Goal: Task Accomplishment & Management: Manage account settings

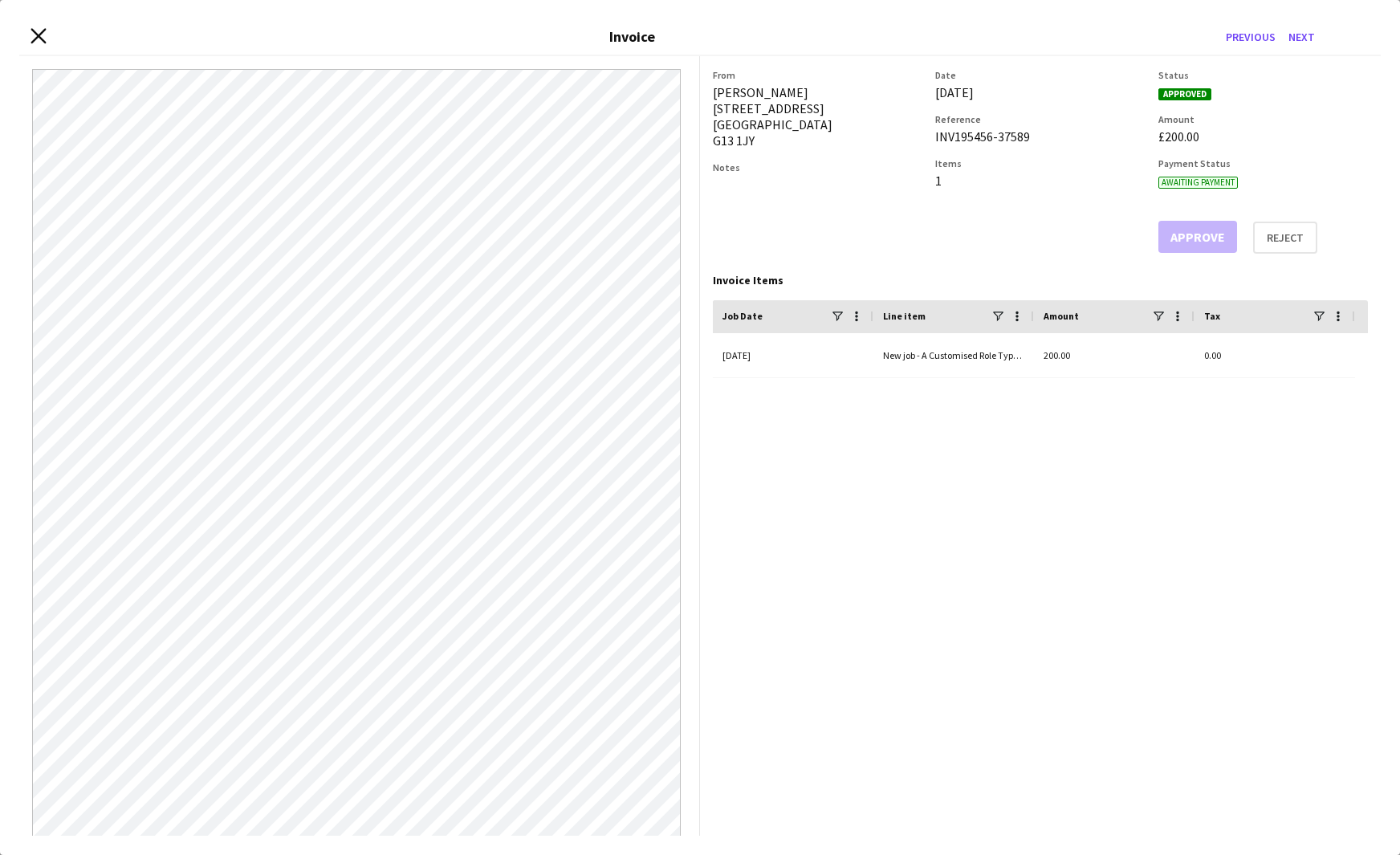
click at [42, 35] on icon "Close invoice dialog" at bounding box center [38, 36] width 15 height 15
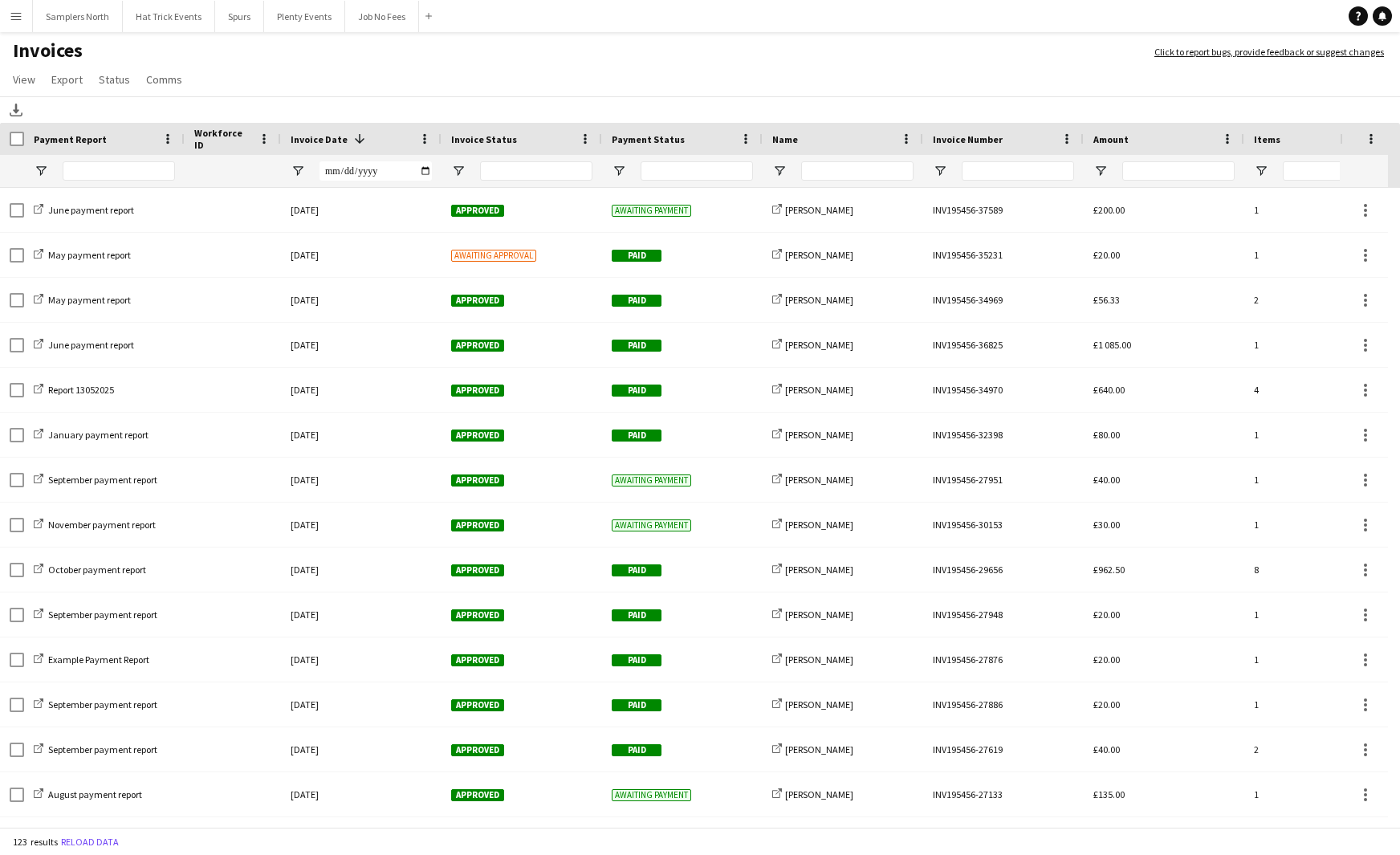
click at [14, 19] on app-icon "Menu" at bounding box center [15, 15] width 13 height 13
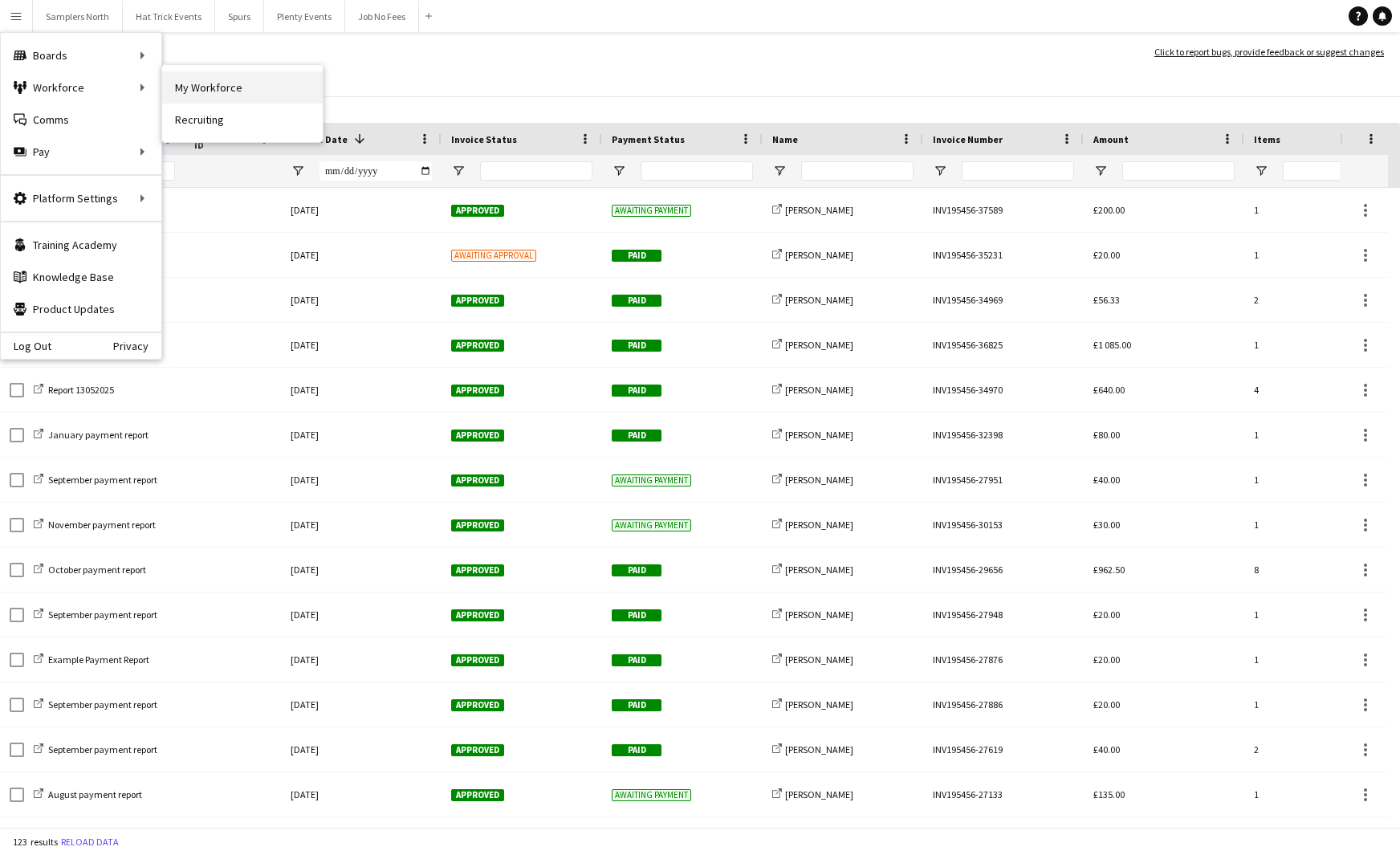
click at [203, 78] on link "My Workforce" at bounding box center [242, 88] width 160 height 32
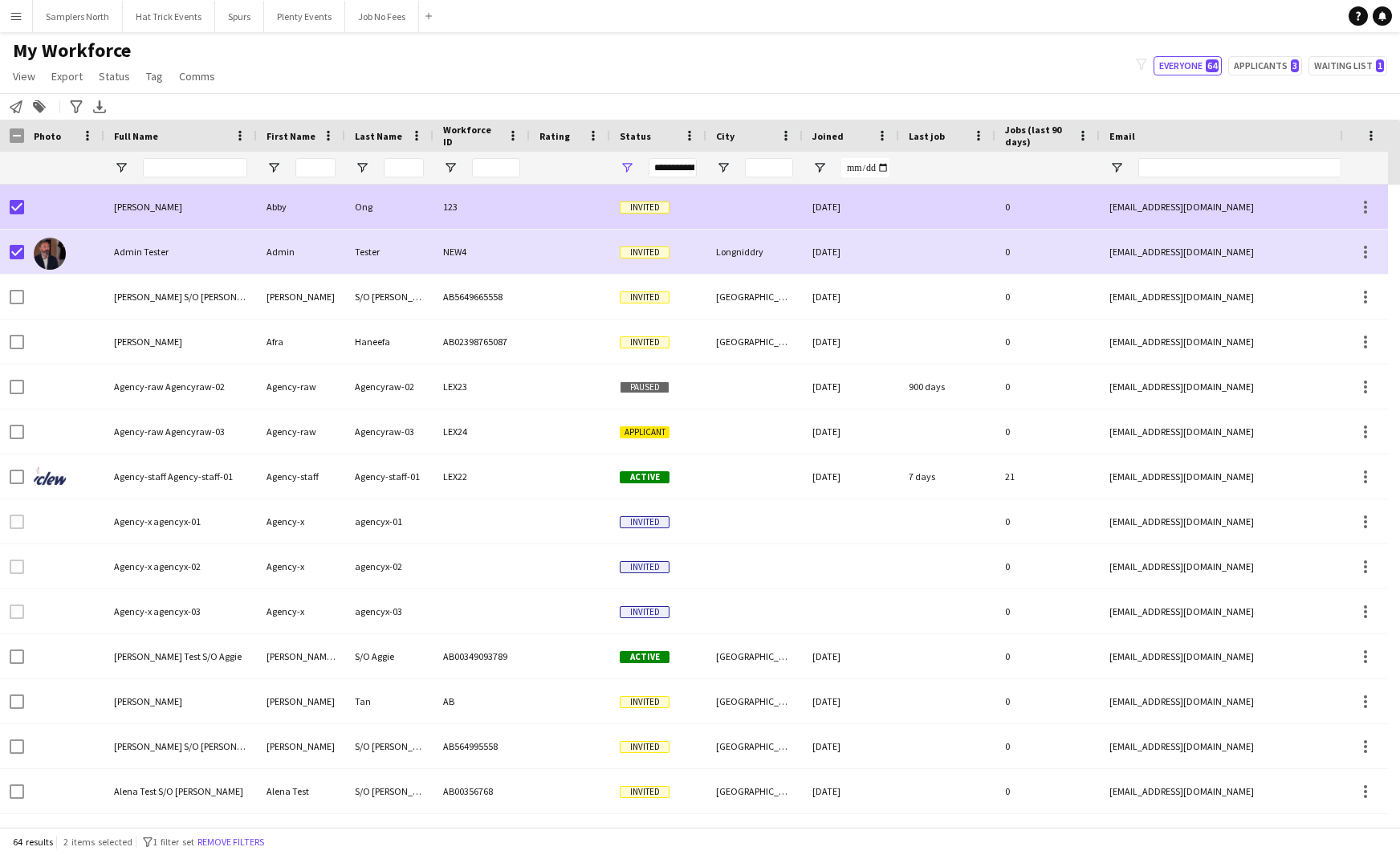
click at [24, 206] on div at bounding box center [64, 207] width 80 height 44
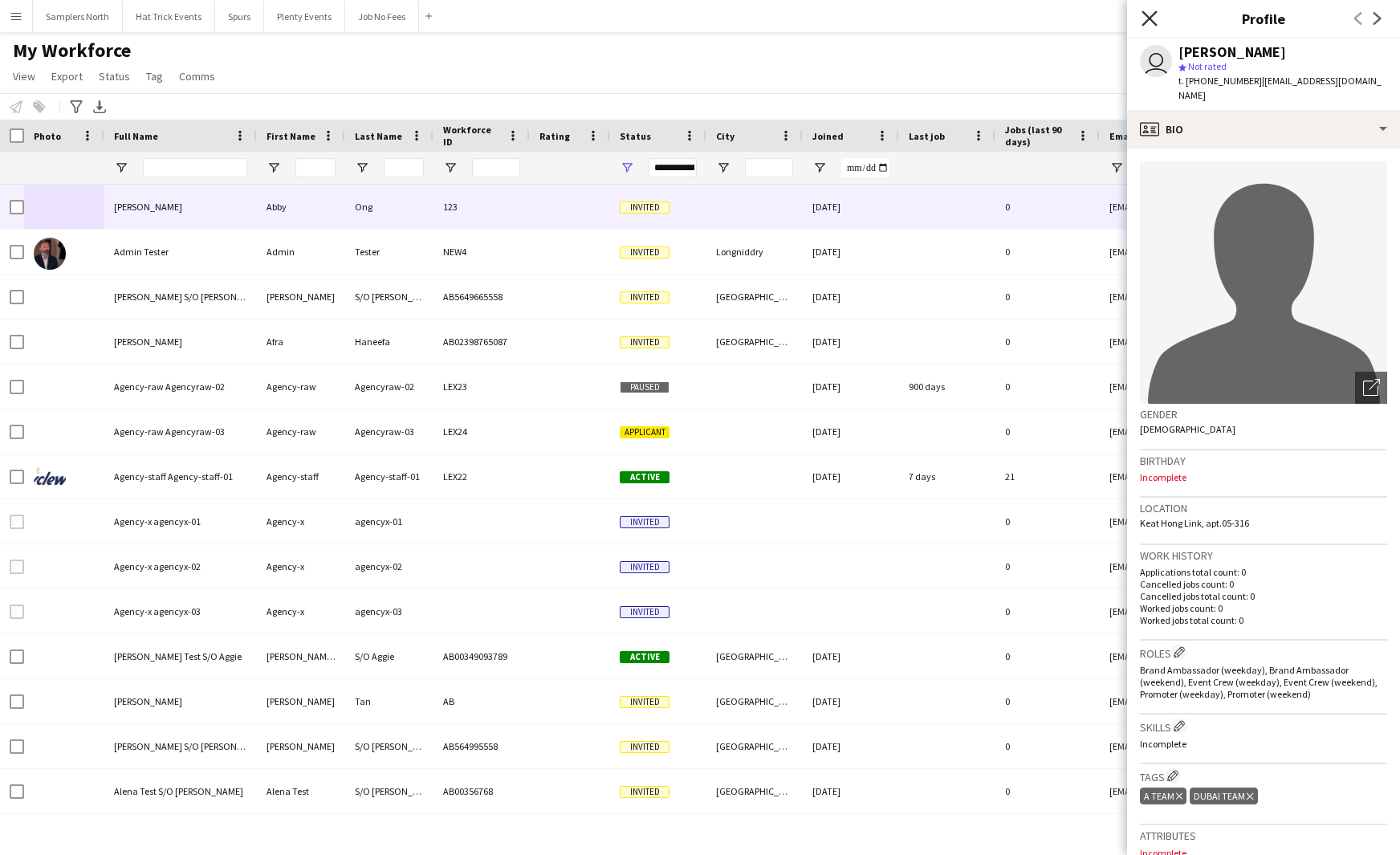
click at [1151, 23] on icon "Close pop-in" at bounding box center [1149, 18] width 15 height 15
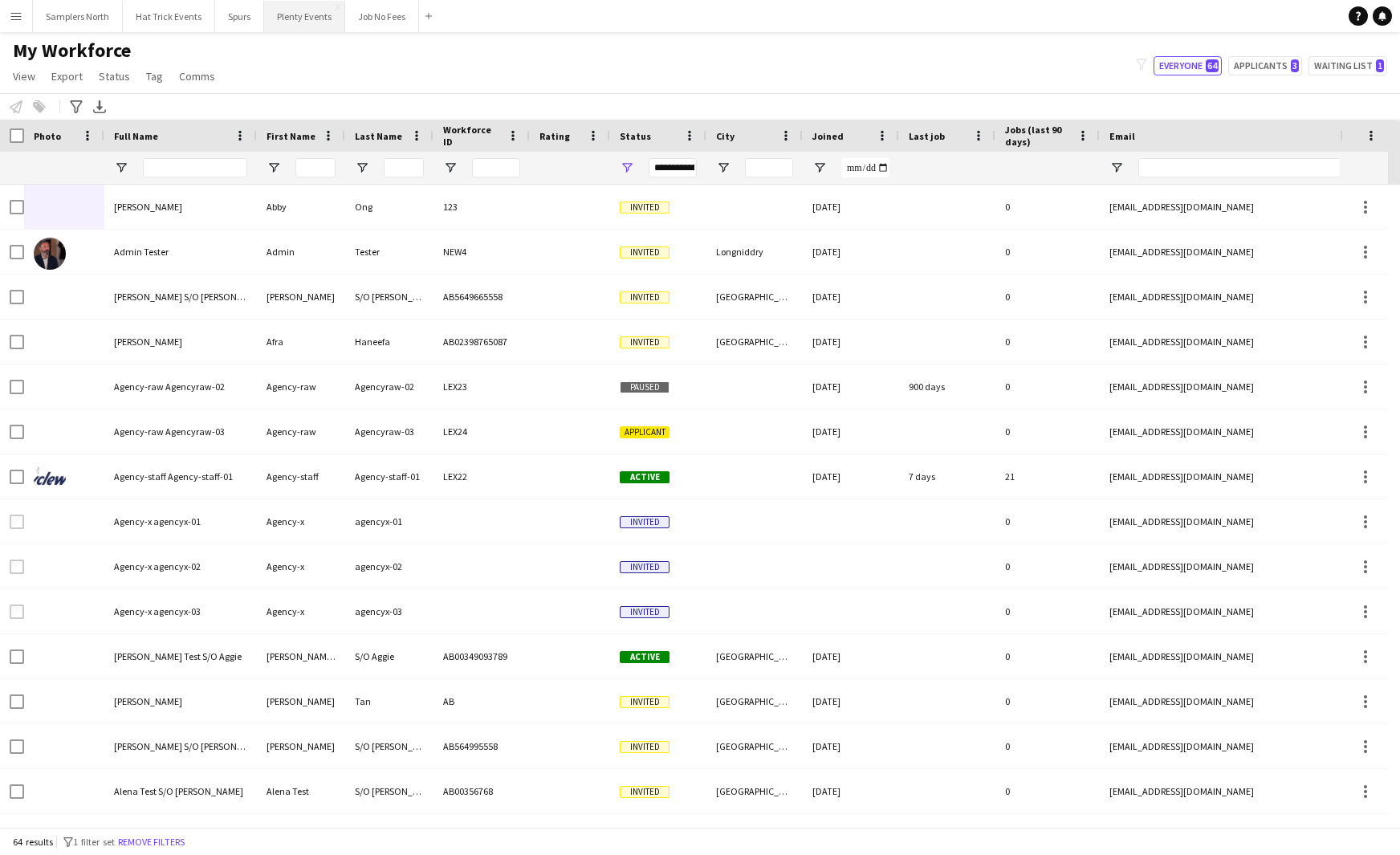
click at [290, 20] on button "Plenty Events Close" at bounding box center [304, 16] width 81 height 32
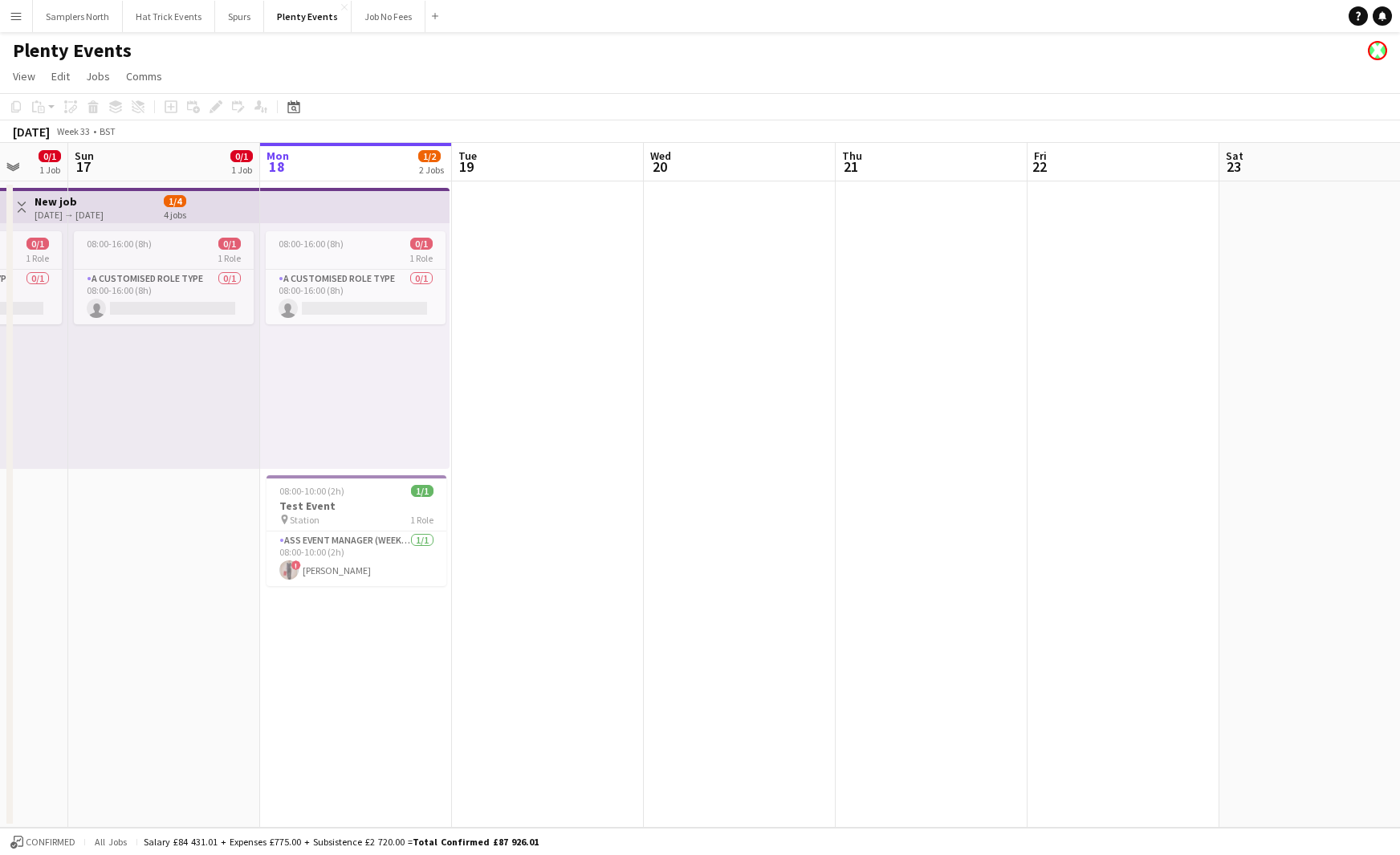
scroll to position [0, 442]
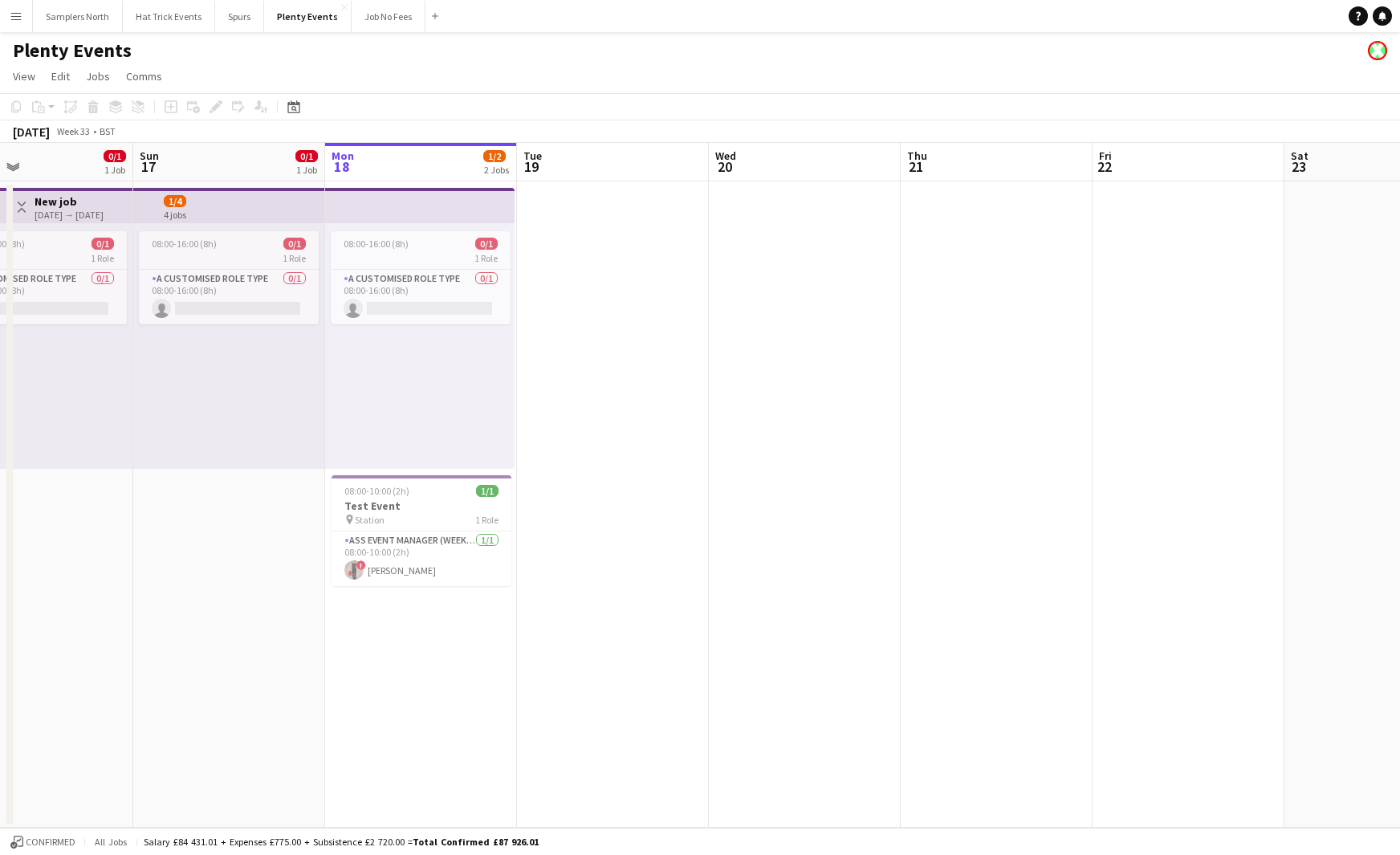
drag, startPoint x: 419, startPoint y: 425, endPoint x: 744, endPoint y: 395, distance: 326.4
click at [744, 395] on app-calendar-viewport "Thu 14 Fri 15 2/2 2 Jobs Sat 16 0/1 1 Job Sun 17 0/1 1 Job Mon 18 1/2 2 Jobs Tu…" at bounding box center [700, 485] width 1400 height 685
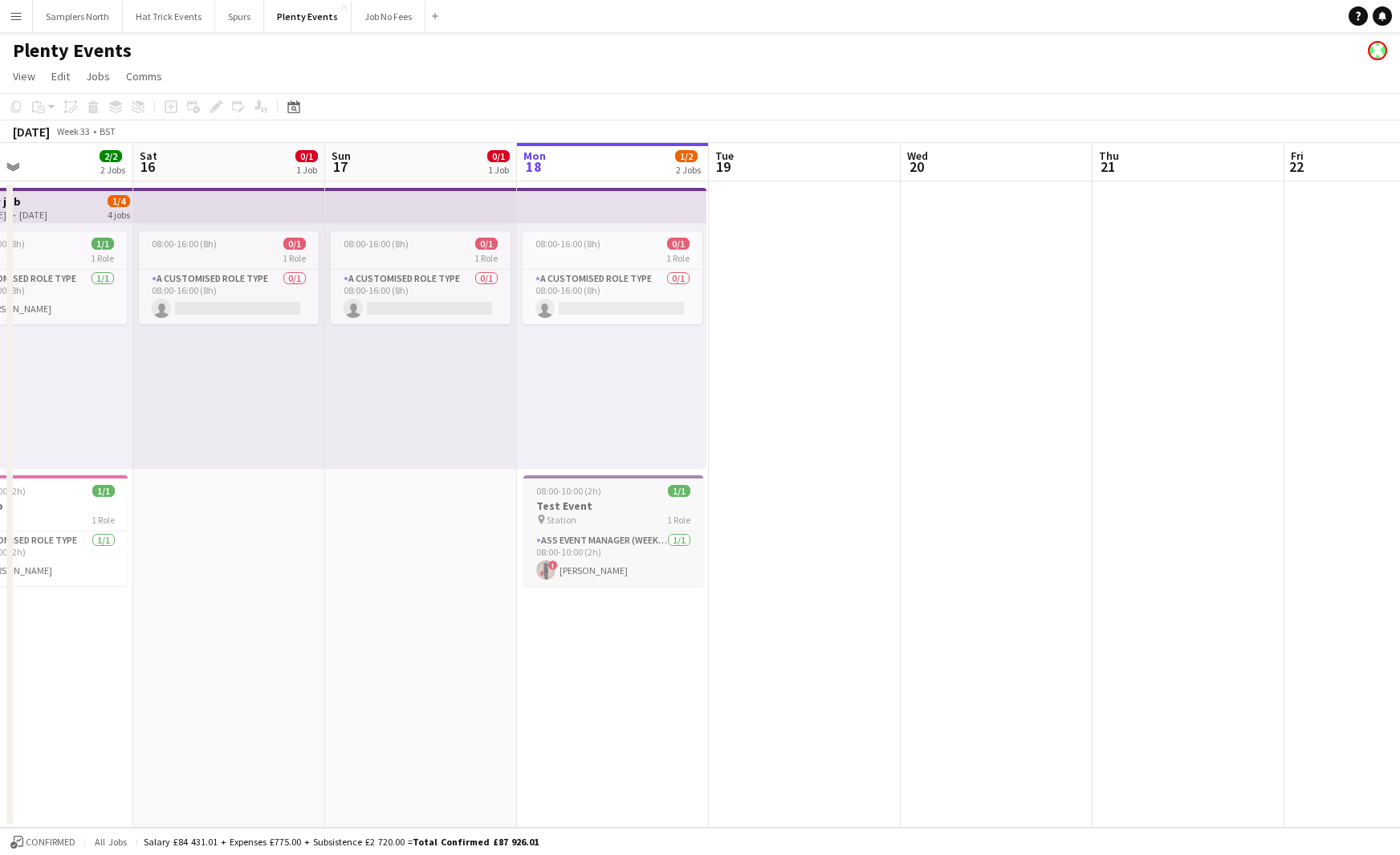
click at [624, 519] on div "pin Station 1 Role" at bounding box center [613, 519] width 180 height 13
click at [56, 76] on span "Edit" at bounding box center [61, 76] width 19 height 15
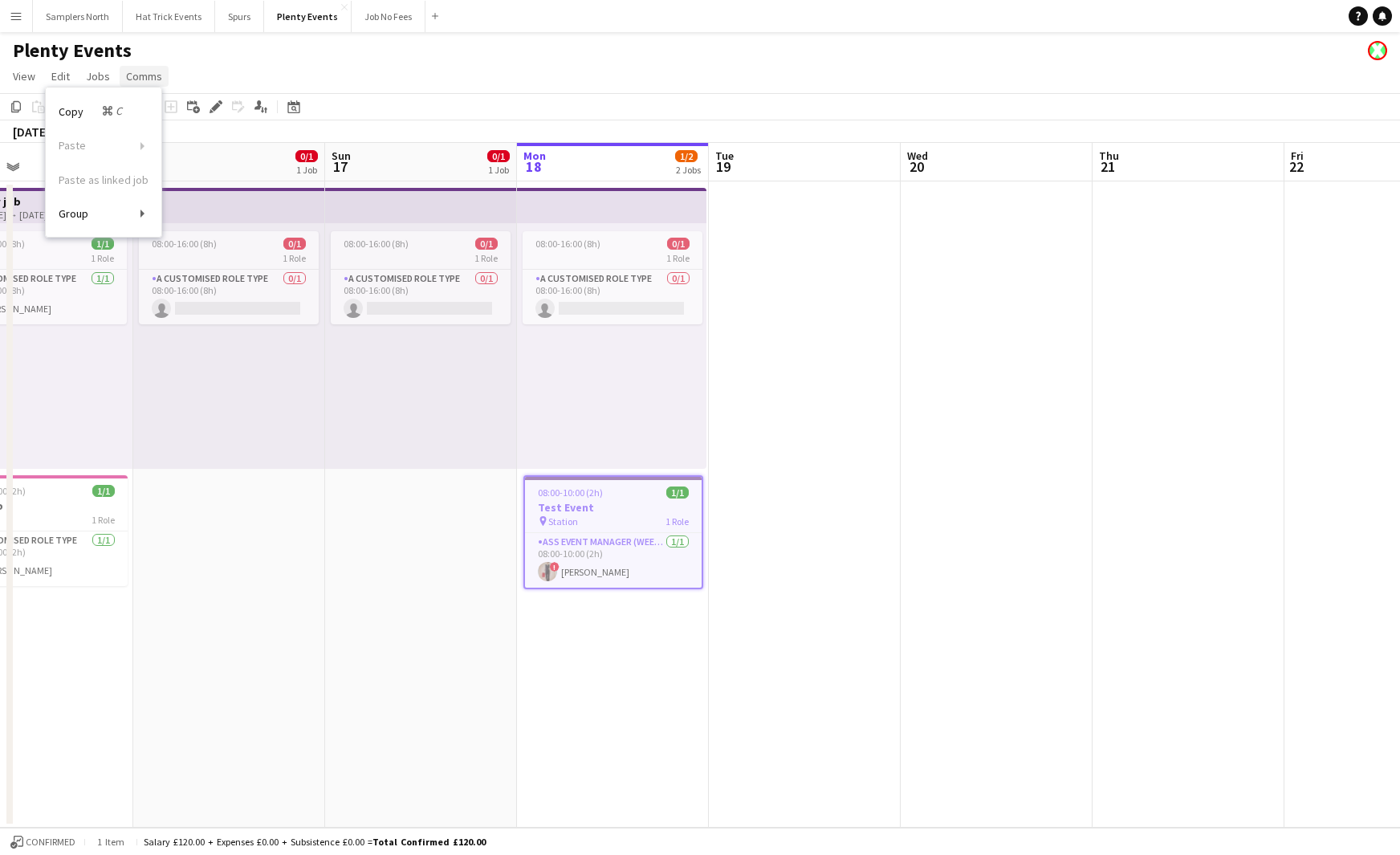
click at [141, 75] on span "Comms" at bounding box center [144, 76] width 36 height 15
click at [603, 561] on app-card-role "Ass Event Manager (weekday) 1/1 08:00-10:00 (2h) ! Diana Priceless" at bounding box center [613, 560] width 177 height 55
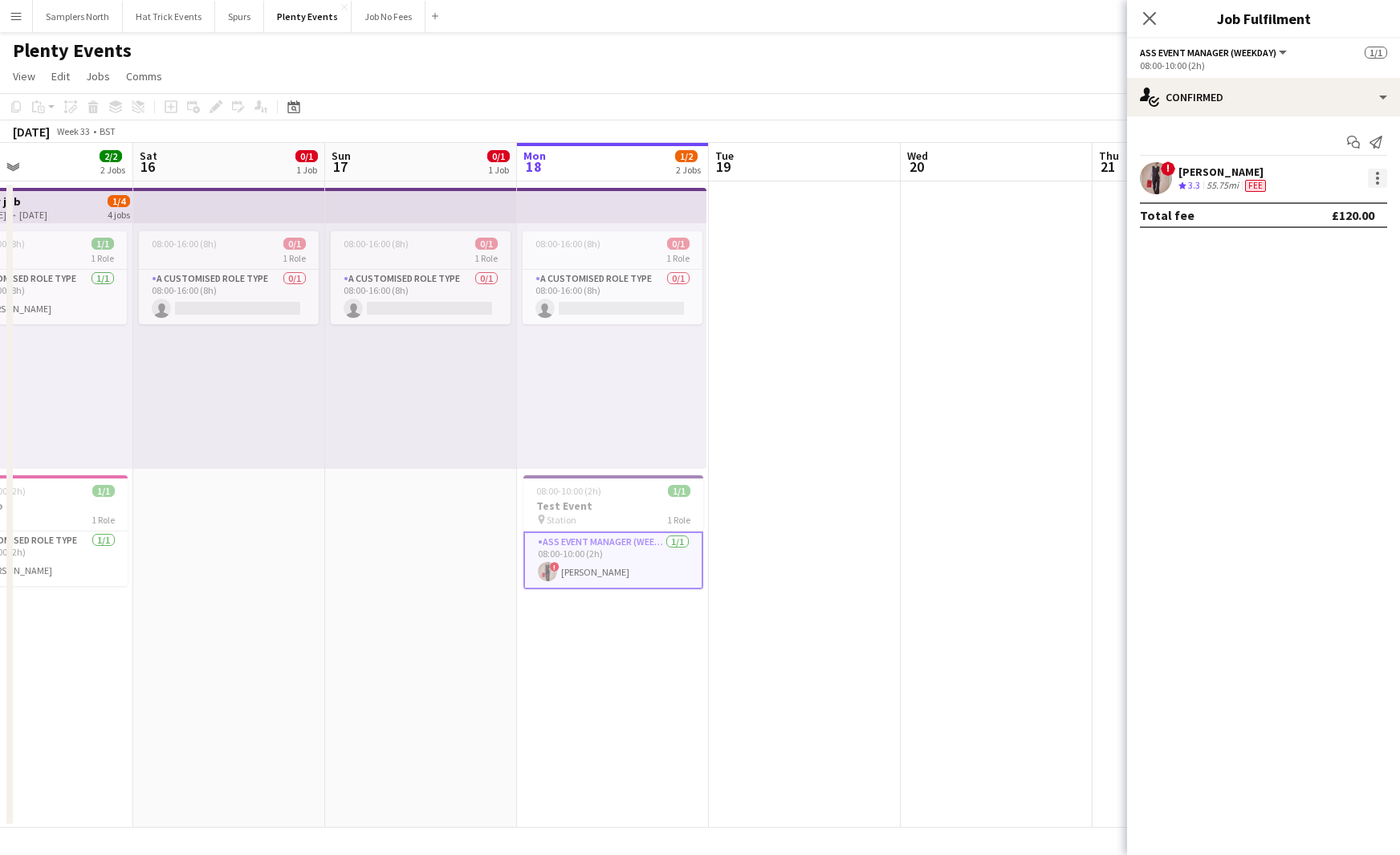
click at [1377, 179] on div at bounding box center [1377, 179] width 3 height 3
click at [1377, 179] on div at bounding box center [700, 427] width 1400 height 855
click at [891, 98] on app-toolbar "Copy Paste Paste Command V Paste with crew Command Shift V Paste linked Job Del…" at bounding box center [700, 107] width 1400 height 27
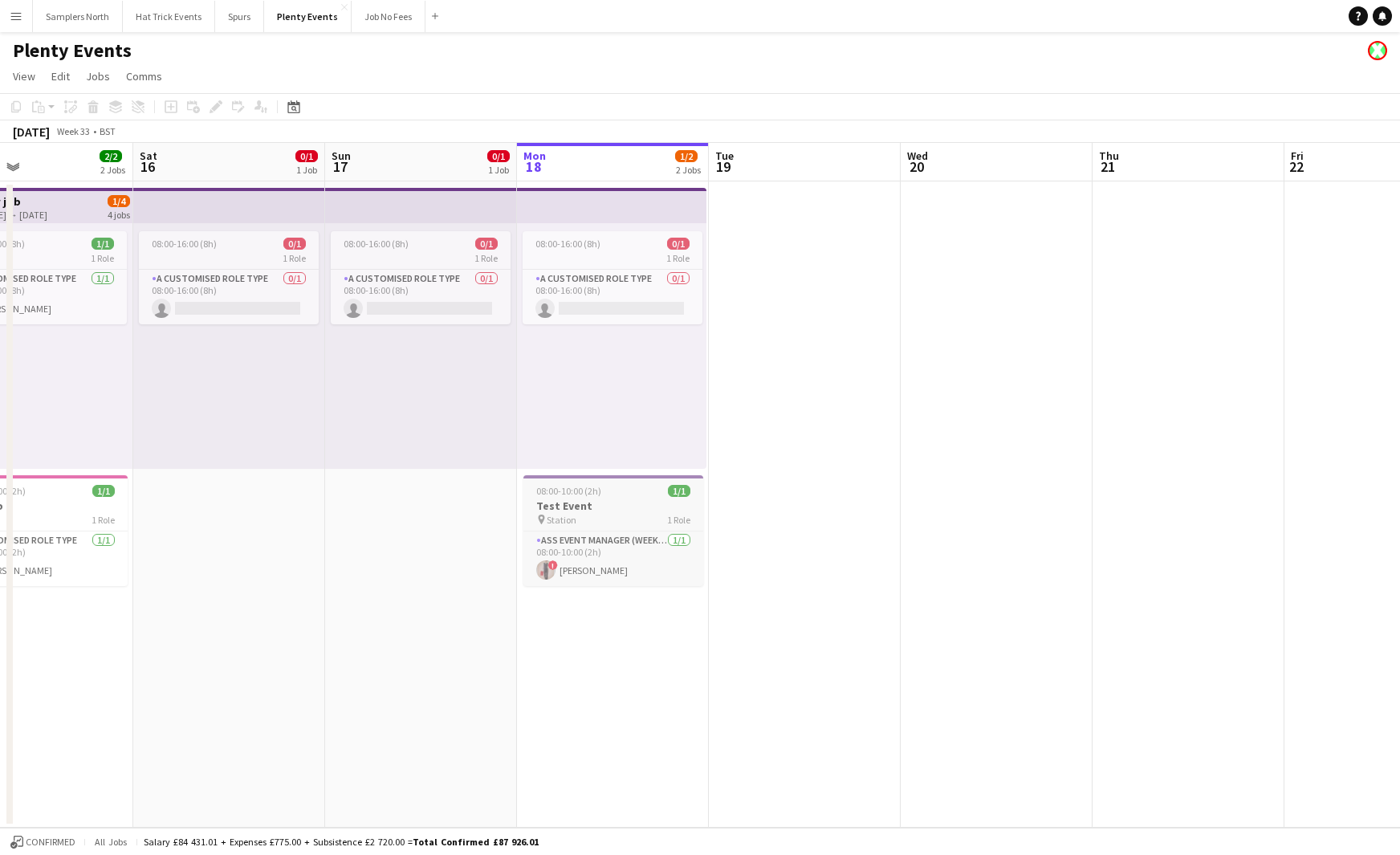
click at [628, 517] on div "pin Station 1 Role" at bounding box center [613, 519] width 180 height 13
click at [256, 108] on icon at bounding box center [258, 105] width 7 height 9
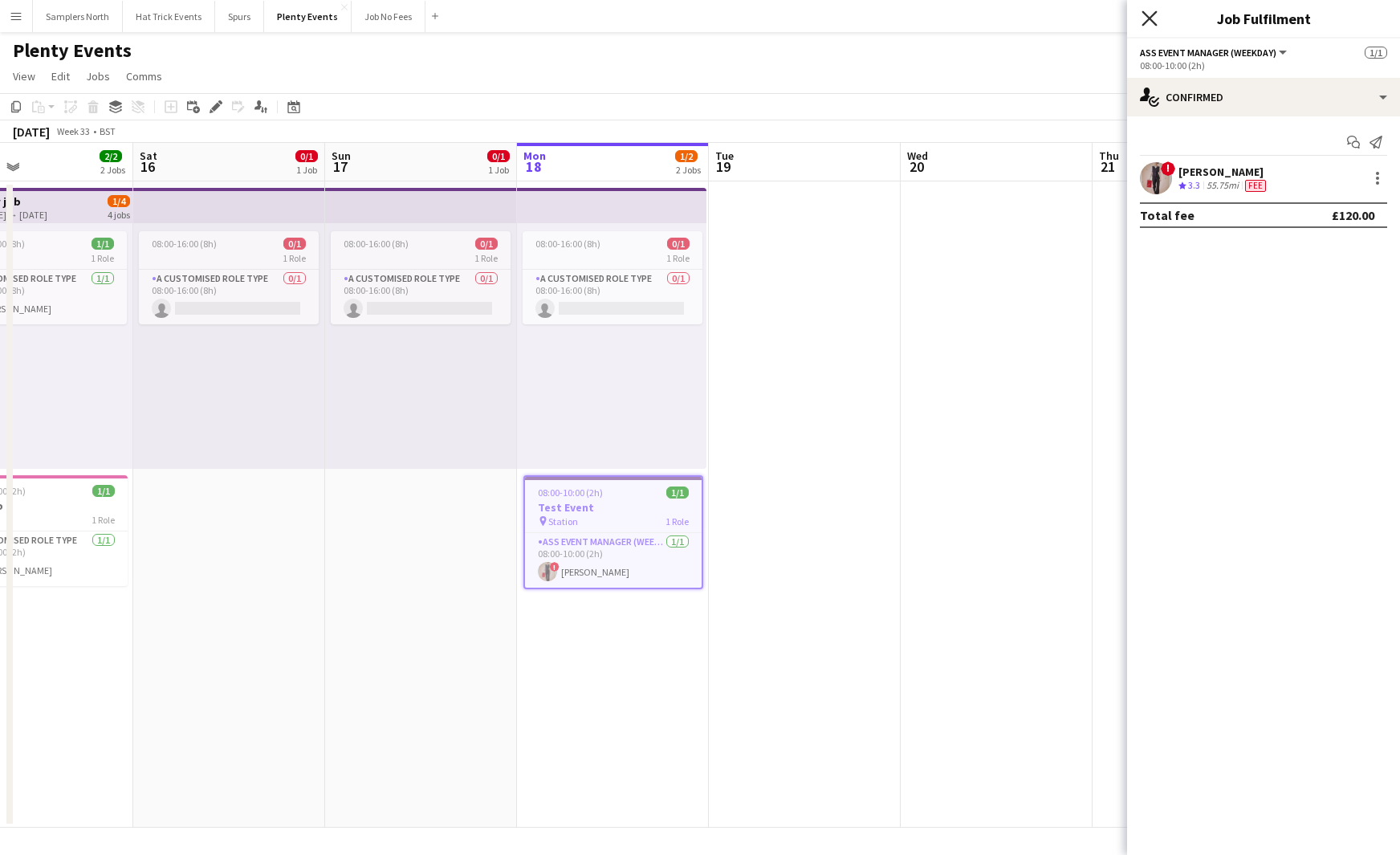
click at [1142, 20] on icon "Close pop-in" at bounding box center [1149, 18] width 15 height 15
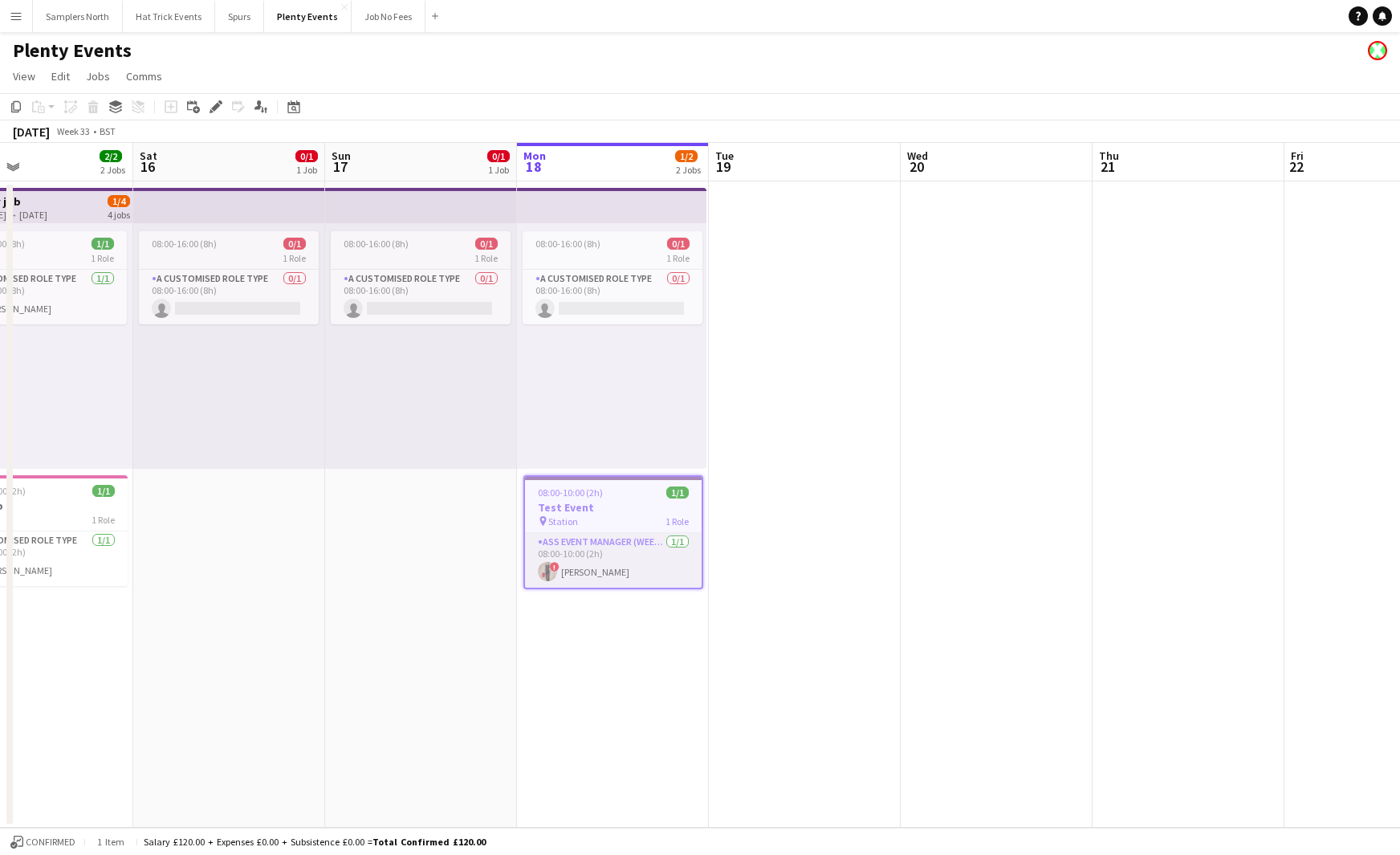
click at [668, 559] on app-card-role "Ass Event Manager (weekday) 1/1 08:00-10:00 (2h) ! Diana Priceless" at bounding box center [613, 560] width 177 height 55
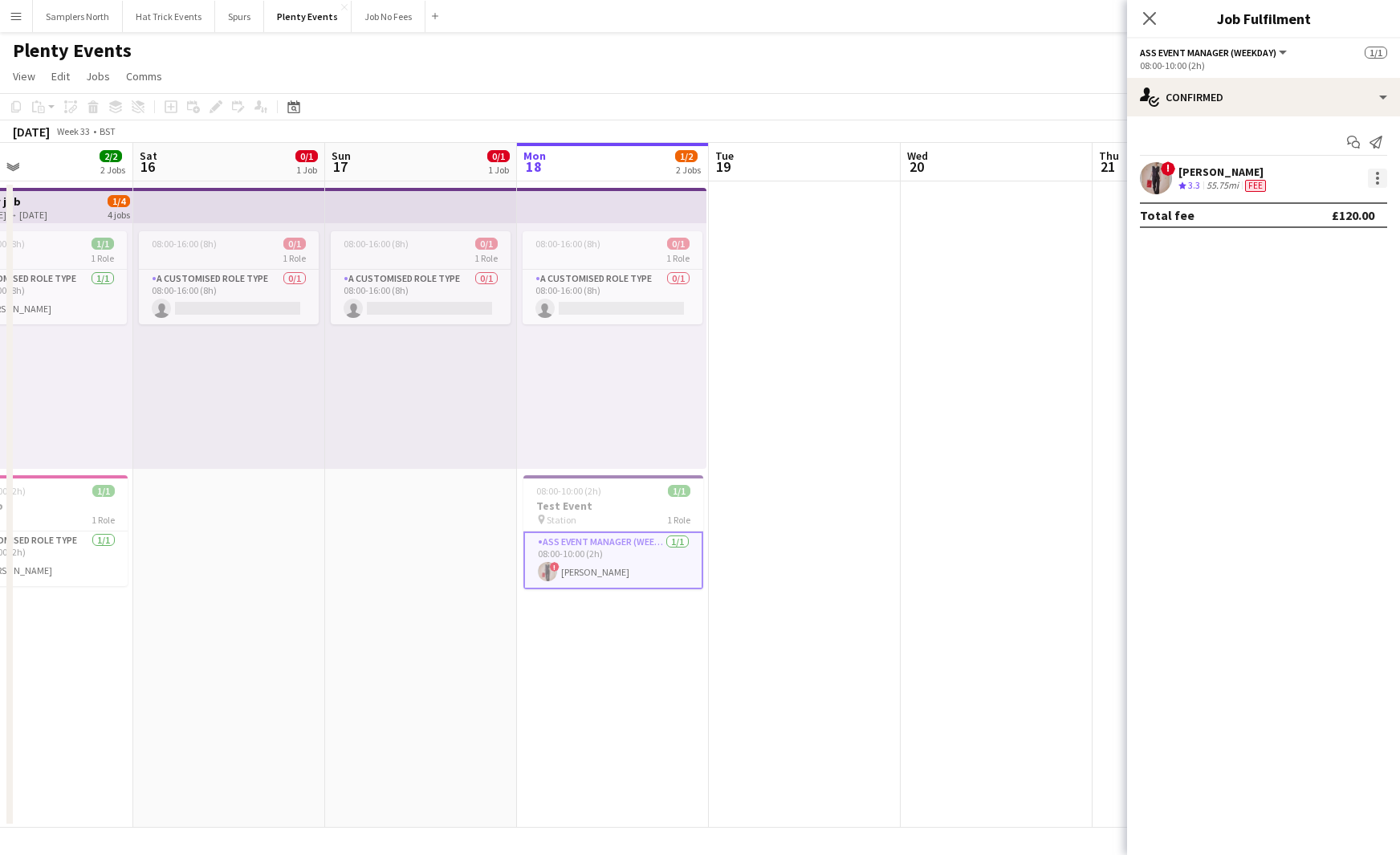
click at [1372, 178] on div at bounding box center [1377, 178] width 20 height 20
click at [1356, 141] on div at bounding box center [700, 427] width 1400 height 855
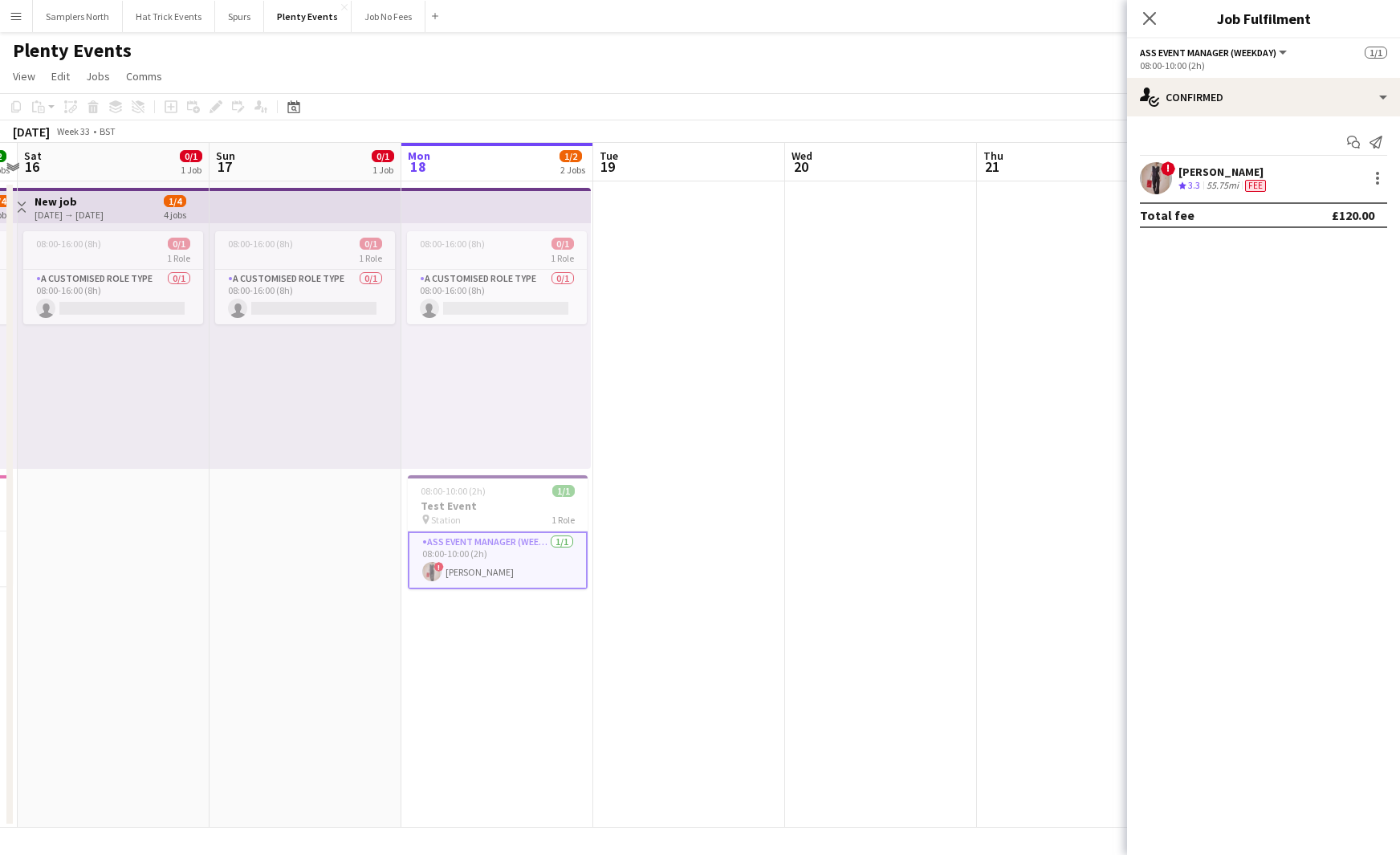
drag, startPoint x: 923, startPoint y: 315, endPoint x: 540, endPoint y: 343, distance: 384.0
click at [567, 342] on app-calendar-viewport "Wed 13 1/1 1 Job Thu 14 Fri 15 2/2 2 Jobs Sat 16 0/1 1 Job Sun 17 0/1 1 Job Mon…" at bounding box center [700, 485] width 1400 height 685
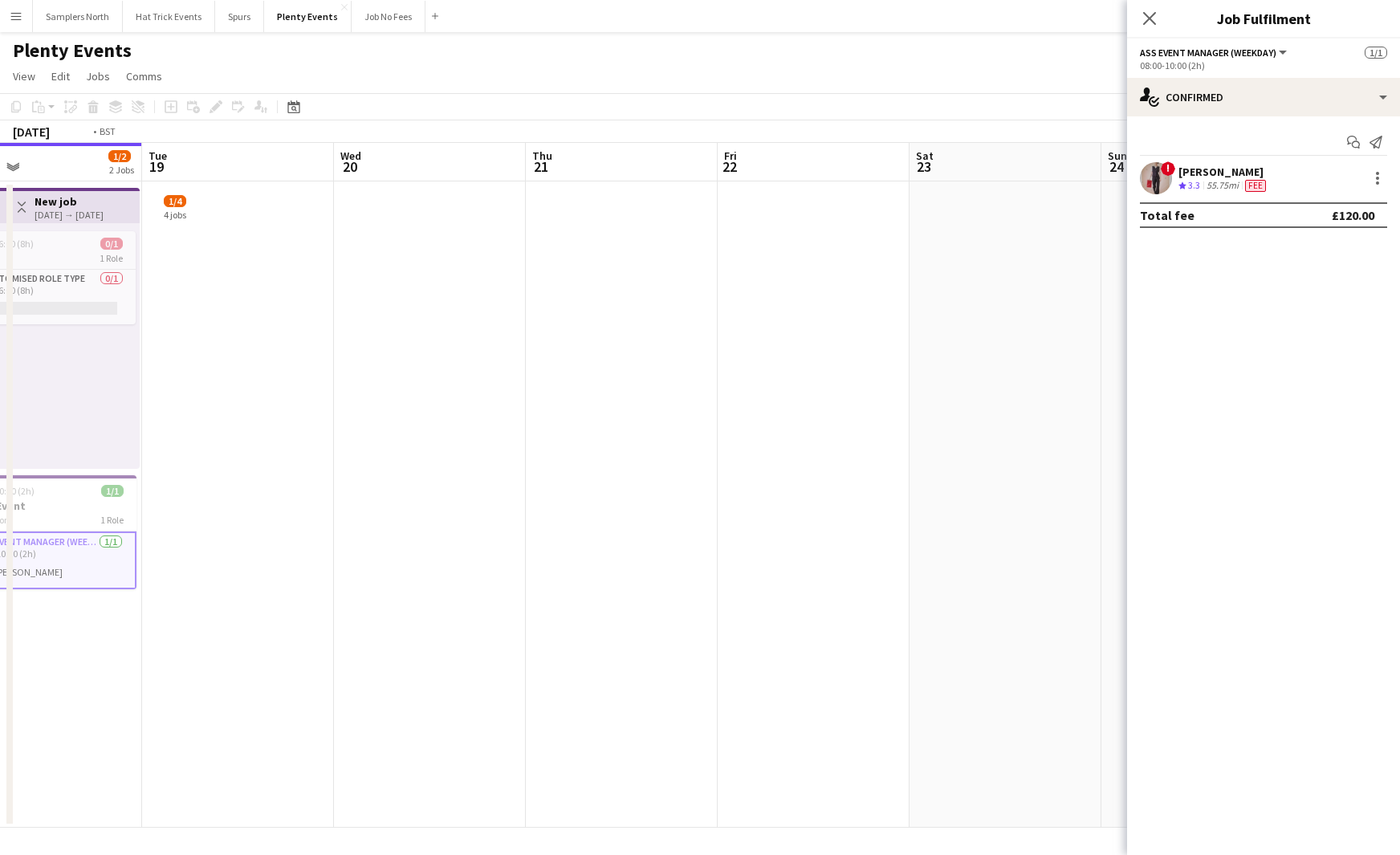
drag, startPoint x: 675, startPoint y: 377, endPoint x: 352, endPoint y: 405, distance: 324.2
click at [347, 405] on app-calendar-viewport "Fri 15 2/2 2 Jobs Sat 16 0/1 1 Job Sun 17 0/1 1 Job Mon 18 1/2 2 Jobs Tue 19 We…" at bounding box center [700, 485] width 1400 height 685
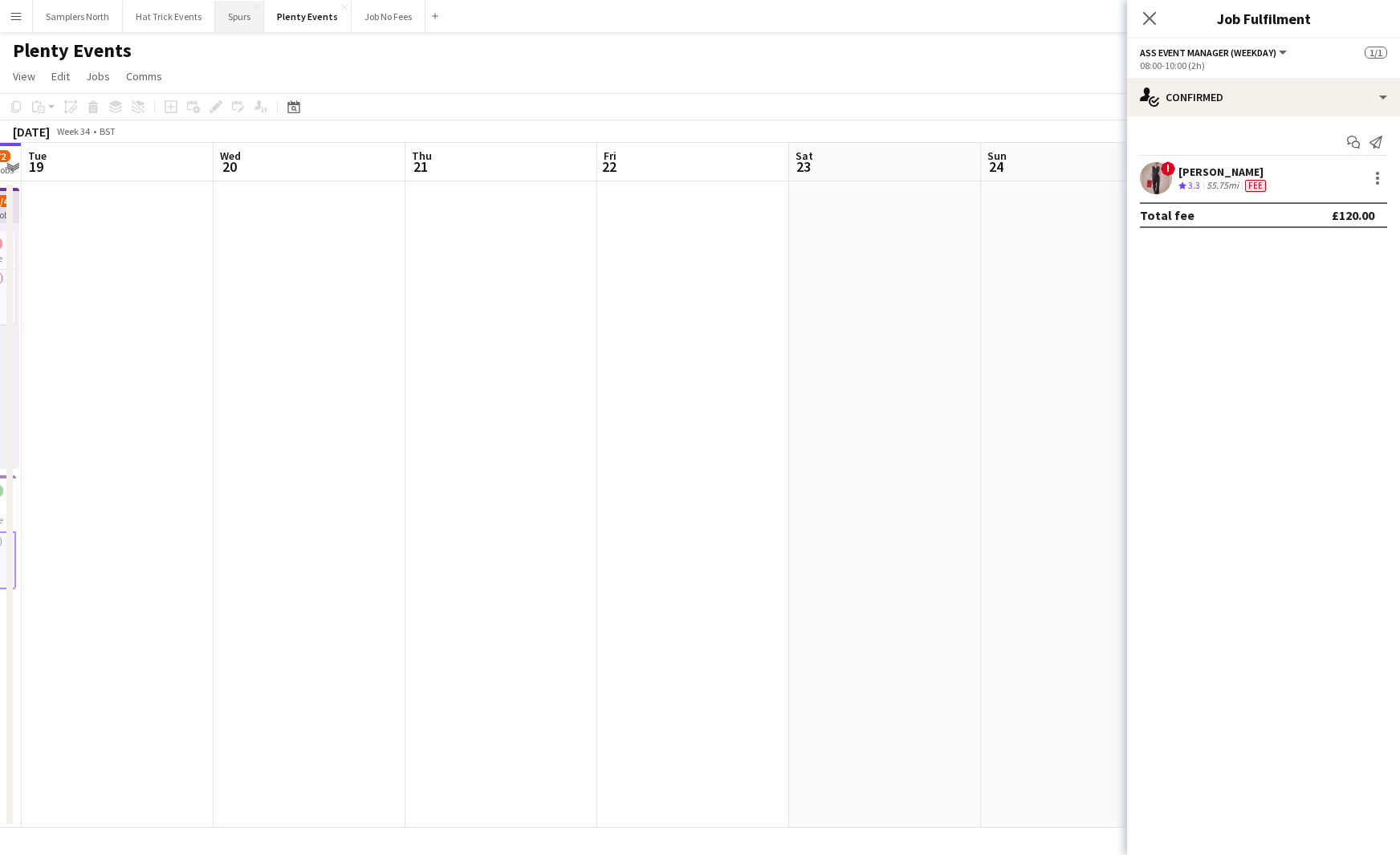
click at [244, 20] on button "Spurs Close" at bounding box center [239, 16] width 49 height 32
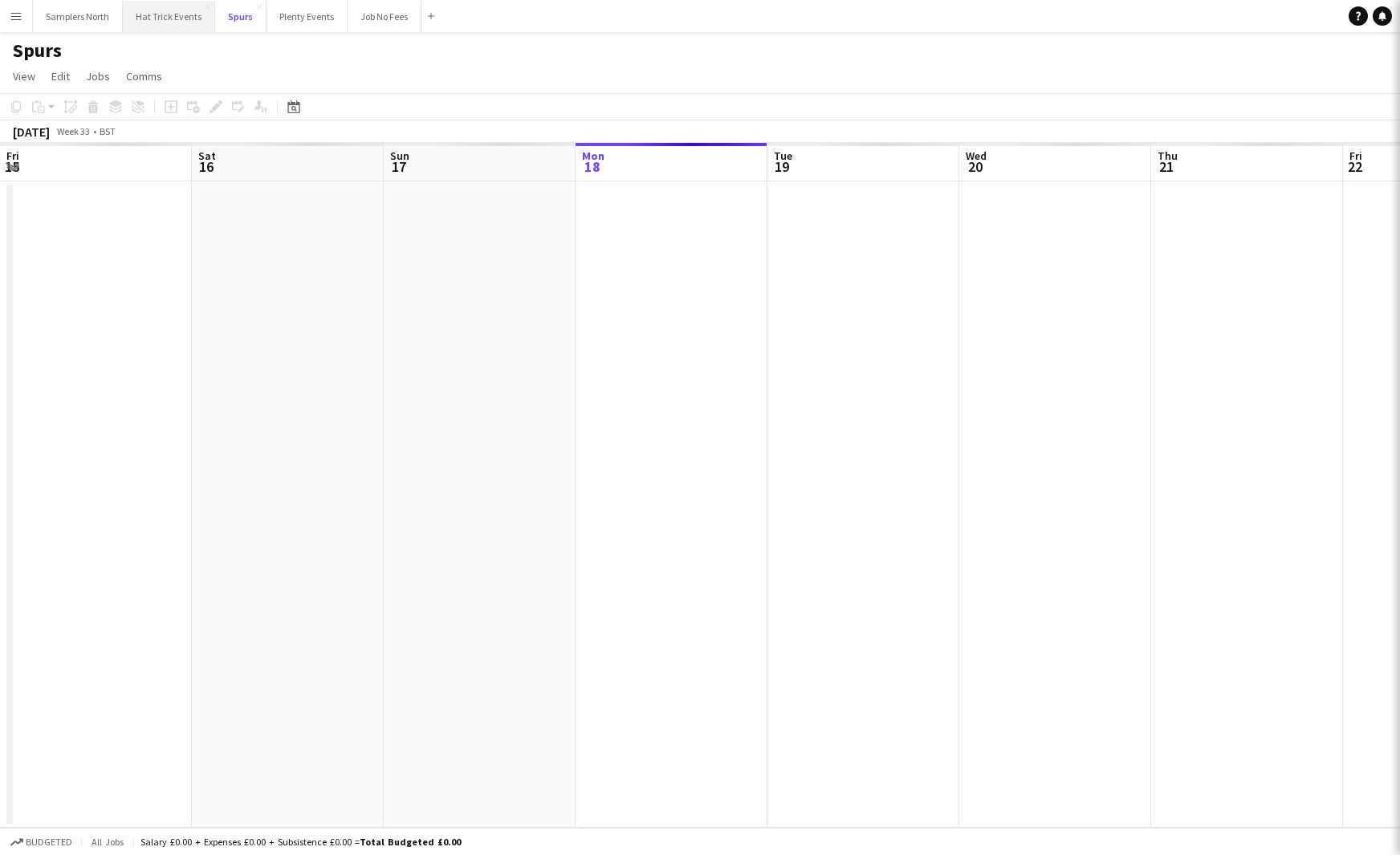
scroll to position [0, 383]
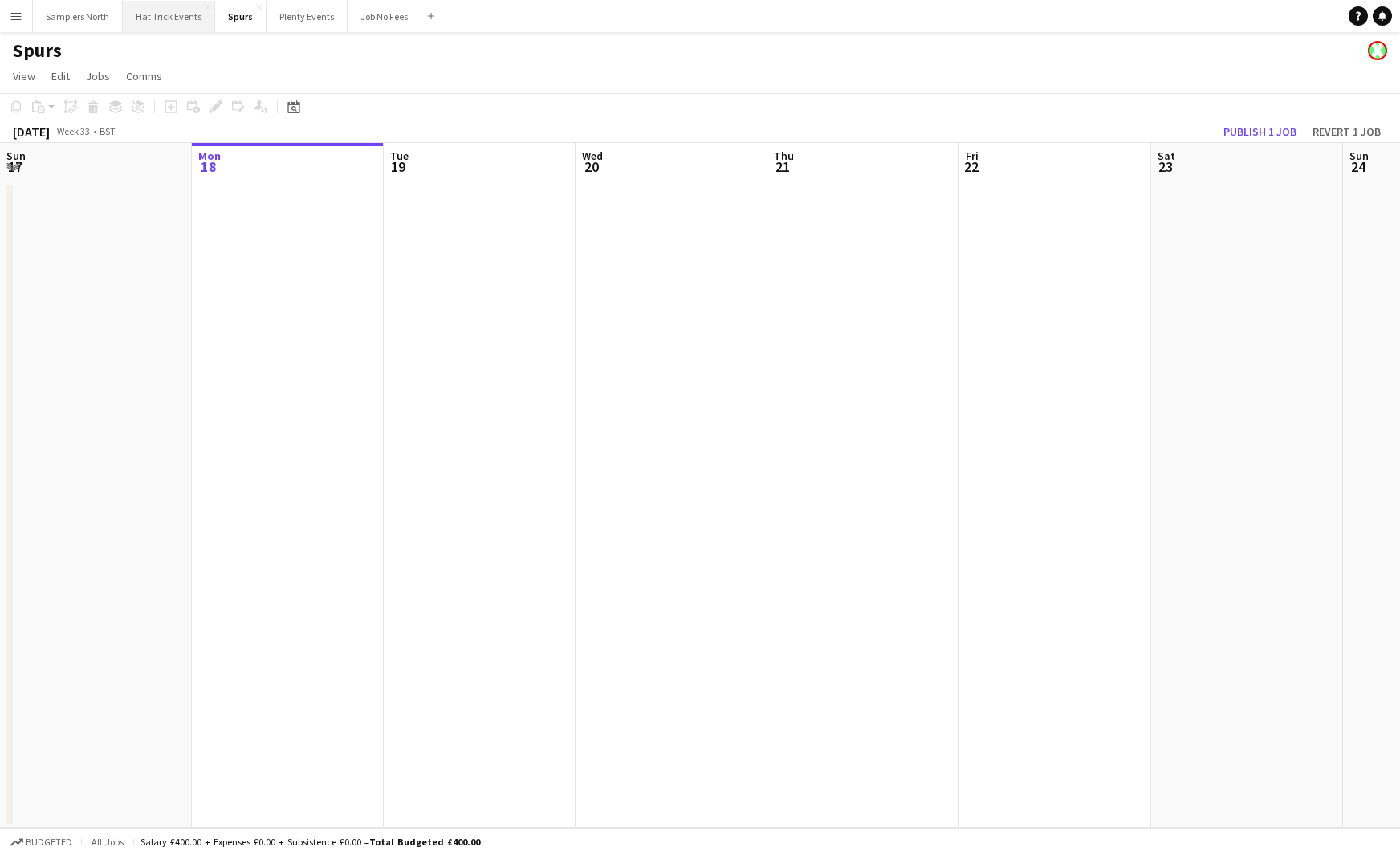
click at [185, 24] on button "Hat Trick Events Close" at bounding box center [169, 16] width 92 height 32
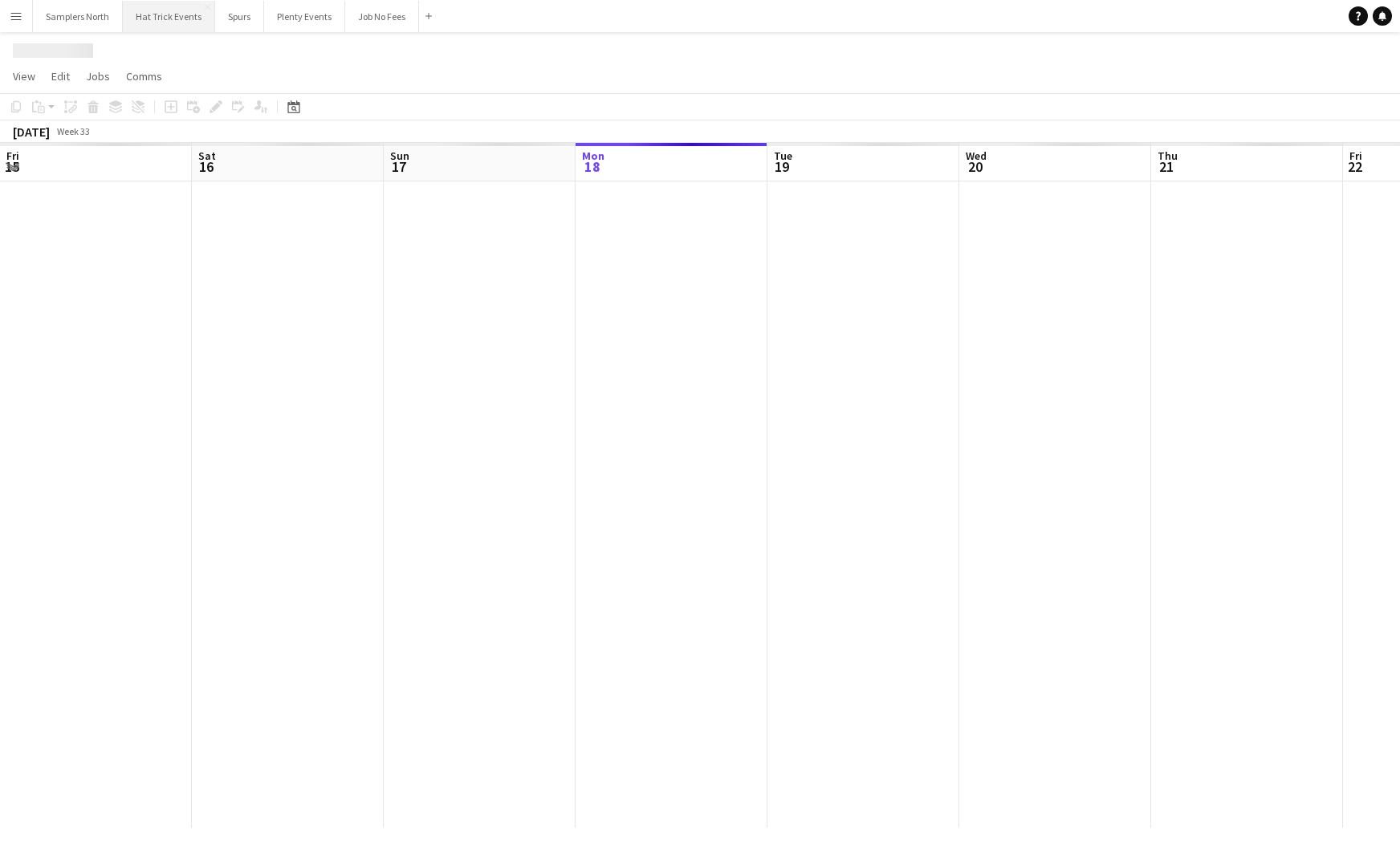
scroll to position [0, 383]
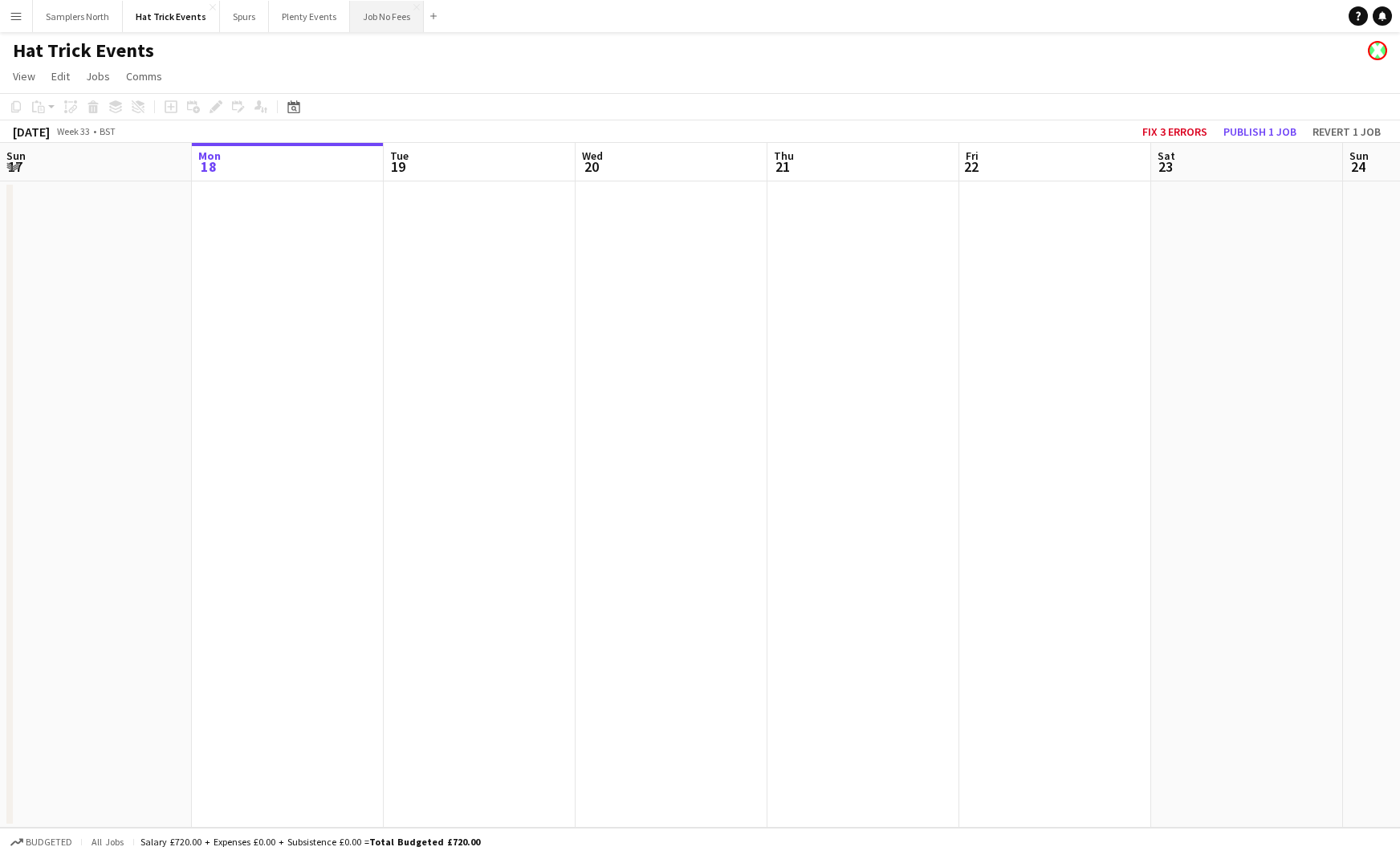
click at [374, 23] on button "Job No Fees Close" at bounding box center [387, 16] width 73 height 32
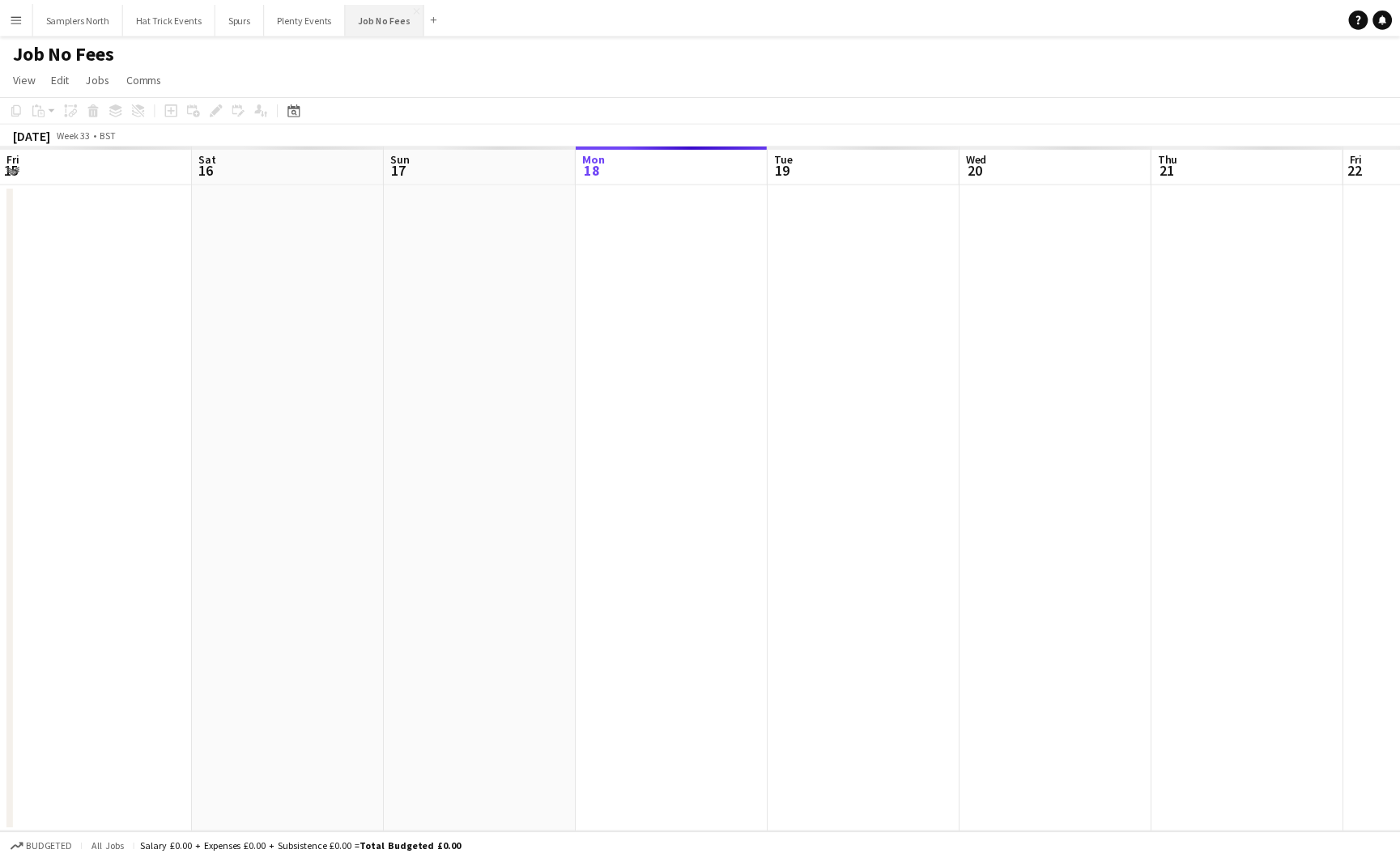
scroll to position [0, 387]
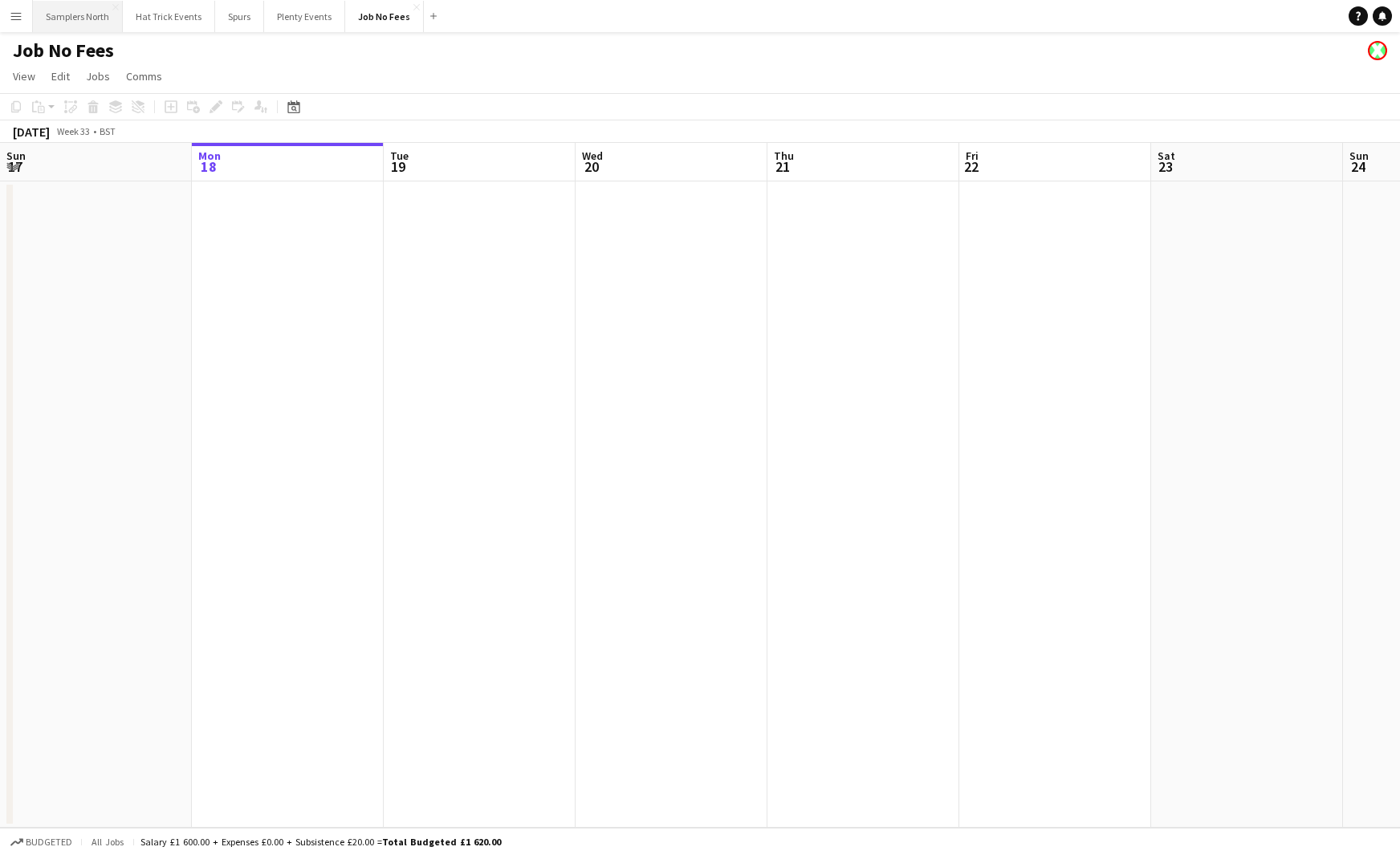
click at [90, 20] on button "Samplers North Close" at bounding box center [78, 16] width 90 height 32
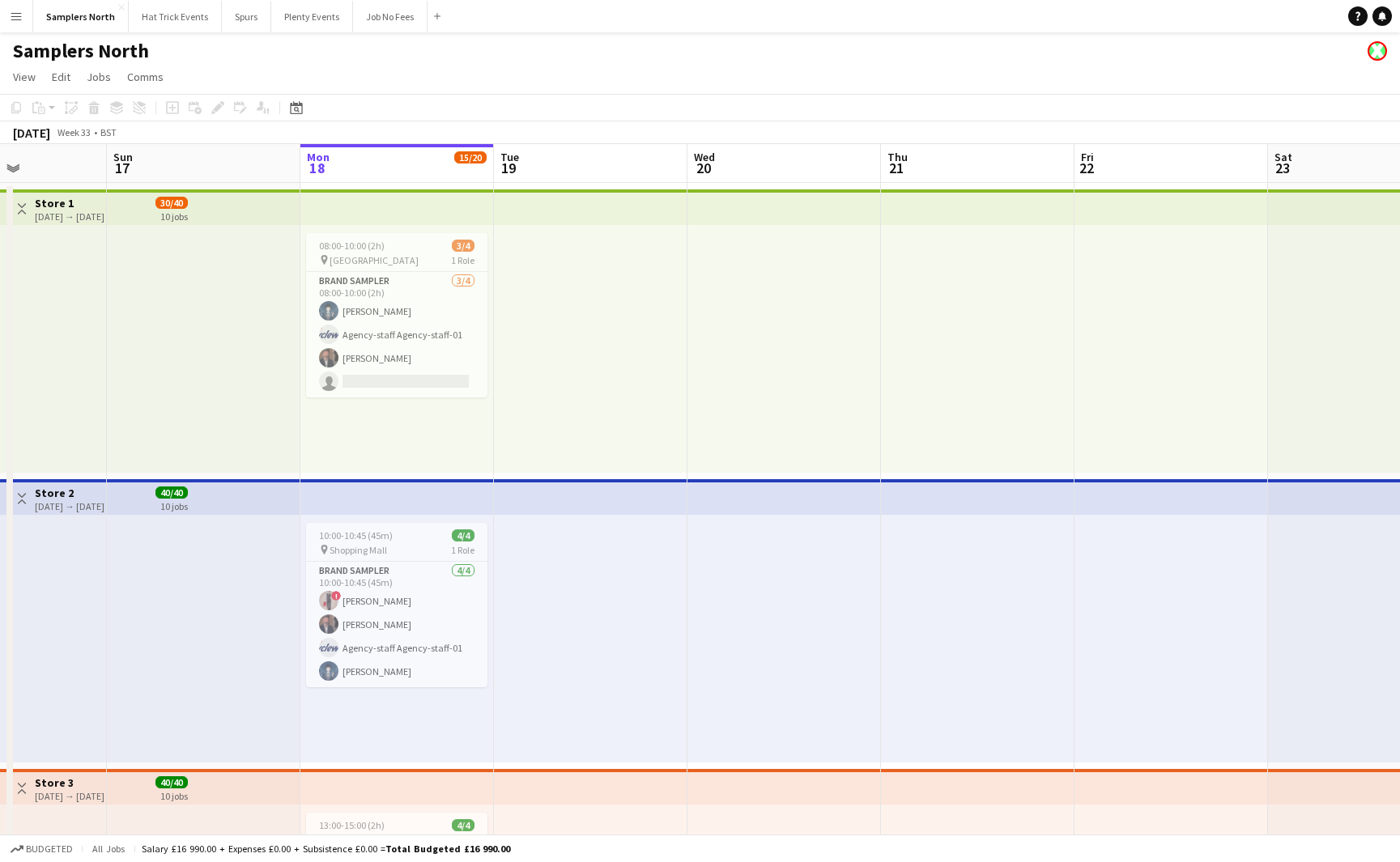
scroll to position [0, 734]
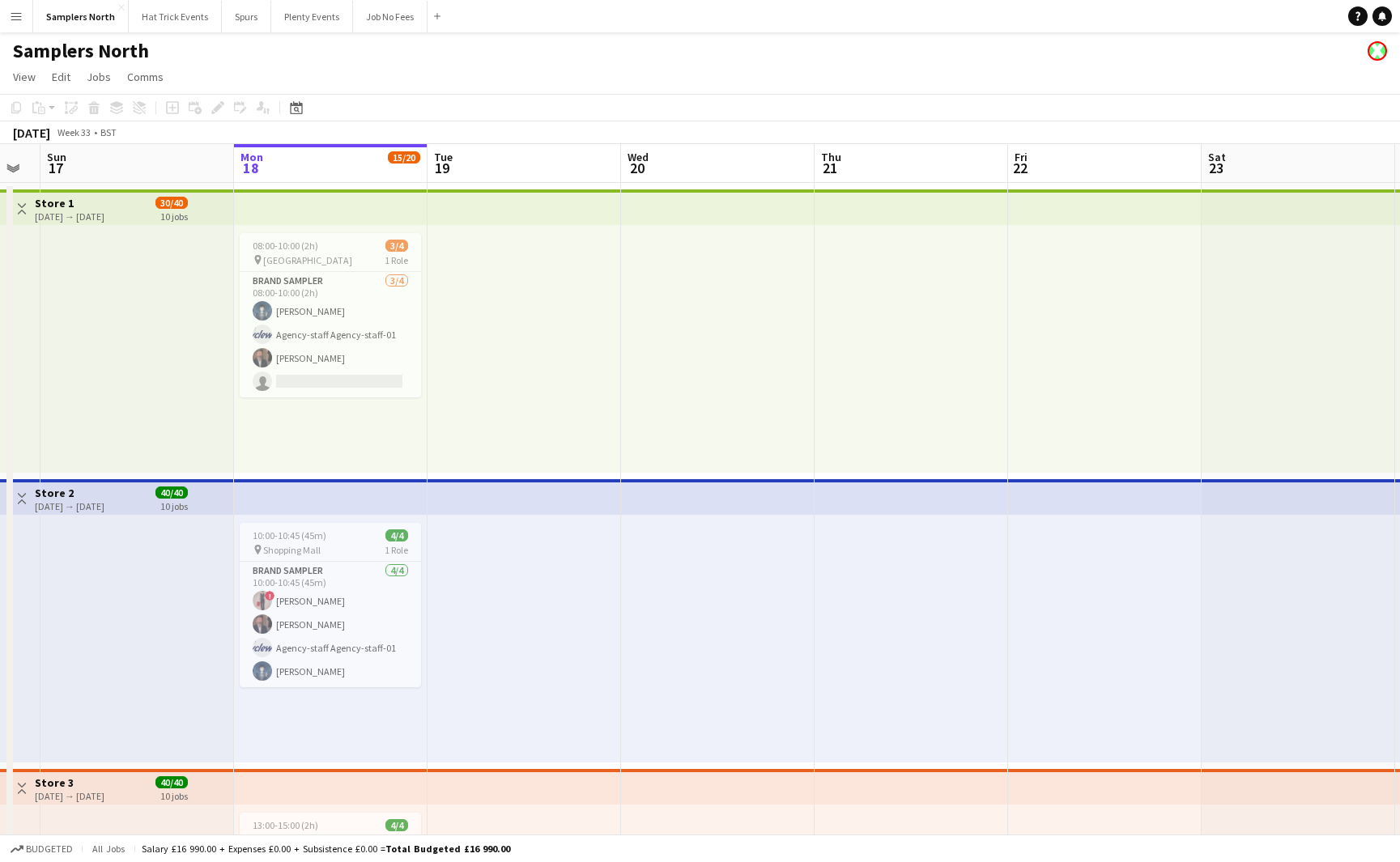
drag, startPoint x: 963, startPoint y: 537, endPoint x: 629, endPoint y: 534, distance: 334.0
click at [346, 544] on div "pin Shopping Mall 1 Role" at bounding box center [330, 549] width 182 height 13
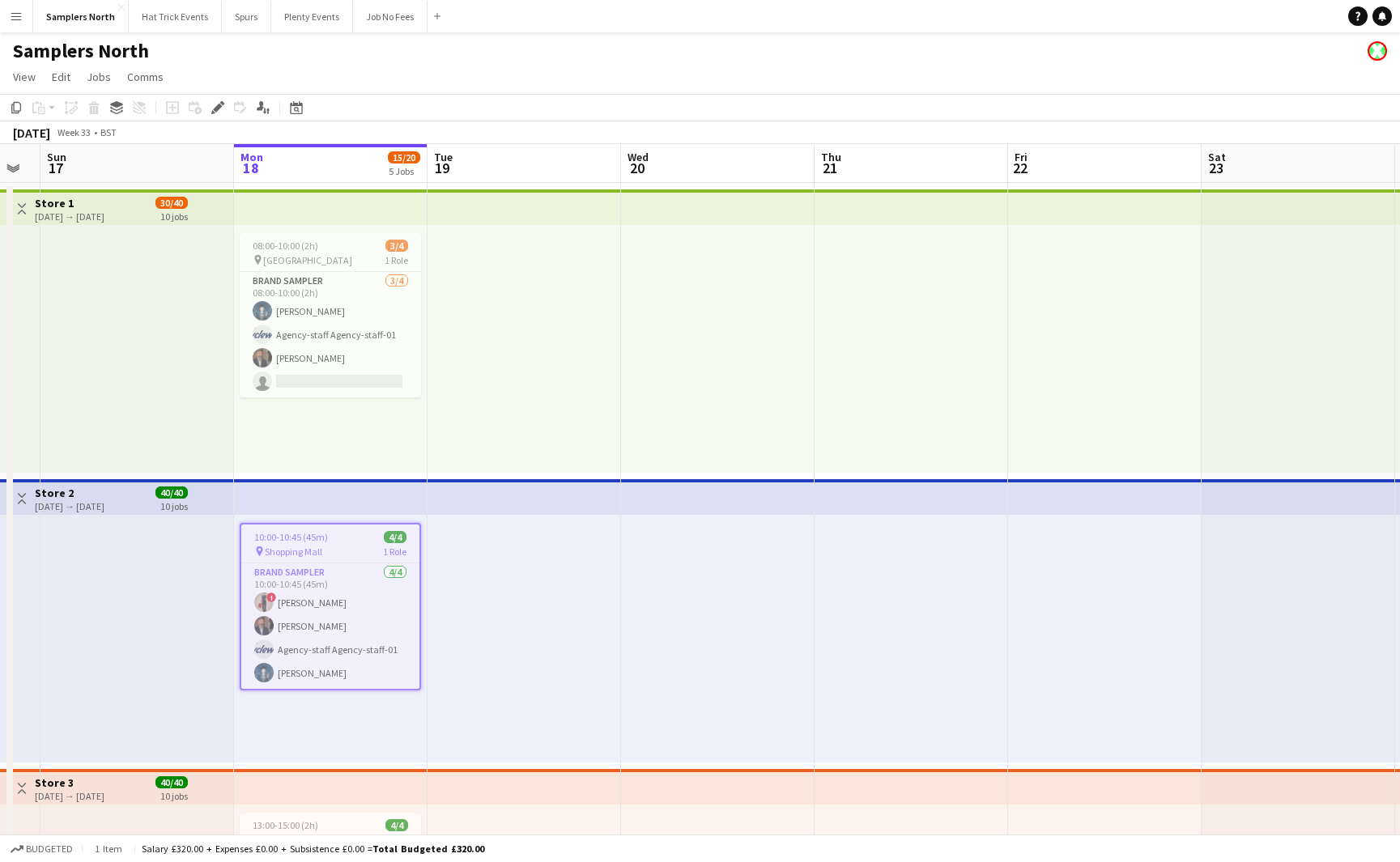
click at [23, 499] on app-icon "Toggle View" at bounding box center [22, 499] width 11 height 11
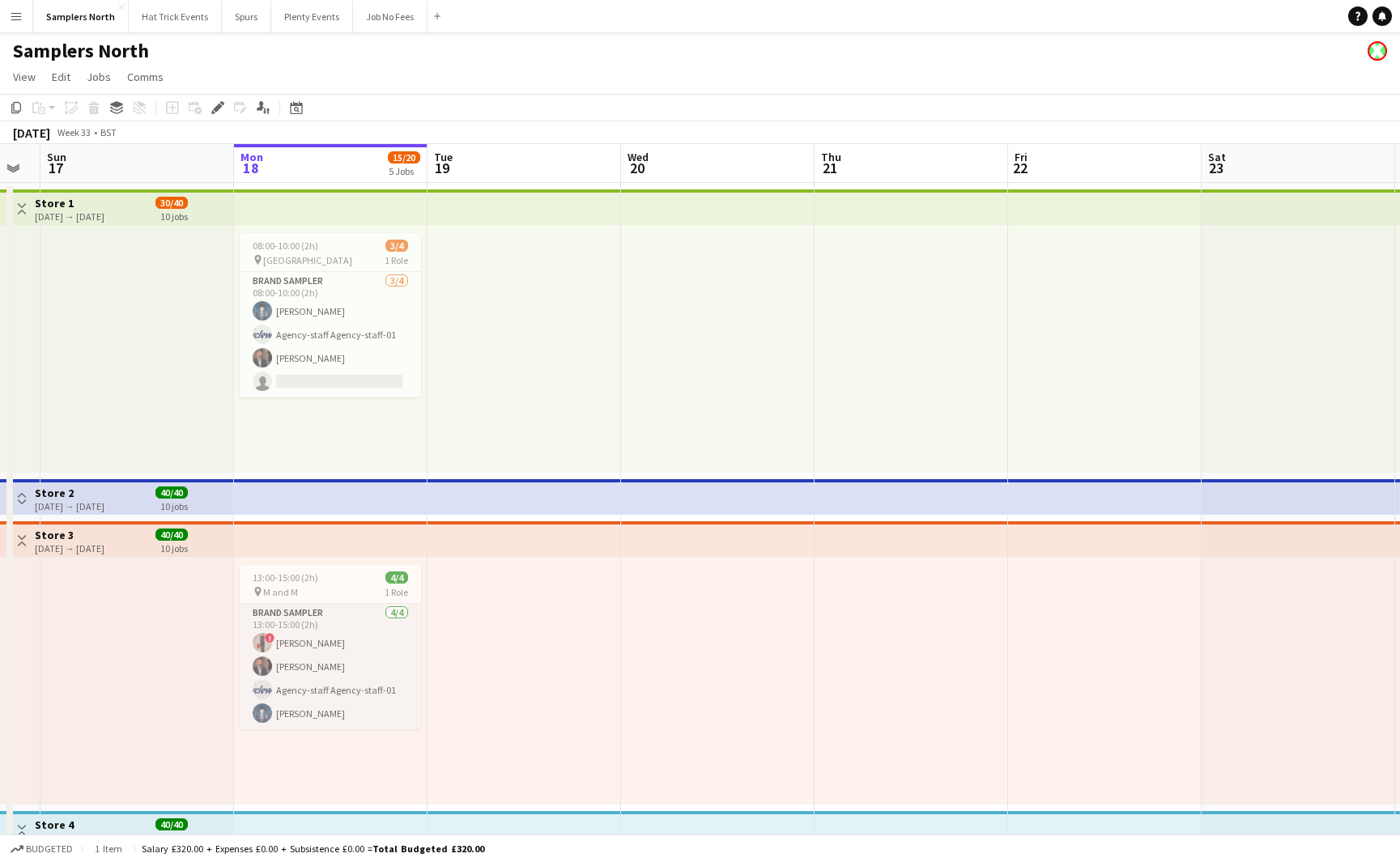
click at [325, 648] on app-card-role "Brand Sampler 4/4 13:00-15:00 (2h) ! Diana Priceless Andrew Allison Agency-staf…" at bounding box center [330, 667] width 182 height 126
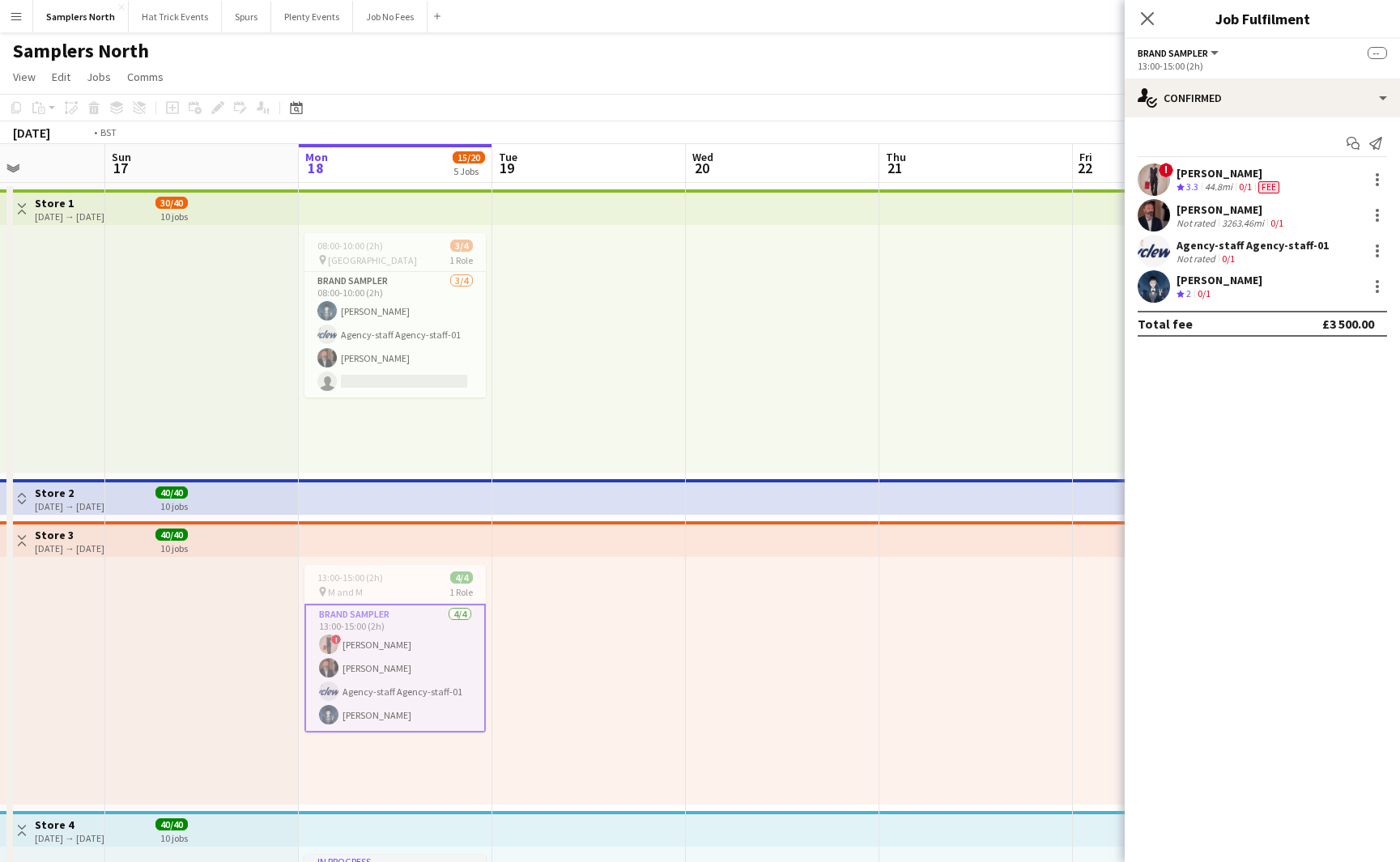
drag, startPoint x: 718, startPoint y: 679, endPoint x: 375, endPoint y: 664, distance: 343.3
click at [375, 664] on app-calendar-viewport "Wed 13 Thu 14 Fri 15 Sat 16 Sun 17 Mon 18 15/20 5 Jobs Tue 19 Wed 20 Thu 21 Fri…" at bounding box center [700, 767] width 1400 height 1247
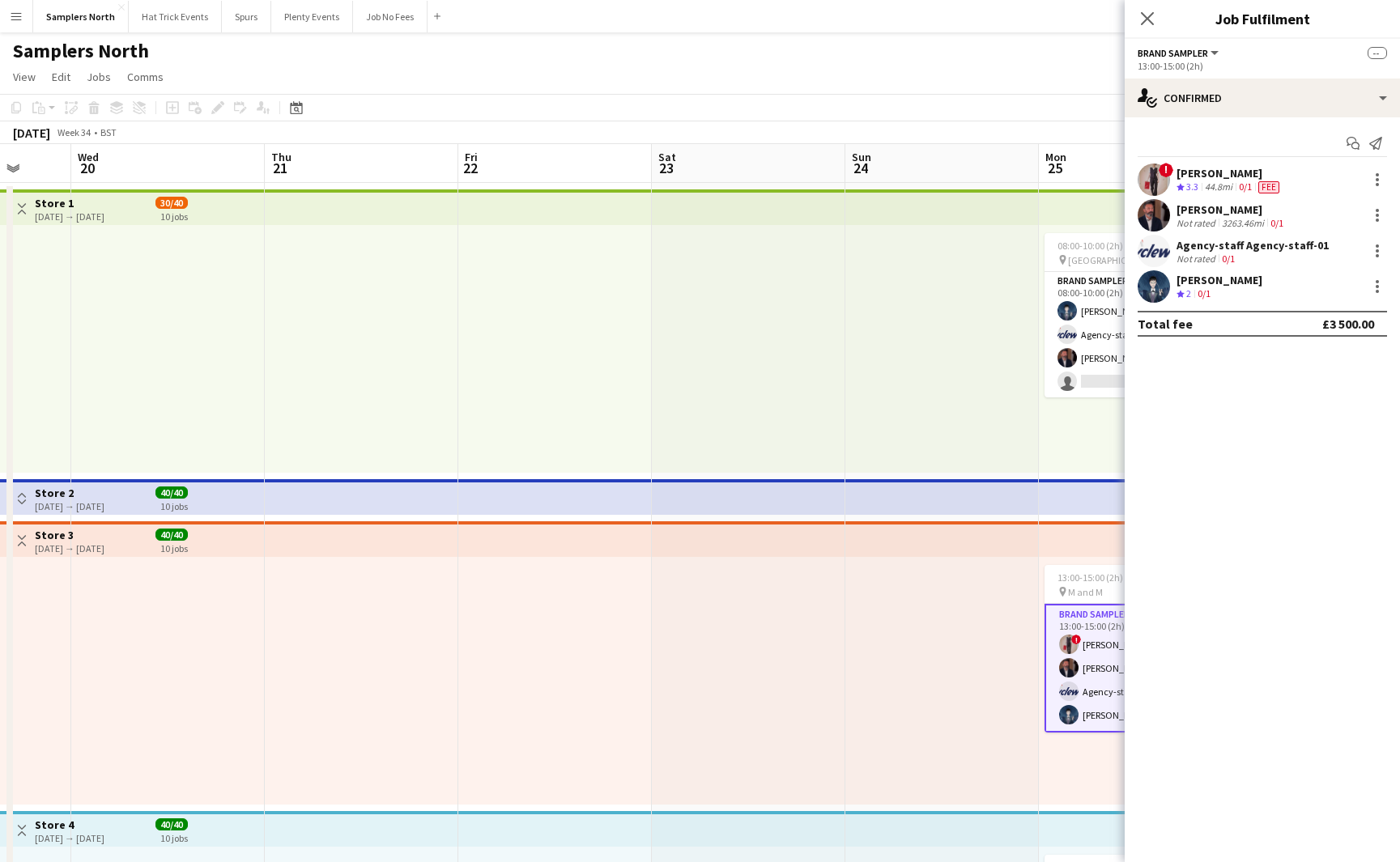
drag, startPoint x: 733, startPoint y: 673, endPoint x: 438, endPoint y: 661, distance: 295.2
click at [449, 661] on app-calendar-viewport "Sun 17 Mon 18 15/20 5 Jobs Tue 19 Wed 20 Thu 21 Fri 22 Sat 23 Sun 24 Mon 25 15/…" at bounding box center [700, 767] width 1400 height 1247
drag, startPoint x: 634, startPoint y: 678, endPoint x: 361, endPoint y: 686, distance: 273.1
click at [341, 676] on app-calendar-viewport "Sun 17 Mon 18 15/20 5 Jobs Tue 19 Wed 20 Thu 21 Fri 22 Sat 23 Sun 24 Mon 25 15/…" at bounding box center [700, 767] width 1400 height 1247
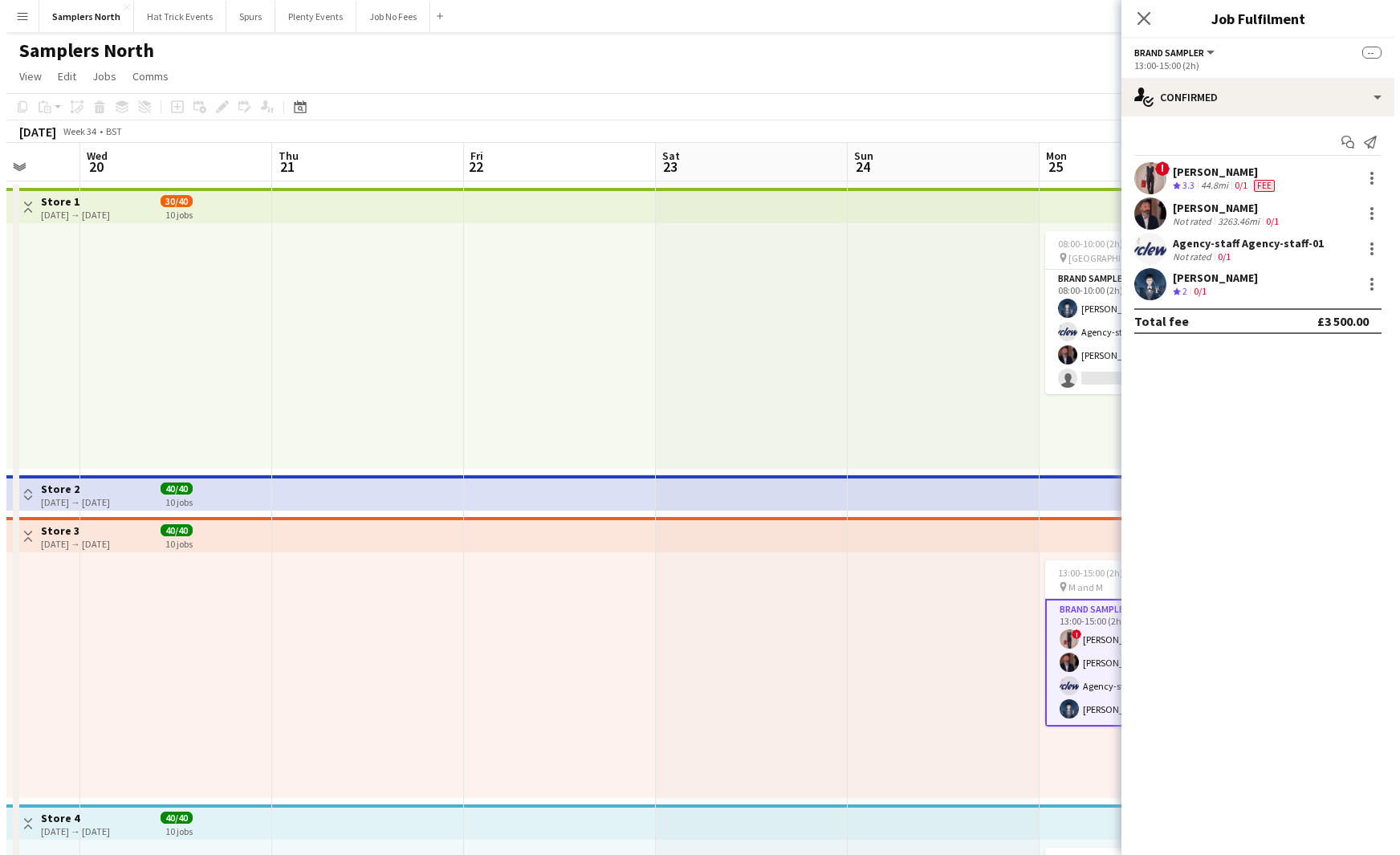
scroll to position [0, 531]
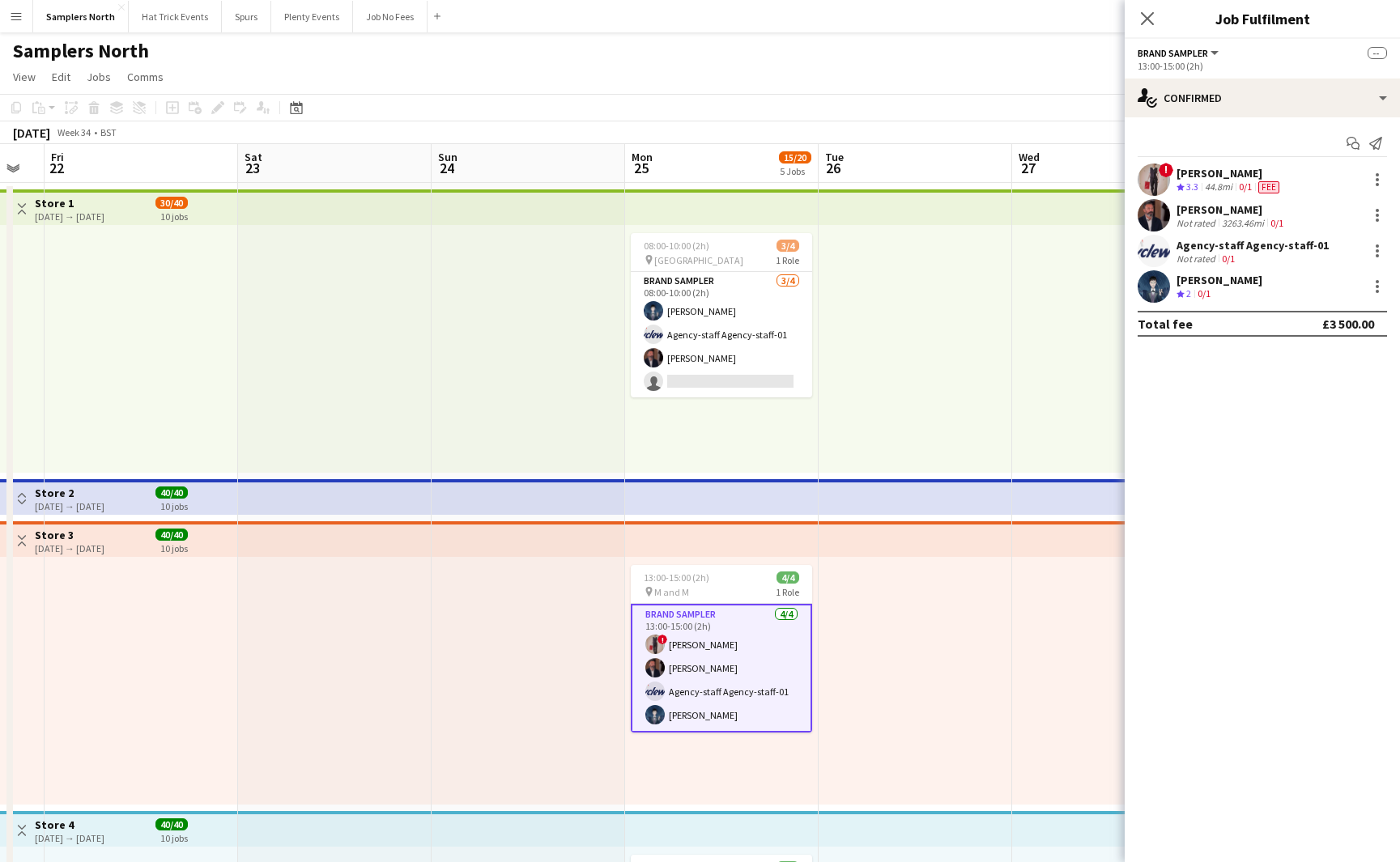
click at [683, 648] on app-card-role "Brand Sampler 4/4 13:00-15:00 (2h) ! Diana Priceless Andrew Allison Agency-staf…" at bounding box center [721, 667] width 182 height 128
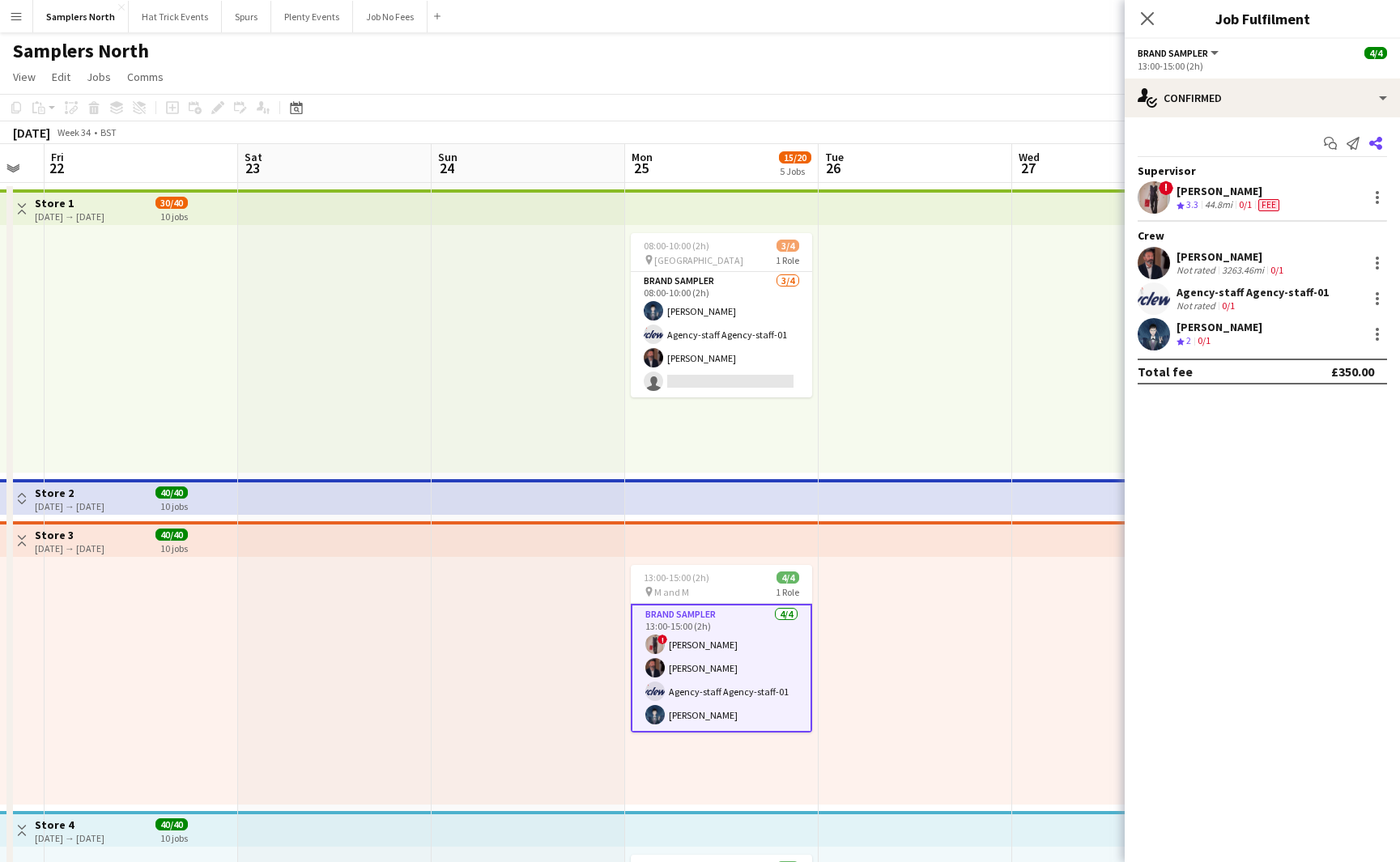
click at [1382, 138] on app-icon "Share" at bounding box center [1375, 143] width 22 height 22
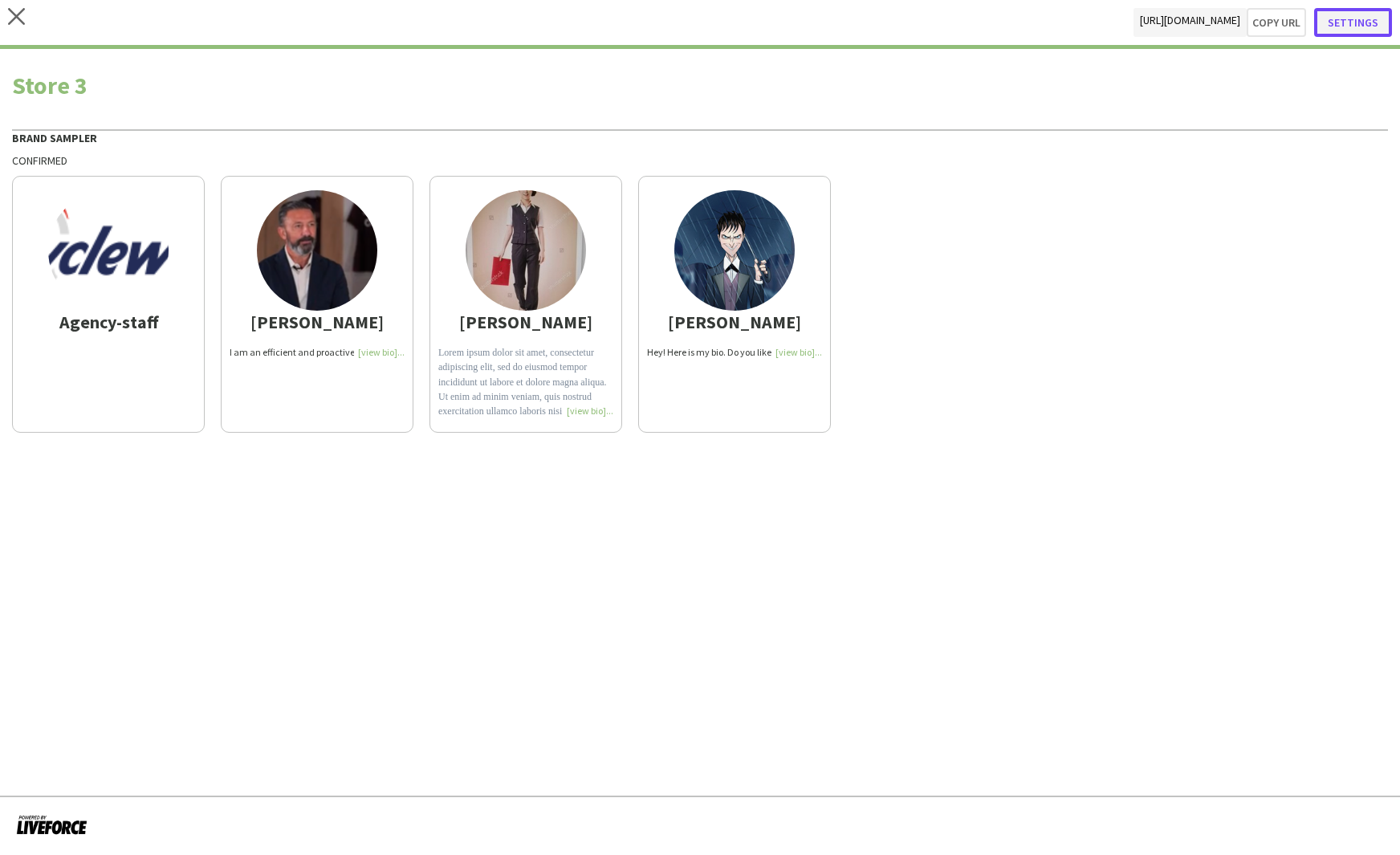
click at [1358, 22] on button "Settings" at bounding box center [1352, 22] width 78 height 29
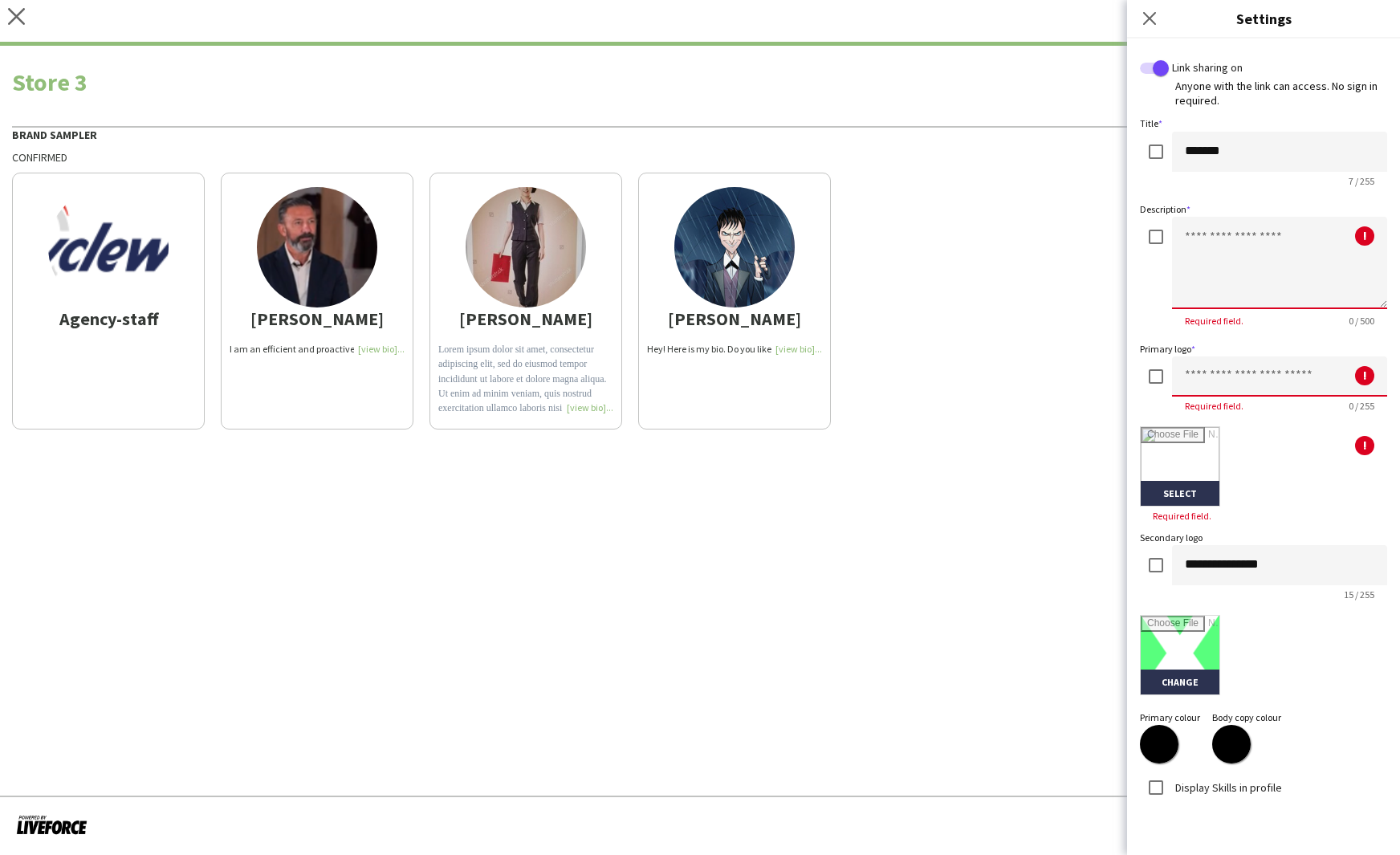
click at [1208, 238] on textarea at bounding box center [1280, 263] width 215 height 92
click at [1200, 242] on textarea at bounding box center [1280, 263] width 215 height 92
type textarea "**********"
click at [1247, 383] on input at bounding box center [1280, 376] width 215 height 40
click at [1251, 374] on input at bounding box center [1280, 376] width 215 height 40
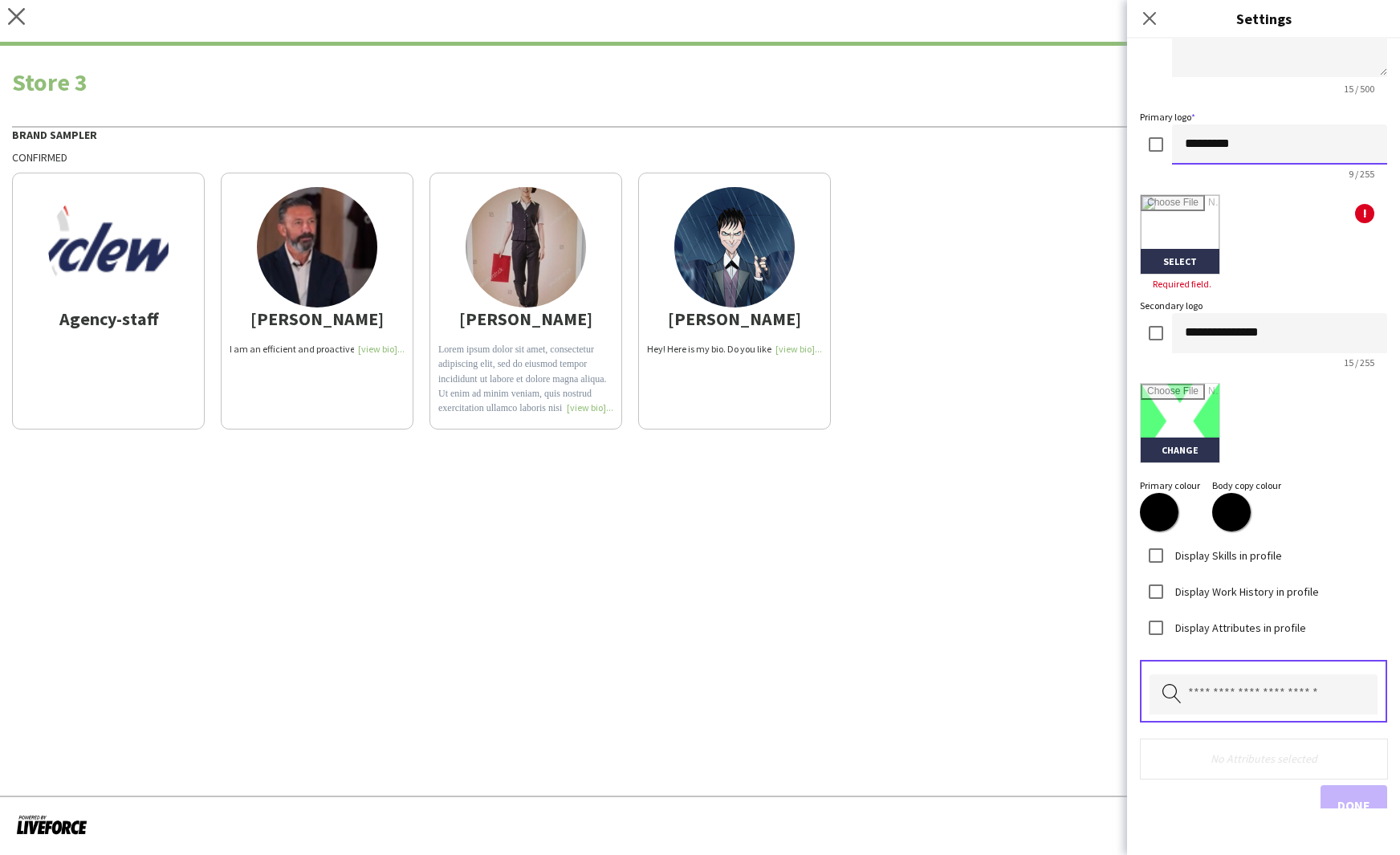
scroll to position [249, 0]
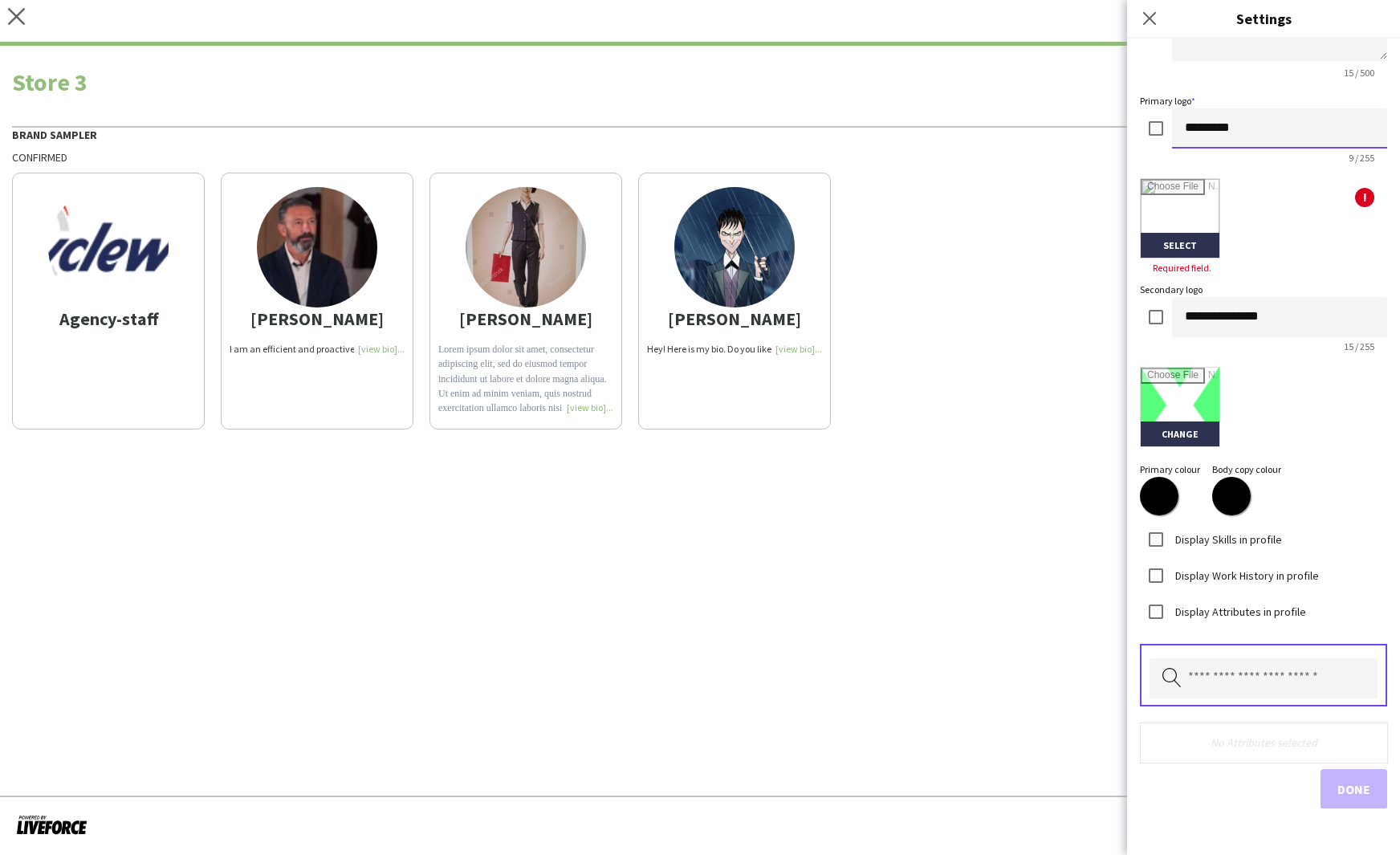
type input "*********"
click at [1317, 577] on div "Display Work History in profile" at bounding box center [1263, 574] width 248 height 36
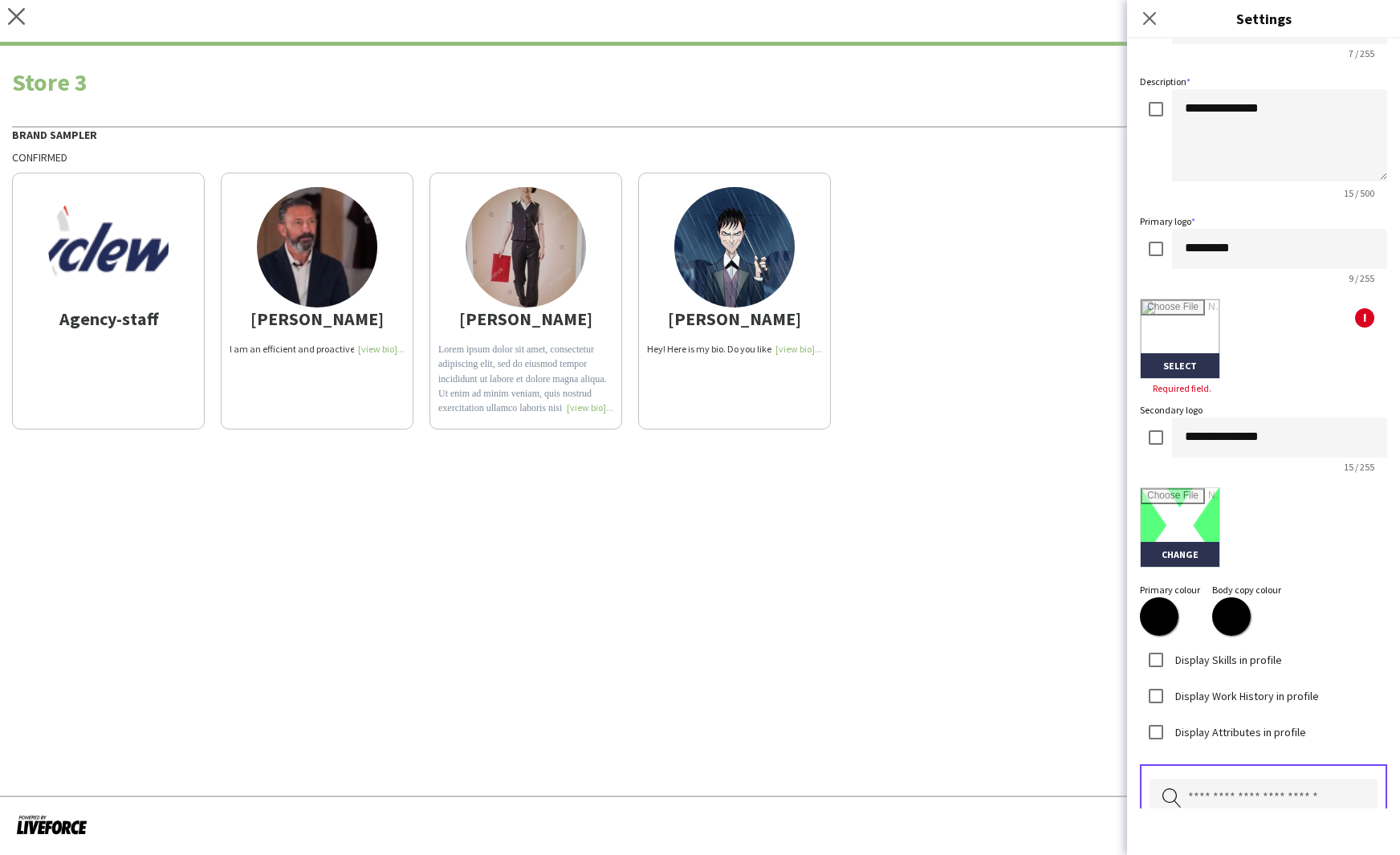
scroll to position [0, 0]
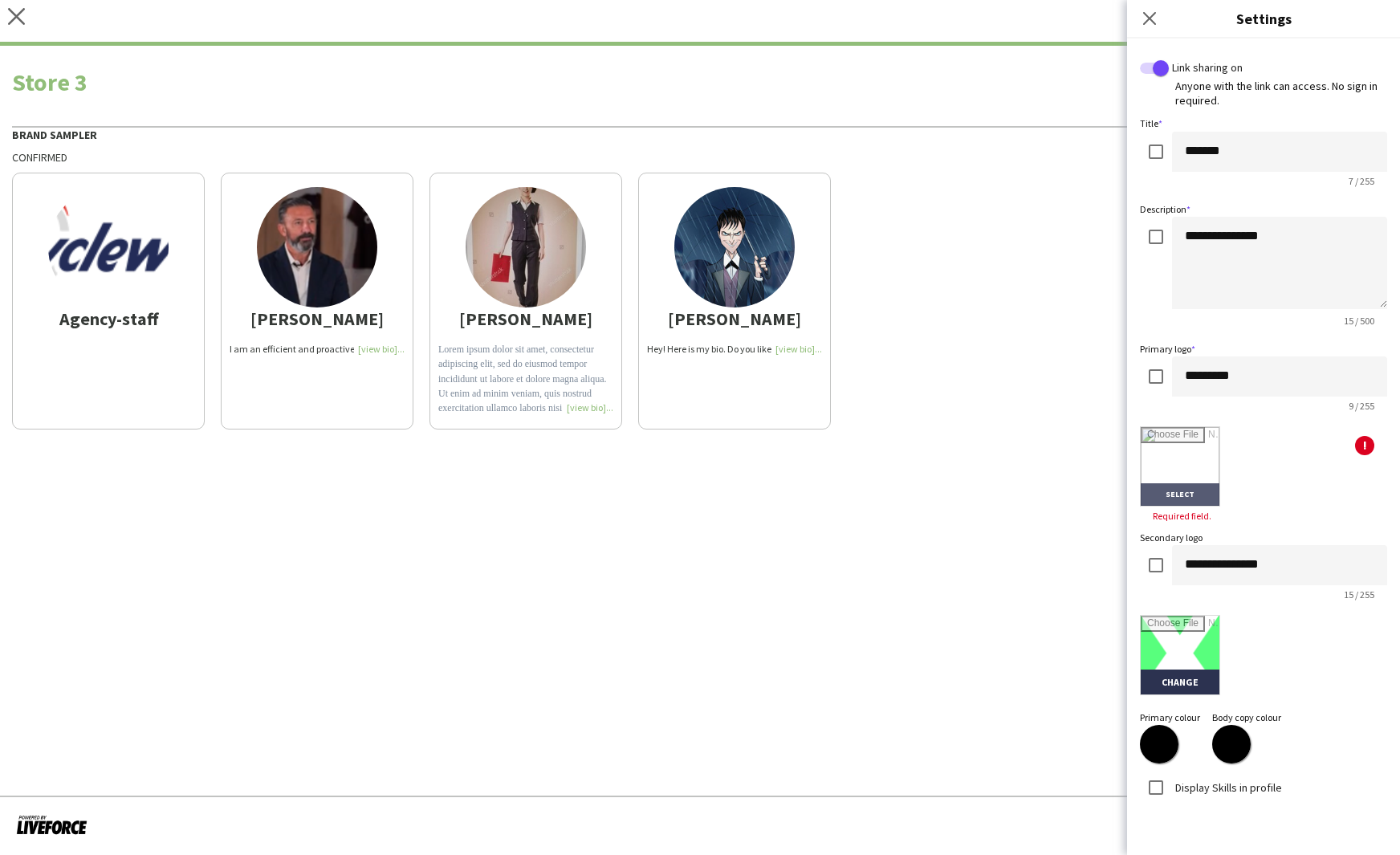
click at [1175, 491] on input "file" at bounding box center [1180, 466] width 79 height 79
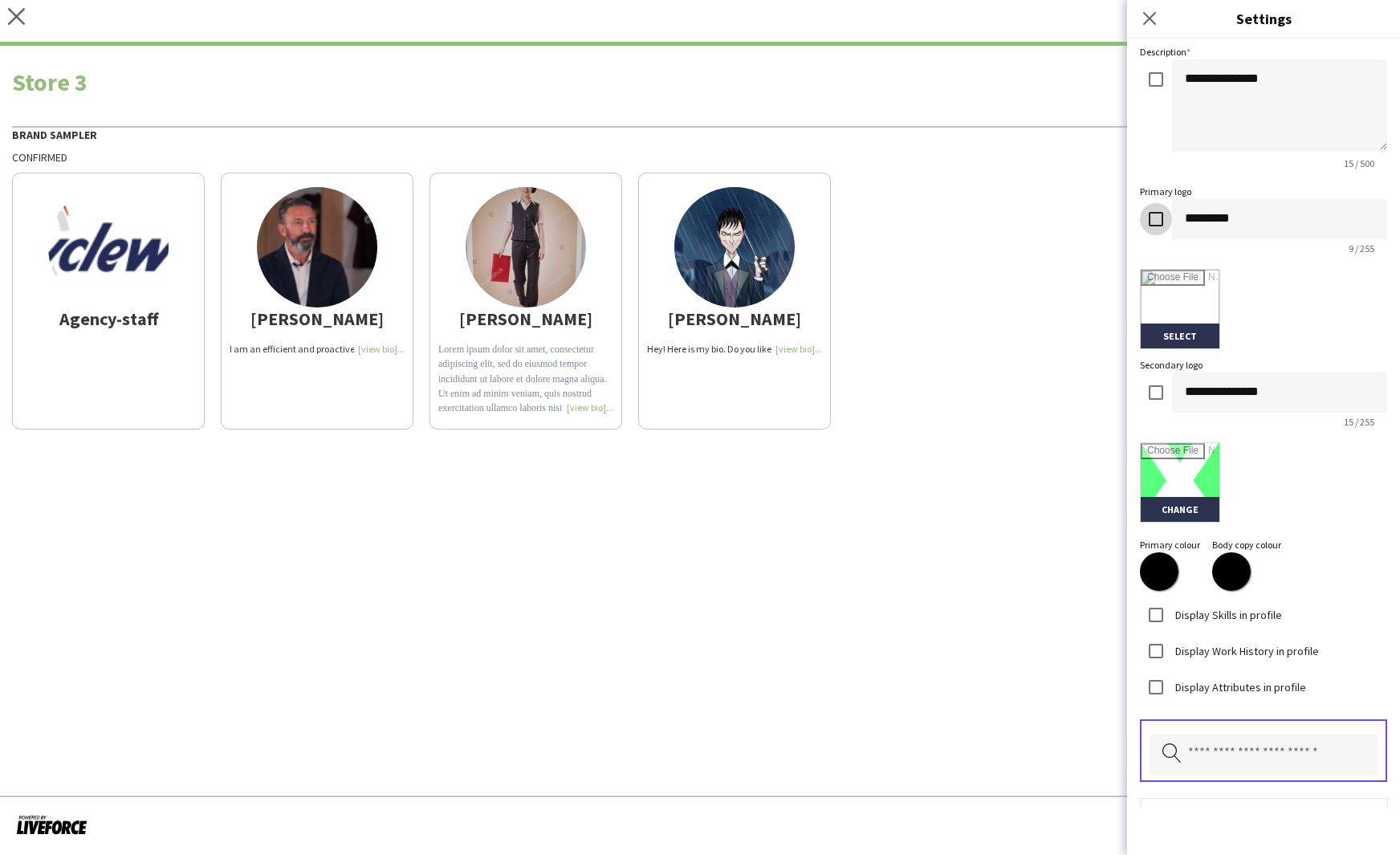
scroll to position [247, 0]
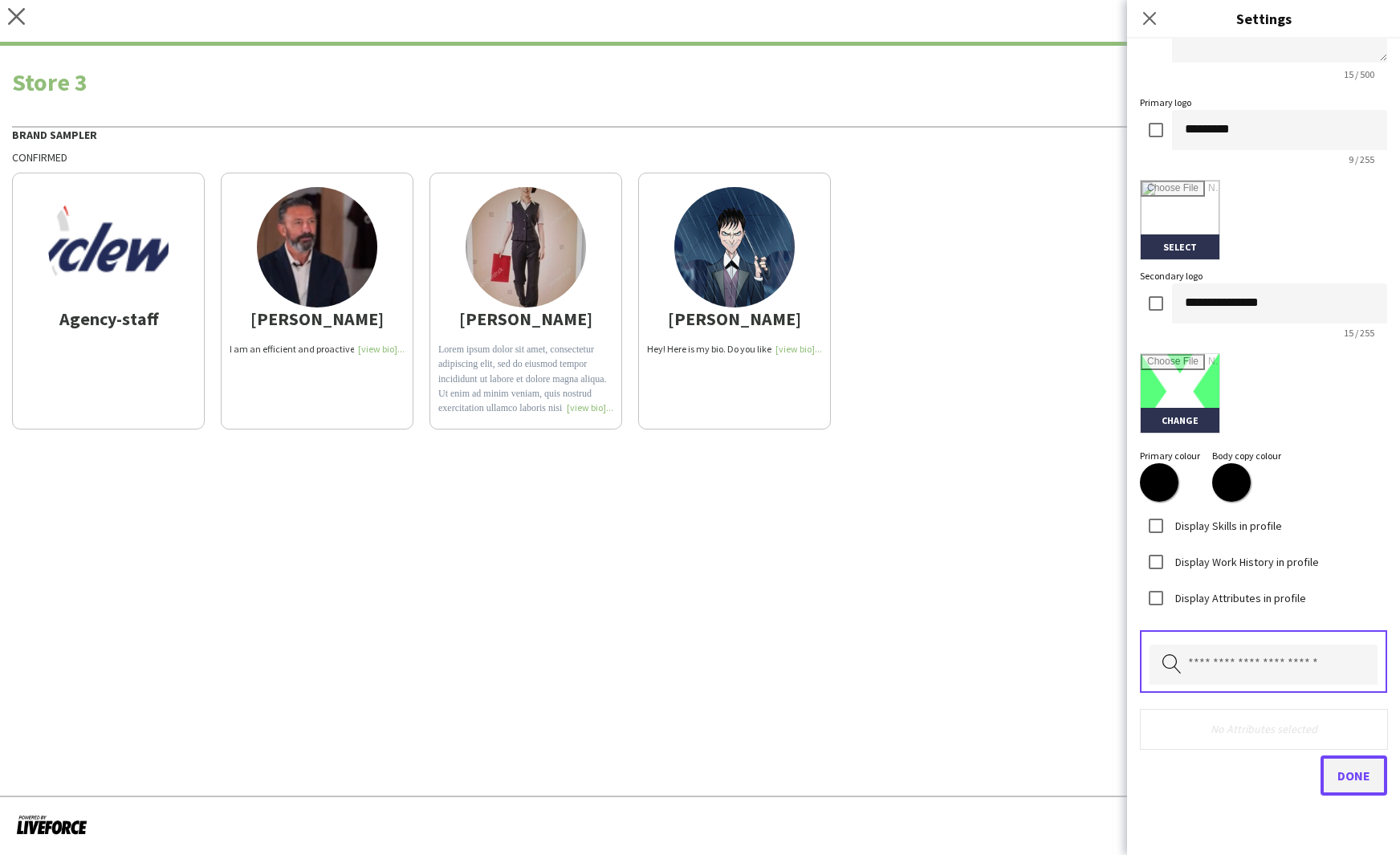
click at [1356, 779] on span "Done" at bounding box center [1353, 776] width 33 height 16
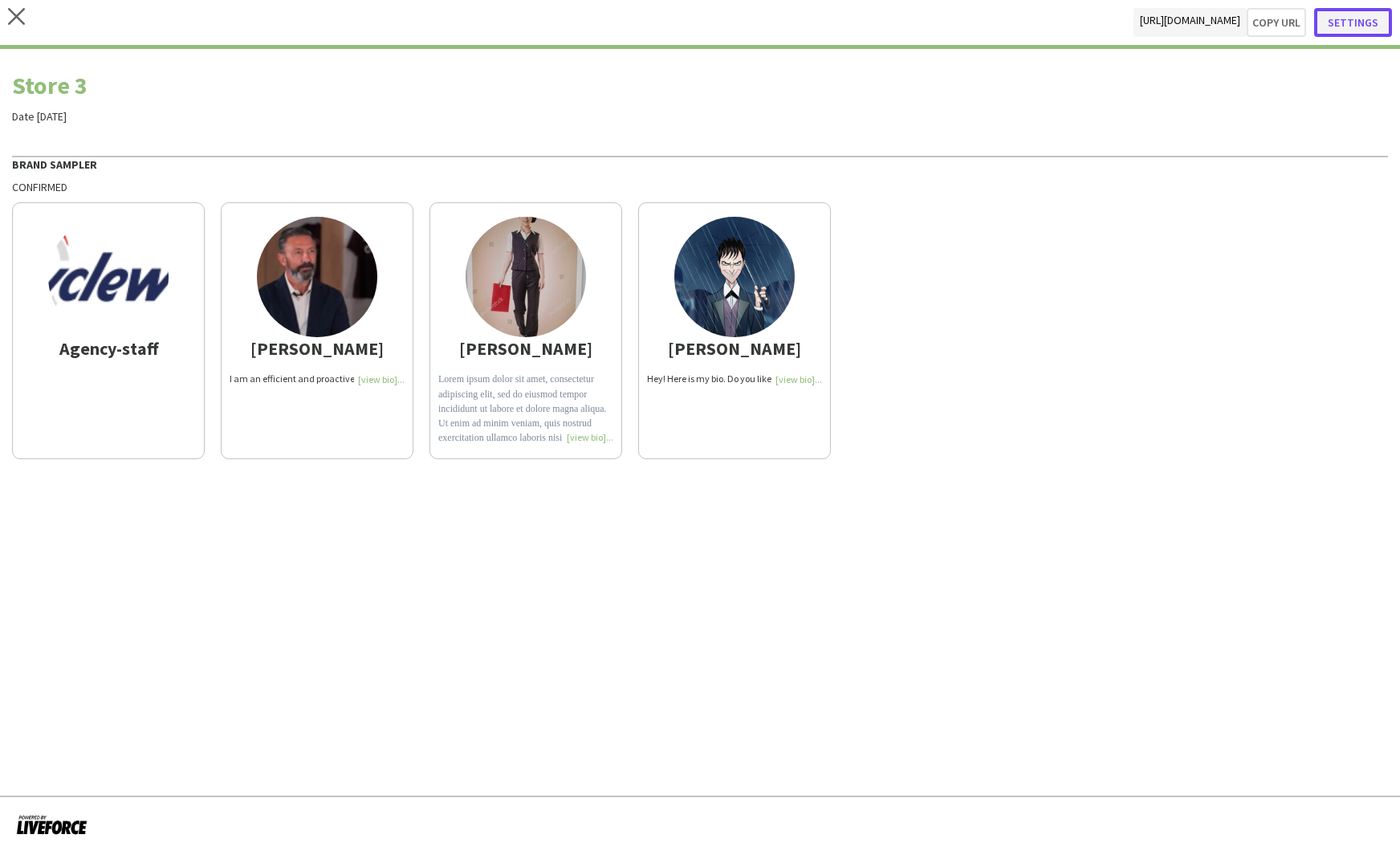
click at [1354, 30] on button "Settings" at bounding box center [1352, 22] width 78 height 29
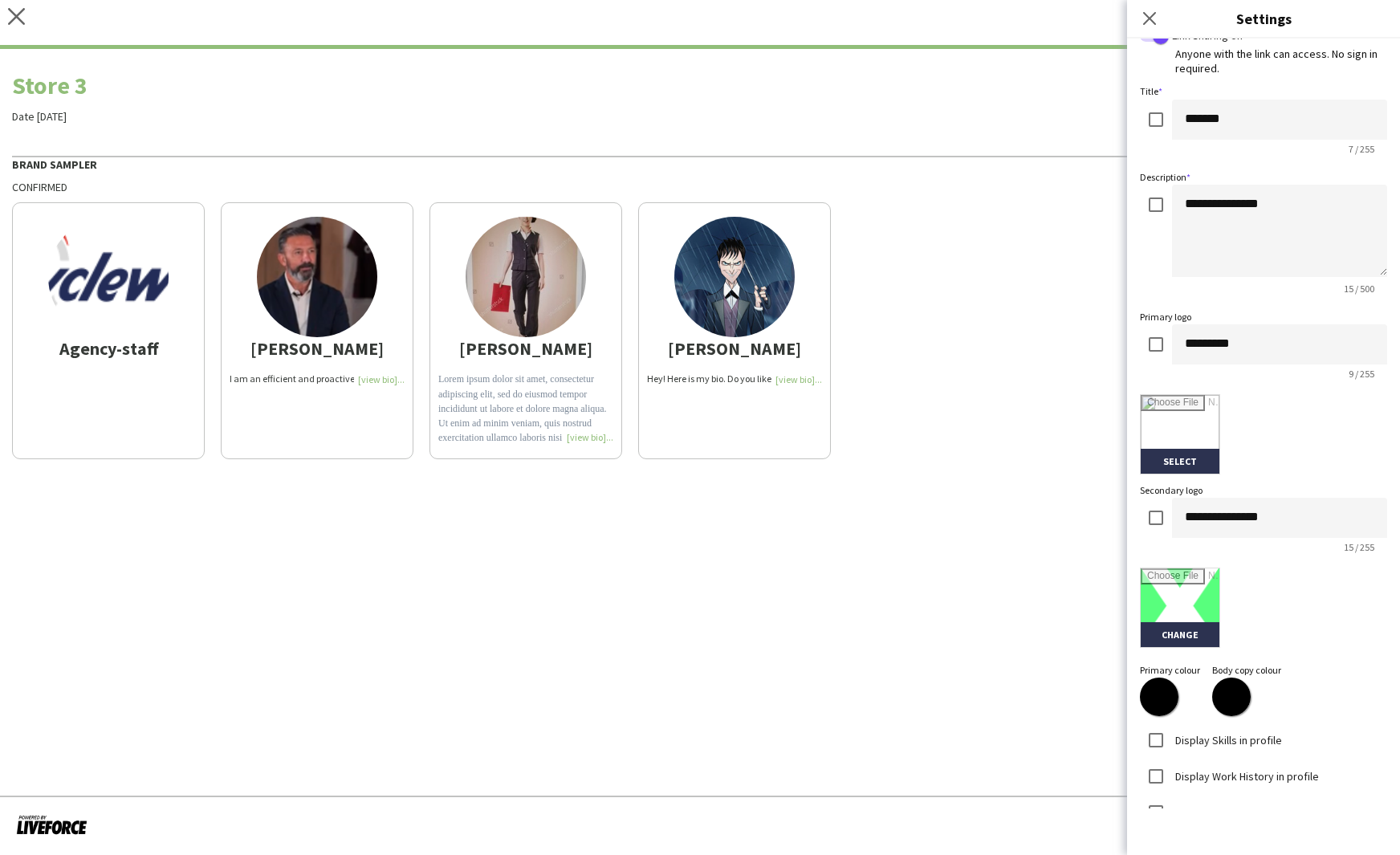
scroll to position [0, 0]
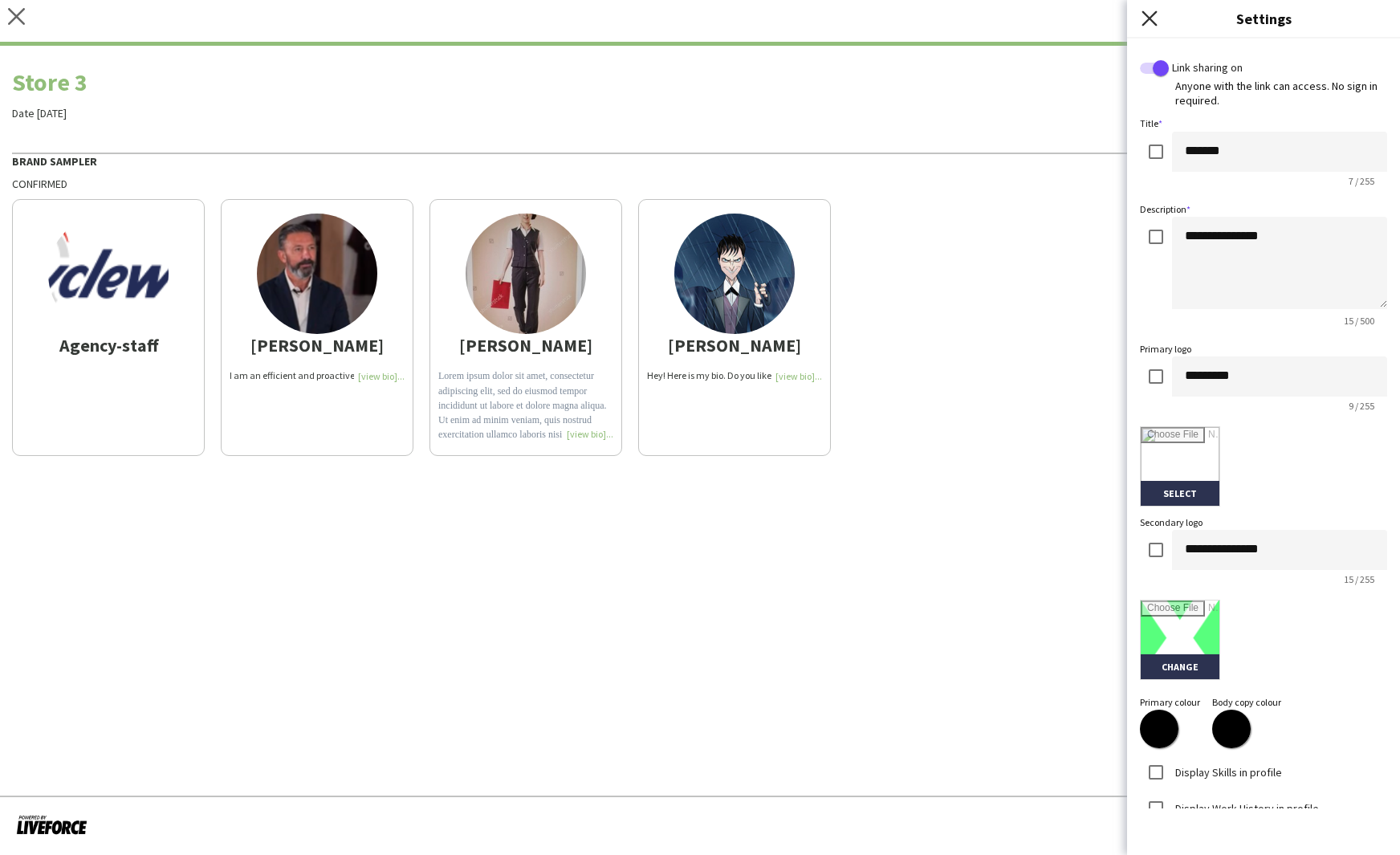
click at [1152, 16] on icon at bounding box center [1149, 18] width 15 height 15
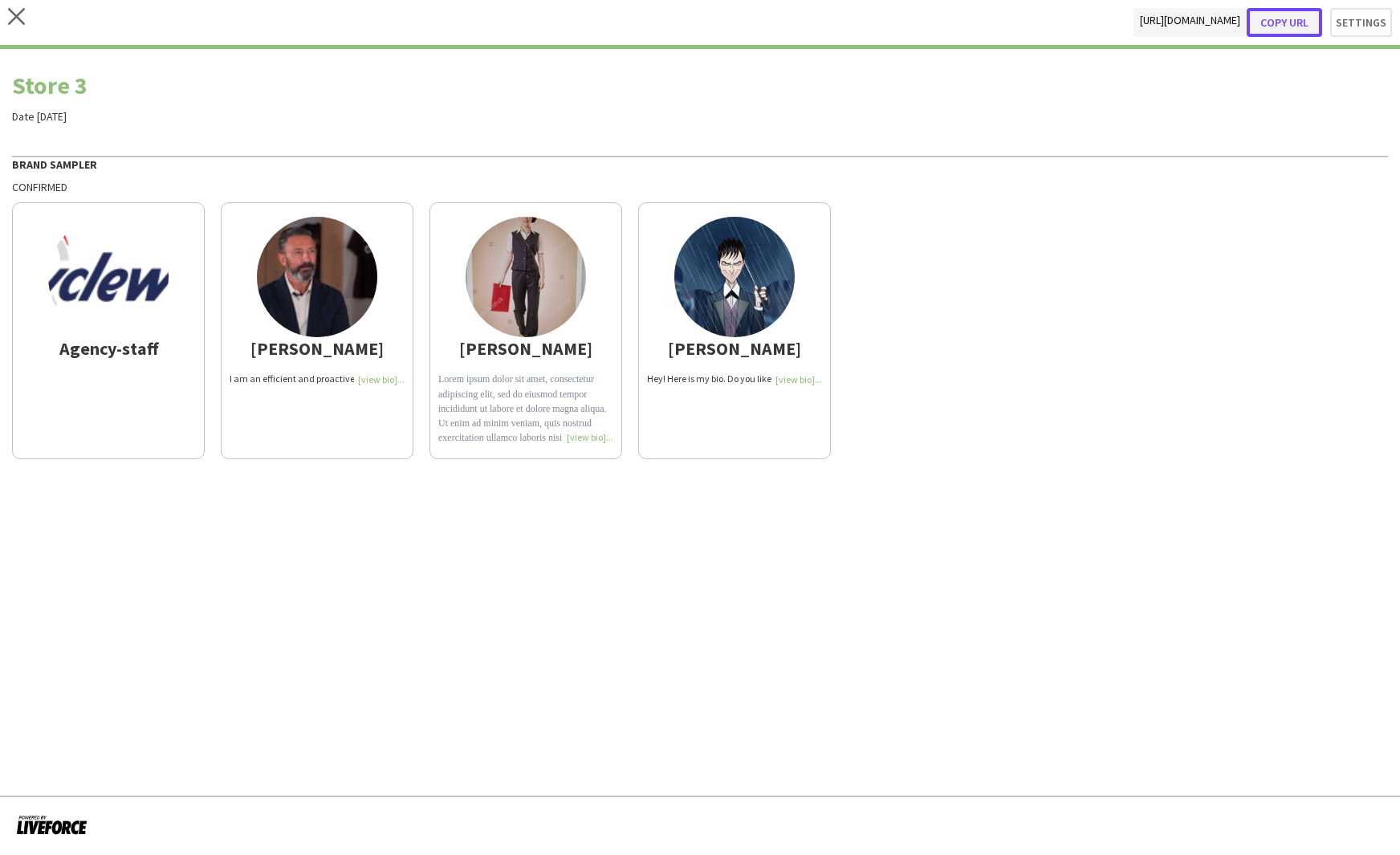
click at [1305, 22] on button "Copy url" at bounding box center [1284, 22] width 75 height 29
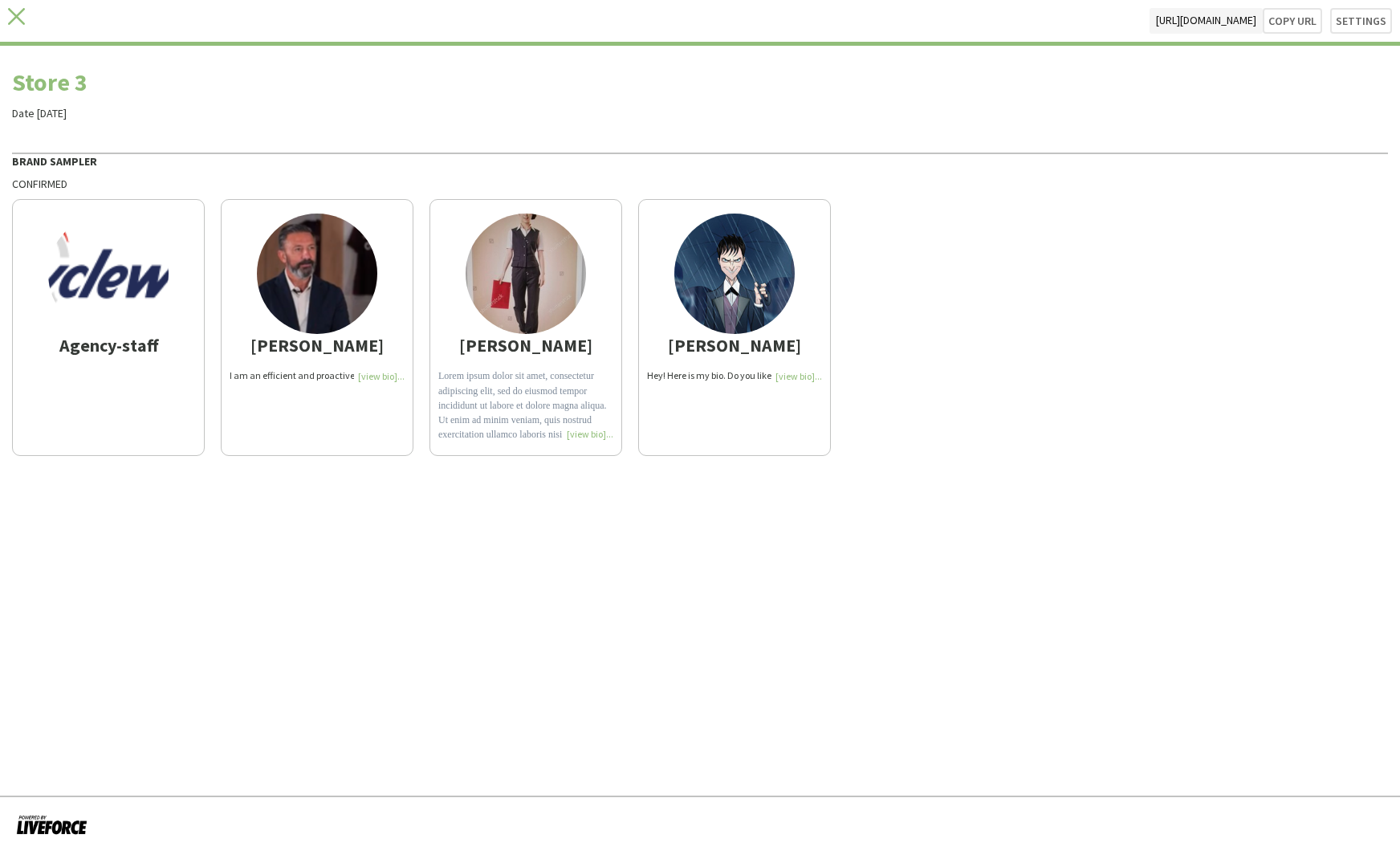
click at [20, 19] on icon "close" at bounding box center [16, 16] width 17 height 17
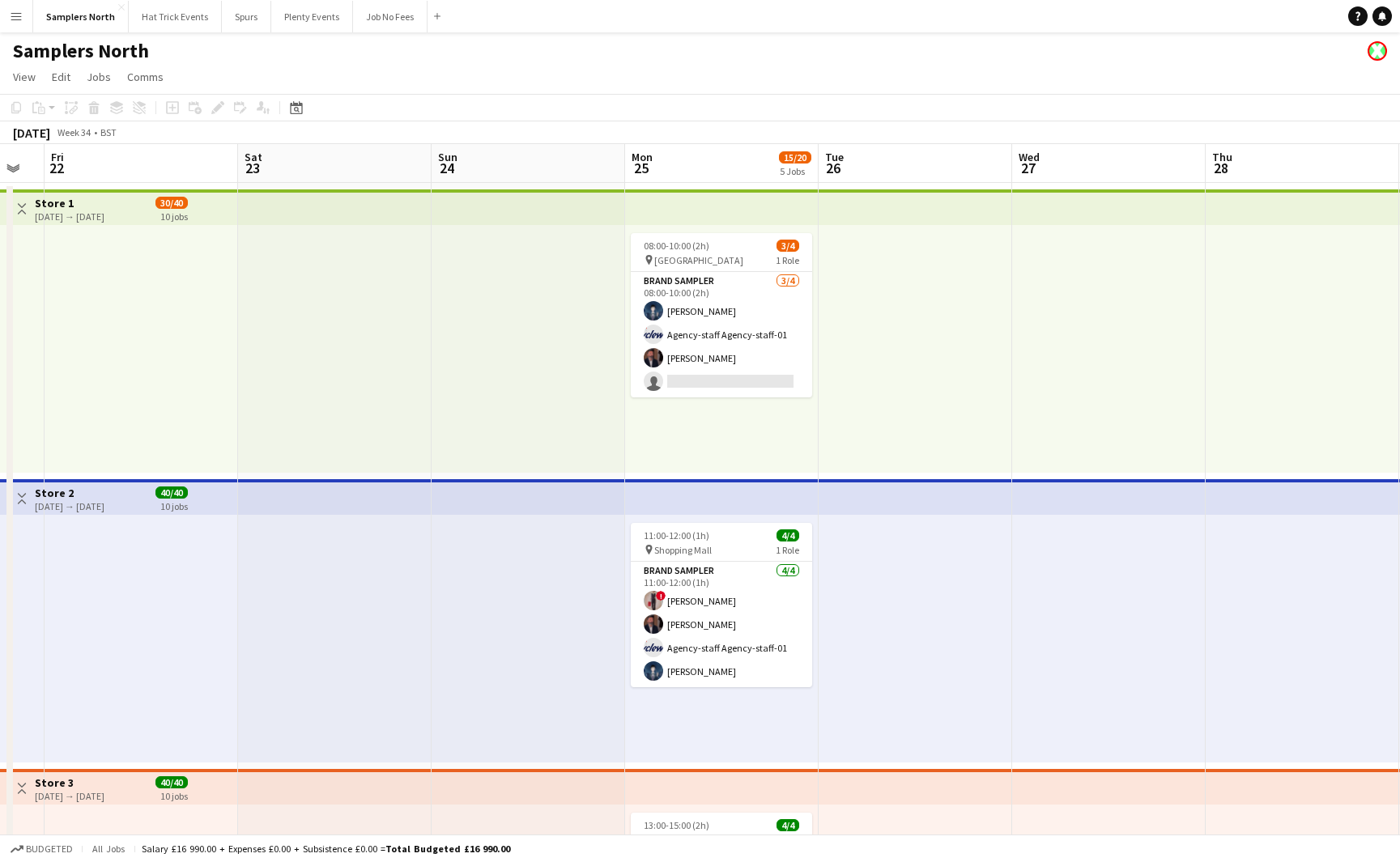
click at [24, 209] on app-icon "Toggle View" at bounding box center [22, 208] width 11 height 11
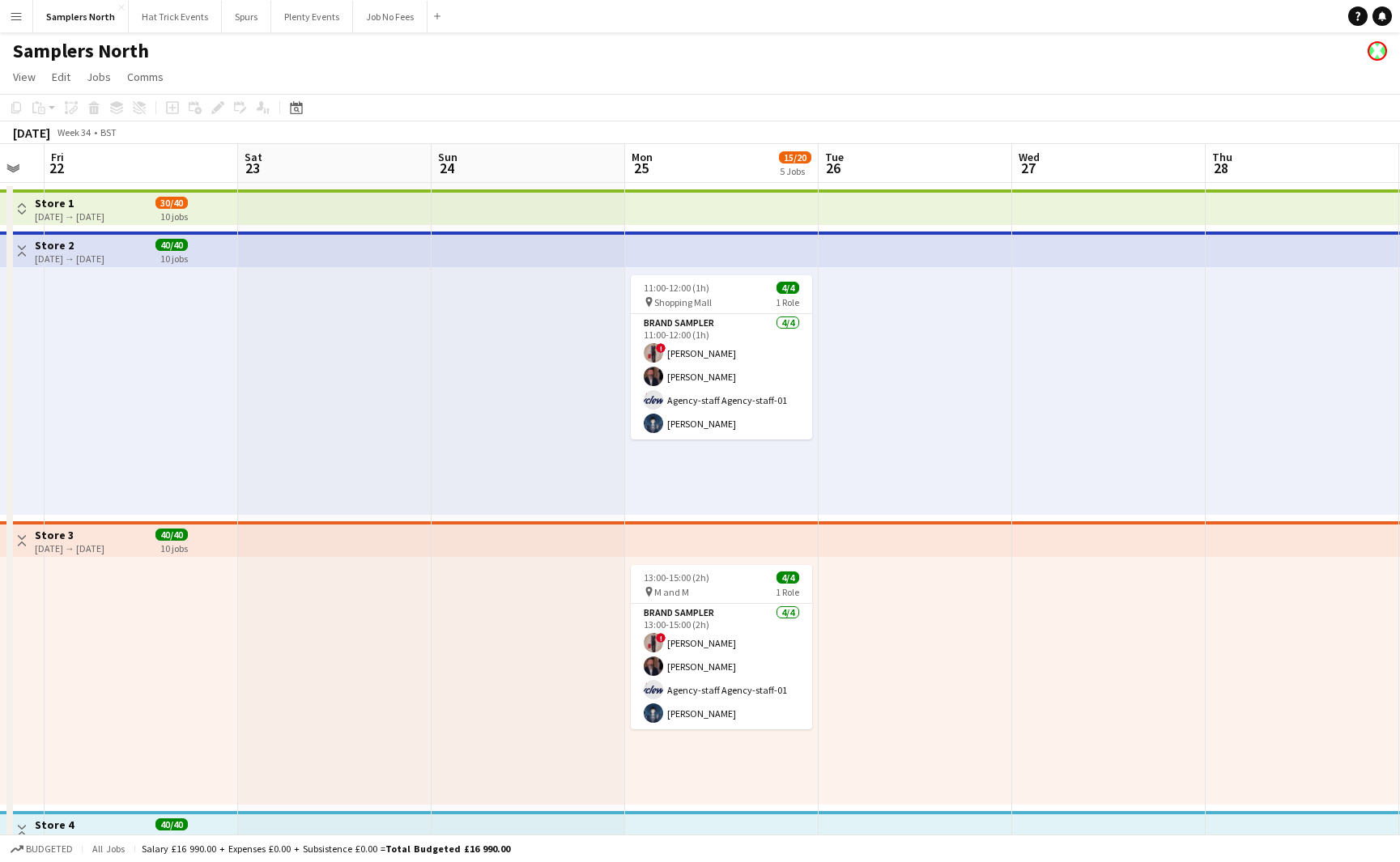
click at [24, 257] on button "Toggle View" at bounding box center [22, 251] width 20 height 20
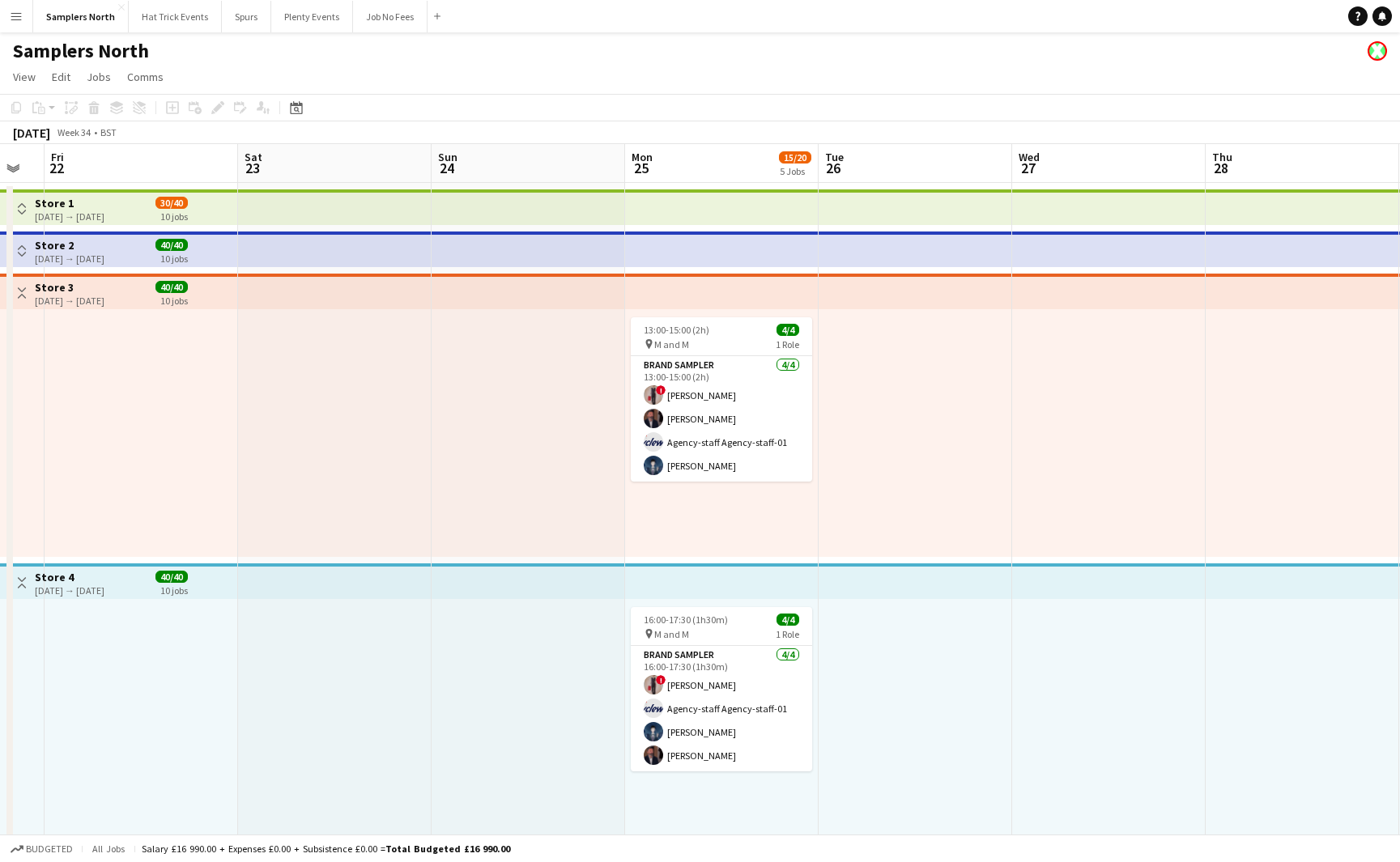
click at [22, 297] on app-icon "Toggle View" at bounding box center [22, 293] width 11 height 11
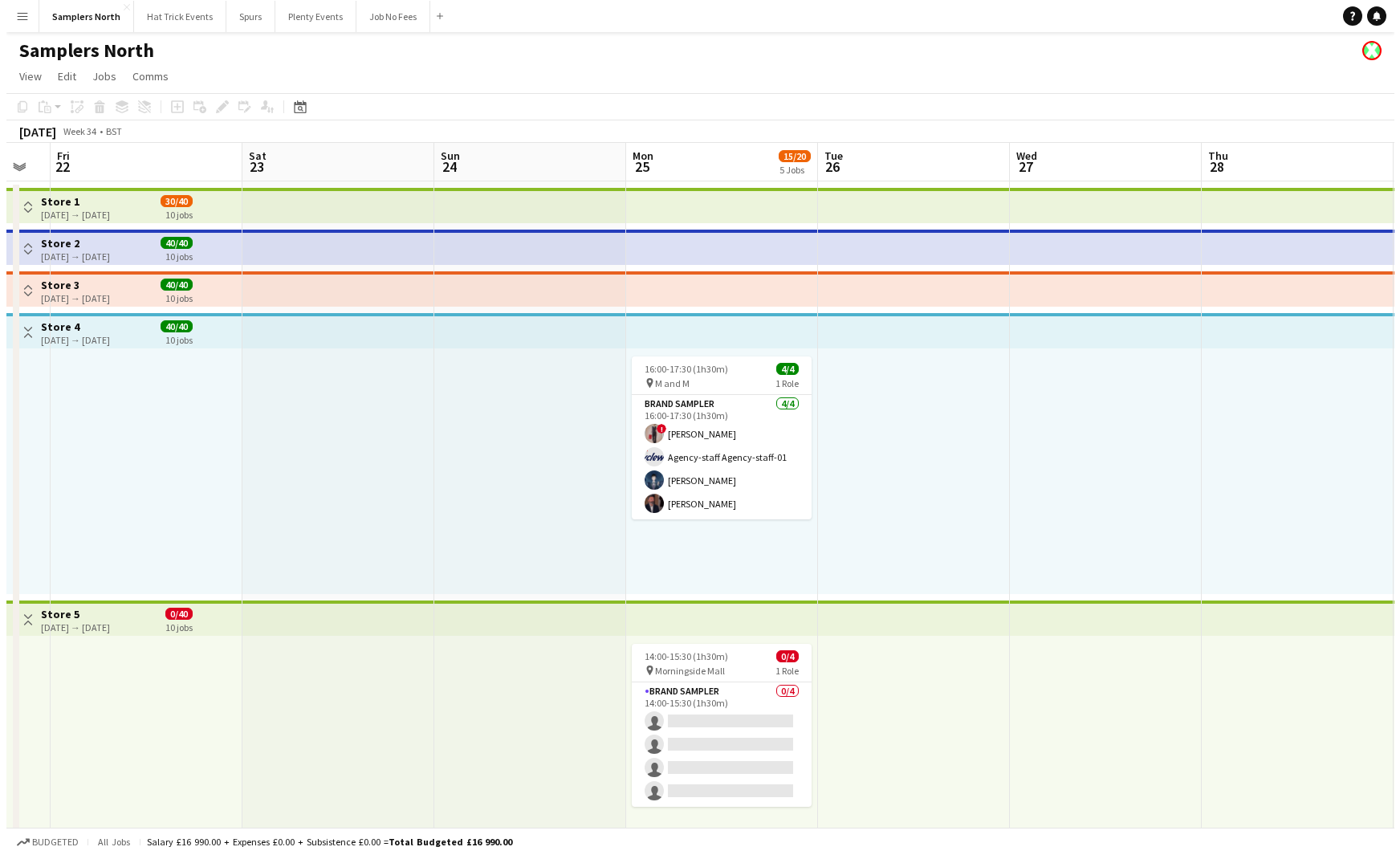
scroll to position [0, 532]
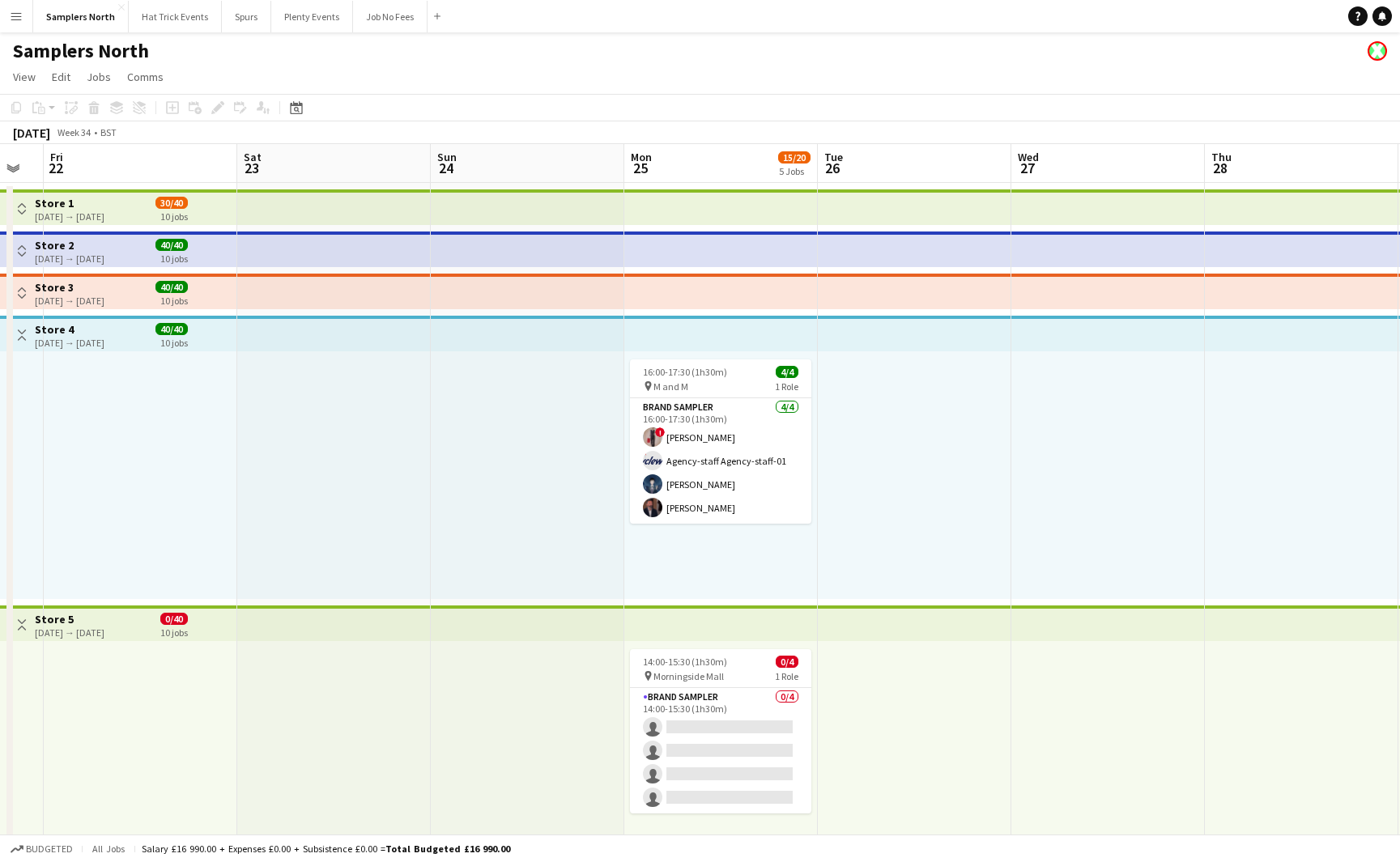
click at [21, 623] on app-icon "Toggle View" at bounding box center [22, 624] width 11 height 11
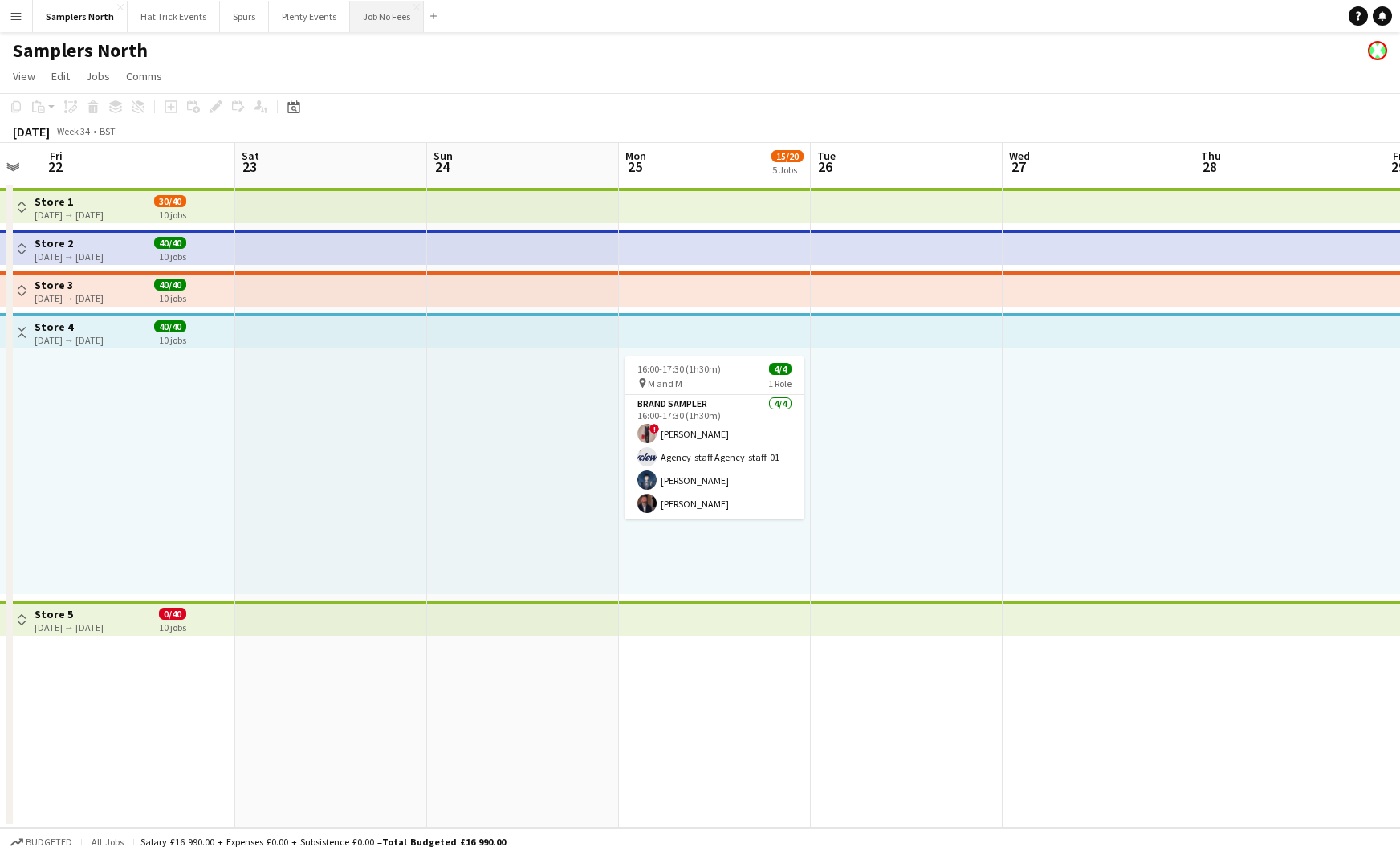
click at [384, 20] on button "Job No Fees Close" at bounding box center [387, 16] width 73 height 32
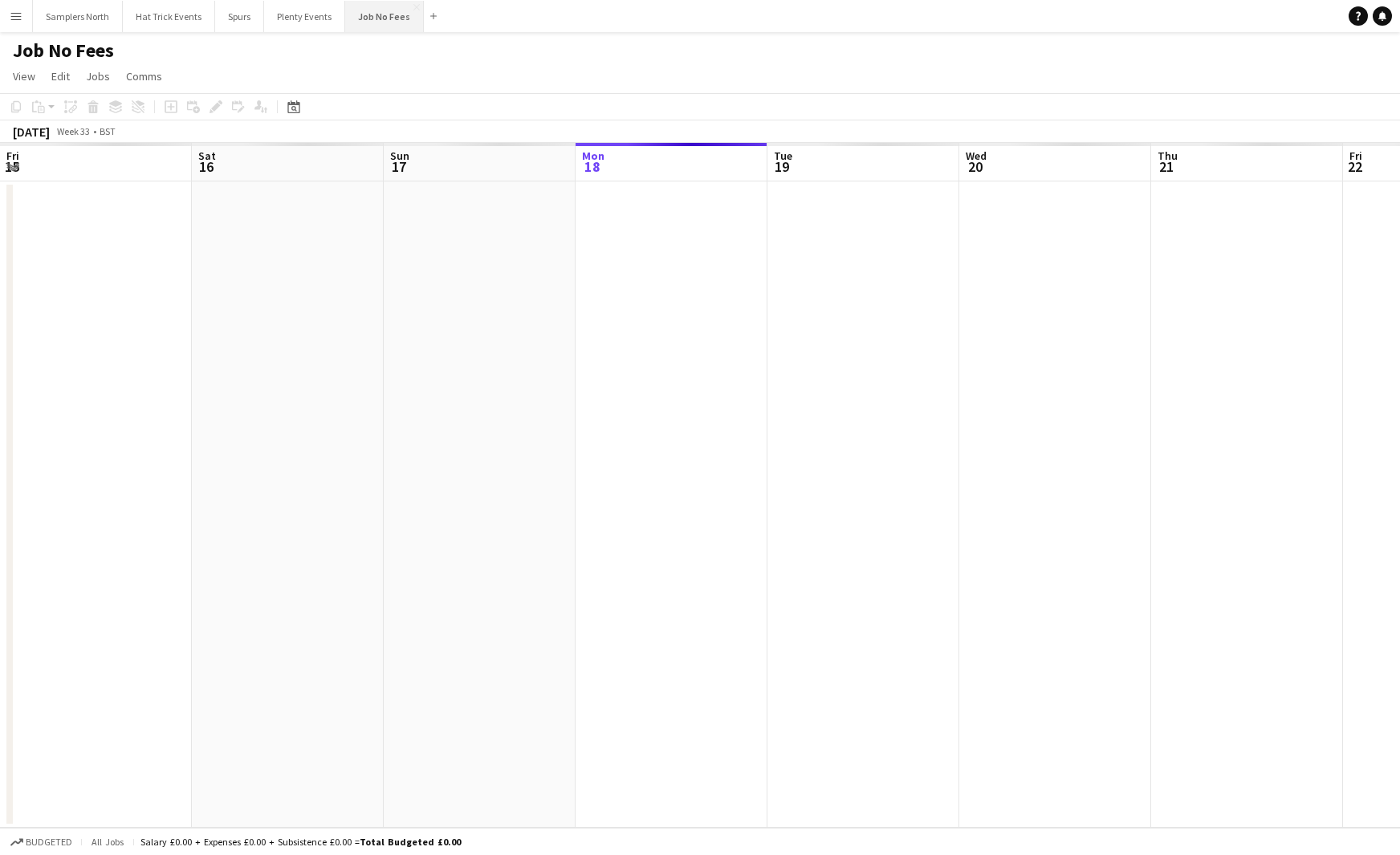
scroll to position [0, 383]
click at [440, 250] on app-date-cell at bounding box center [479, 504] width 192 height 647
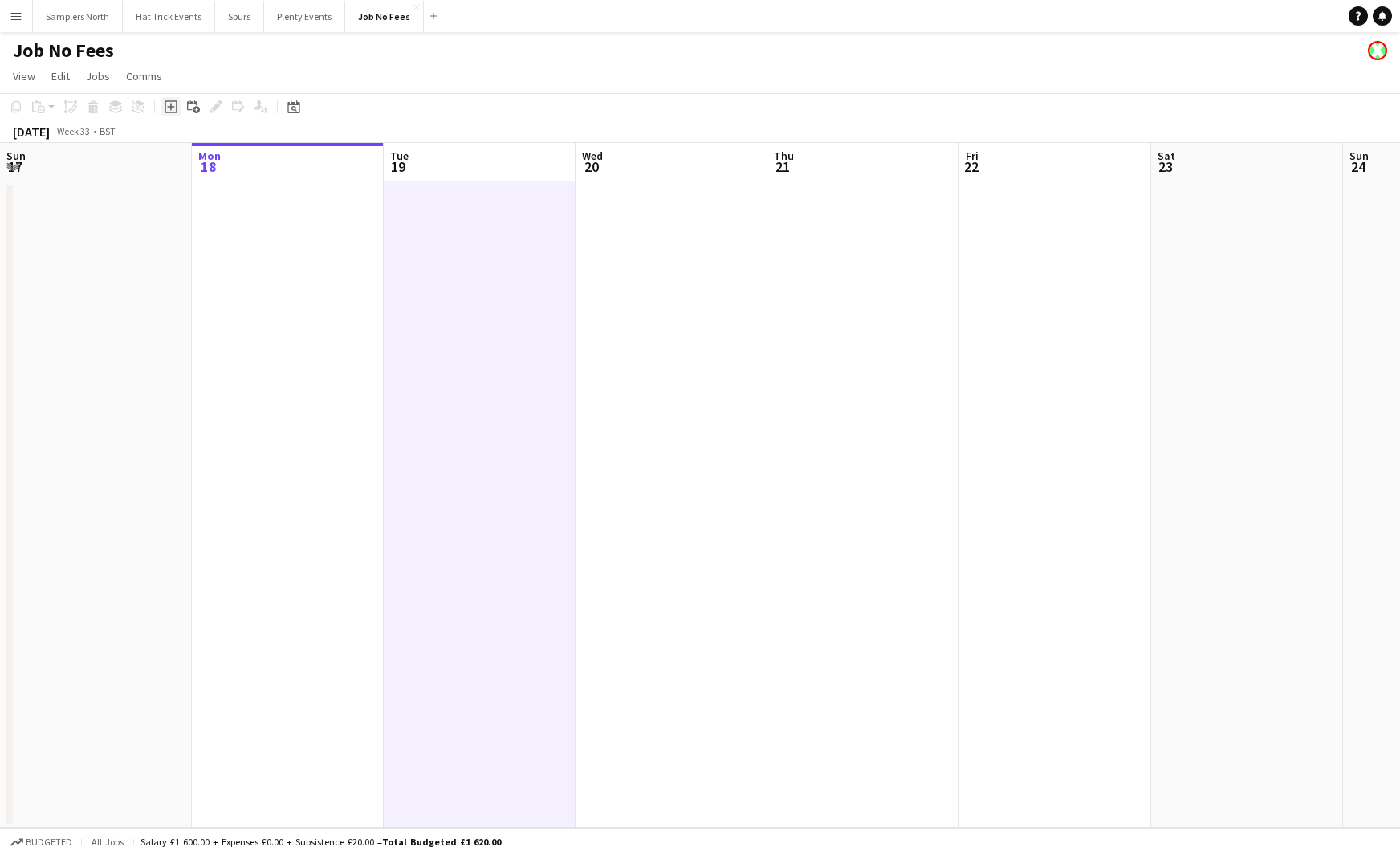
click at [170, 108] on icon at bounding box center [171, 107] width 7 height 7
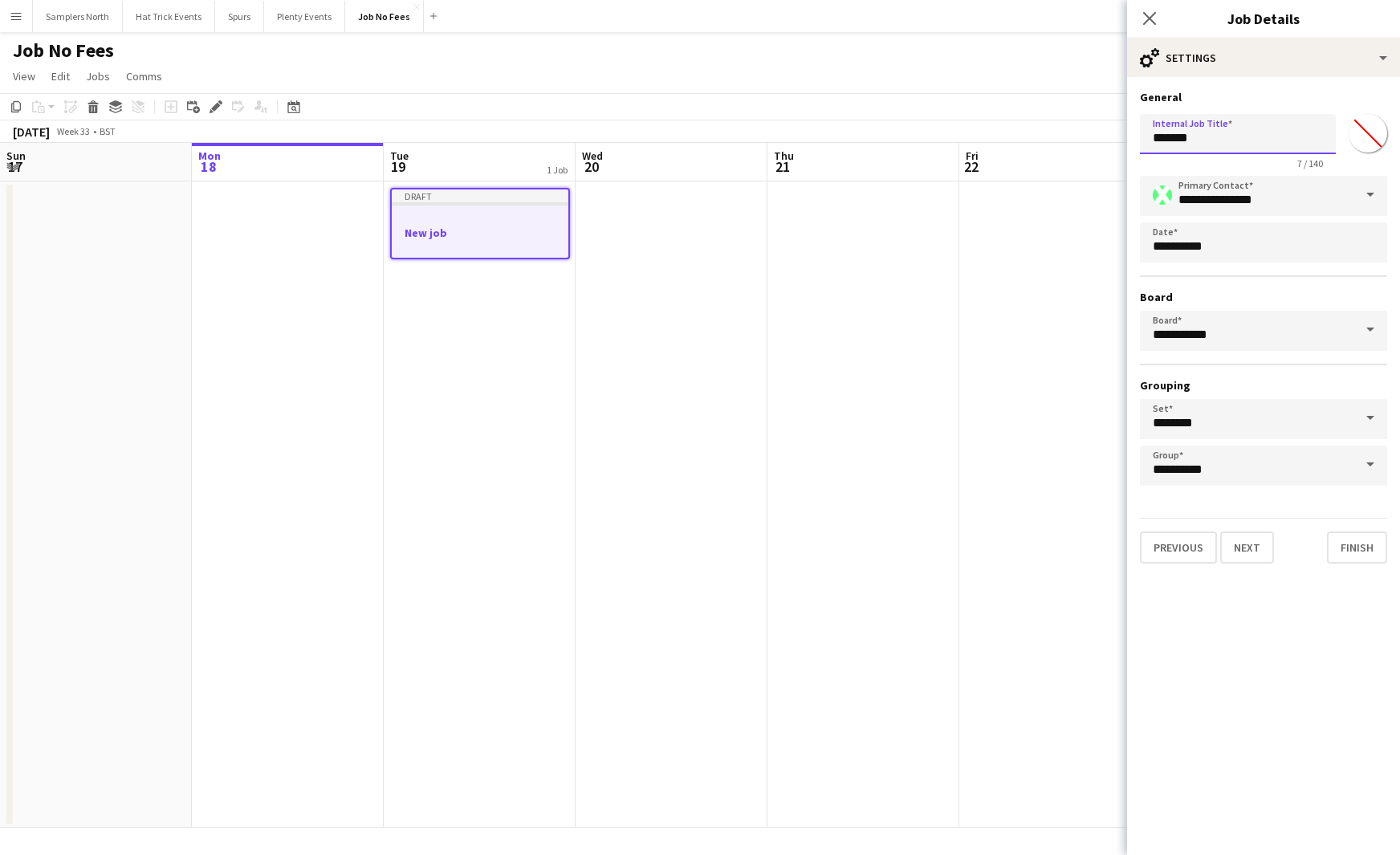
drag, startPoint x: 1154, startPoint y: 140, endPoint x: 1174, endPoint y: 141, distance: 20.0
click at [1174, 141] on input "*******" at bounding box center [1237, 133] width 195 height 40
type input "********"
click at [1252, 544] on button "Next" at bounding box center [1246, 548] width 54 height 32
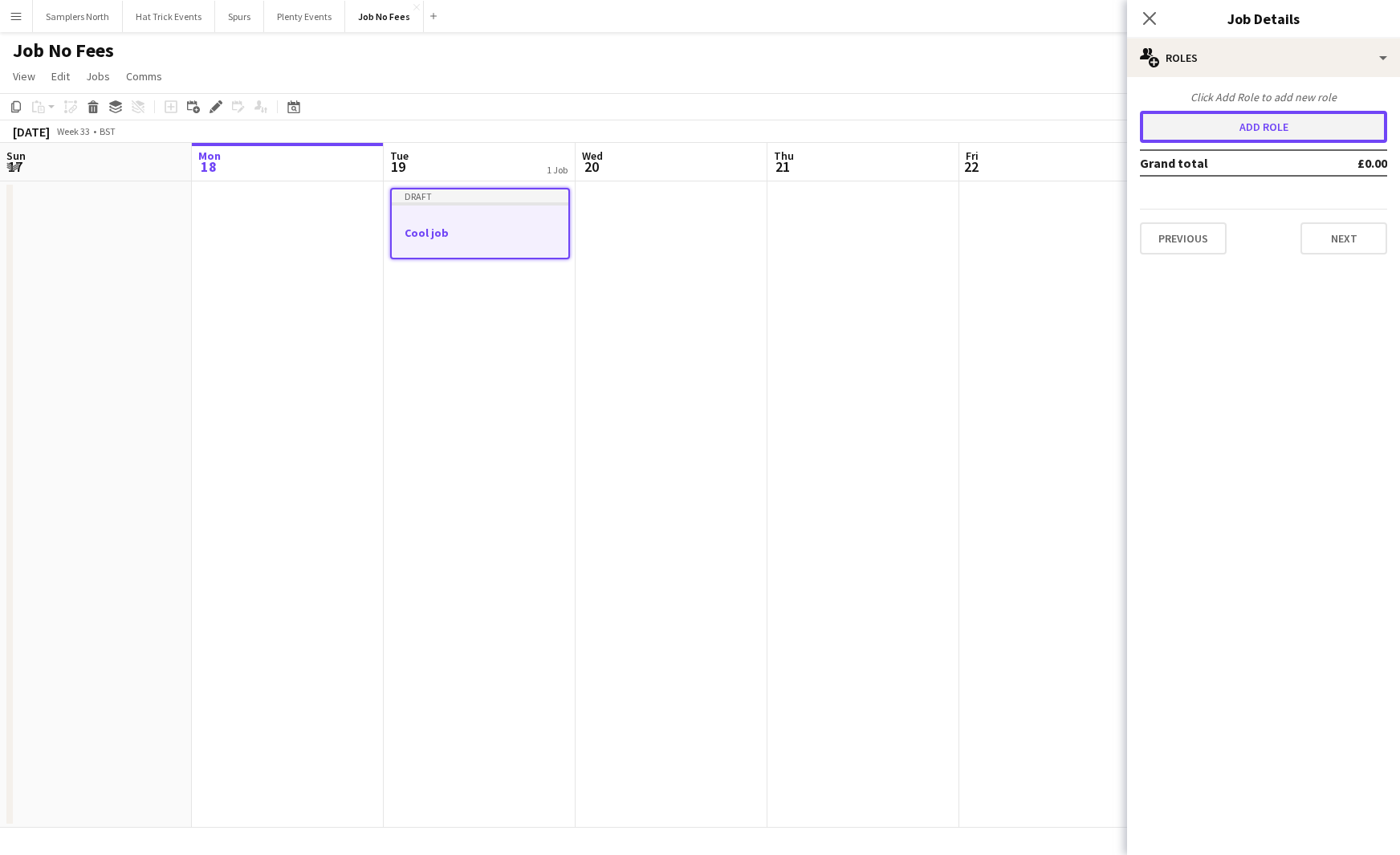
click at [1274, 133] on button "Add role" at bounding box center [1263, 127] width 248 height 32
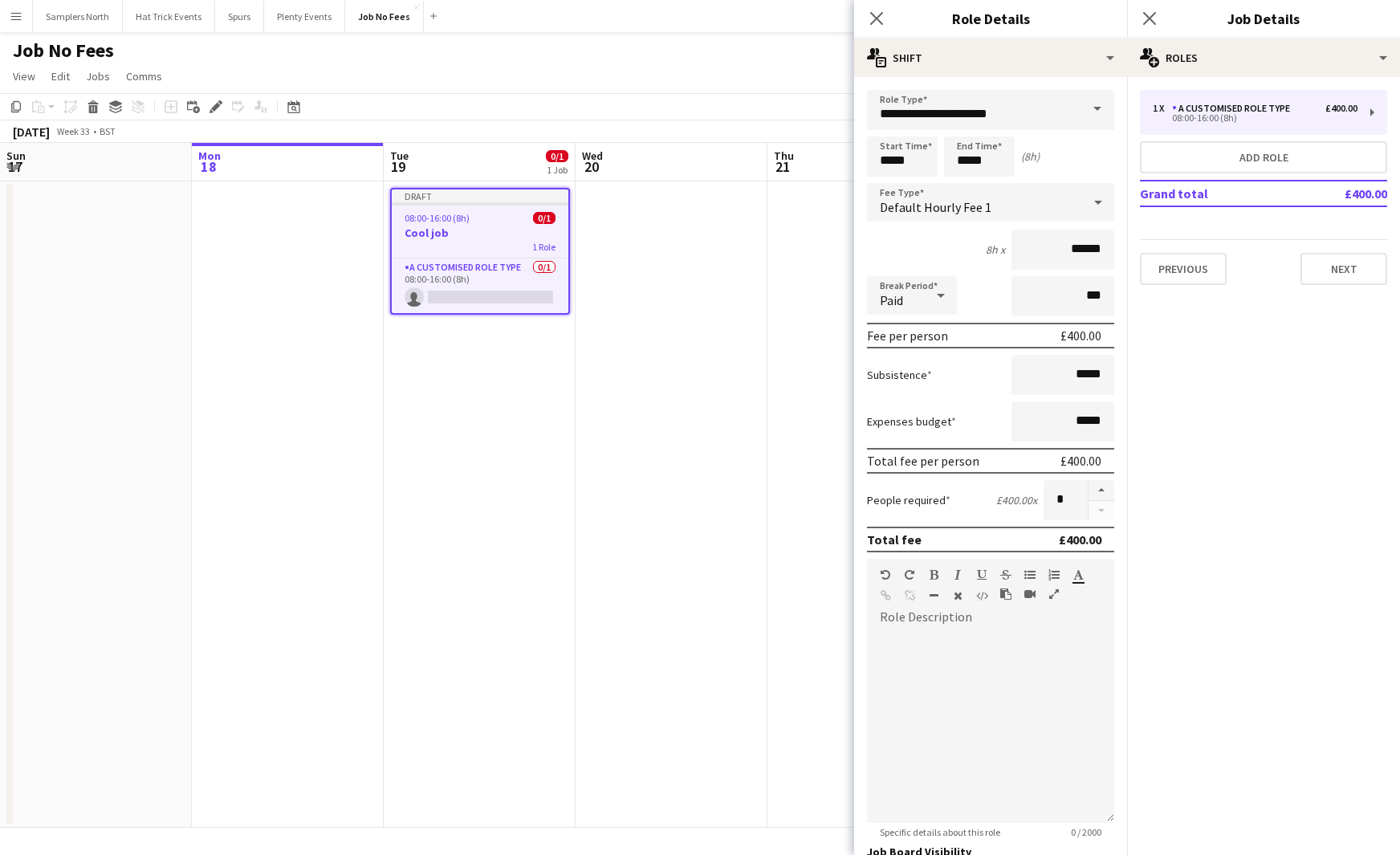
click at [1080, 108] on span at bounding box center [1096, 108] width 33 height 38
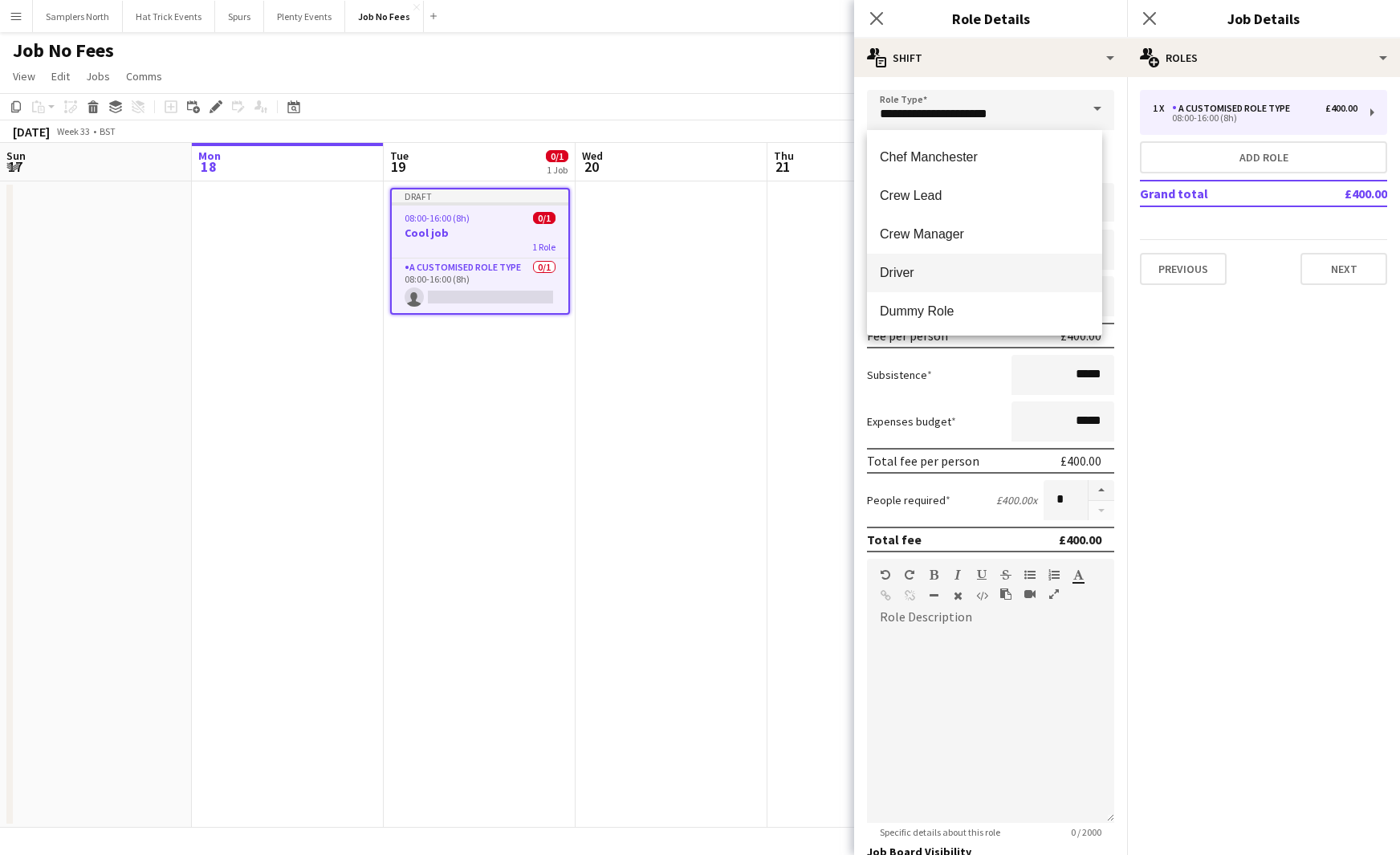
scroll to position [580, 0]
click at [967, 195] on span "Crew Lead" at bounding box center [983, 192] width 209 height 15
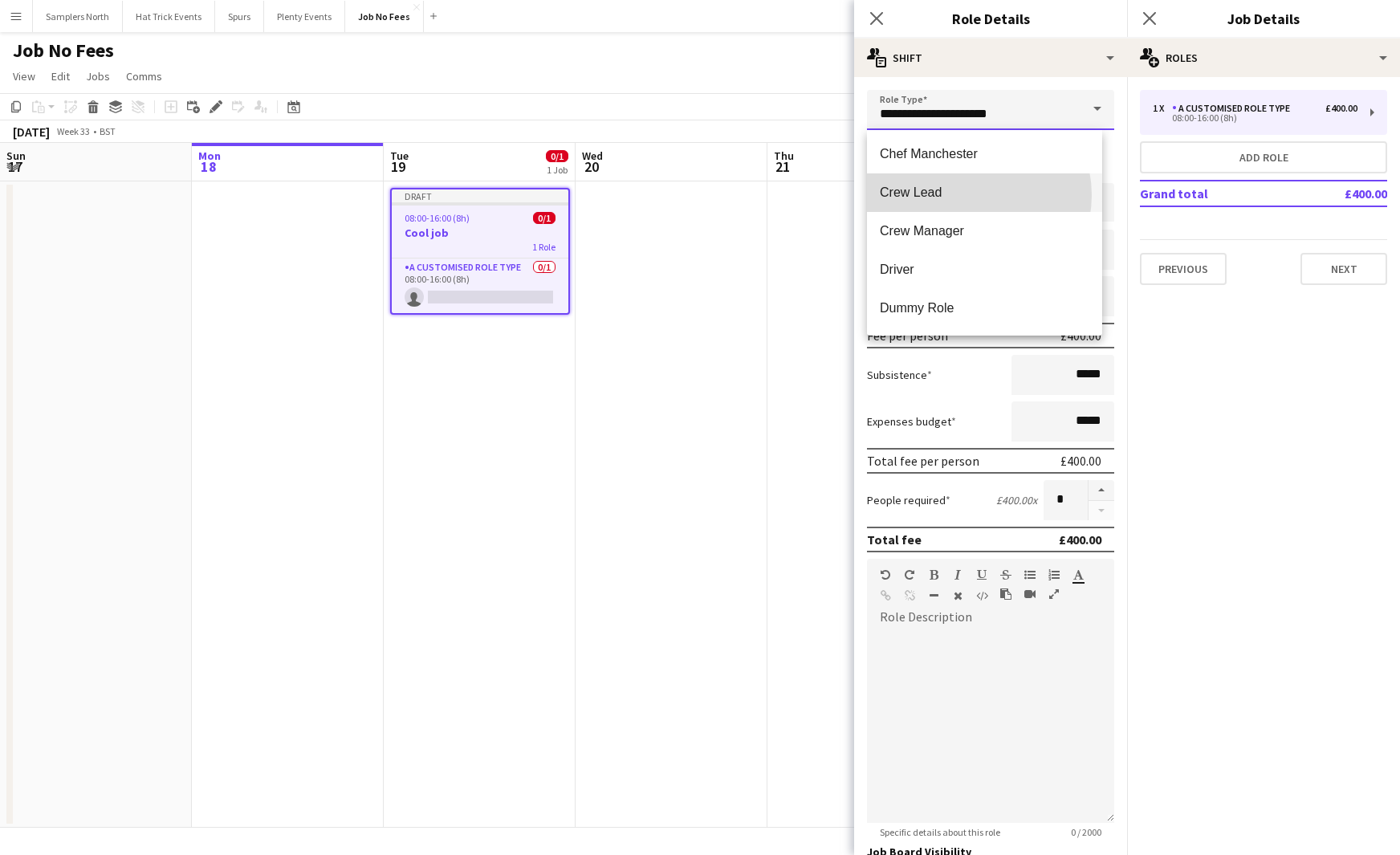
type input "*********"
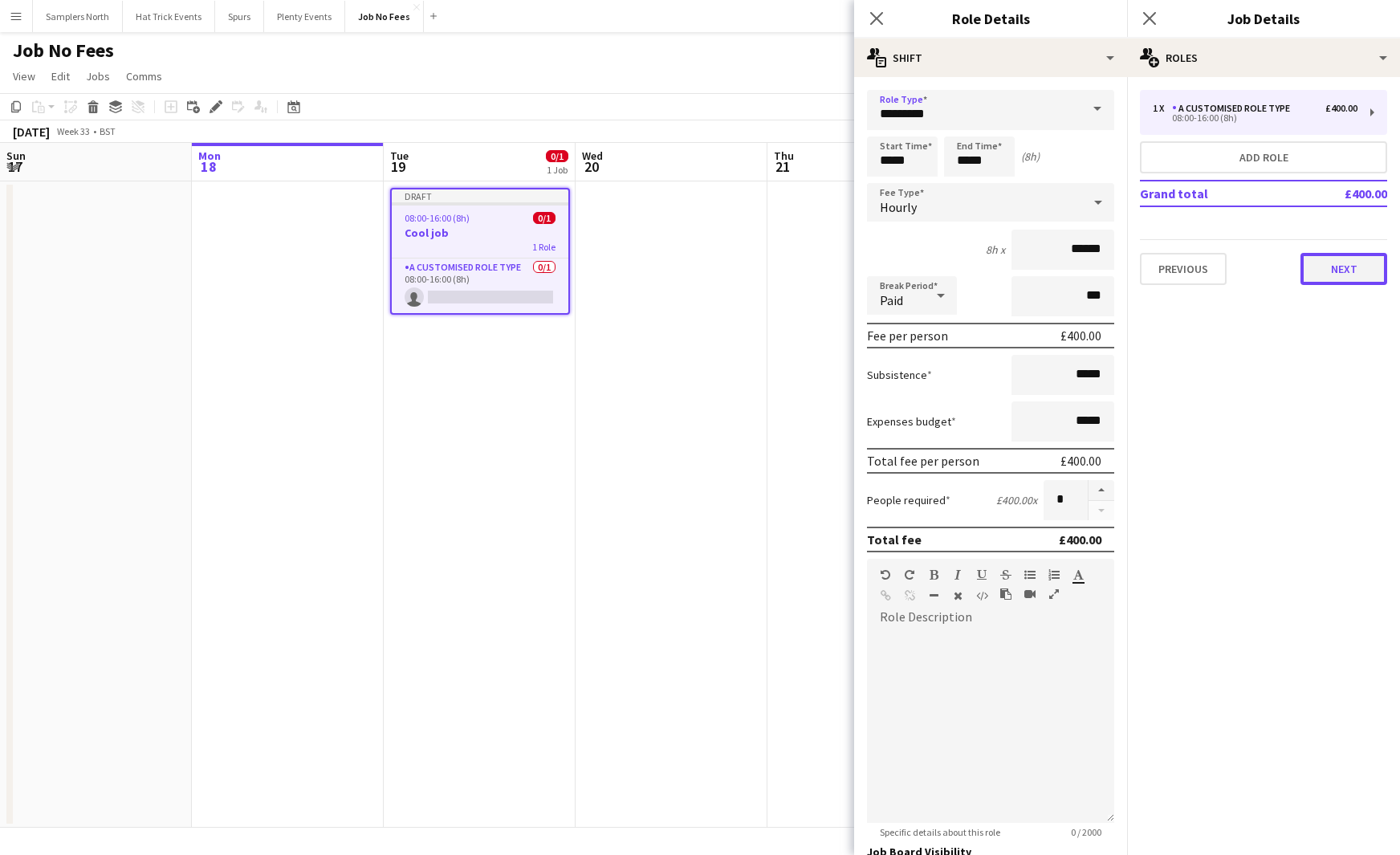
click at [1350, 269] on button "Next" at bounding box center [1344, 269] width 87 height 32
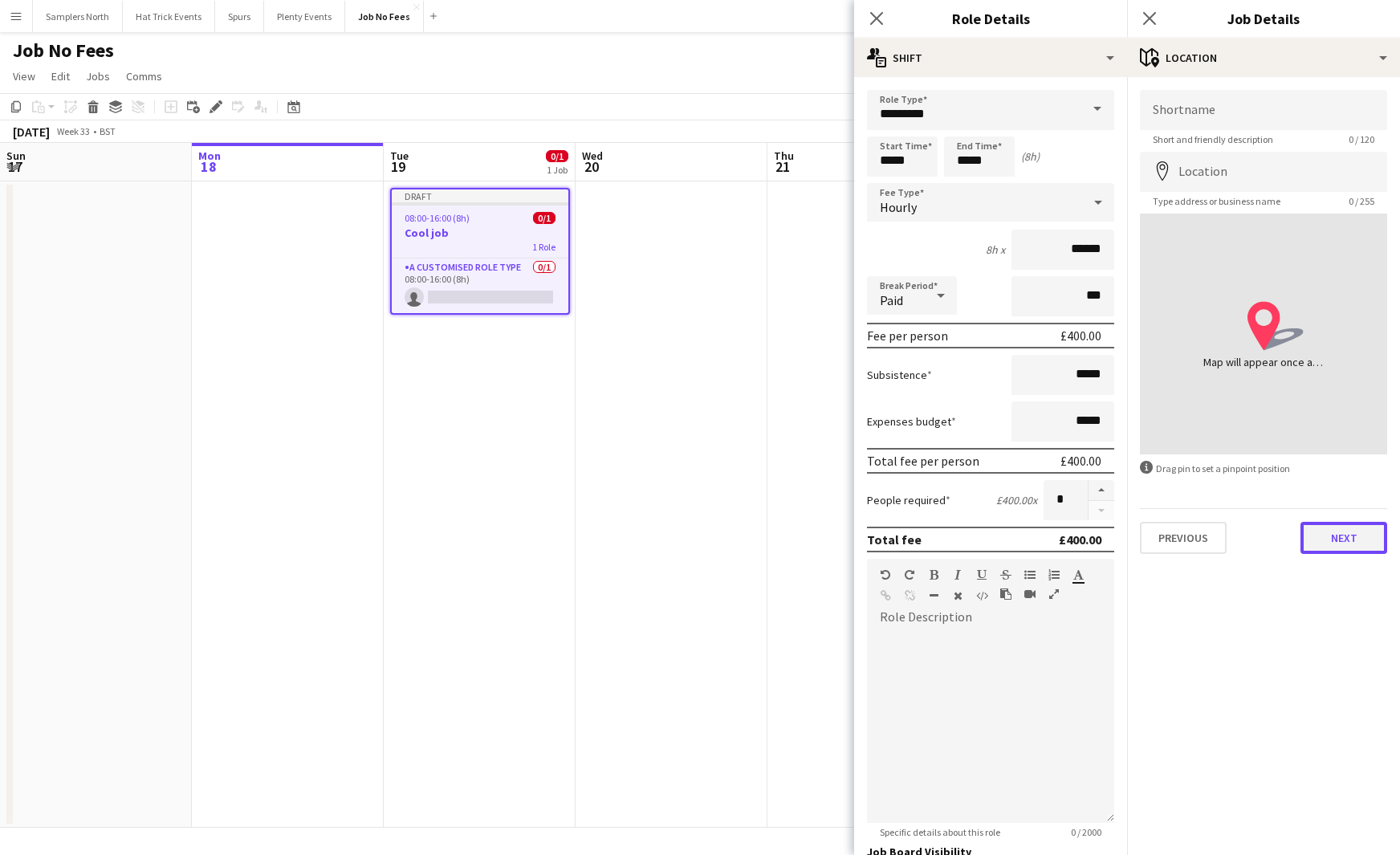
click at [1356, 542] on button "Next" at bounding box center [1344, 538] width 87 height 32
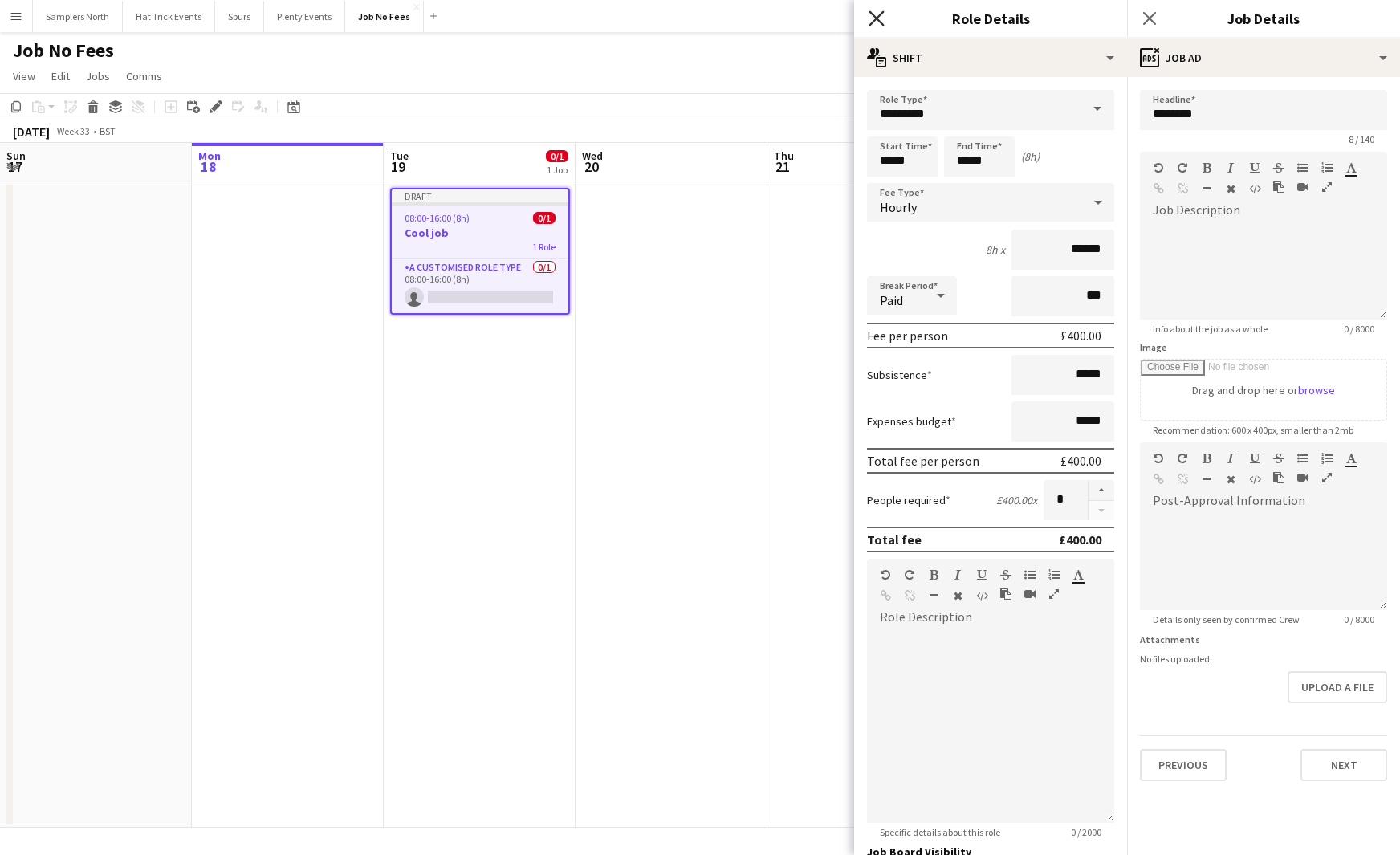
click at [875, 10] on icon "Close pop-in" at bounding box center [876, 18] width 15 height 15
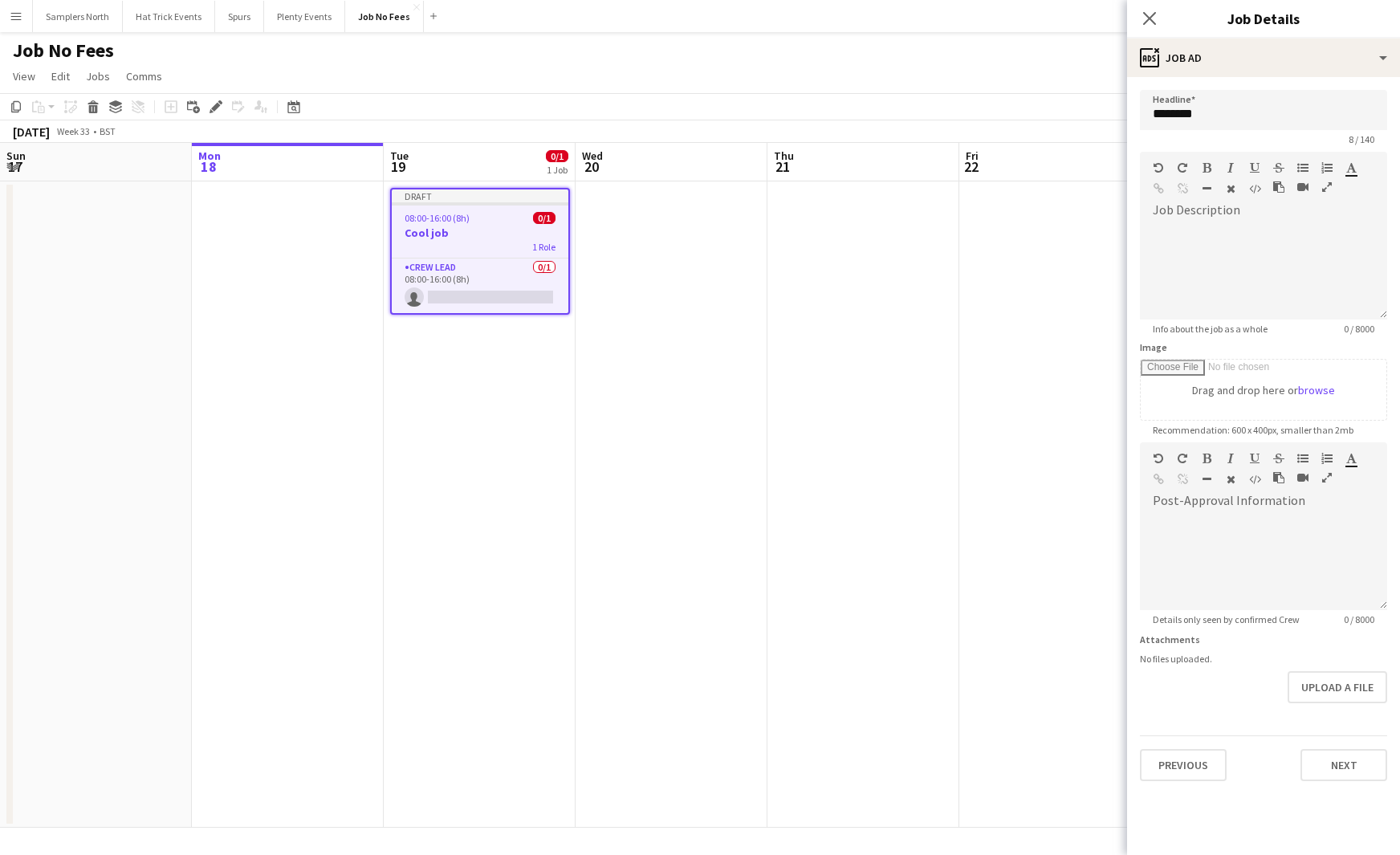
click at [1160, 19] on div "Close pop-in" at bounding box center [1149, 18] width 45 height 37
click at [1149, 20] on icon at bounding box center [1149, 18] width 15 height 15
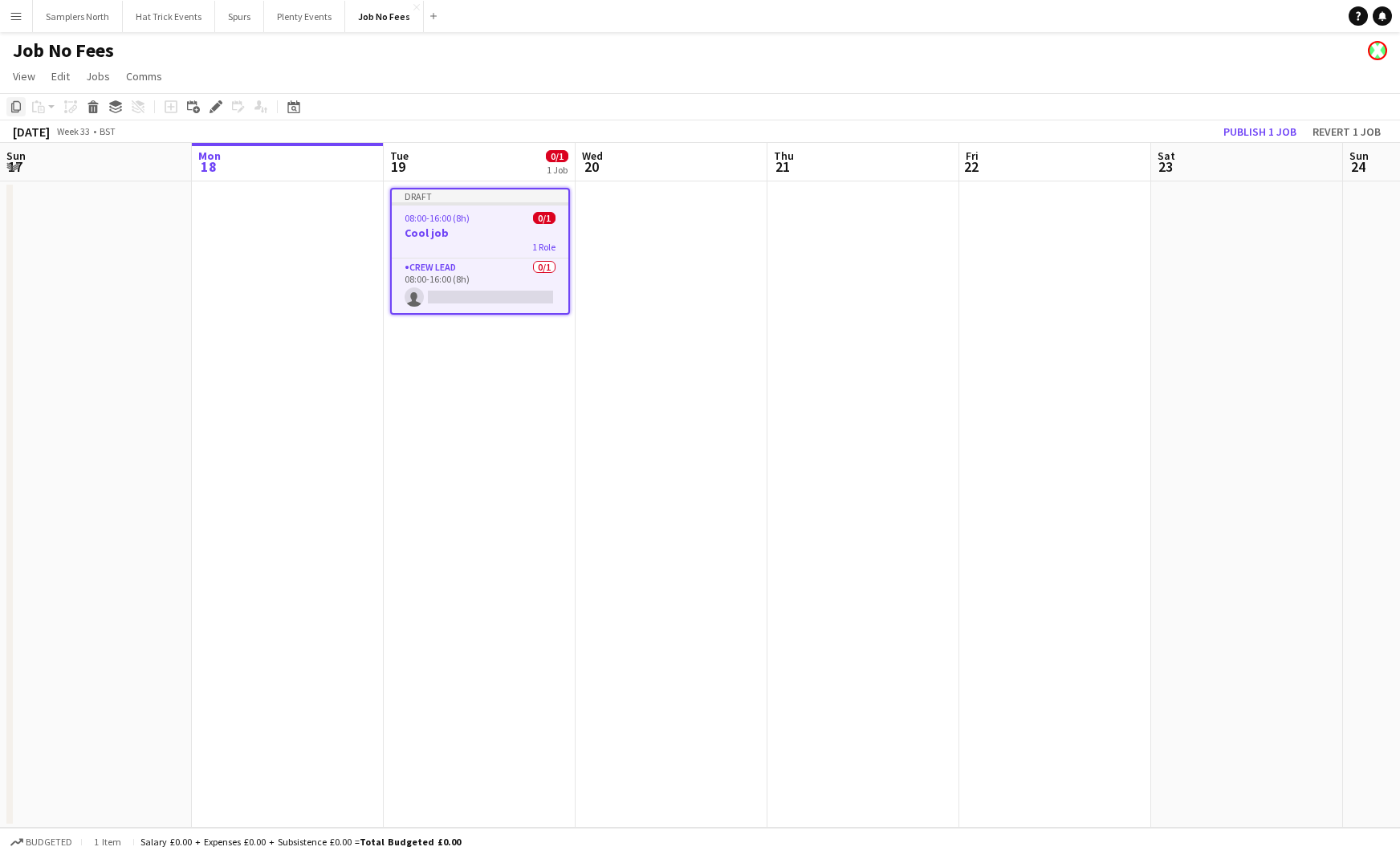
click at [19, 103] on icon "Copy" at bounding box center [15, 107] width 13 height 13
click at [486, 289] on app-card-role "Crew Lead 0/1 08:00-16:00 (8h) single-neutral-actions" at bounding box center [480, 286] width 177 height 55
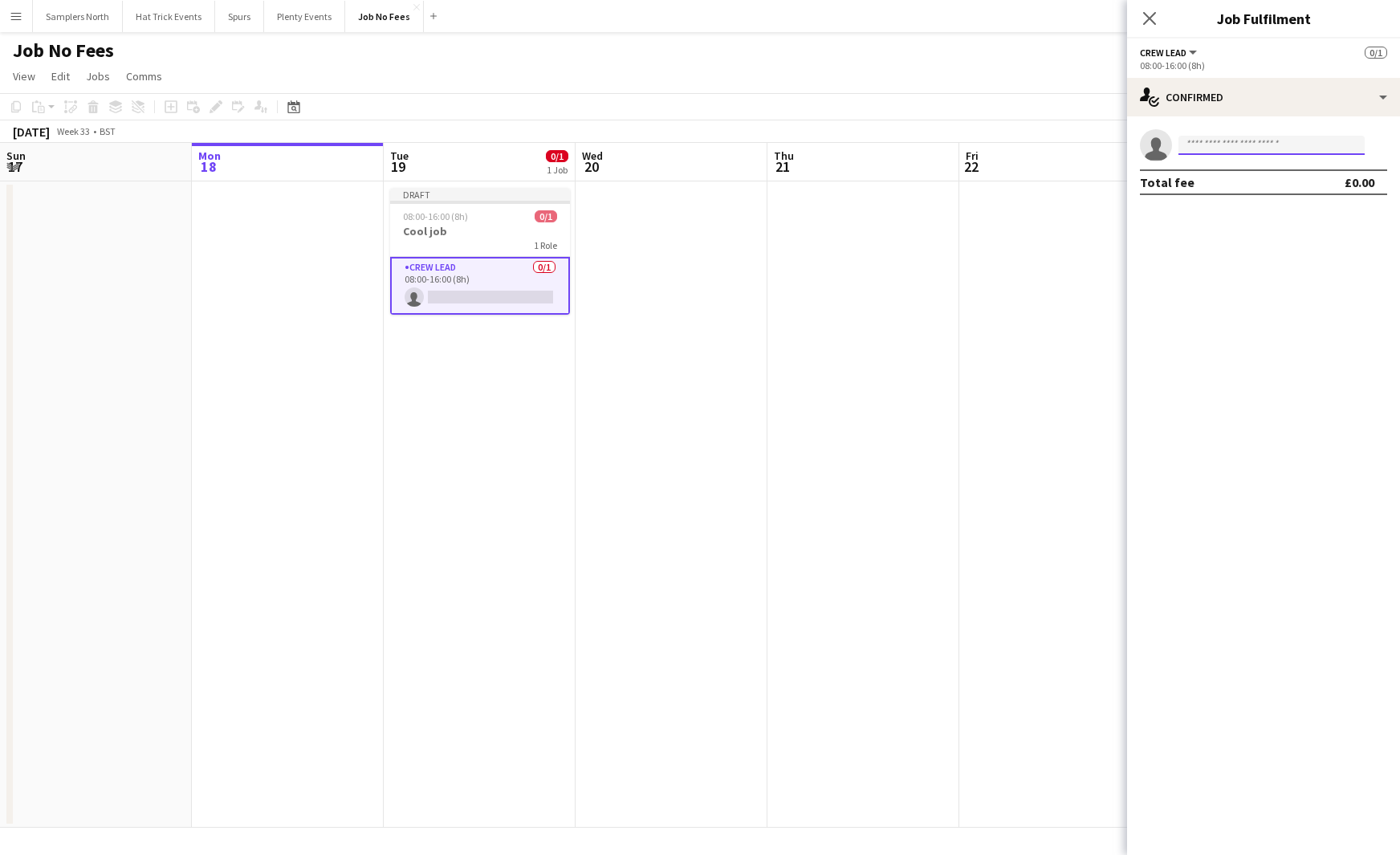
click at [1211, 143] on input at bounding box center [1271, 145] width 186 height 20
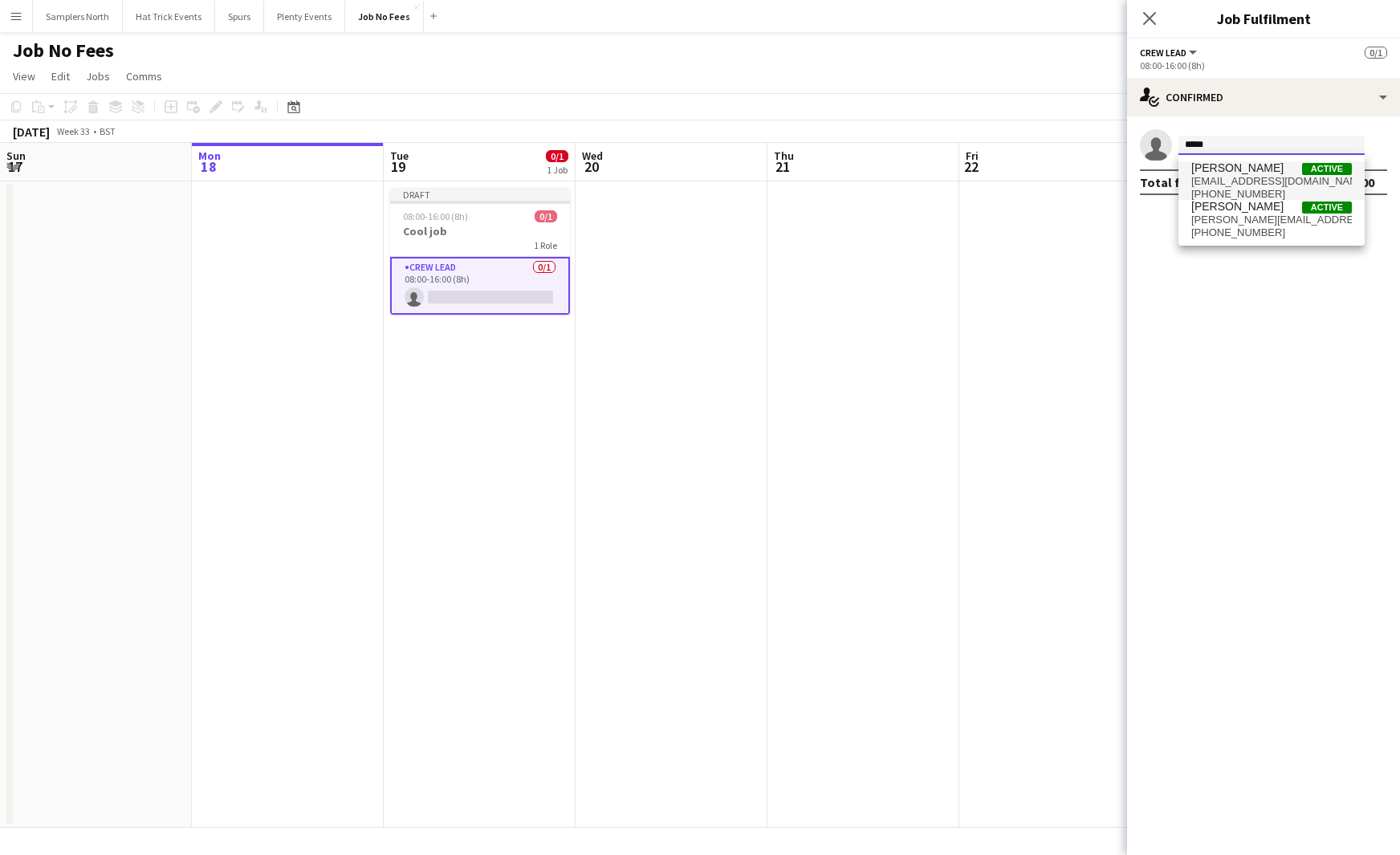
type input "*****"
click at [1248, 179] on span "dp0763539@gmail.com" at bounding box center [1271, 181] width 160 height 13
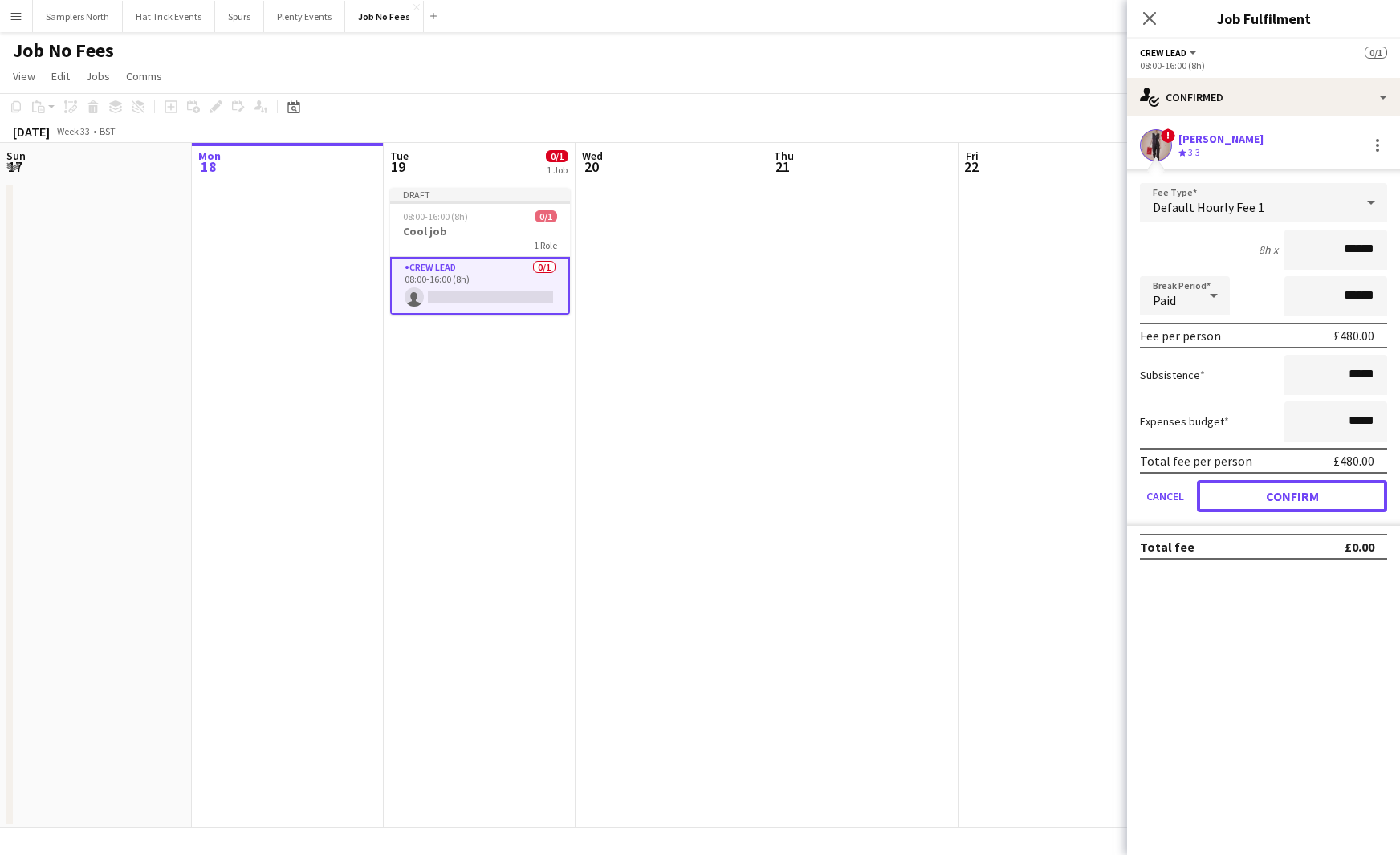
click at [1308, 501] on button "Confirm" at bounding box center [1292, 496] width 190 height 32
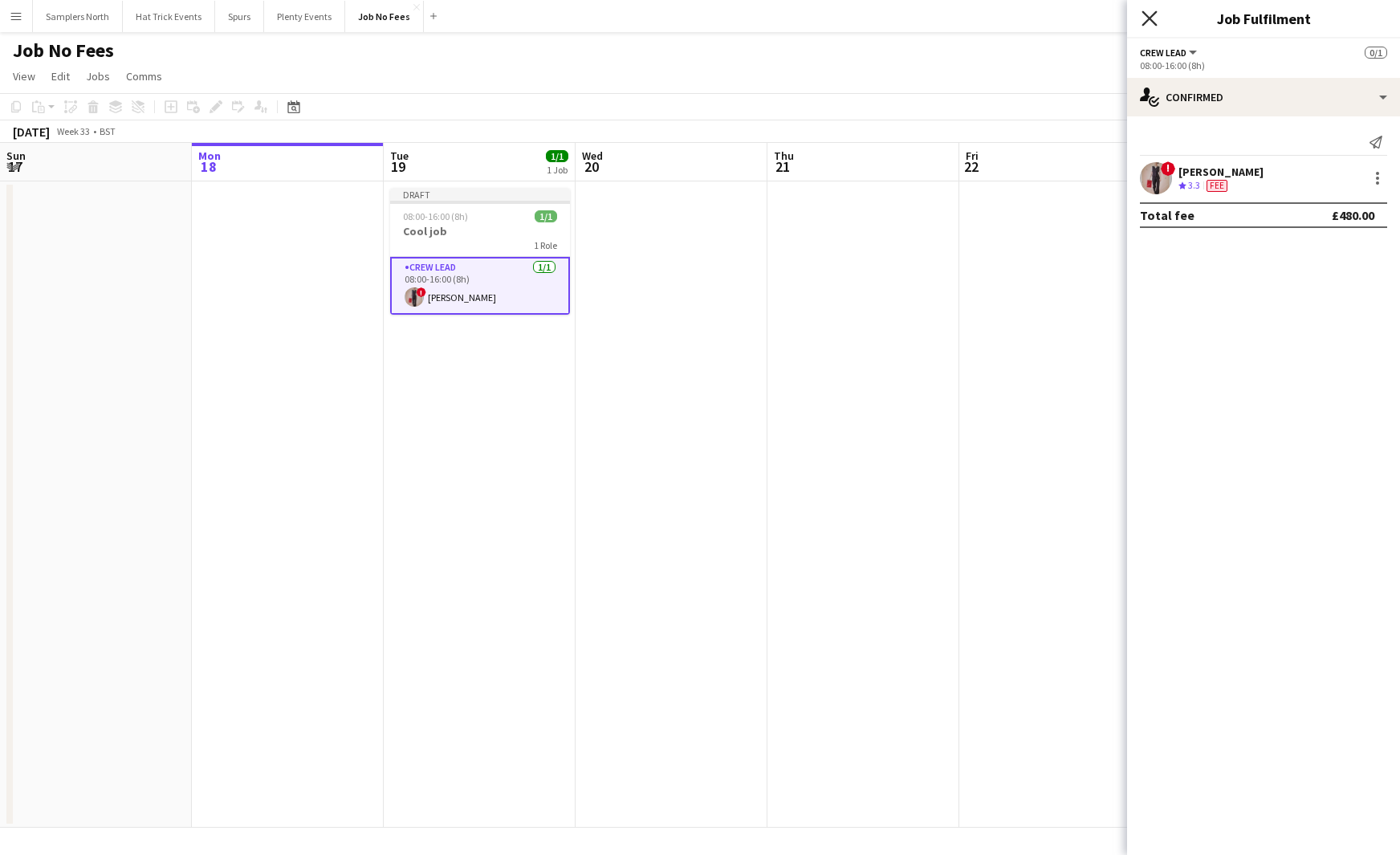
click at [1146, 21] on icon at bounding box center [1149, 18] width 15 height 15
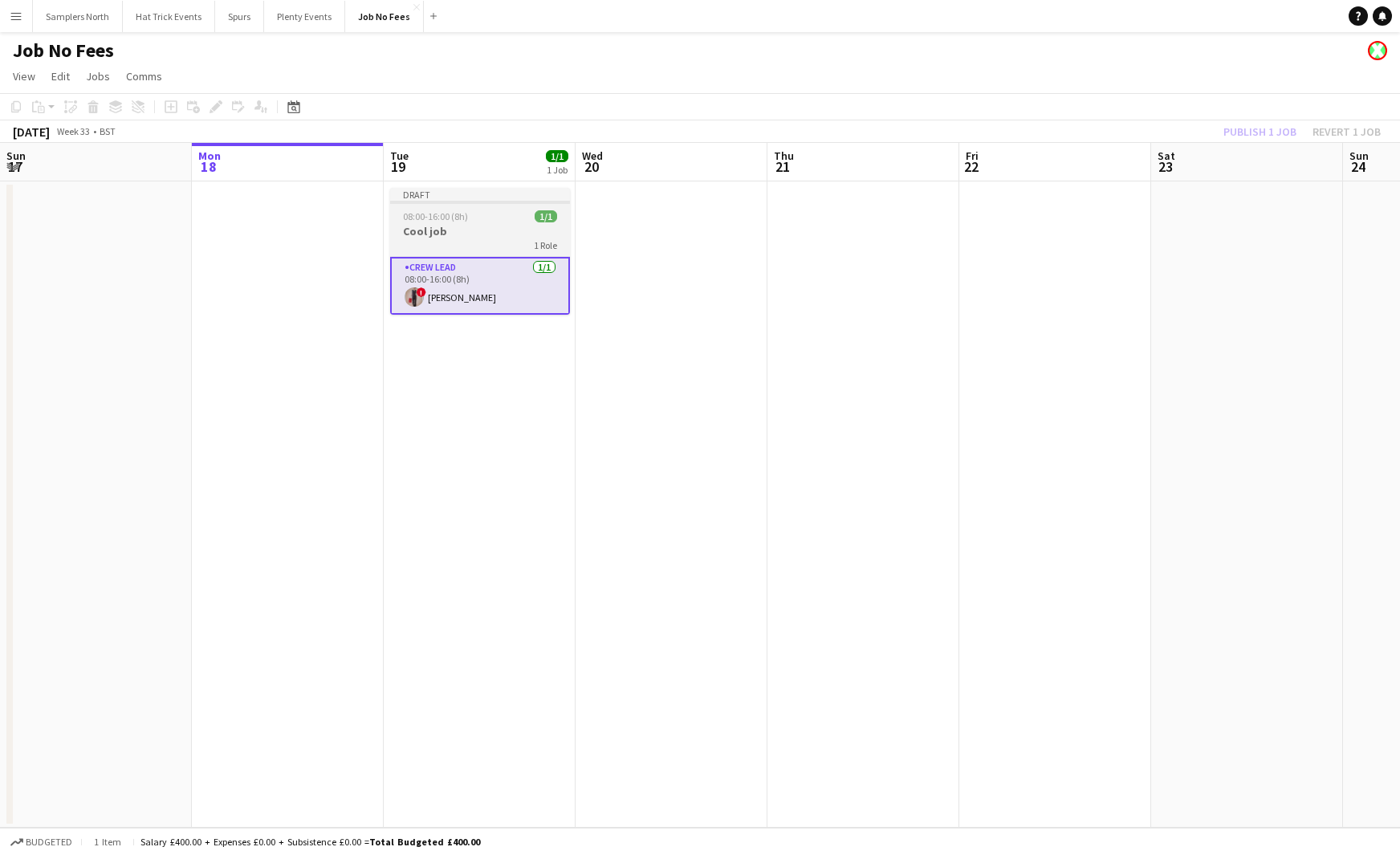
click at [437, 233] on h3 "Cool job" at bounding box center [480, 231] width 180 height 15
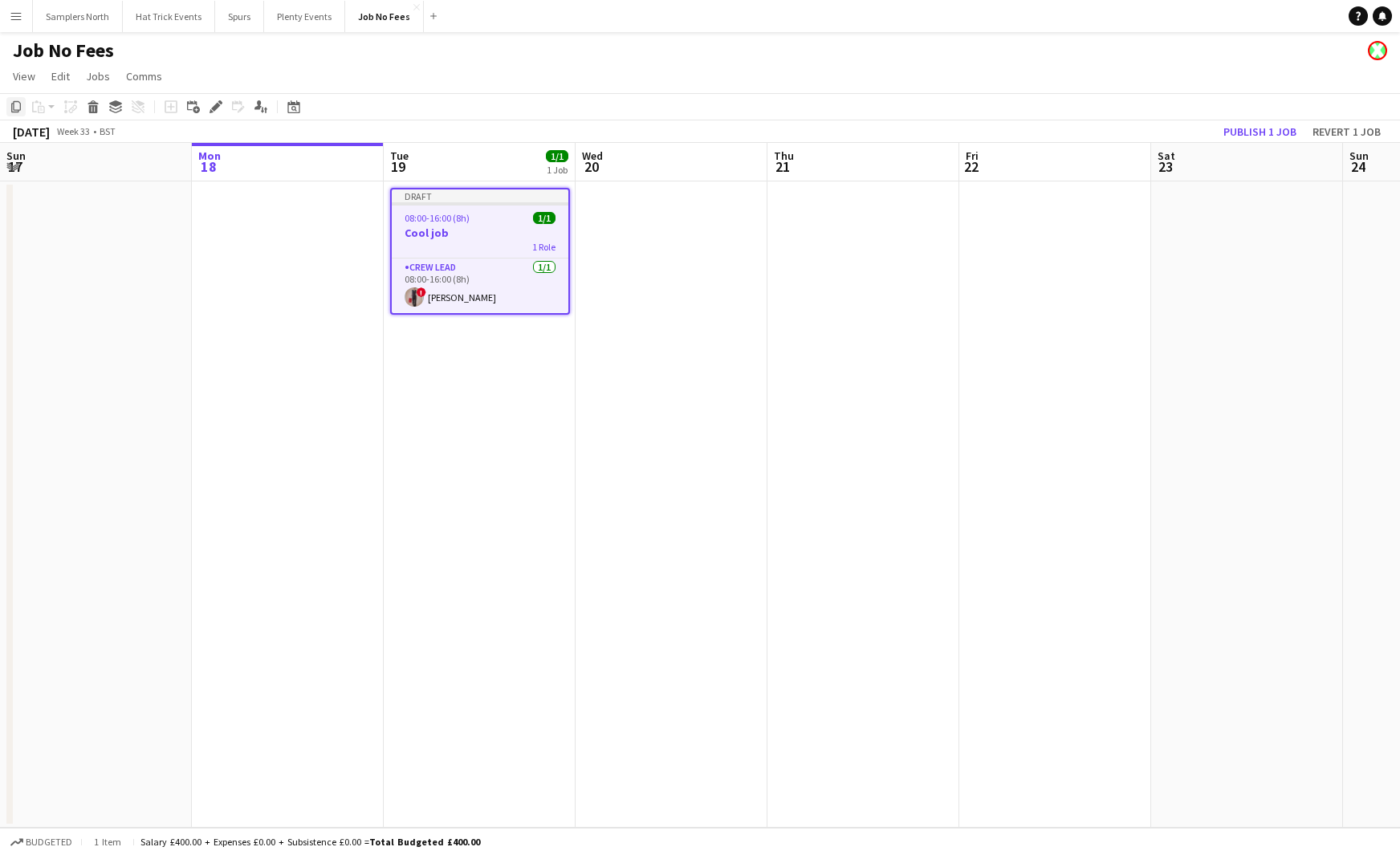
click at [18, 109] on icon at bounding box center [15, 106] width 9 height 11
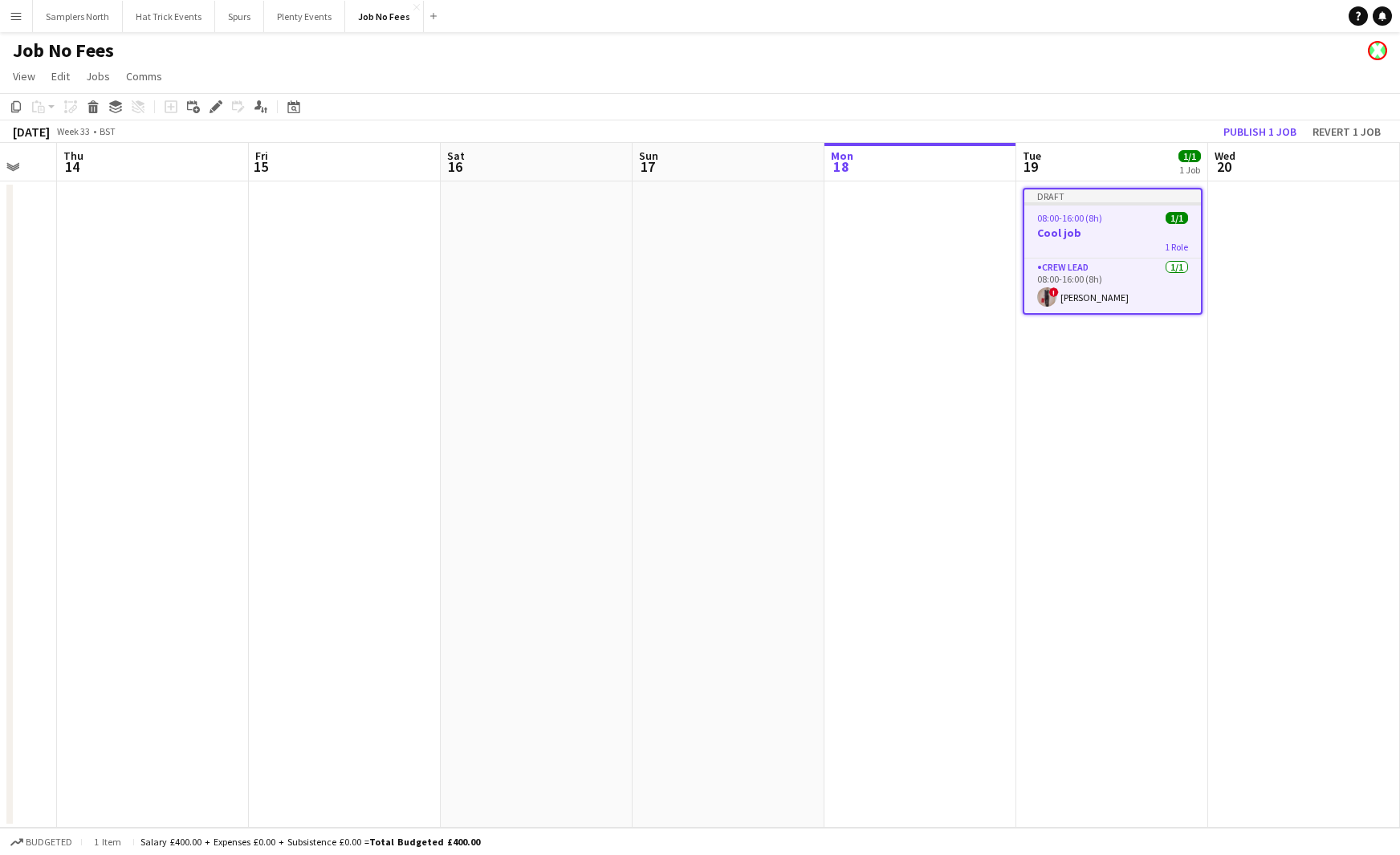
scroll to position [0, 324]
drag, startPoint x: 258, startPoint y: 361, endPoint x: 816, endPoint y: 361, distance: 558.0
click at [816, 361] on app-calendar-viewport "Tue 12 Wed 13 Thu 14 Fri 15 Sat 16 Sun 17 Mon 18 Tue 19 1/1 1 Job Wed 20 Thu 21…" at bounding box center [700, 485] width 1400 height 685
click at [715, 328] on app-date-cell at bounding box center [732, 504] width 192 height 647
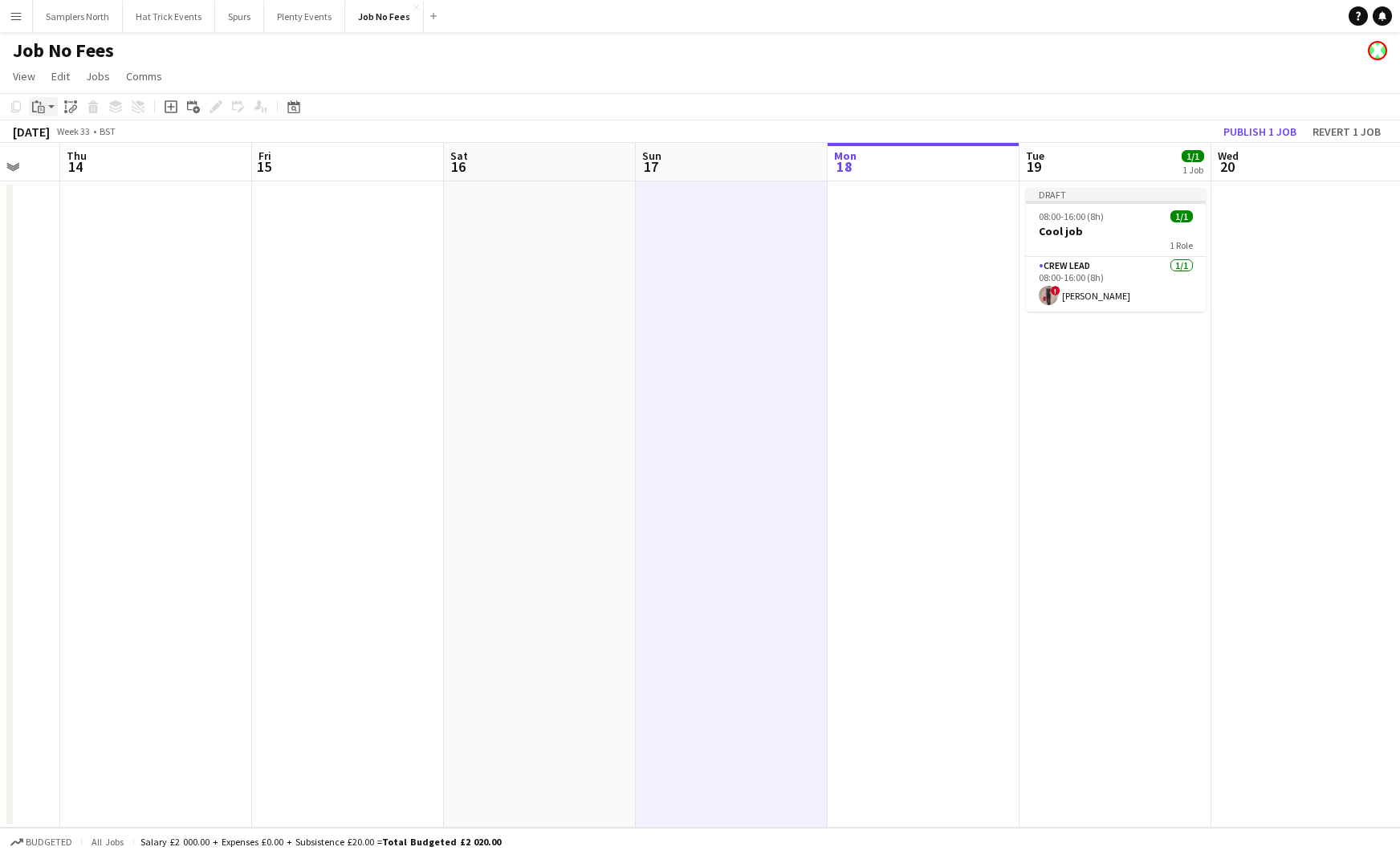
click at [48, 107] on app-action-btn "Paste" at bounding box center [44, 107] width 29 height 20
click at [70, 166] on link "Paste with crew Command Shift V" at bounding box center [106, 164] width 127 height 15
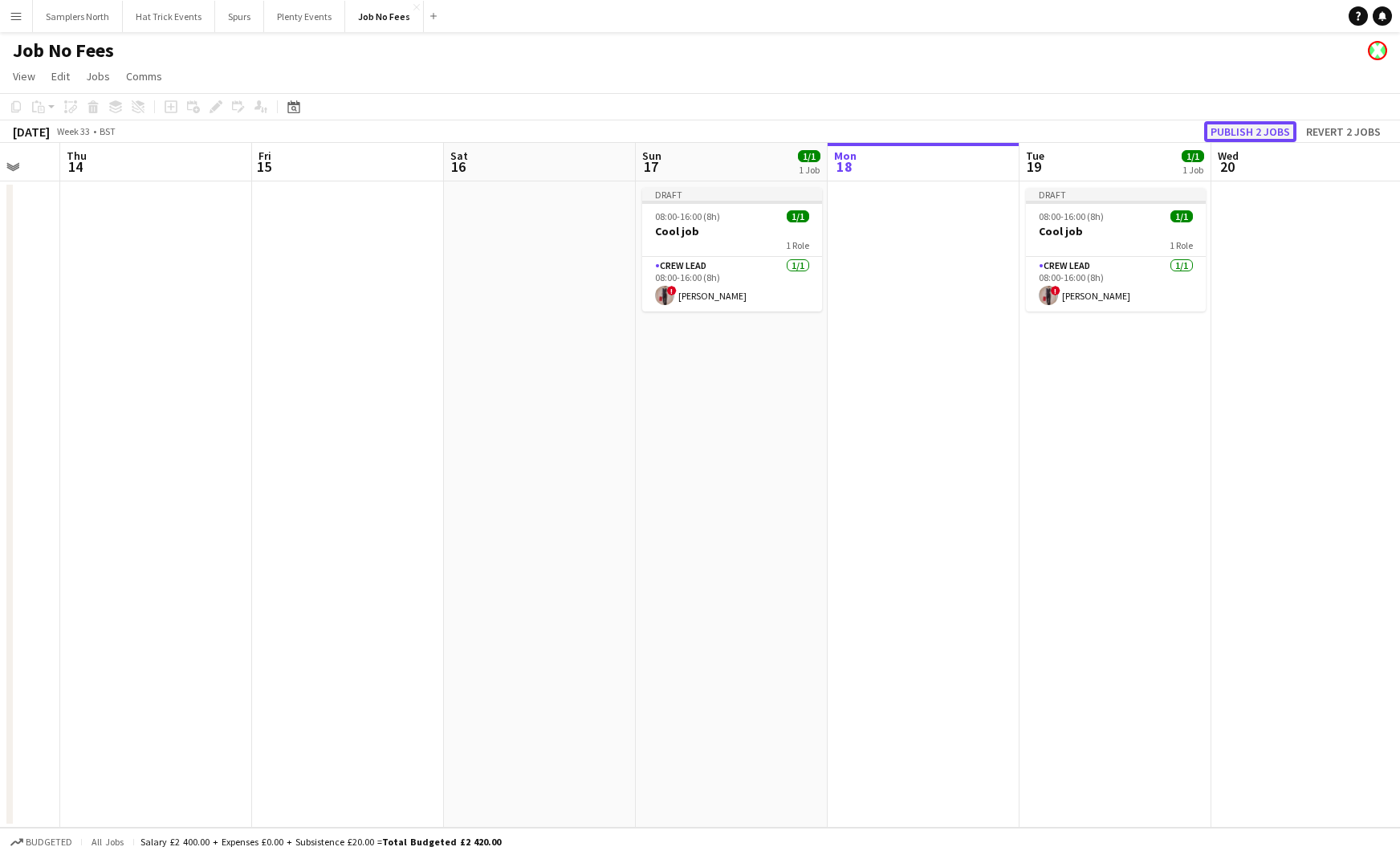
click at [1263, 129] on button "Publish 2 jobs" at bounding box center [1250, 132] width 92 height 20
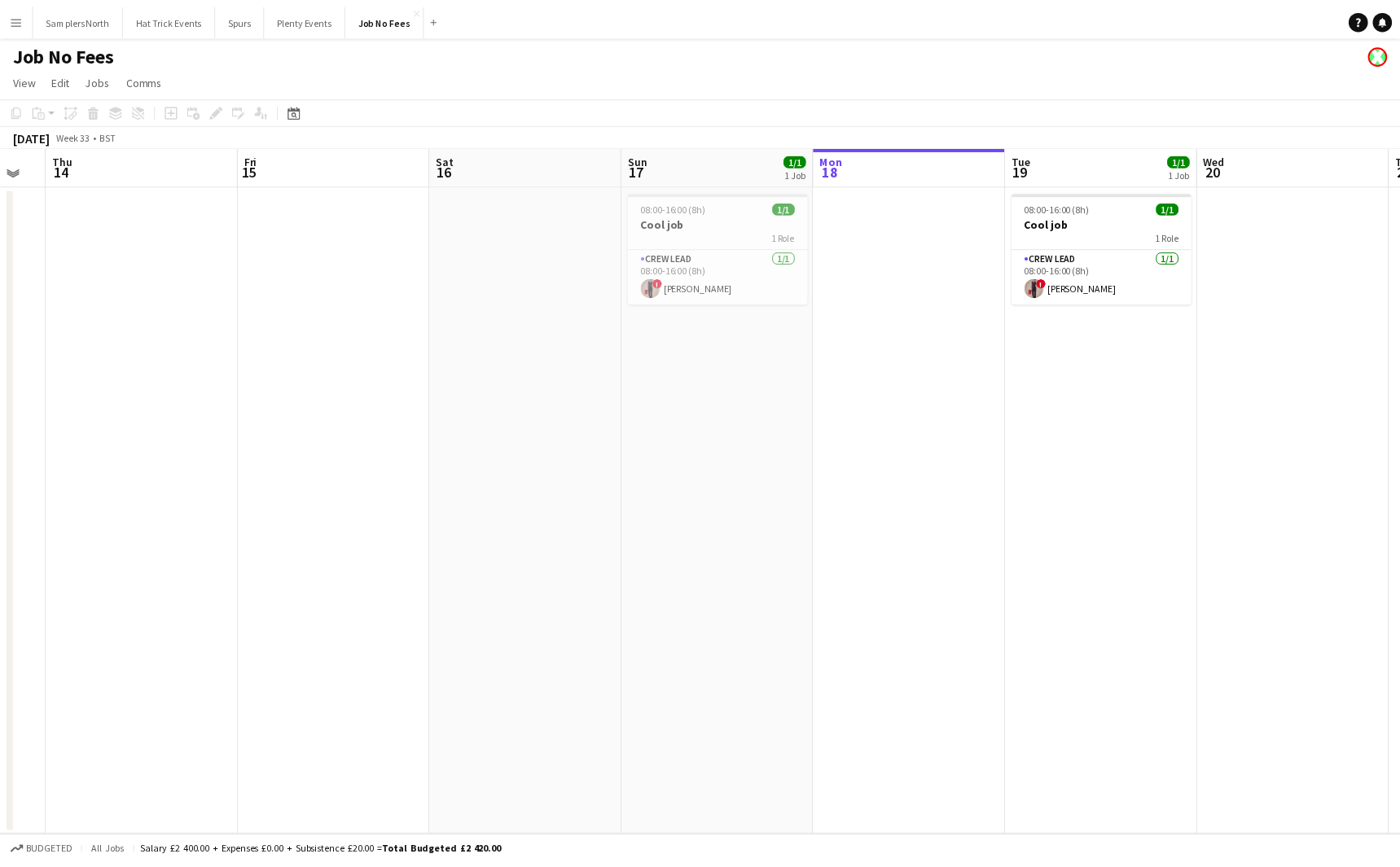
scroll to position [0, 339]
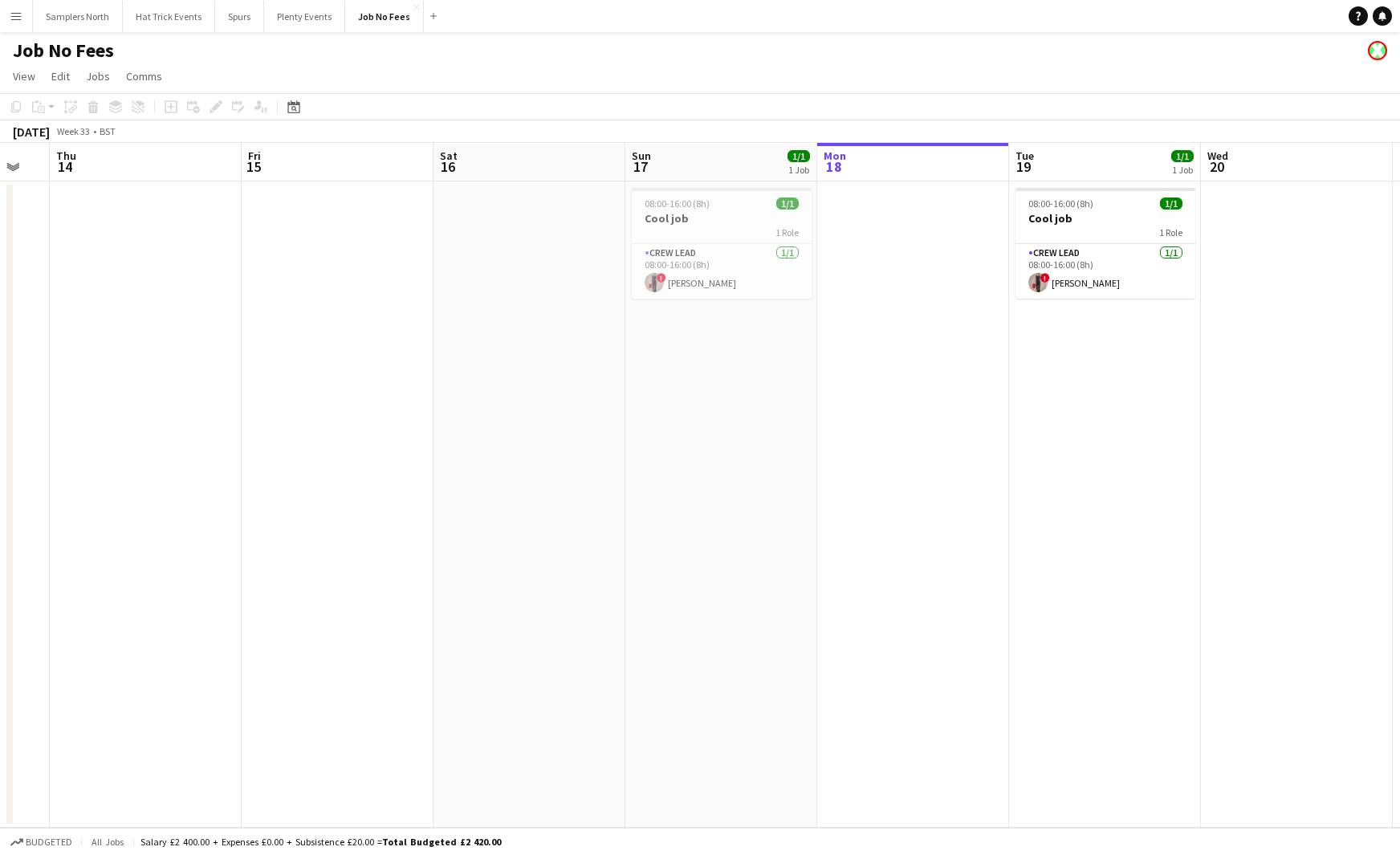
drag, startPoint x: 704, startPoint y: 428, endPoint x: 508, endPoint y: 309, distance: 229.3
click at [697, 458] on app-calendar-viewport "Tue 12 Wed 13 Thu 14 Fri 15 Sat 16 Sun 17 1/1 1 Job Mon 18 Tue 19 1/1 1 Job Wed…" at bounding box center [700, 485] width 1400 height 685
click at [12, 19] on app-icon "Menu" at bounding box center [15, 15] width 13 height 13
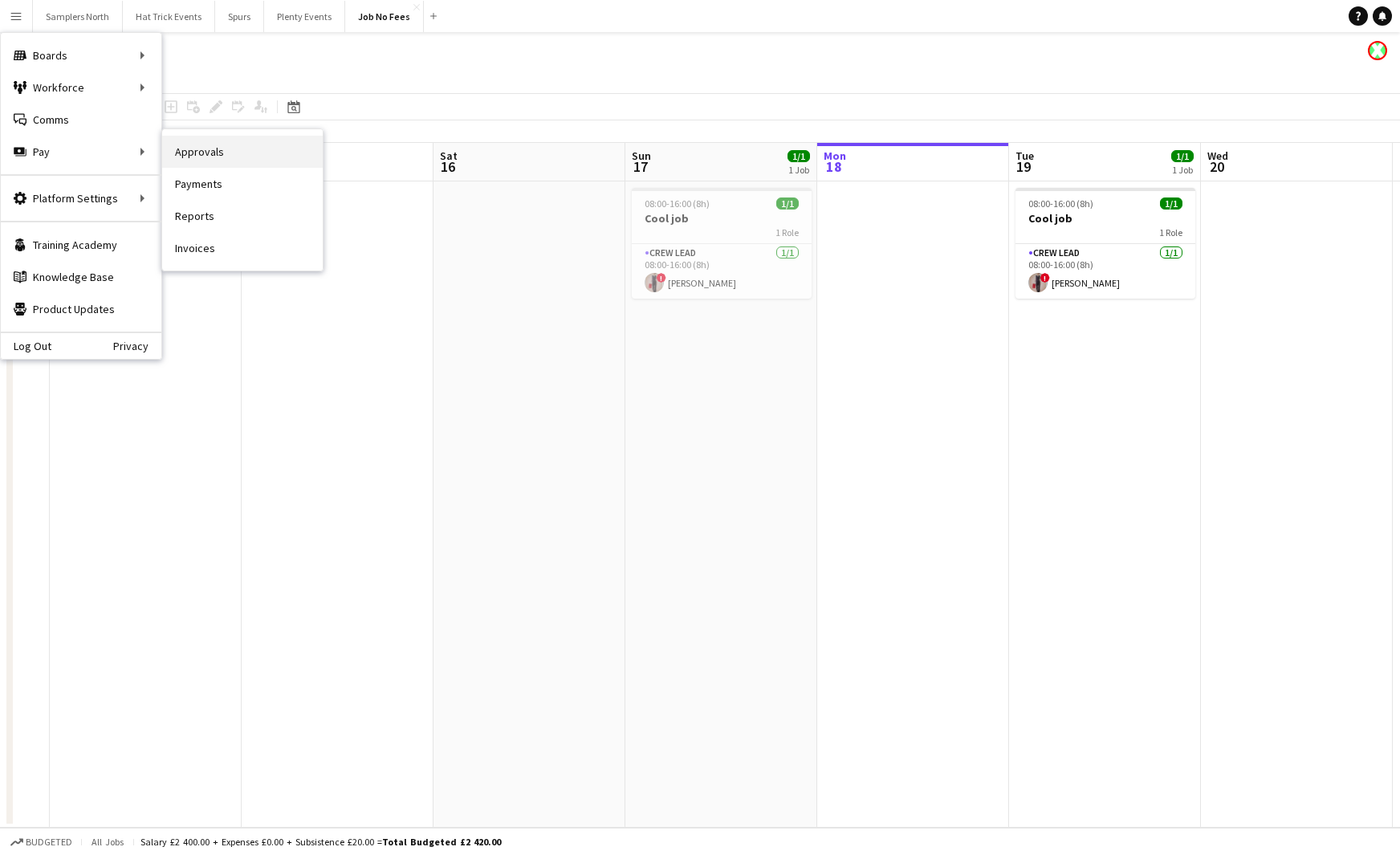
click at [225, 156] on link "Approvals" at bounding box center [242, 152] width 160 height 32
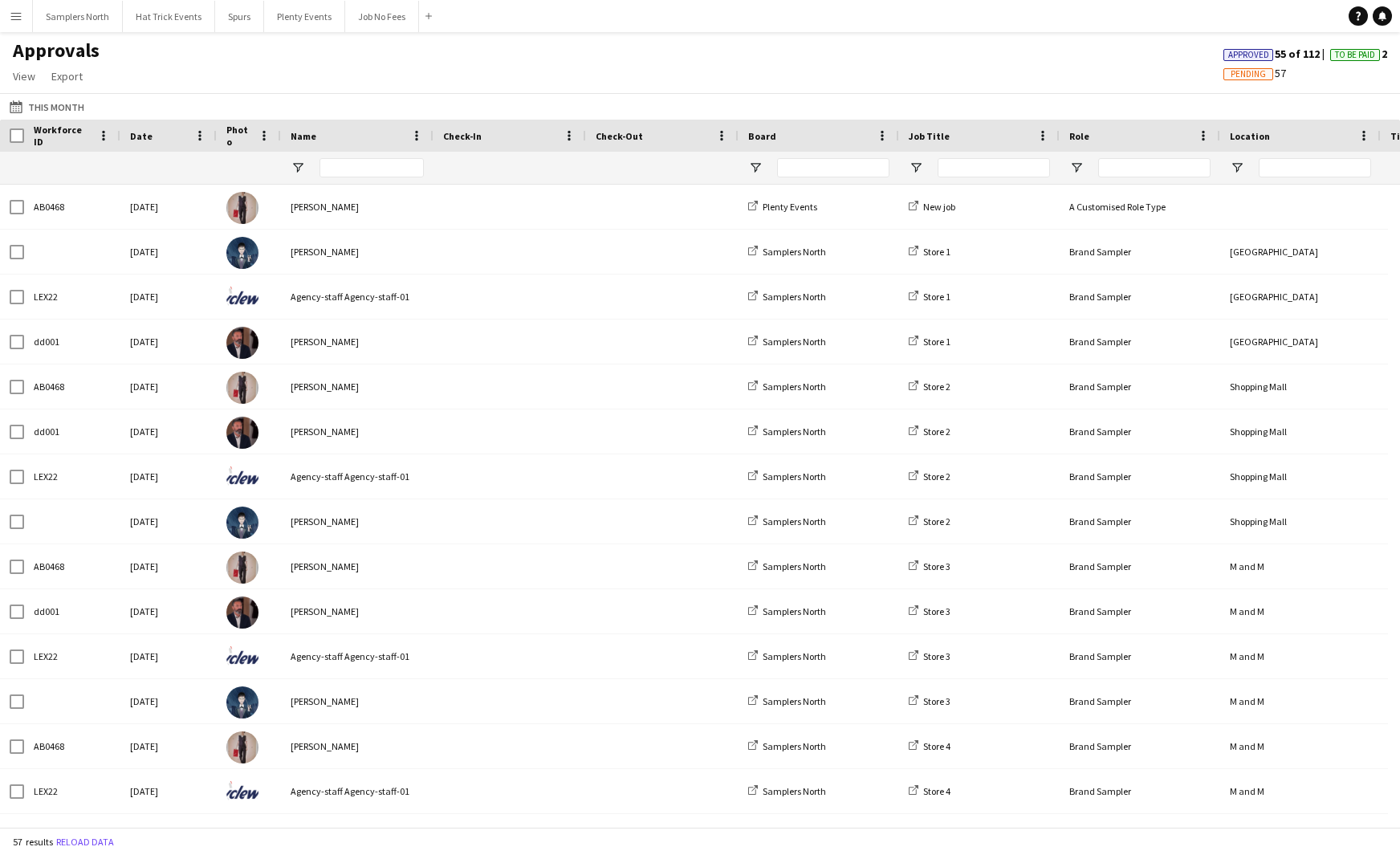
click at [21, 20] on app-icon "Menu" at bounding box center [15, 15] width 13 height 13
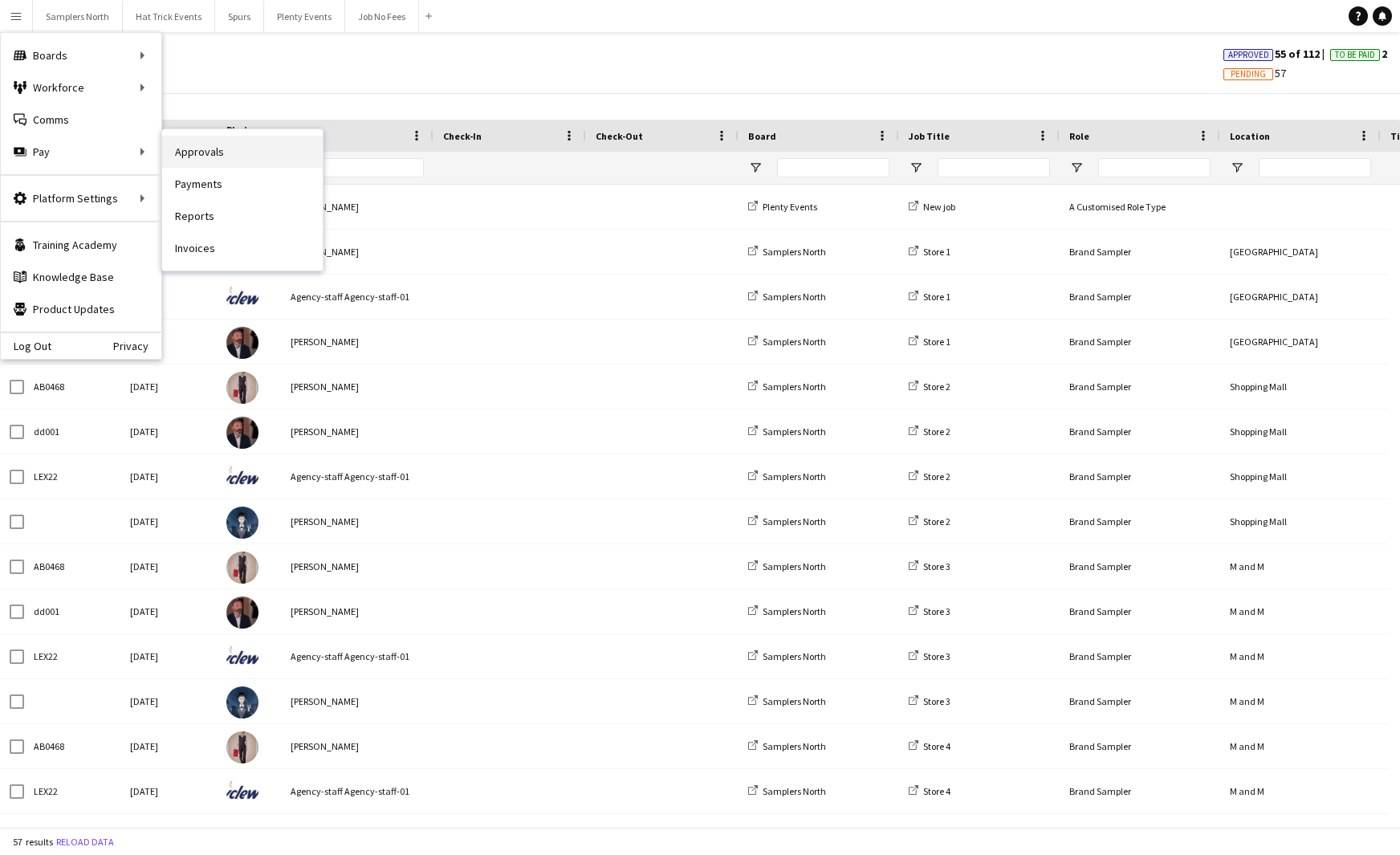
click at [207, 149] on link "Approvals" at bounding box center [242, 152] width 160 height 32
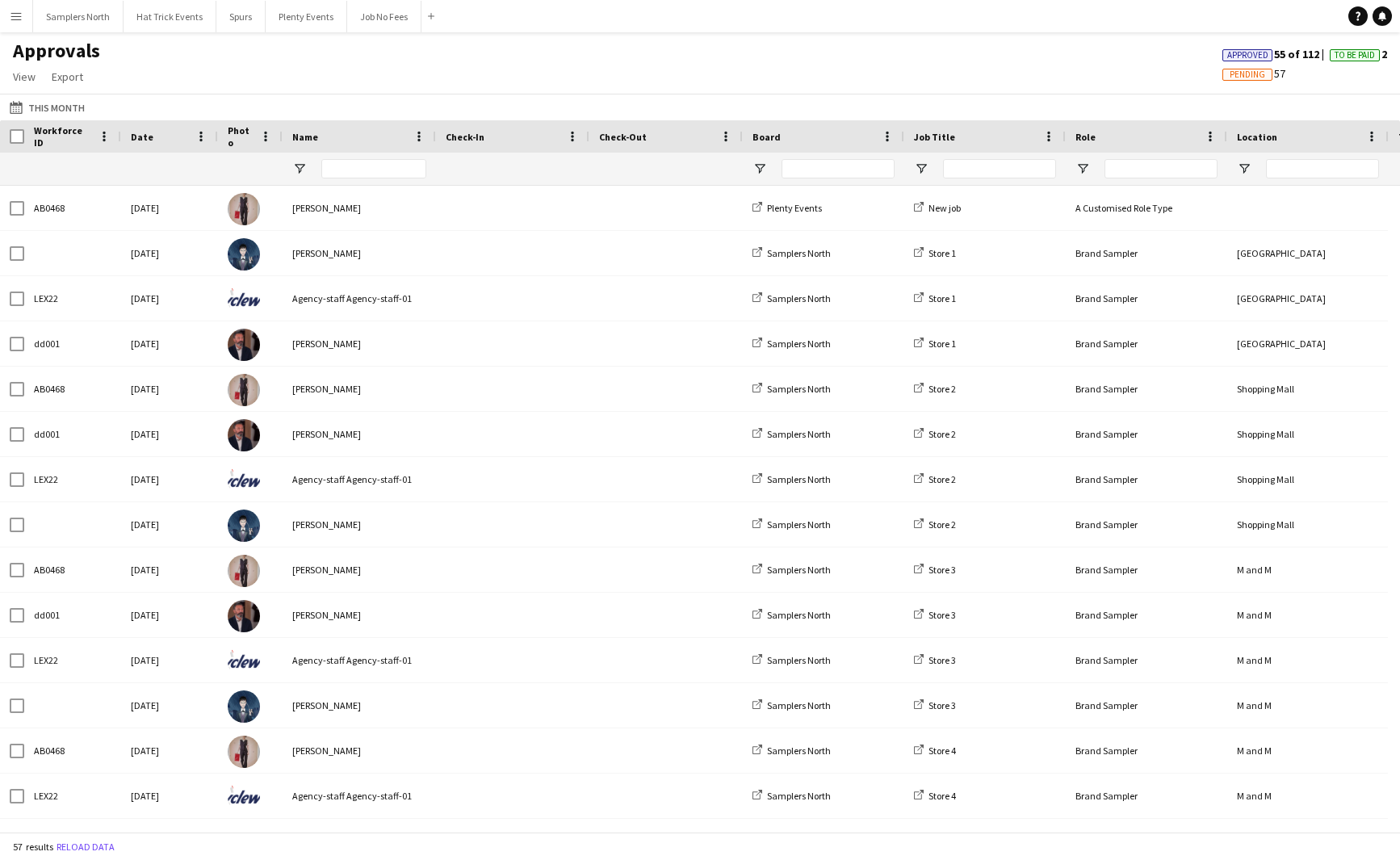
click at [15, 21] on app-icon "Menu" at bounding box center [15, 15] width 13 height 13
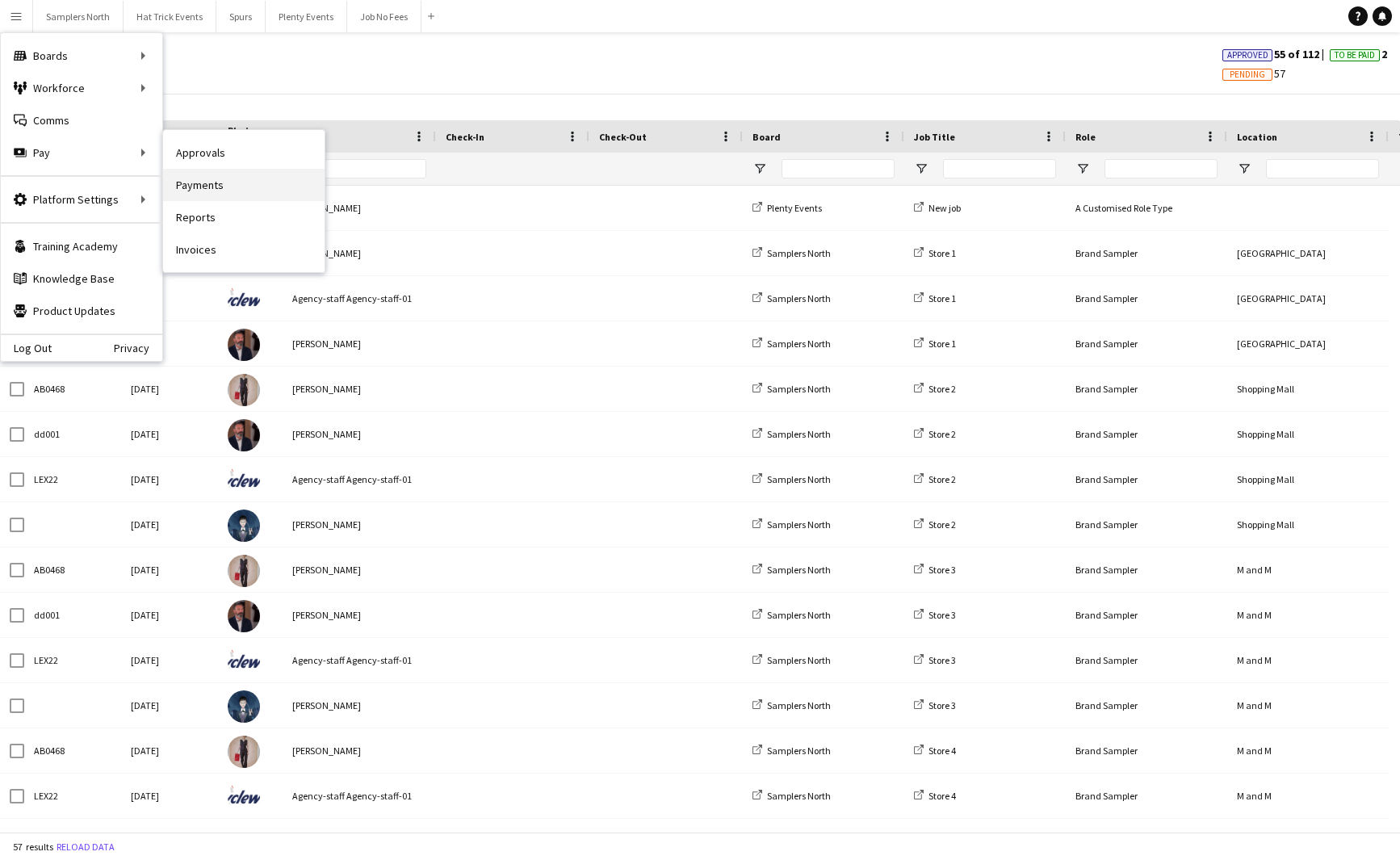
click at [216, 185] on link "Payments" at bounding box center [244, 185] width 161 height 33
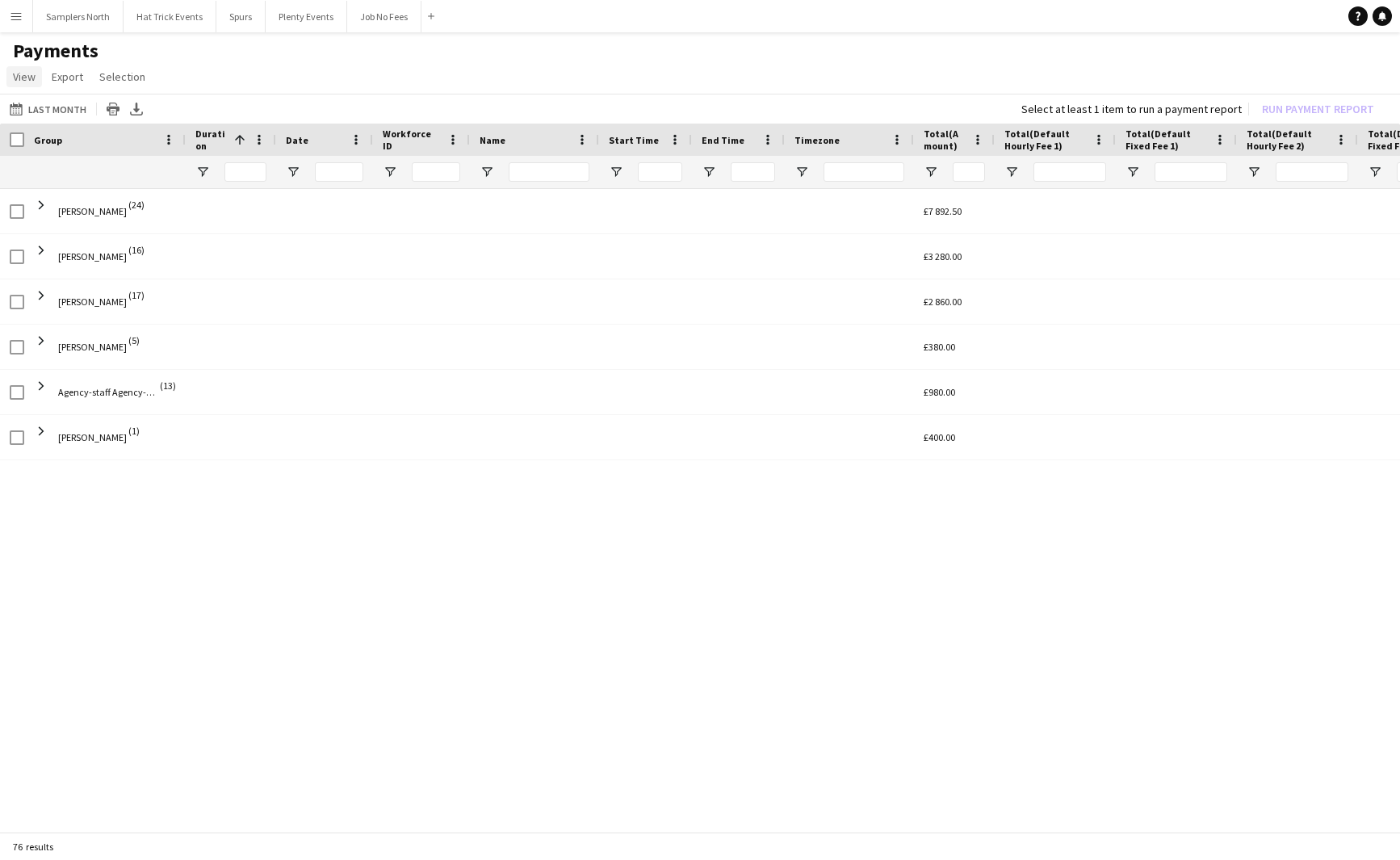
click at [21, 81] on span "View" at bounding box center [24, 76] width 22 height 15
click at [55, 232] on span "Reset View" at bounding box center [47, 228] width 54 height 15
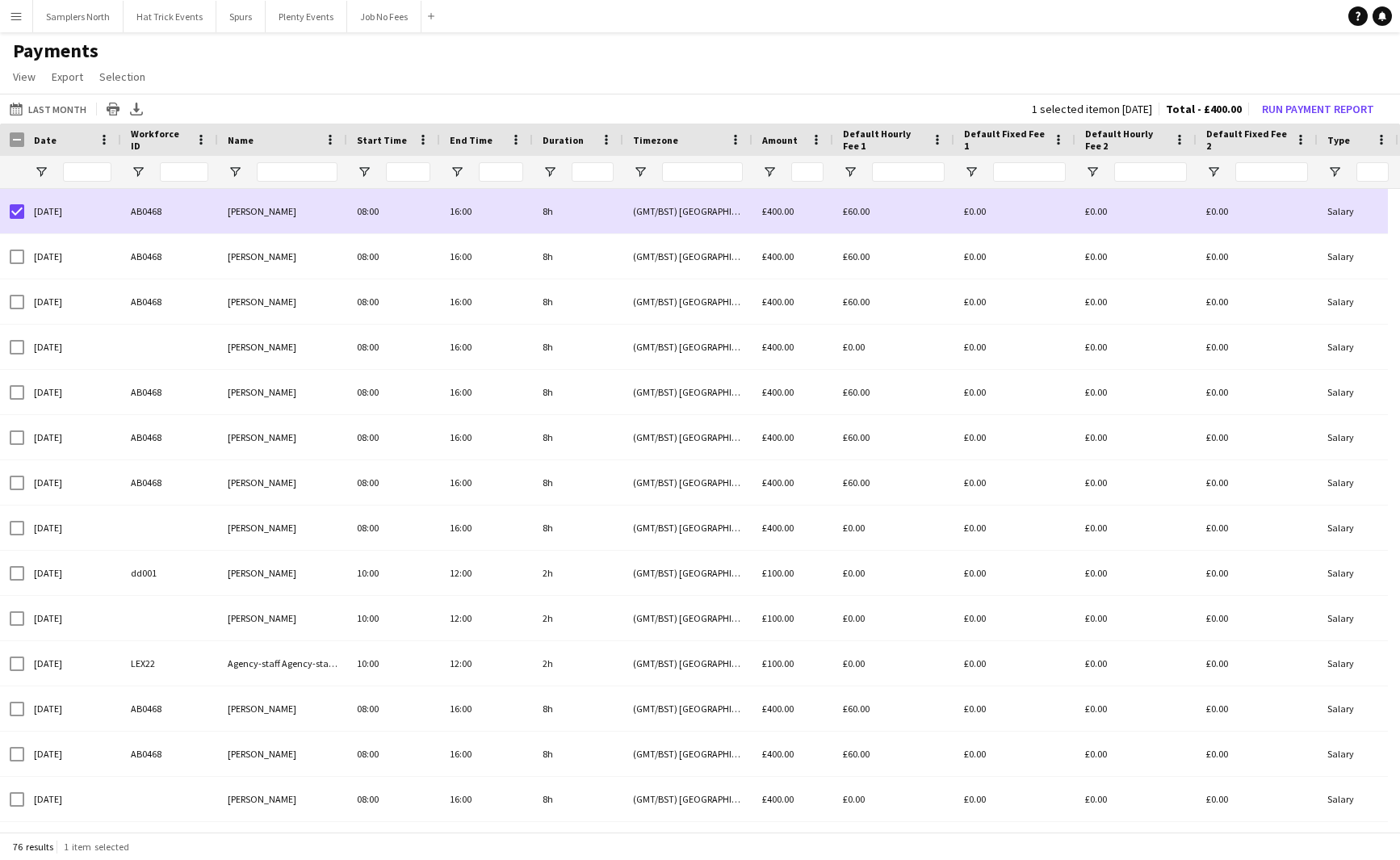
click at [17, 18] on app-icon "Menu" at bounding box center [15, 15] width 13 height 13
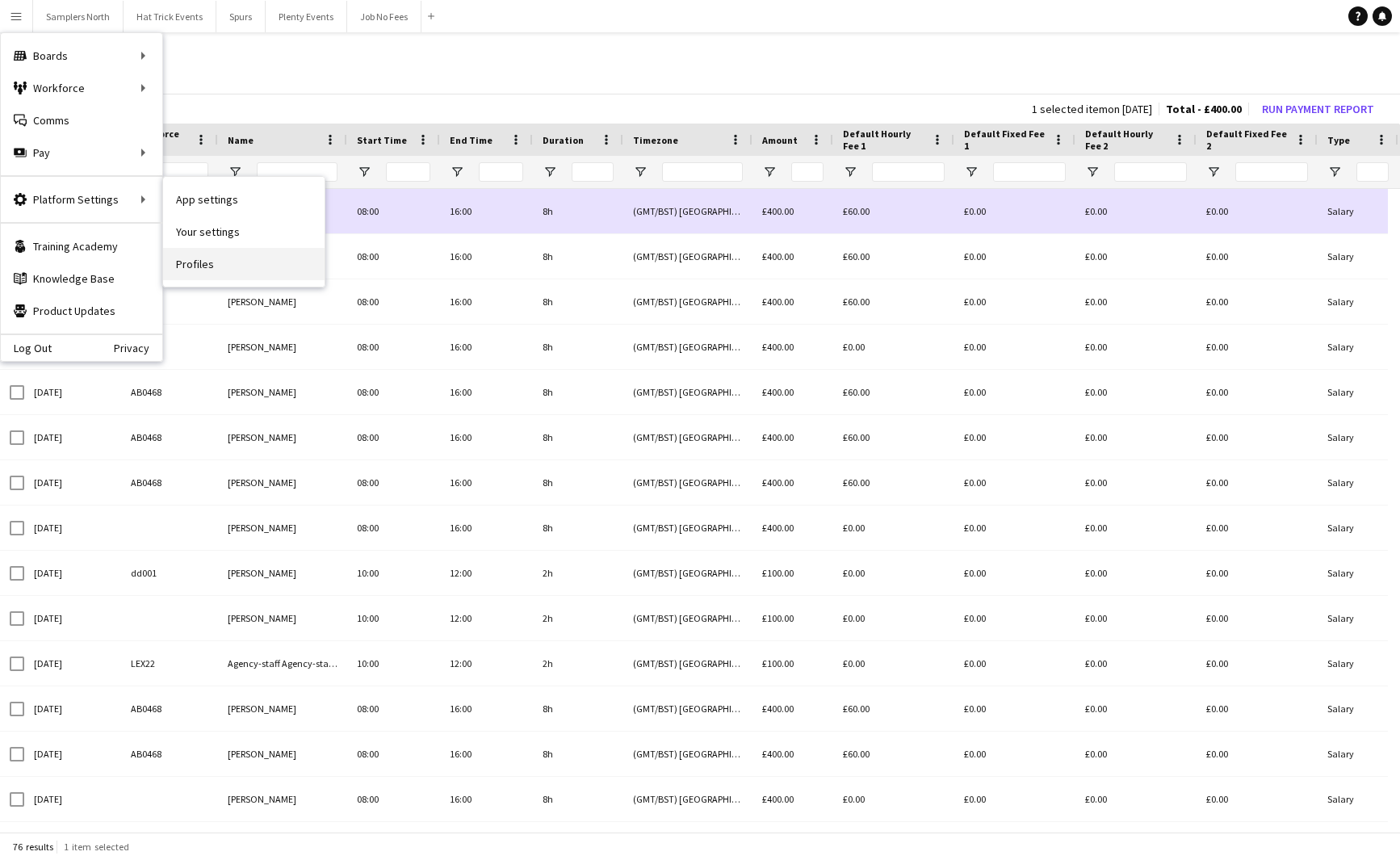
click at [192, 270] on link "Profiles" at bounding box center [244, 265] width 161 height 33
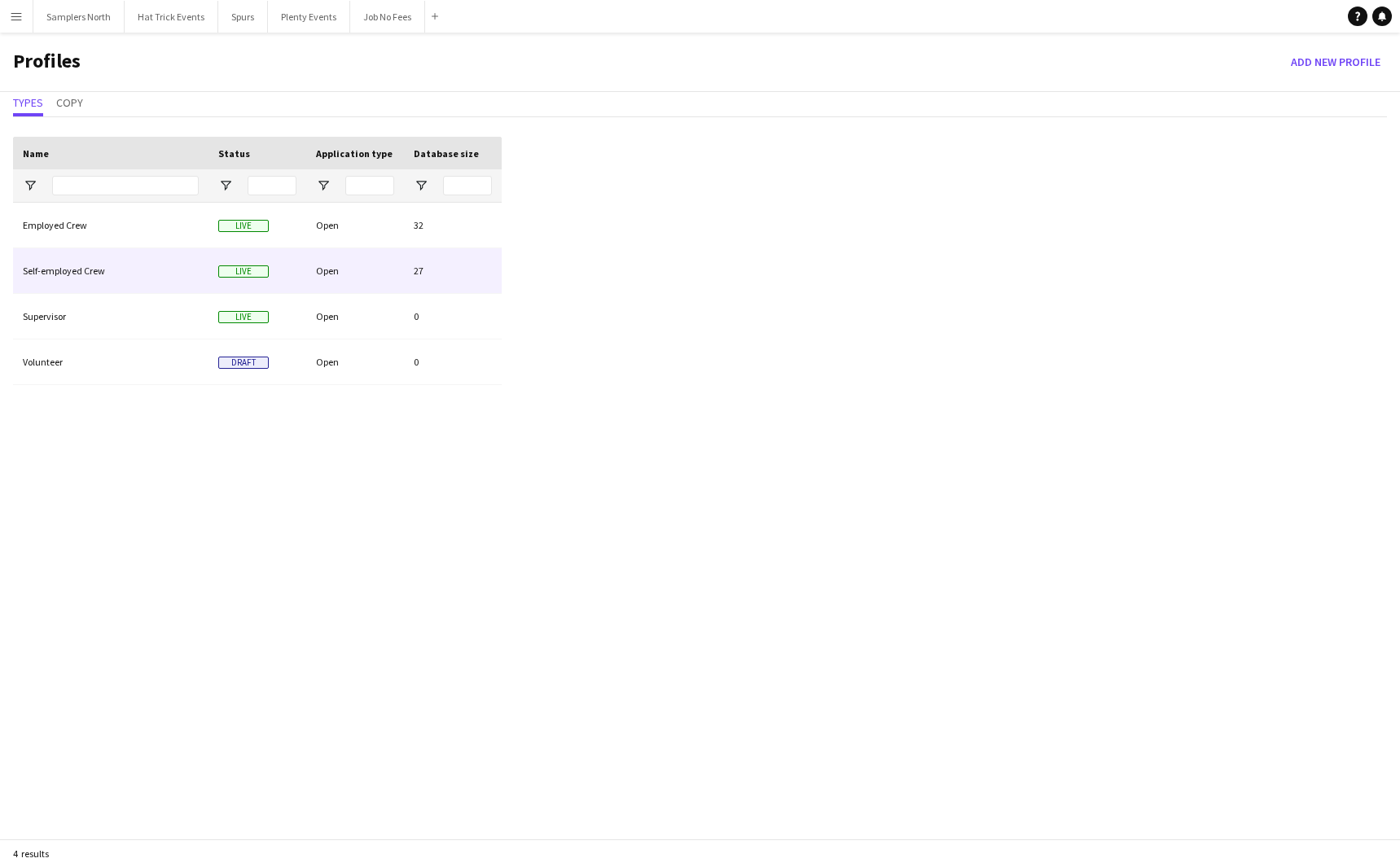
click at [379, 269] on div "Open" at bounding box center [354, 271] width 98 height 45
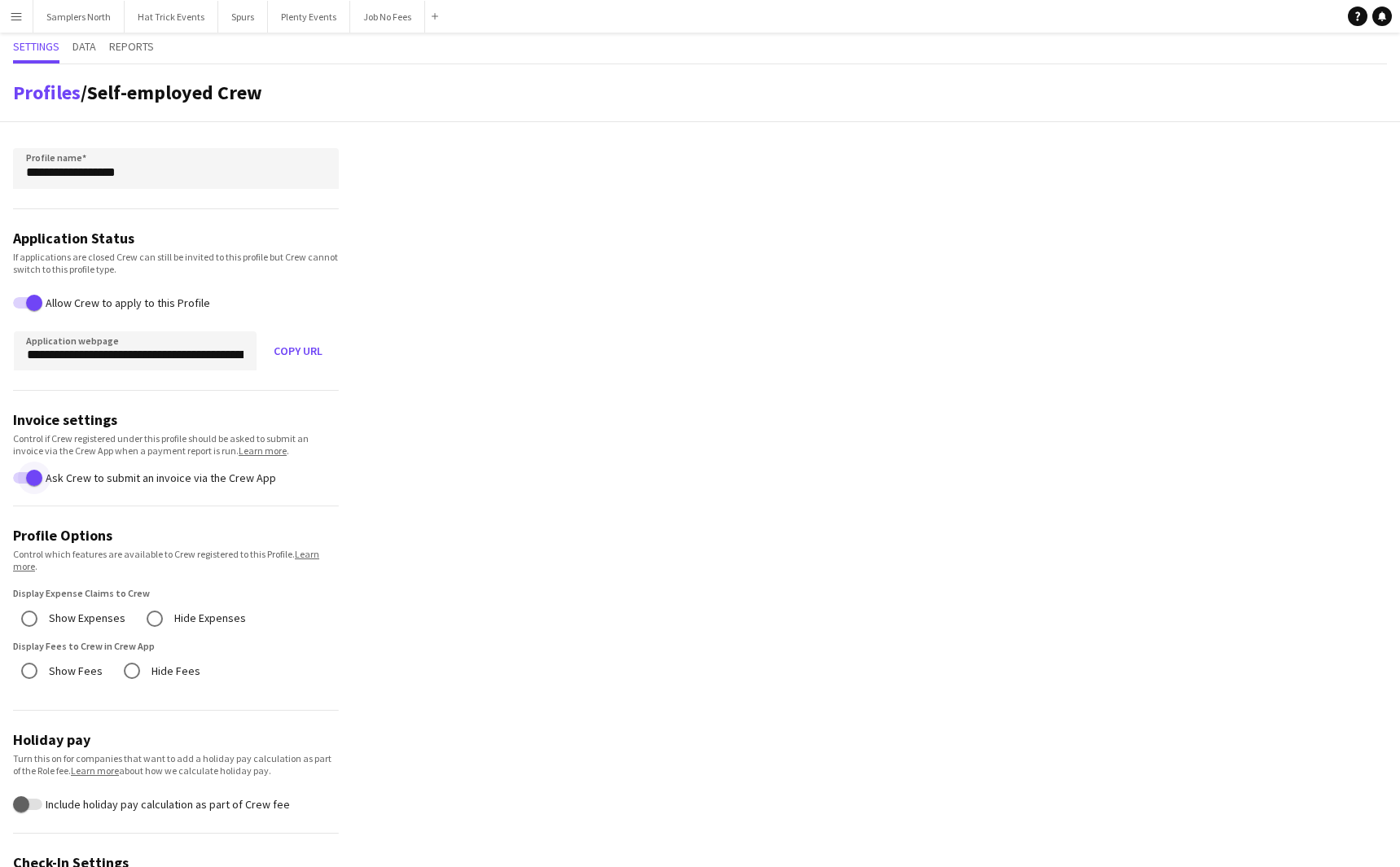
click at [23, 480] on span "button" at bounding box center [35, 477] width 33 height 33
click at [29, 481] on span "button" at bounding box center [22, 477] width 33 height 33
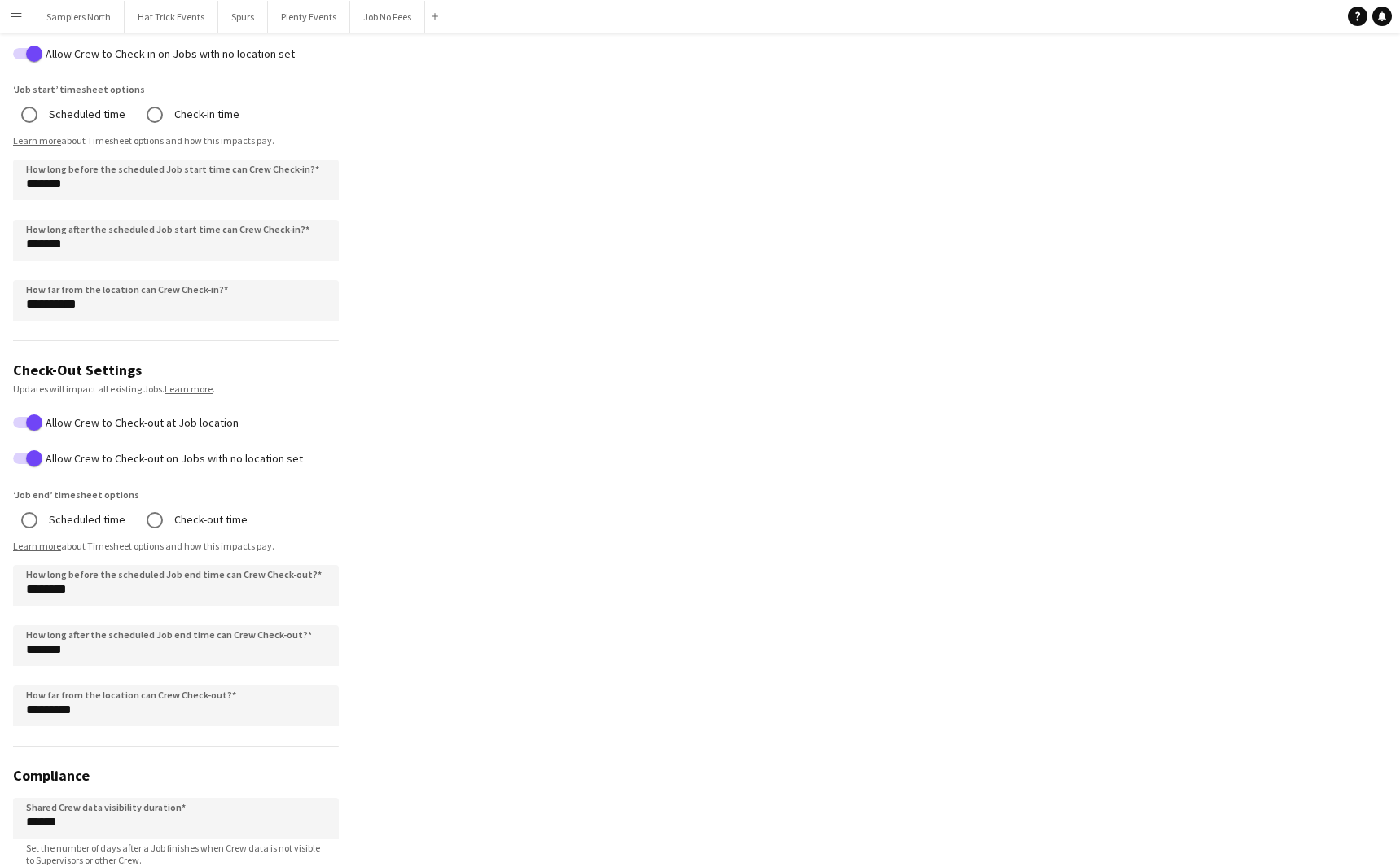
scroll to position [1002, 0]
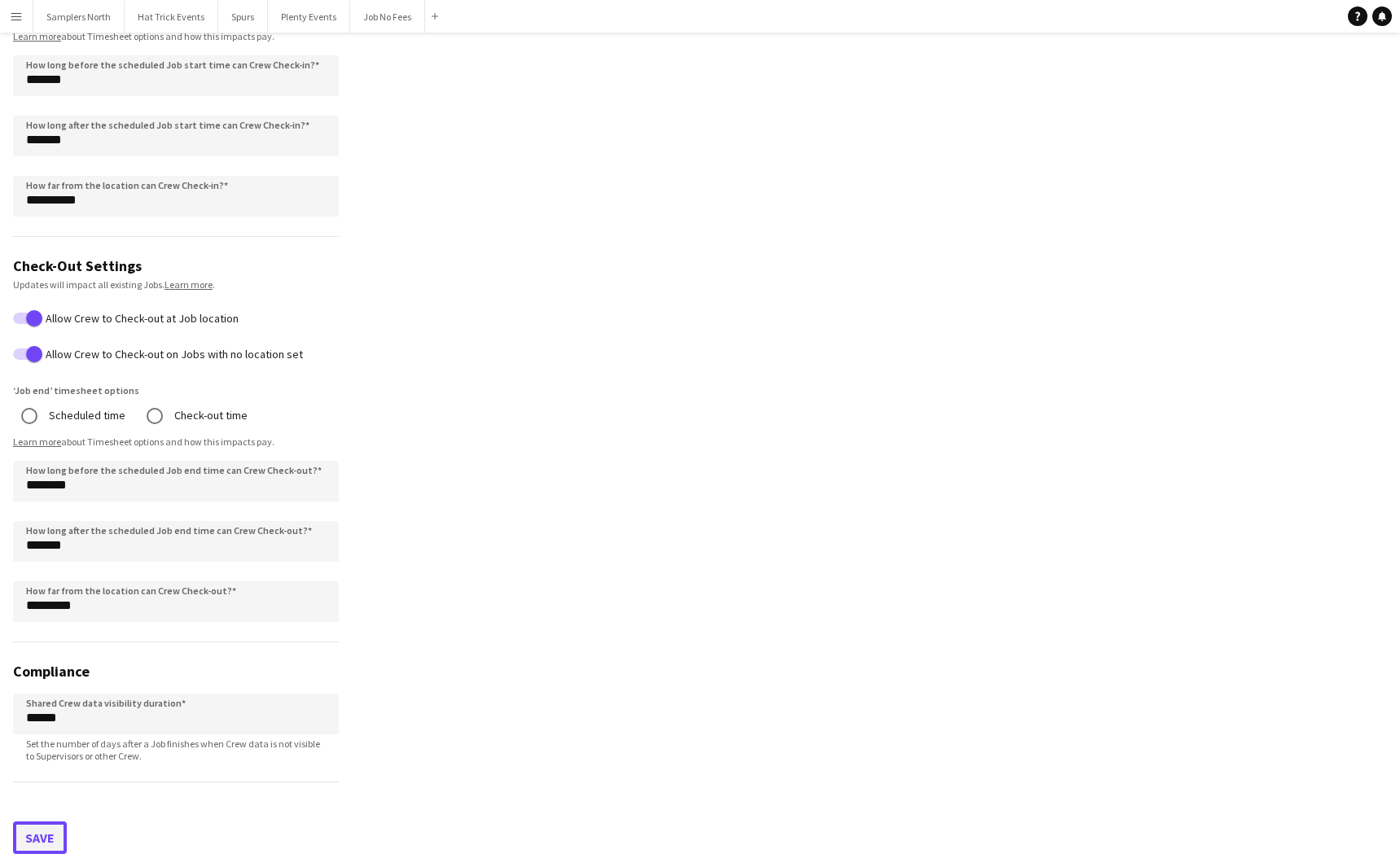
click at [49, 842] on button "Save" at bounding box center [40, 838] width 54 height 33
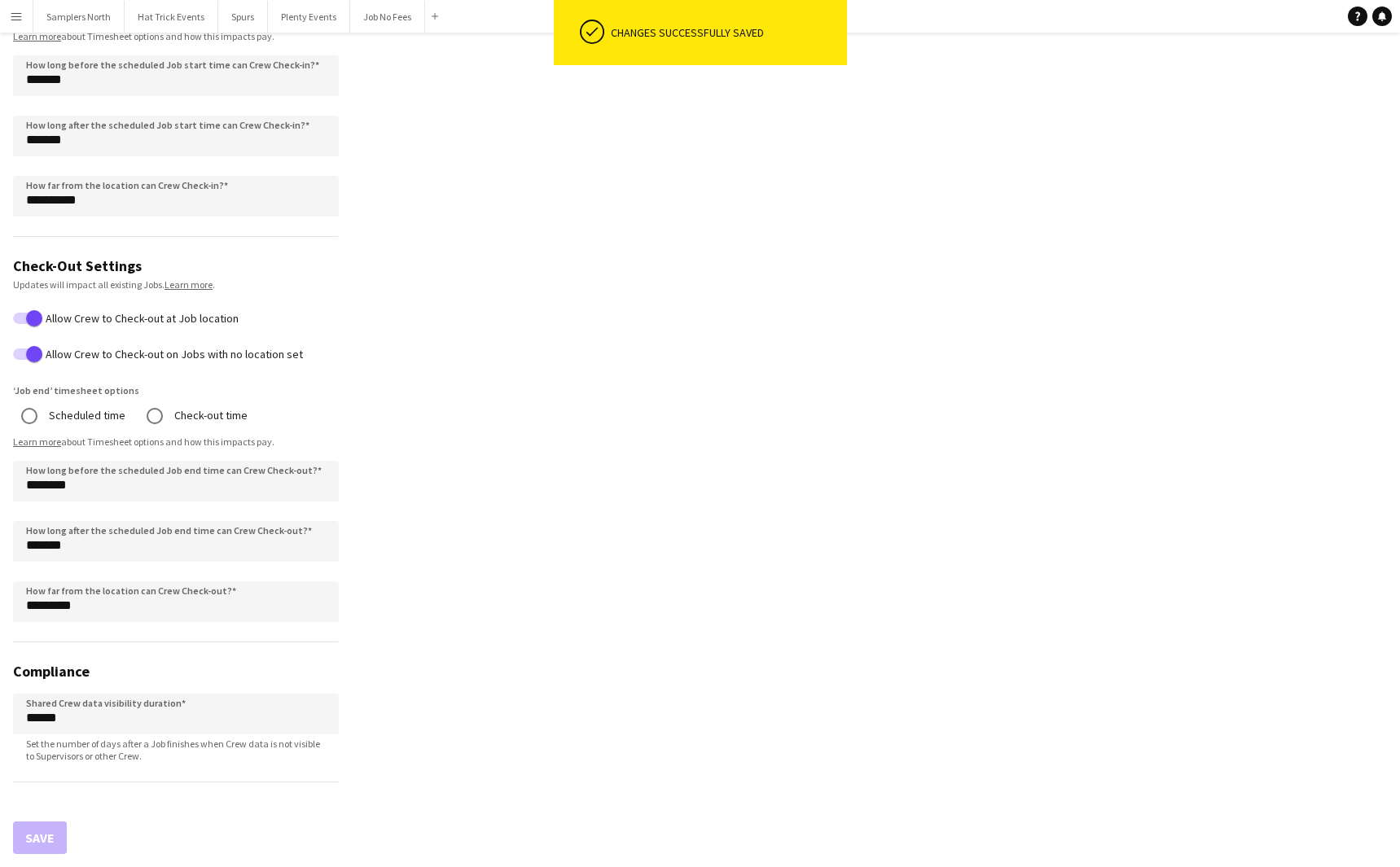
click at [21, 15] on app-icon "Menu" at bounding box center [16, 16] width 13 height 13
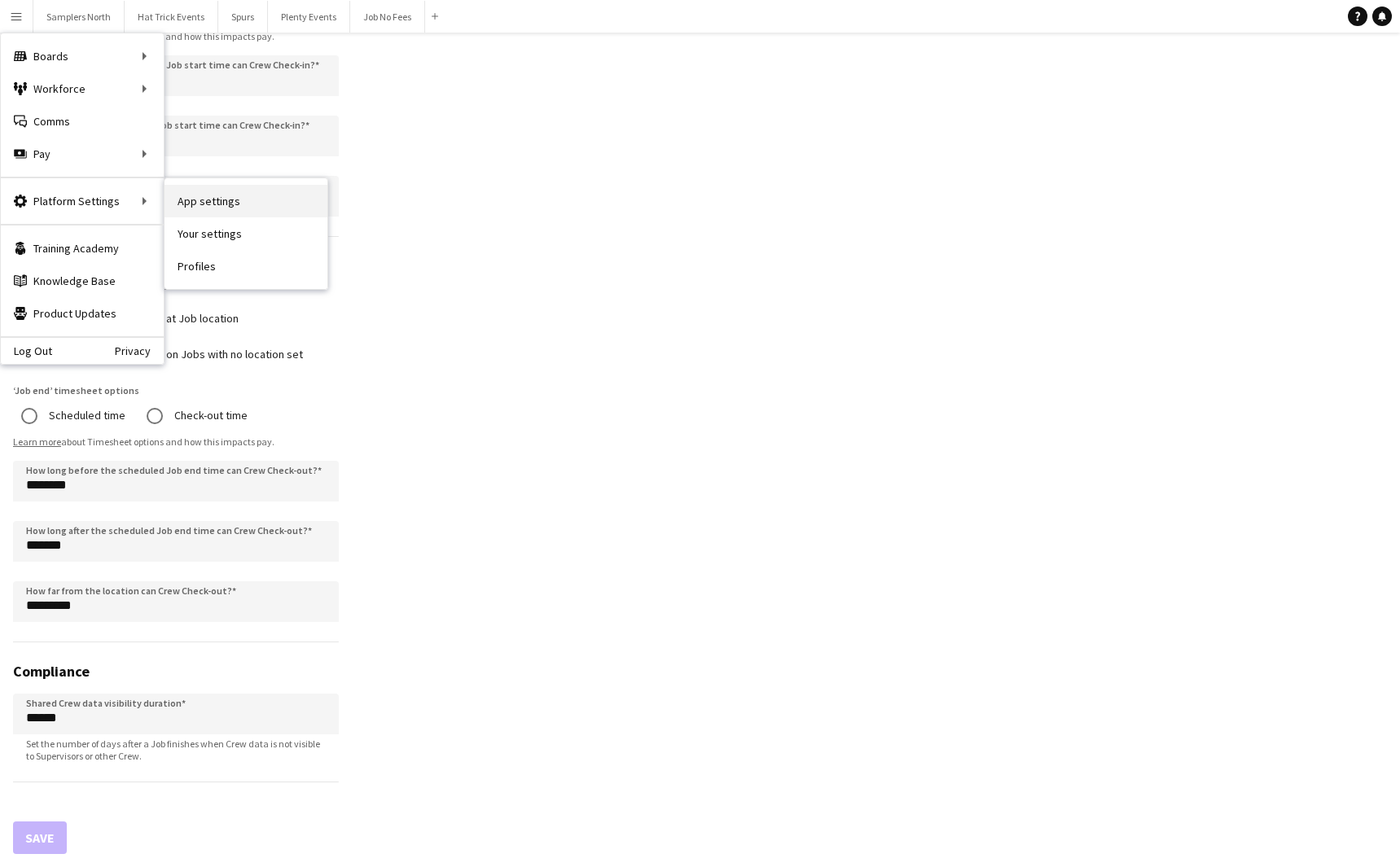
click at [201, 203] on link "App settings" at bounding box center [246, 201] width 163 height 33
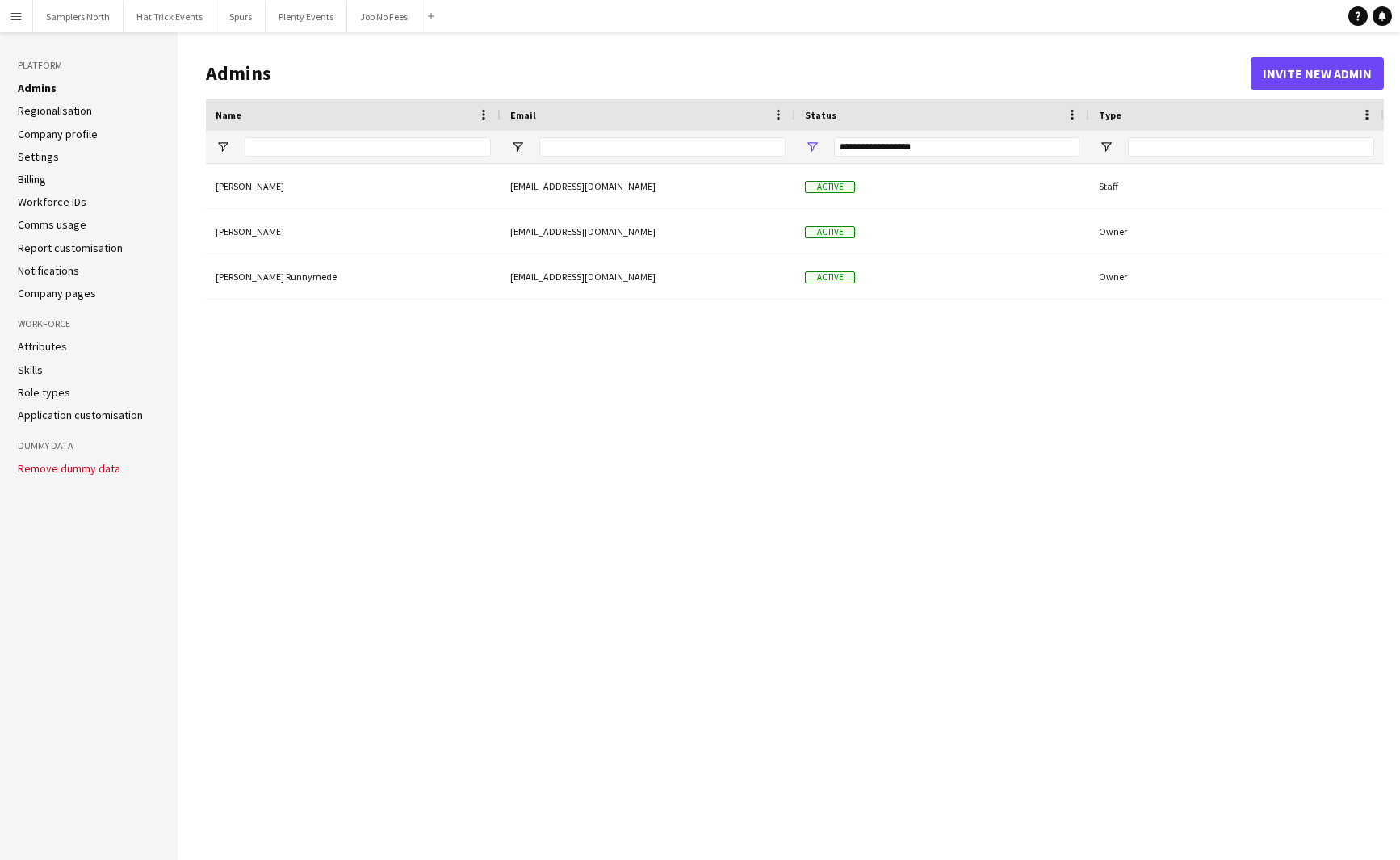
click at [45, 135] on link "Company profile" at bounding box center [58, 134] width 80 height 15
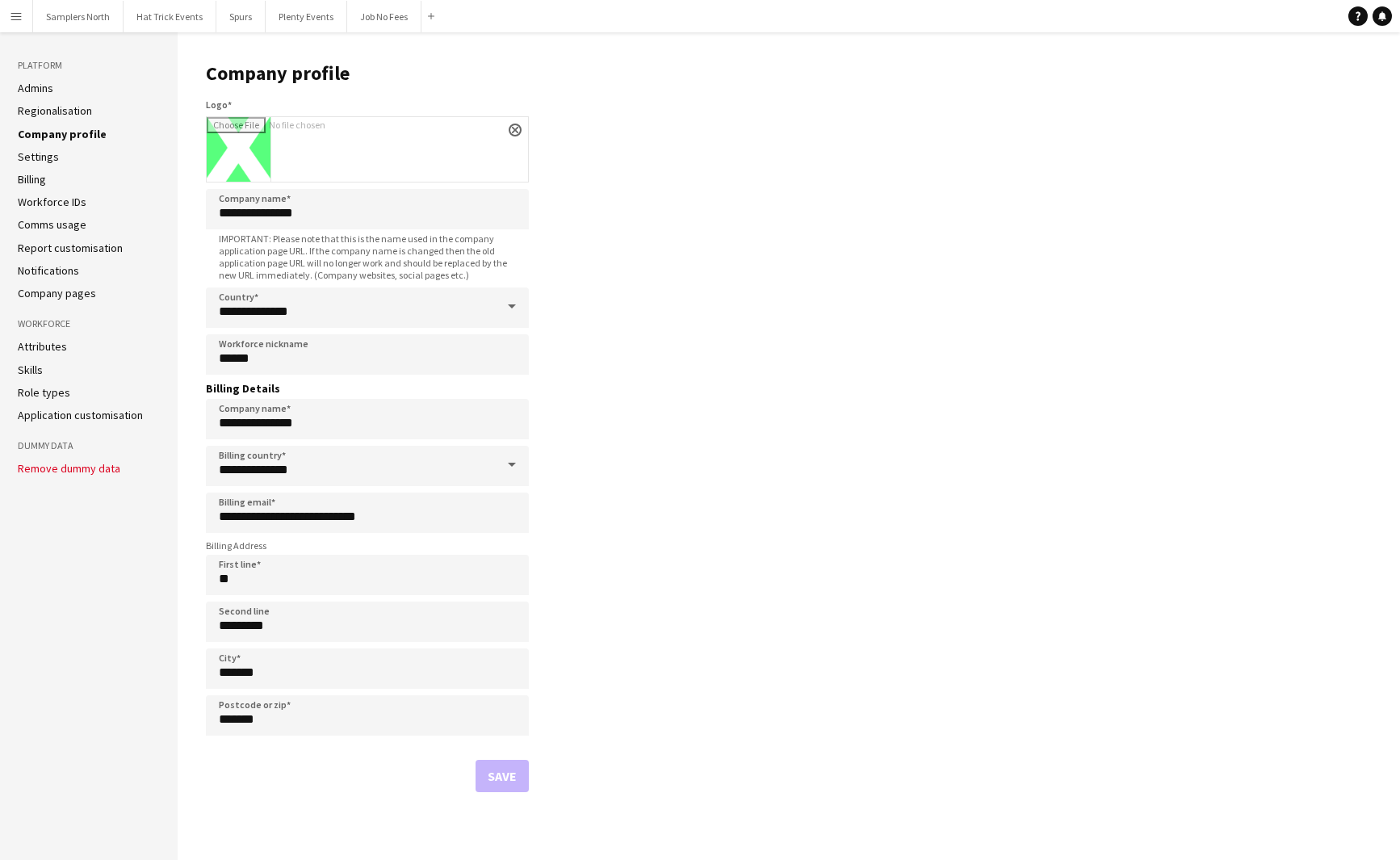
click at [21, 18] on app-icon "Menu" at bounding box center [15, 15] width 13 height 13
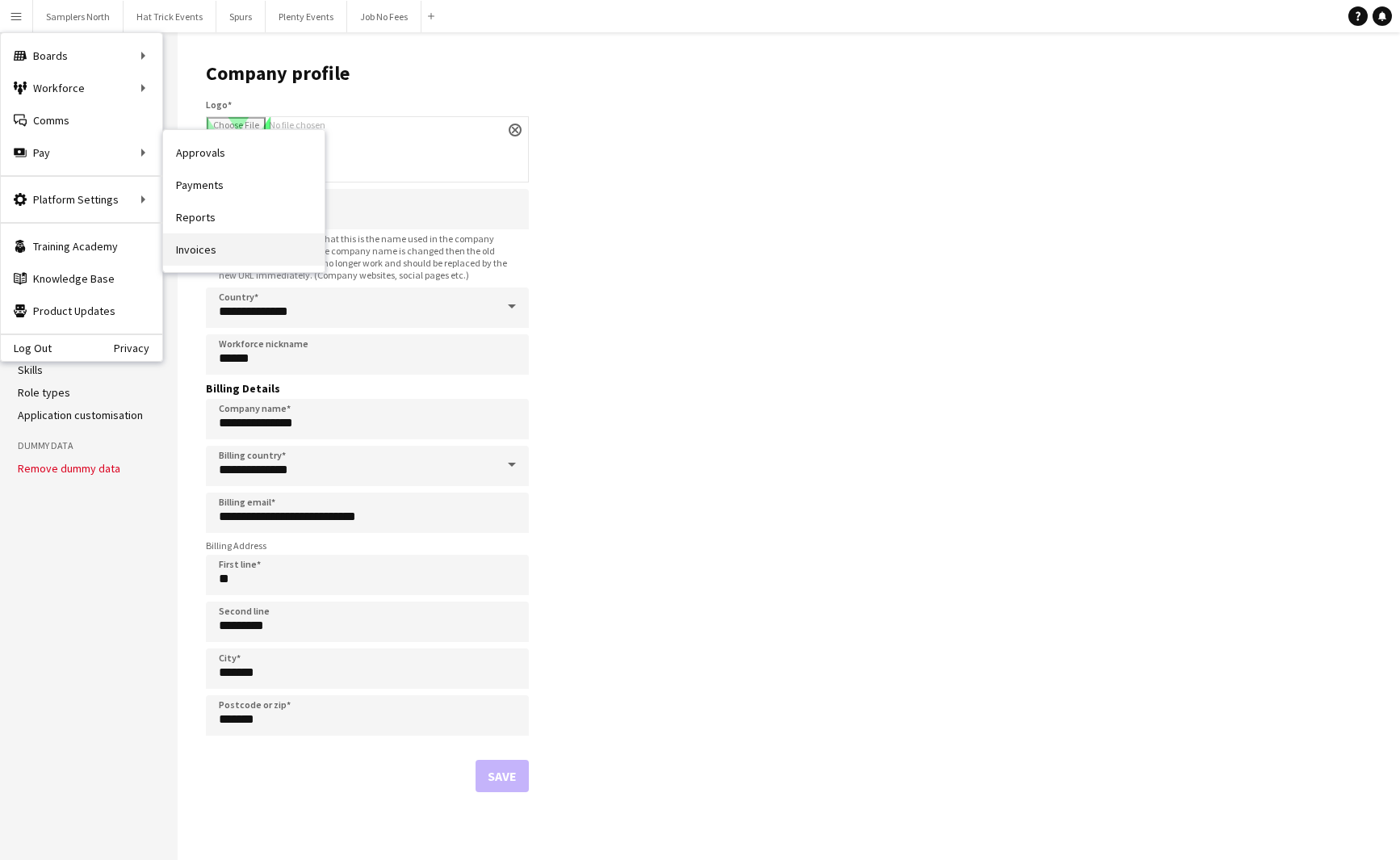
click at [201, 249] on link "Invoices" at bounding box center [244, 250] width 161 height 33
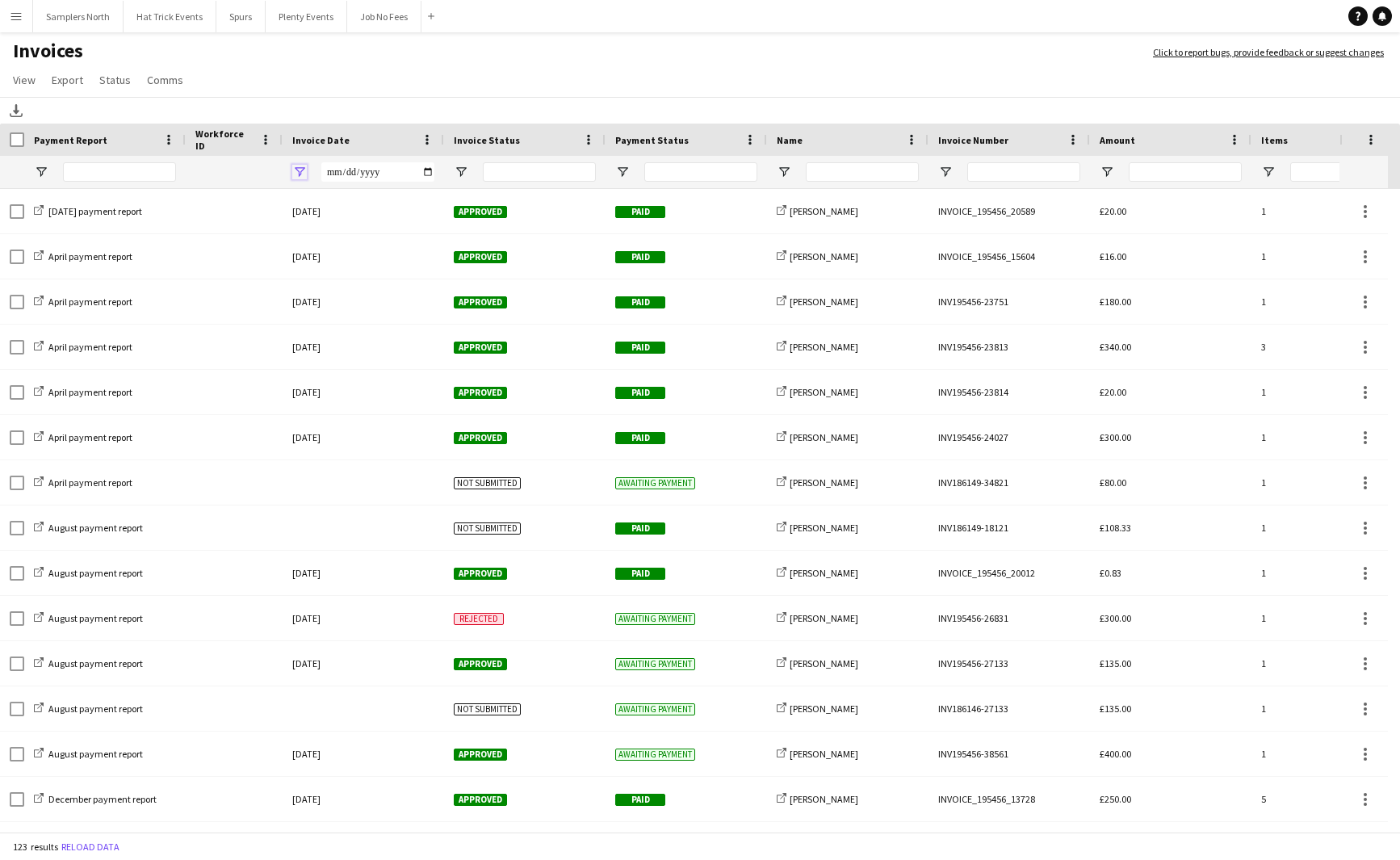
click at [303, 171] on span "Open Filter Menu" at bounding box center [299, 172] width 15 height 15
click at [375, 135] on div "Invoice Date" at bounding box center [353, 140] width 123 height 24
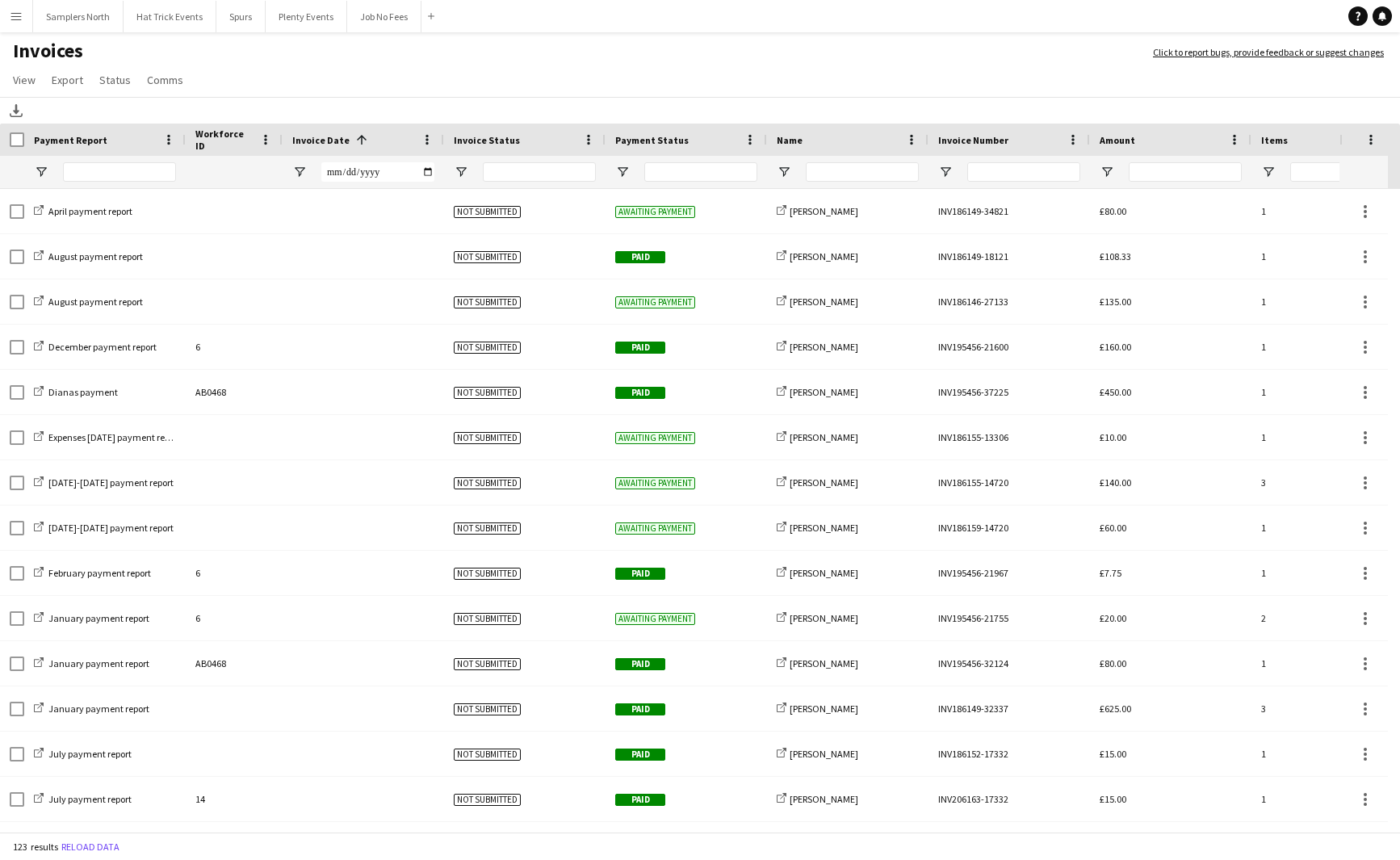
click at [374, 141] on div "Invoice Date 1" at bounding box center [353, 140] width 123 height 24
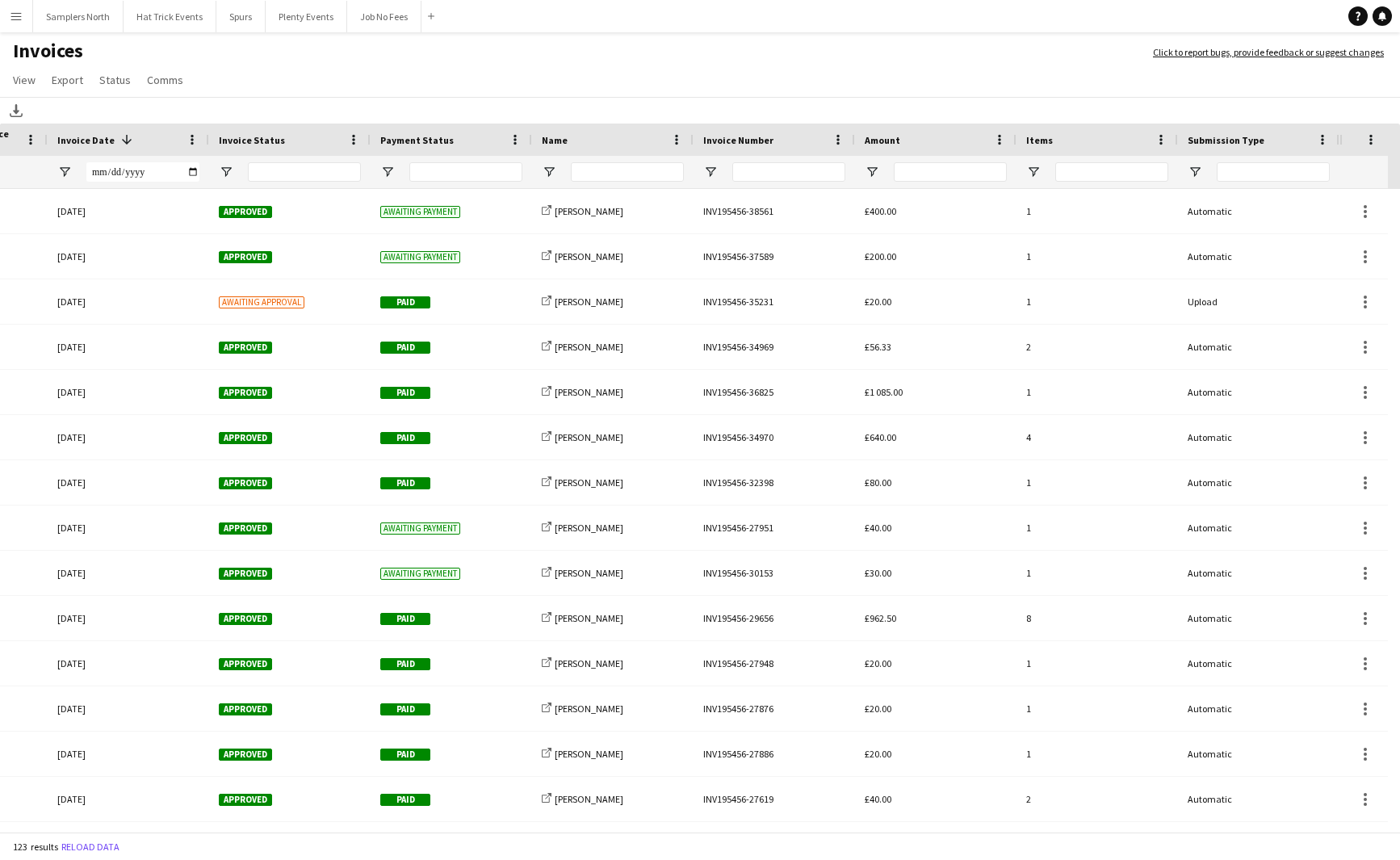
scroll to position [0, 94]
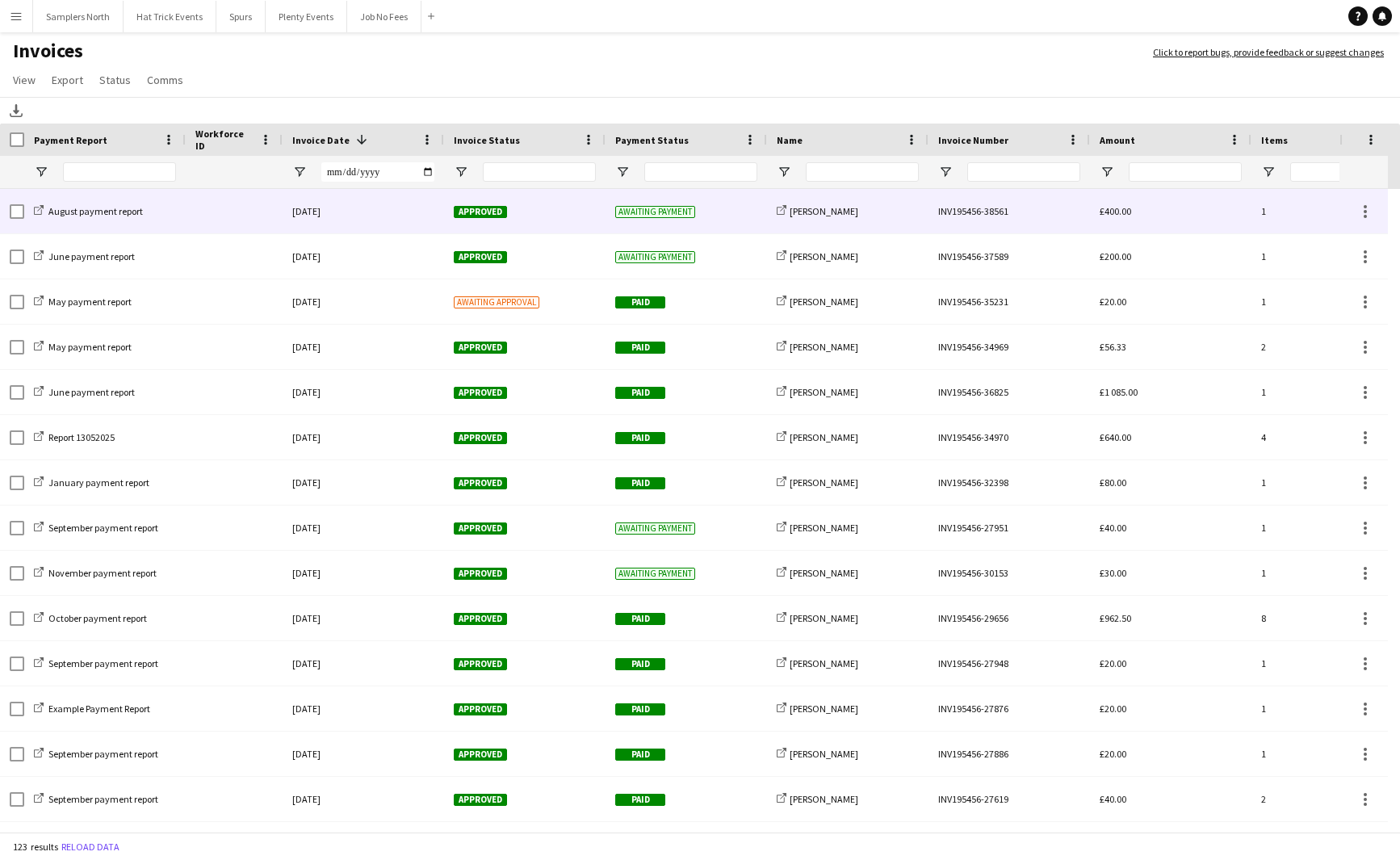
click at [553, 205] on div "Approved" at bounding box center [525, 211] width 161 height 45
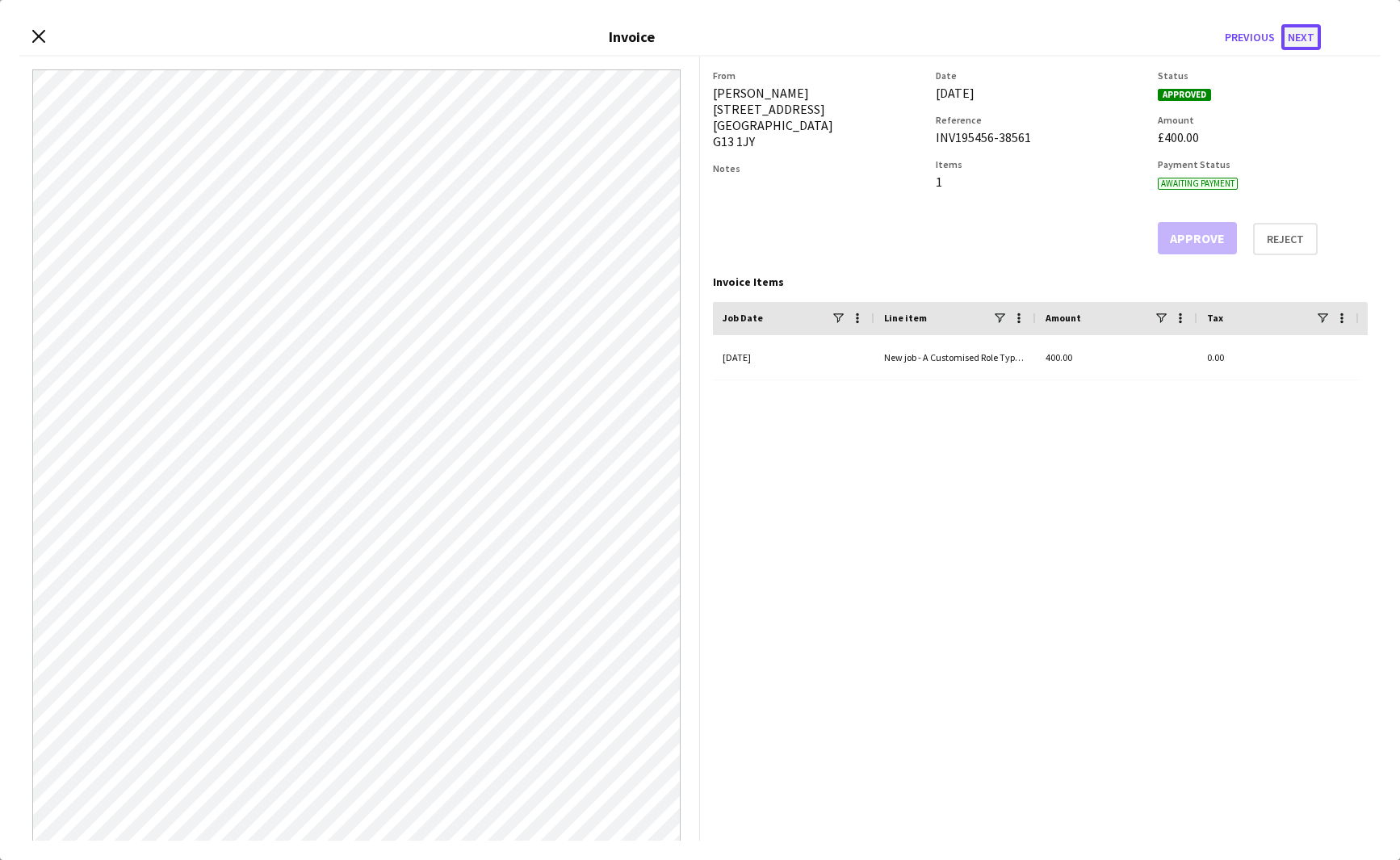
click at [1297, 37] on button "Next" at bounding box center [1301, 37] width 40 height 26
click at [1252, 39] on button "Previous" at bounding box center [1250, 37] width 63 height 26
click at [38, 42] on icon "Close invoice dialog" at bounding box center [39, 36] width 15 height 15
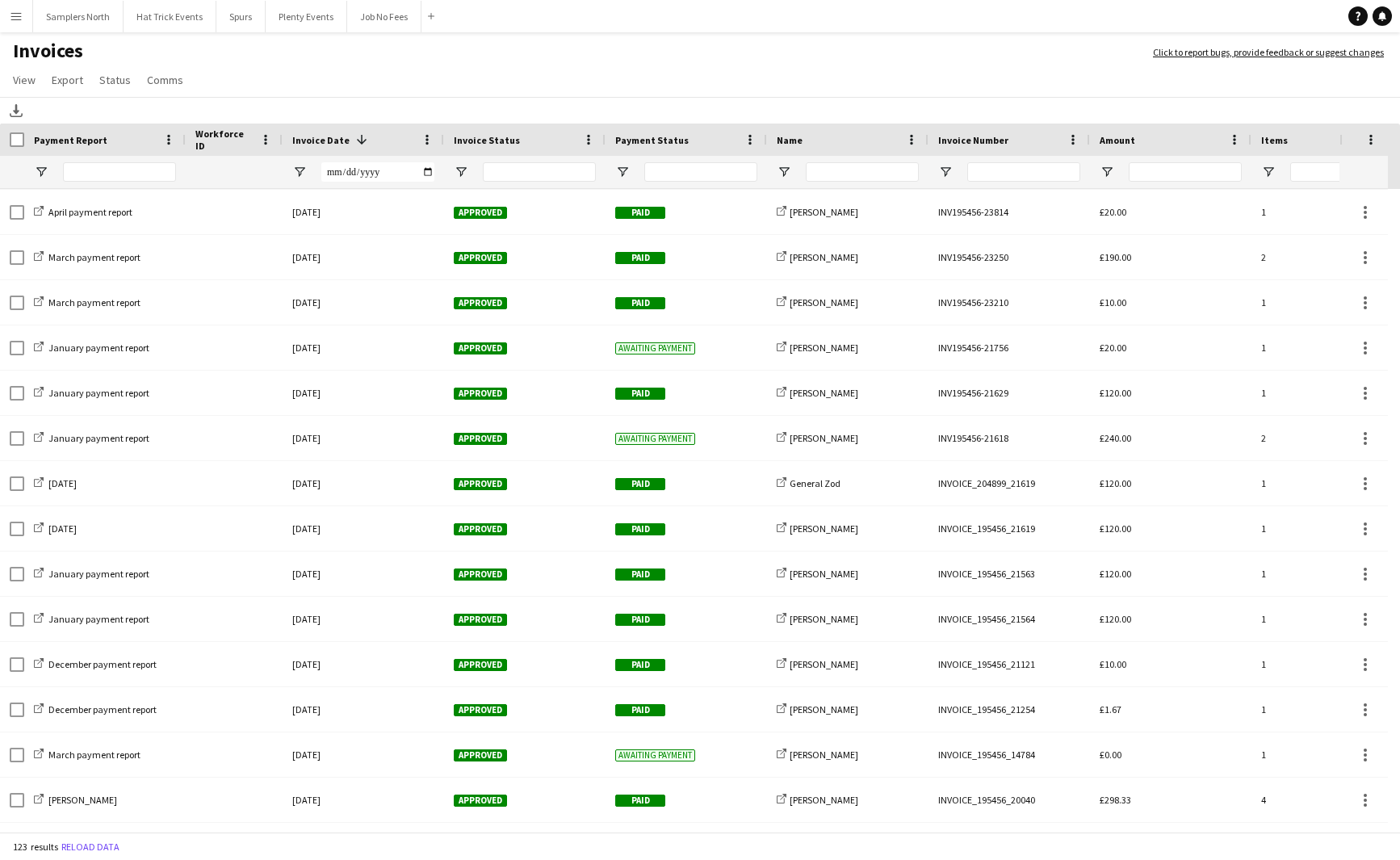
scroll to position [1424, 0]
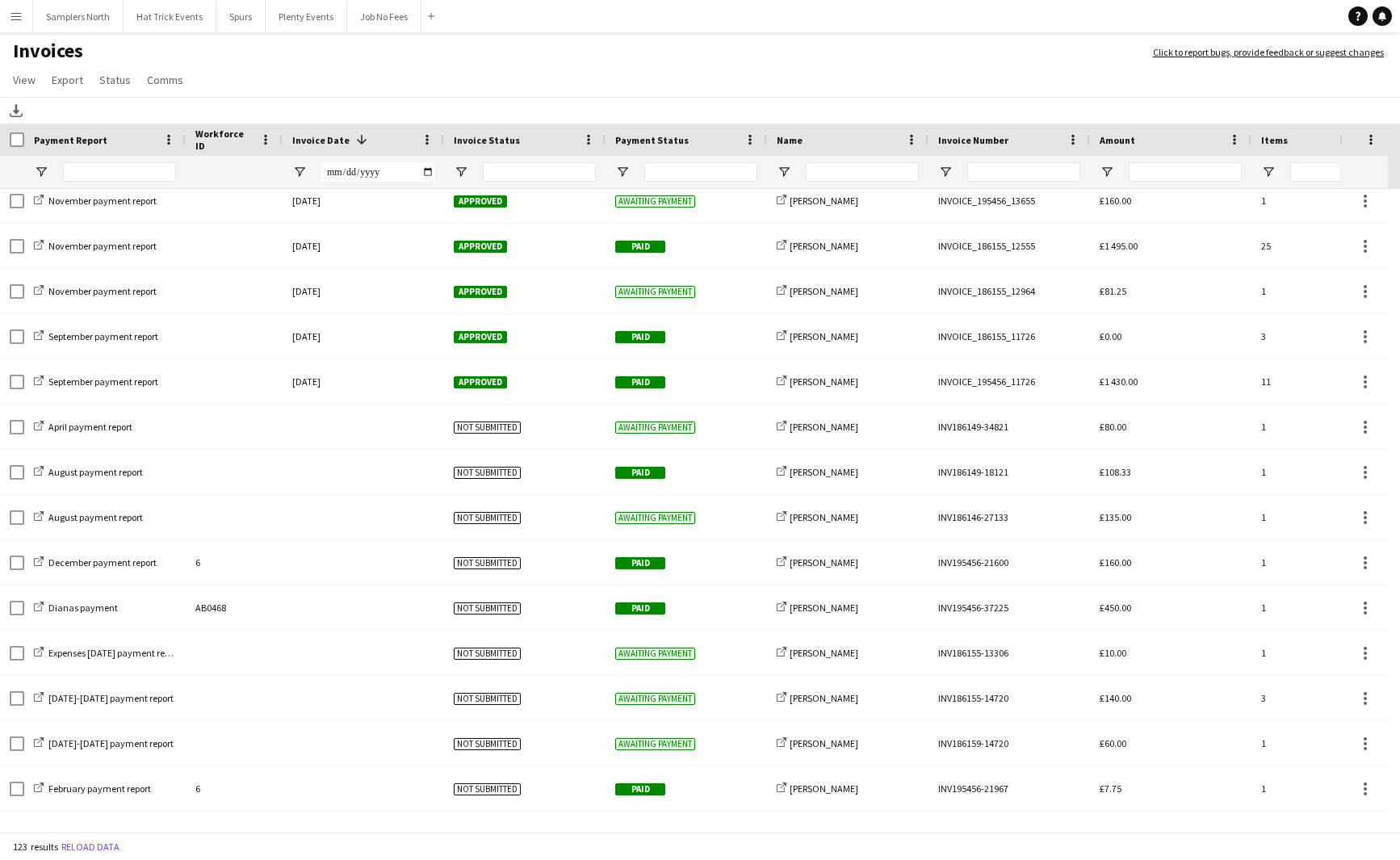
click at [15, 21] on app-icon "Menu" at bounding box center [15, 15] width 13 height 13
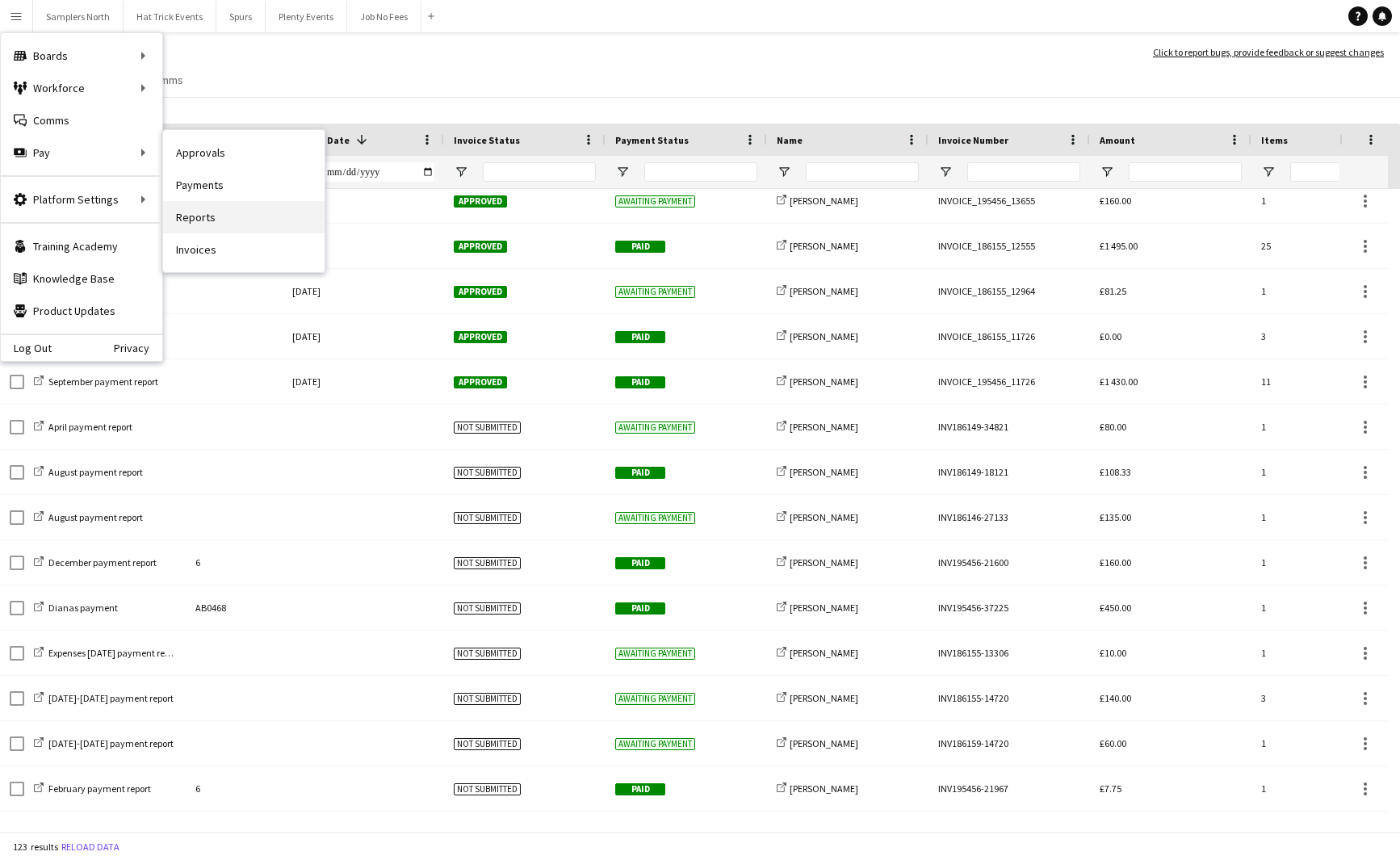
click at [201, 217] on link "Reports" at bounding box center [244, 217] width 161 height 33
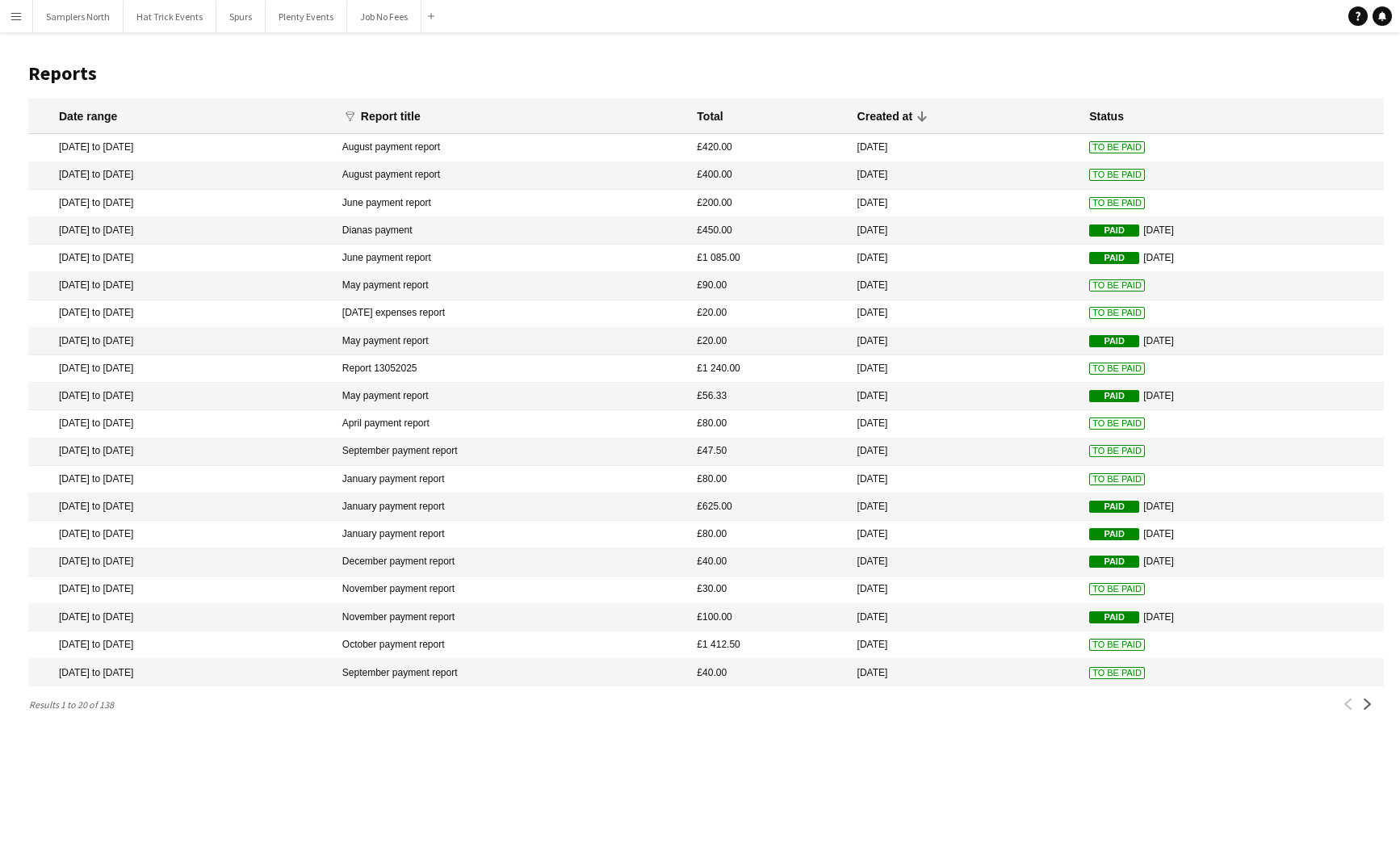
click at [594, 147] on mat-cell "August payment report" at bounding box center [512, 148] width 356 height 27
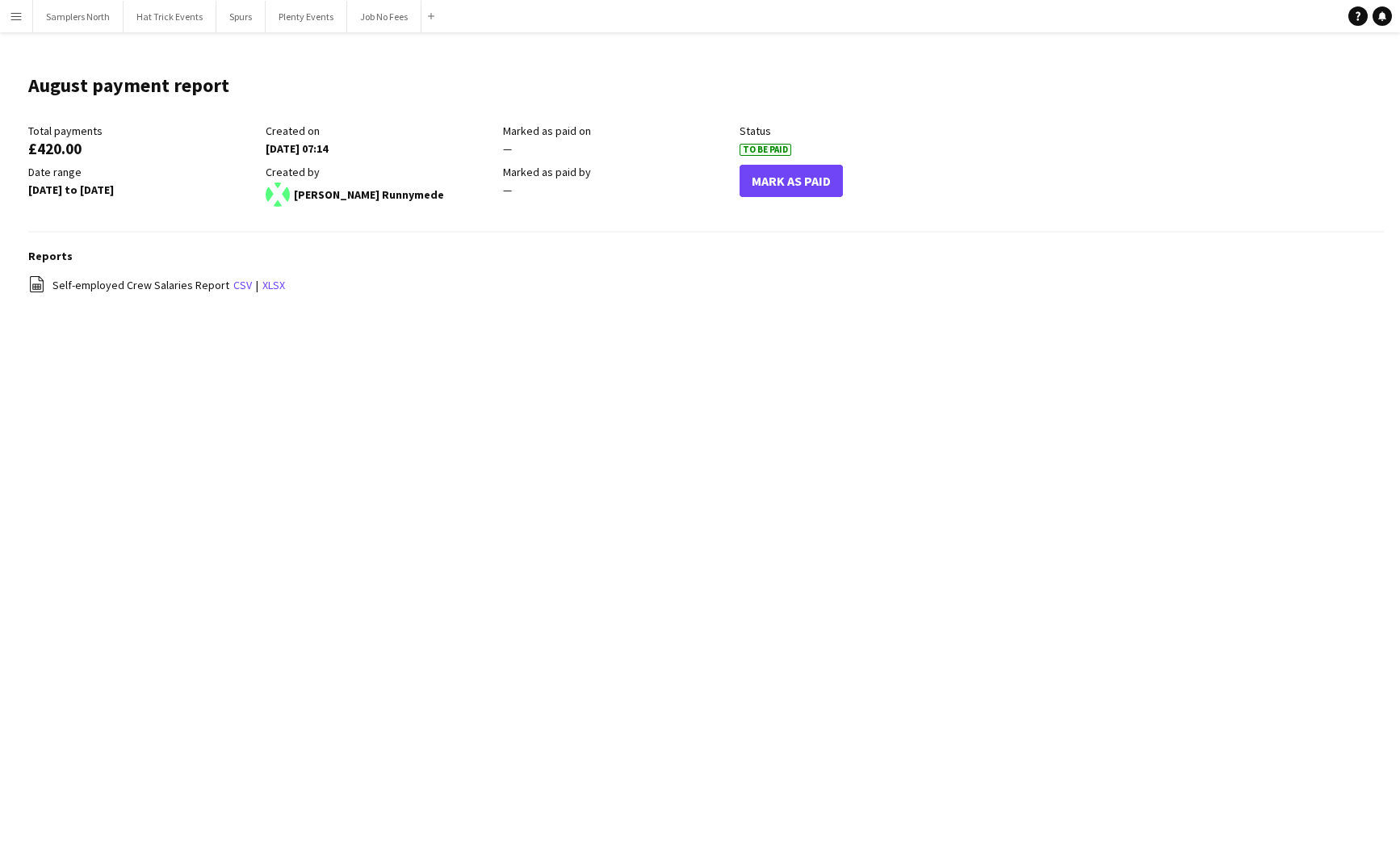
click at [22, 17] on button "Menu" at bounding box center [16, 16] width 33 height 33
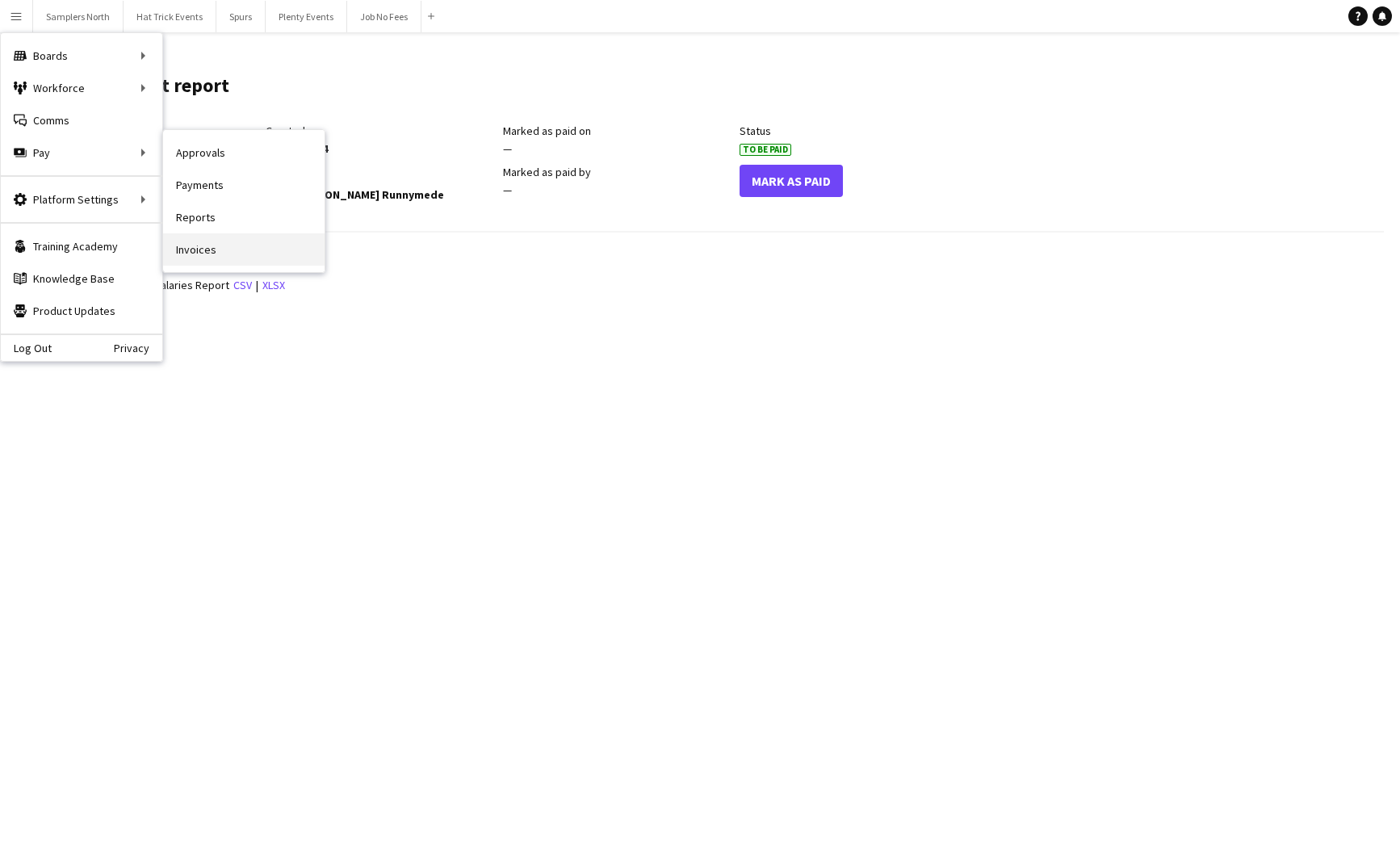
click at [204, 254] on link "Invoices" at bounding box center [244, 250] width 161 height 33
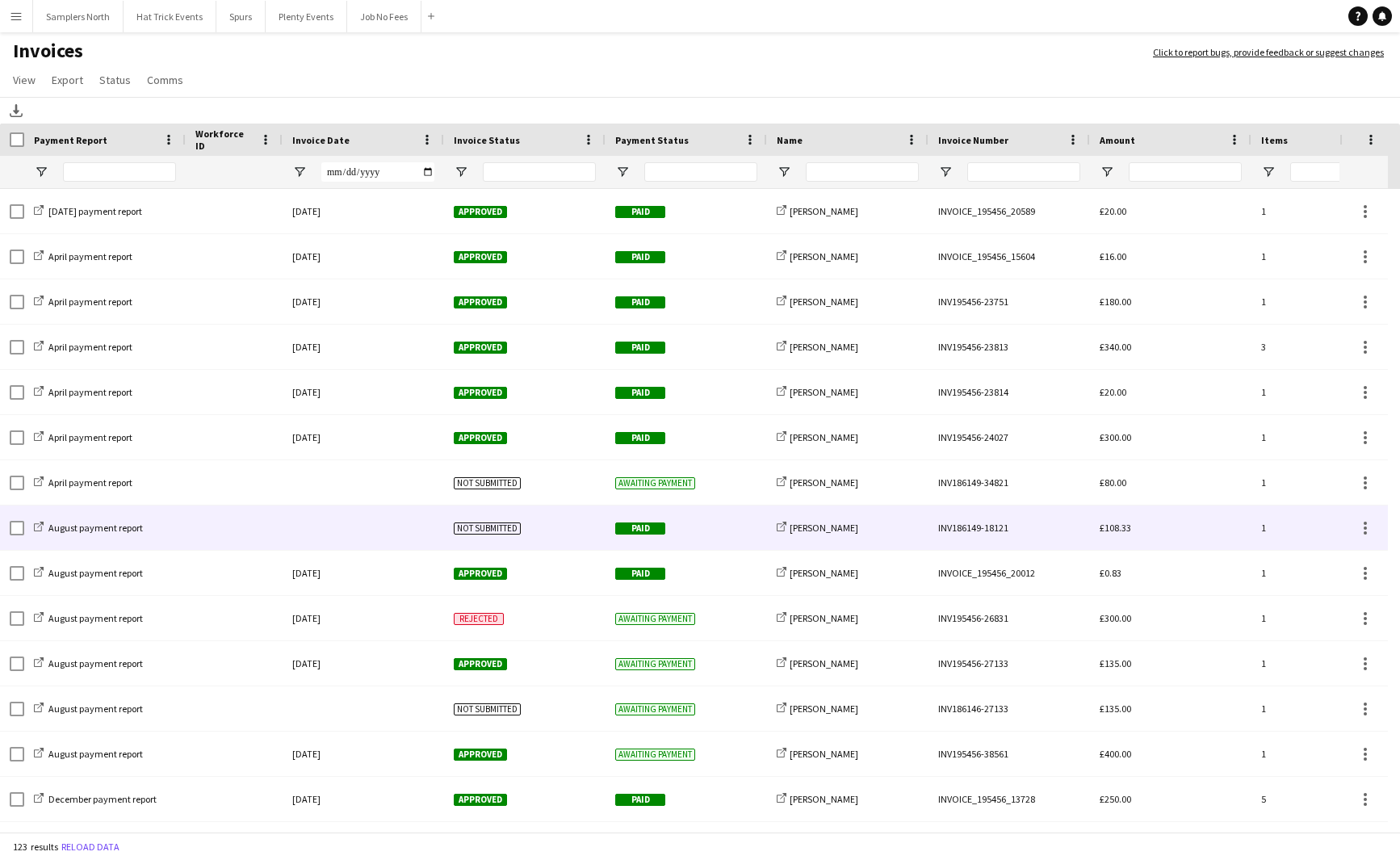
drag, startPoint x: 370, startPoint y: 485, endPoint x: 400, endPoint y: 526, distance: 50.8
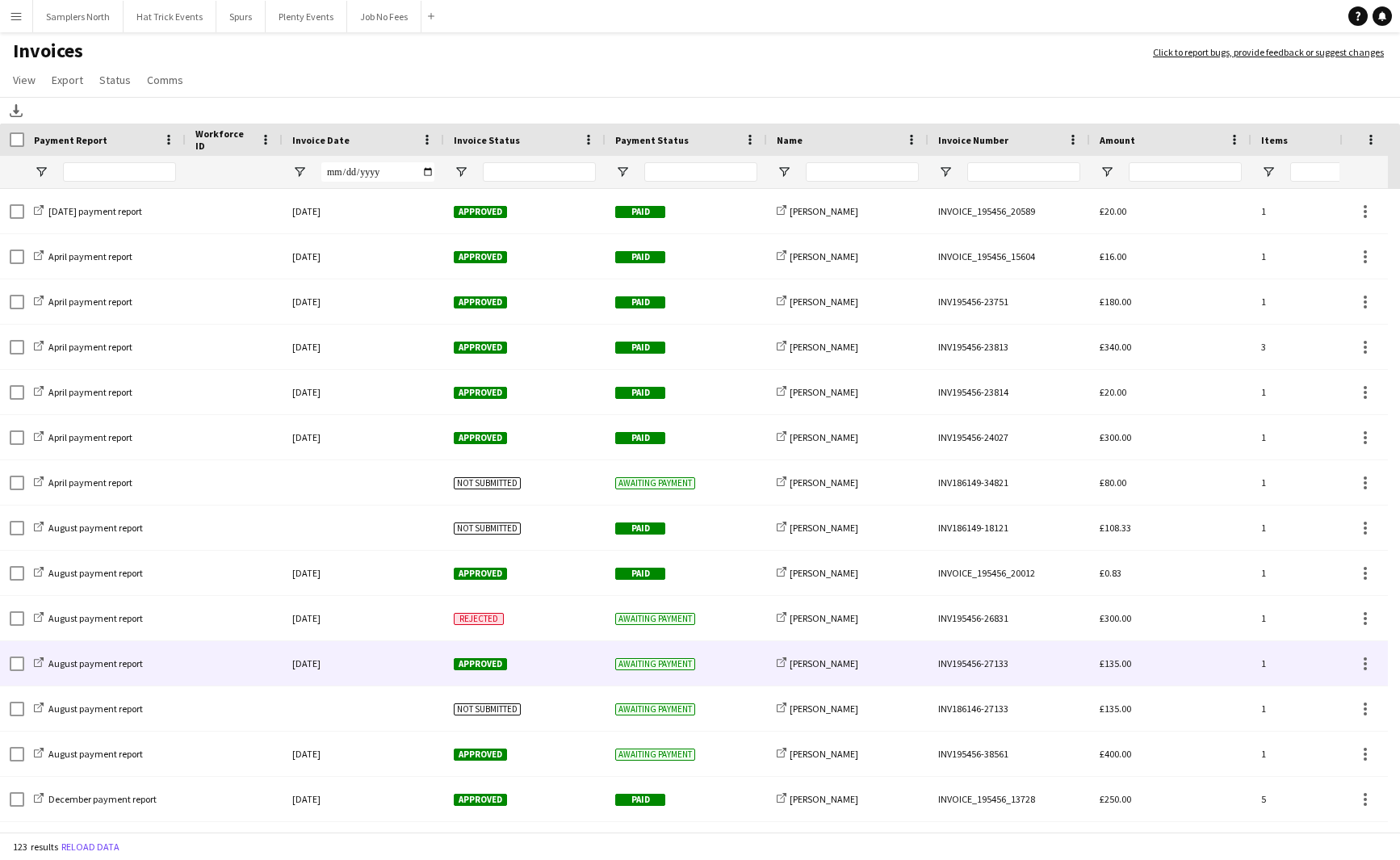
click at [404, 669] on div "[DATE]" at bounding box center [363, 663] width 161 height 45
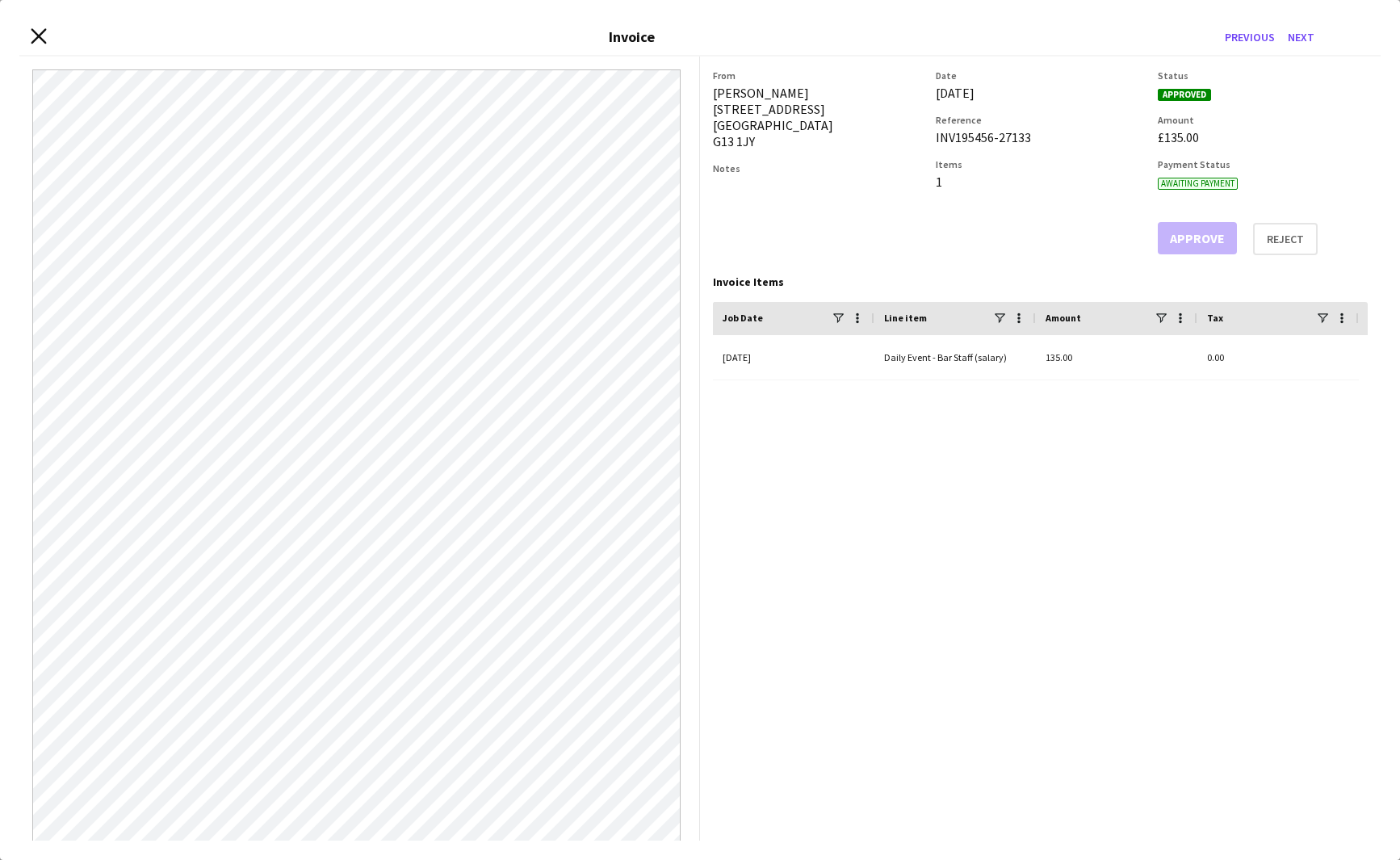
click at [44, 39] on icon "Close invoice dialog" at bounding box center [39, 36] width 15 height 15
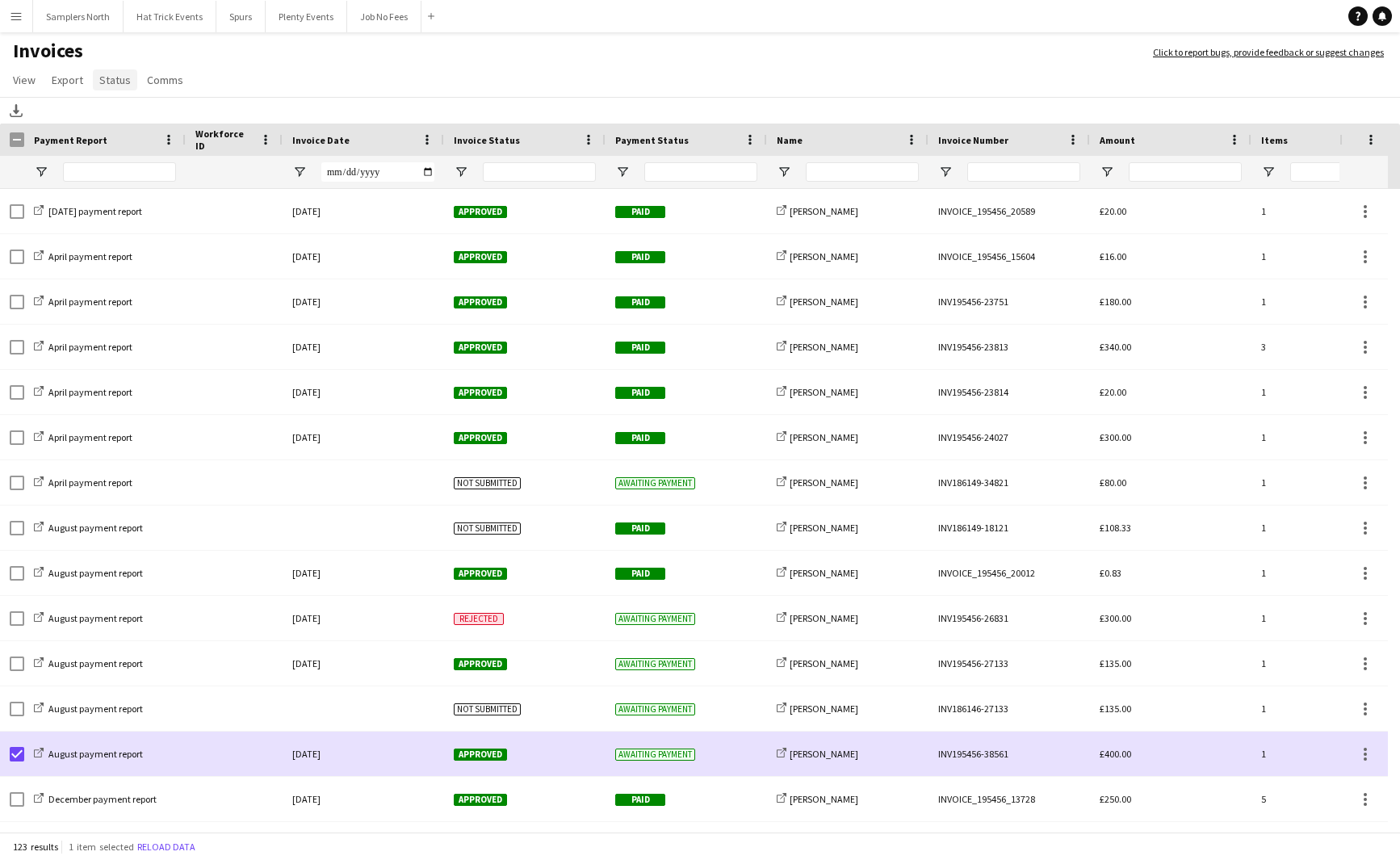
click at [112, 82] on span "Status" at bounding box center [115, 80] width 32 height 15
click at [269, 65] on h1 "Invoices" at bounding box center [569, 52] width 1137 height 27
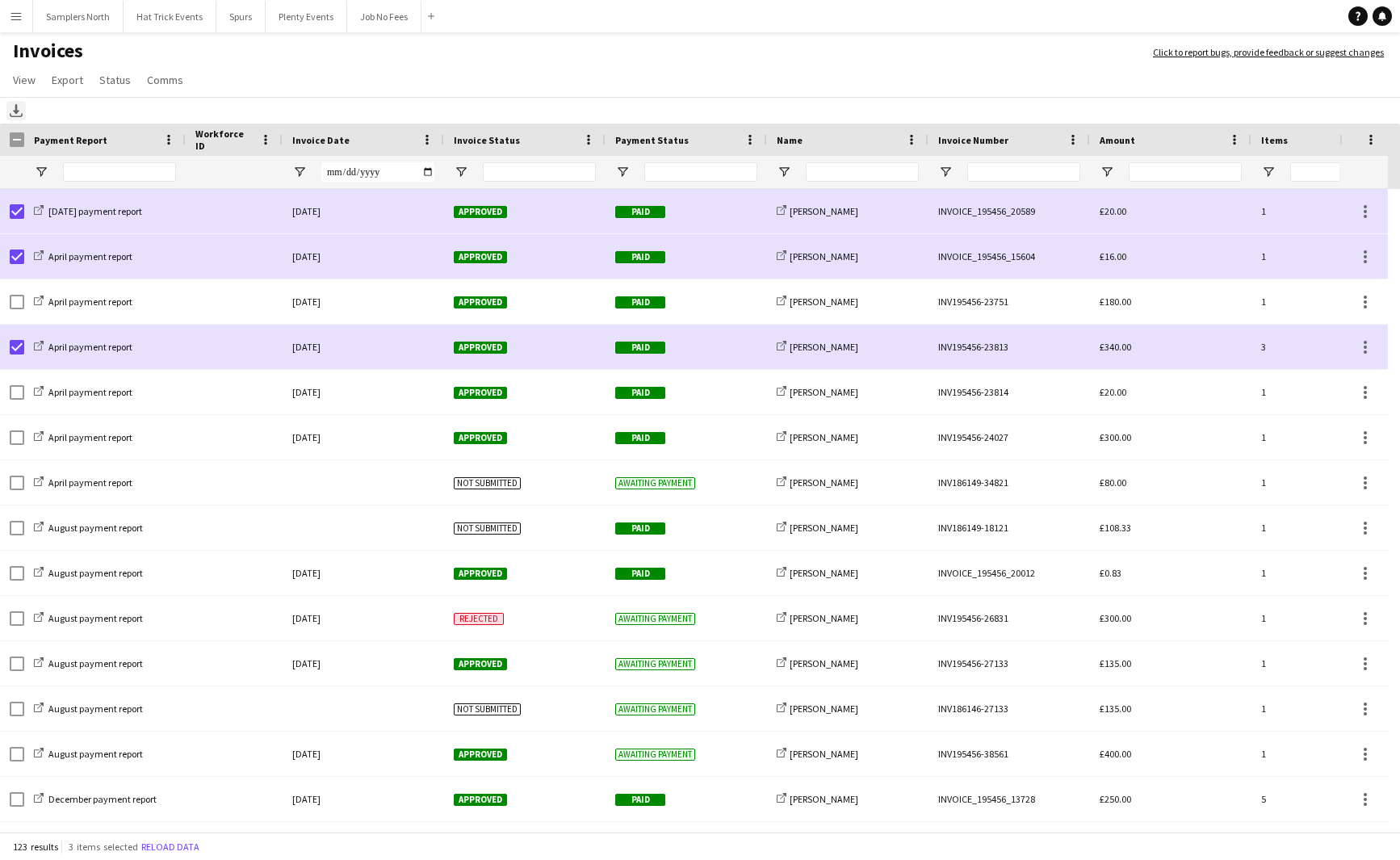
click at [15, 117] on icon at bounding box center [15, 116] width 13 height 4
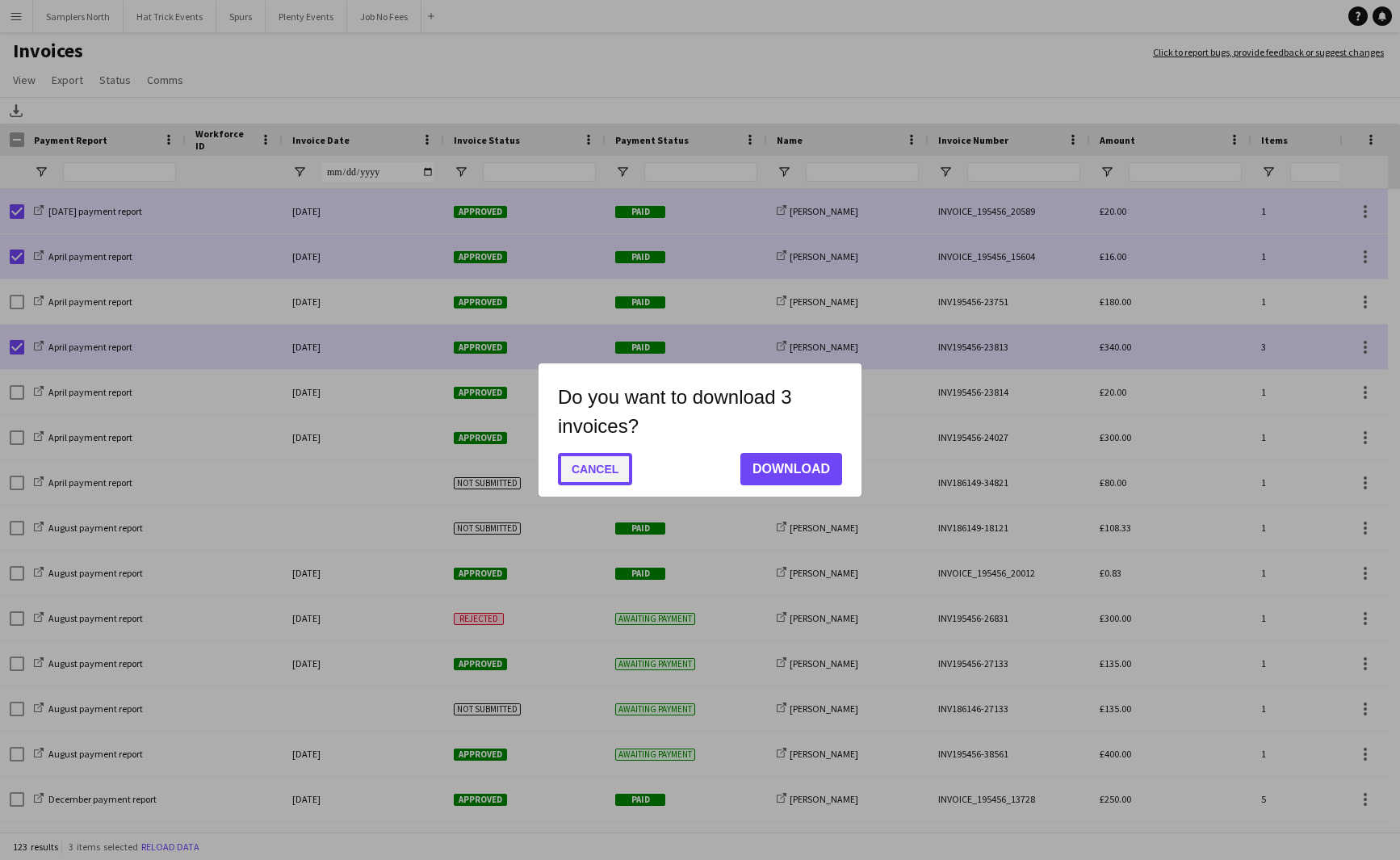
click at [608, 475] on button "Cancel" at bounding box center [595, 469] width 74 height 33
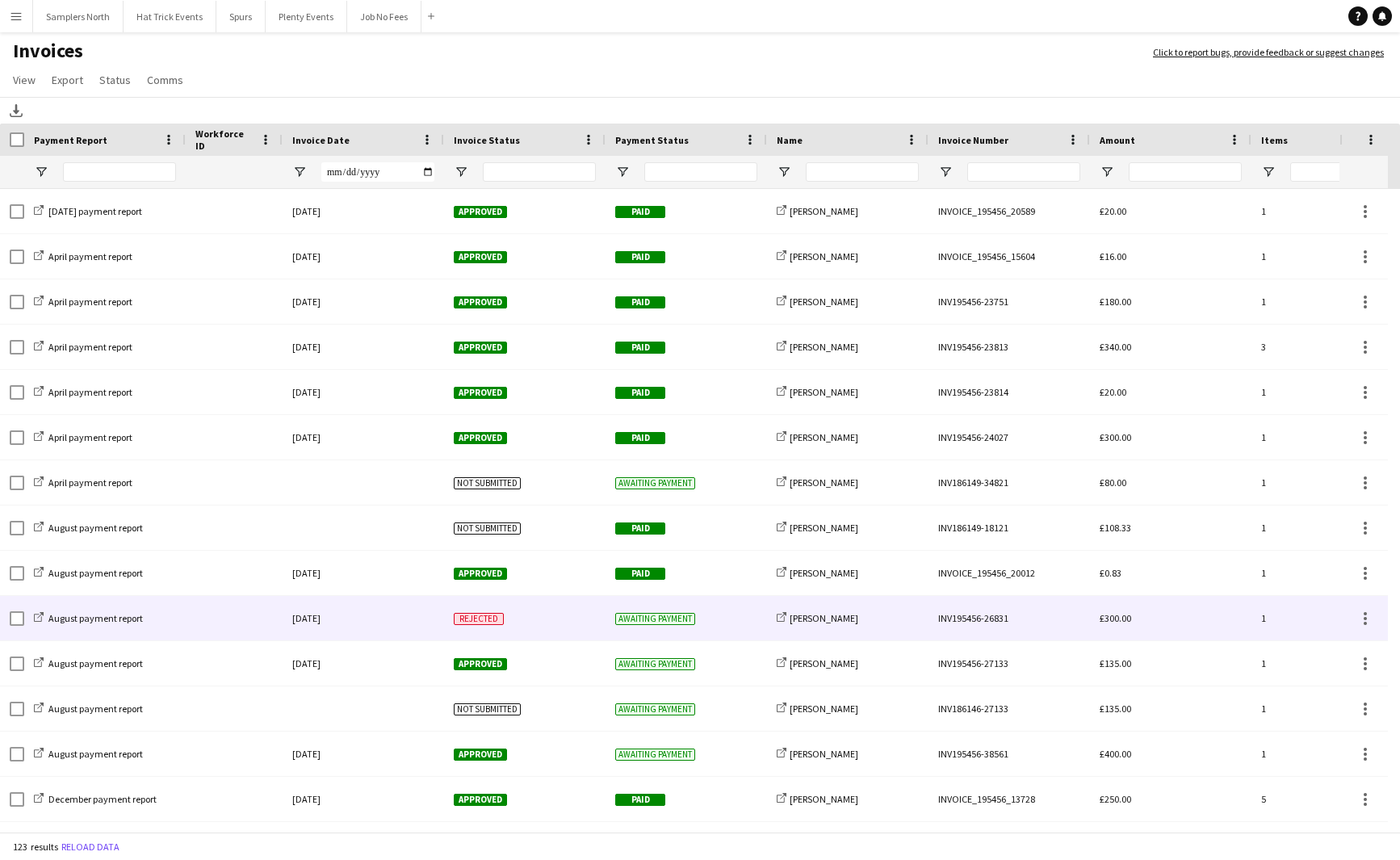
click at [562, 619] on div "Rejected" at bounding box center [525, 619] width 161 height 45
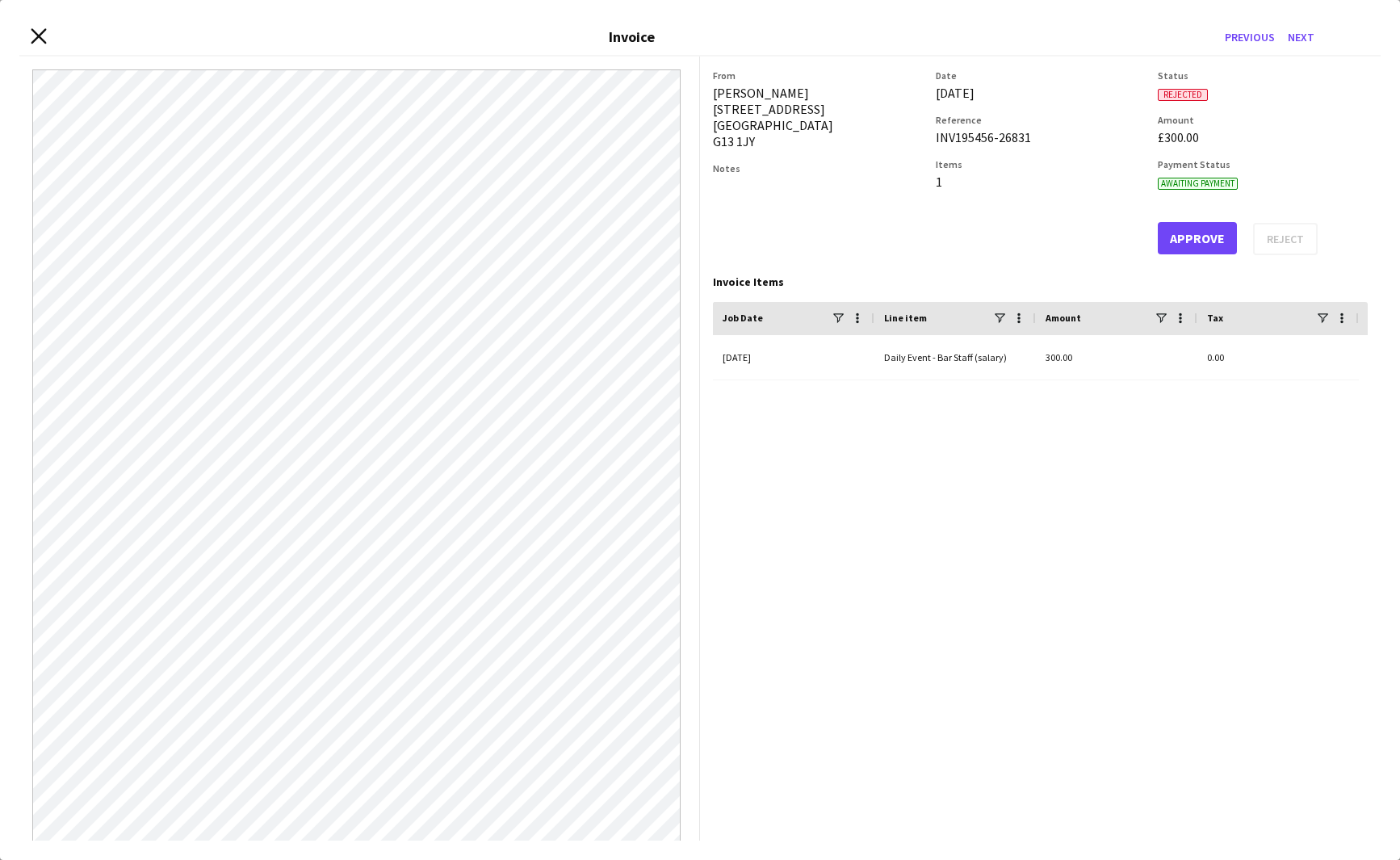
click at [43, 36] on icon "Close invoice dialog" at bounding box center [39, 36] width 15 height 15
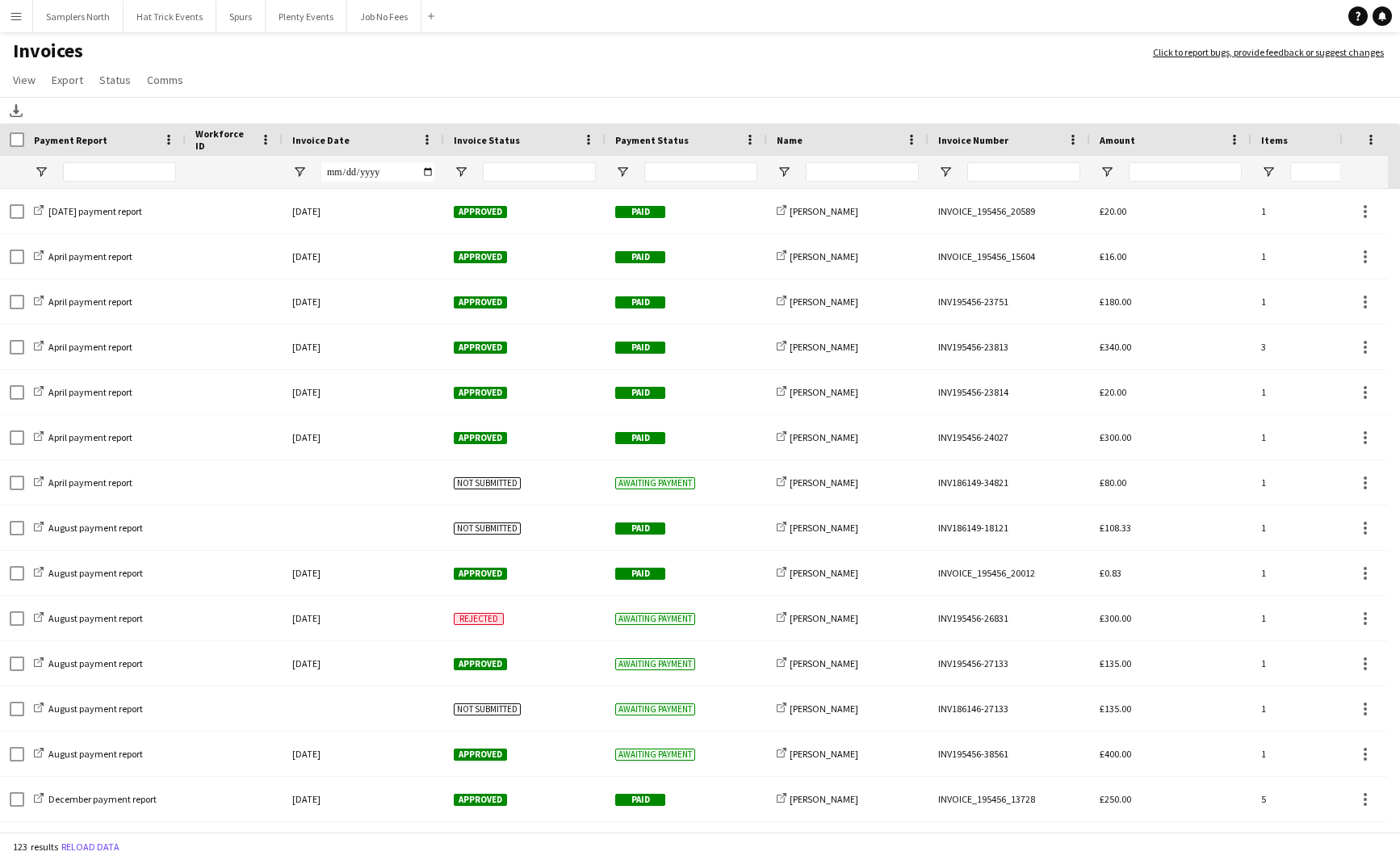
click at [16, 18] on app-icon "Menu" at bounding box center [15, 15] width 13 height 13
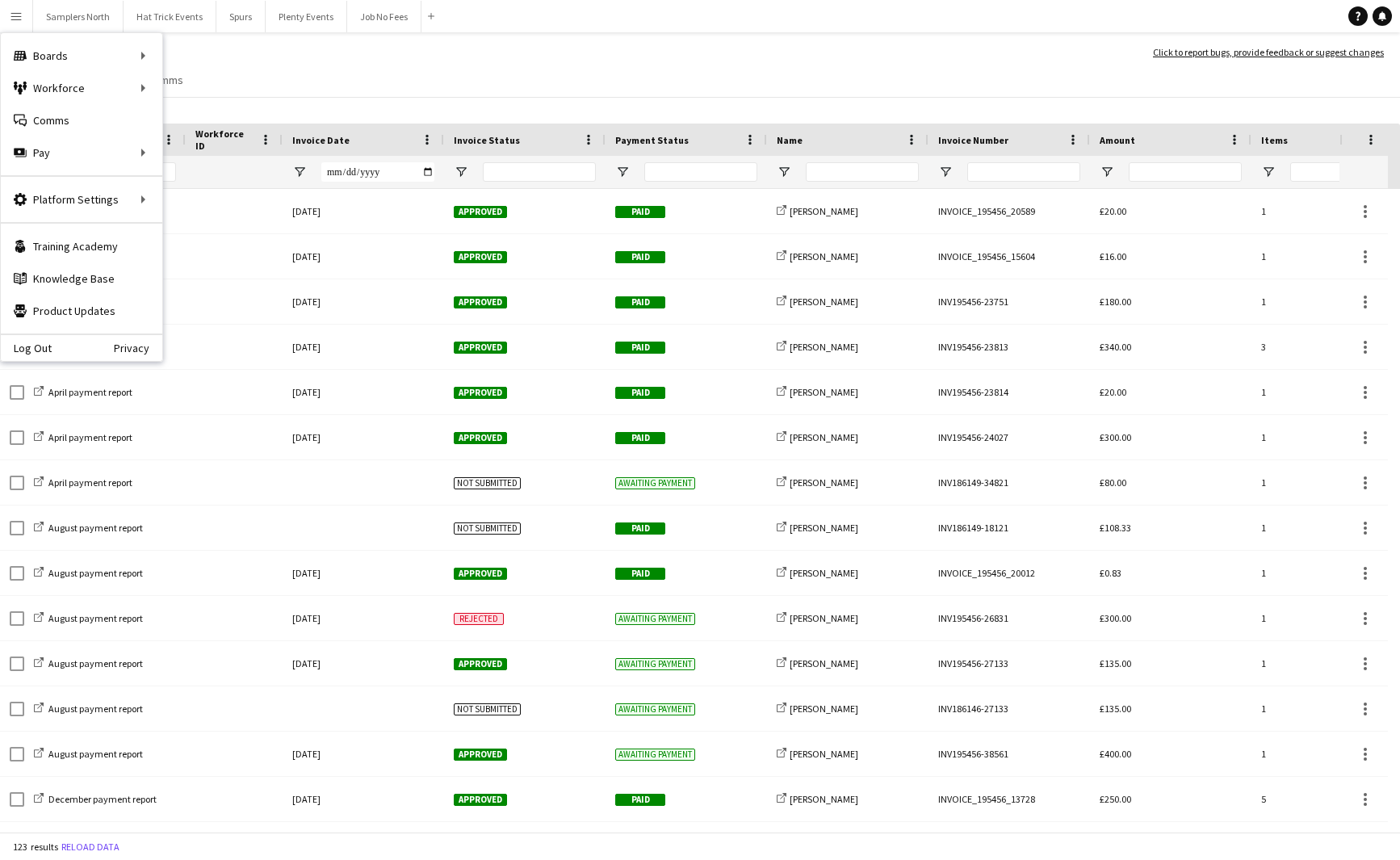
click at [483, 58] on h1 "Invoices" at bounding box center [569, 52] width 1137 height 27
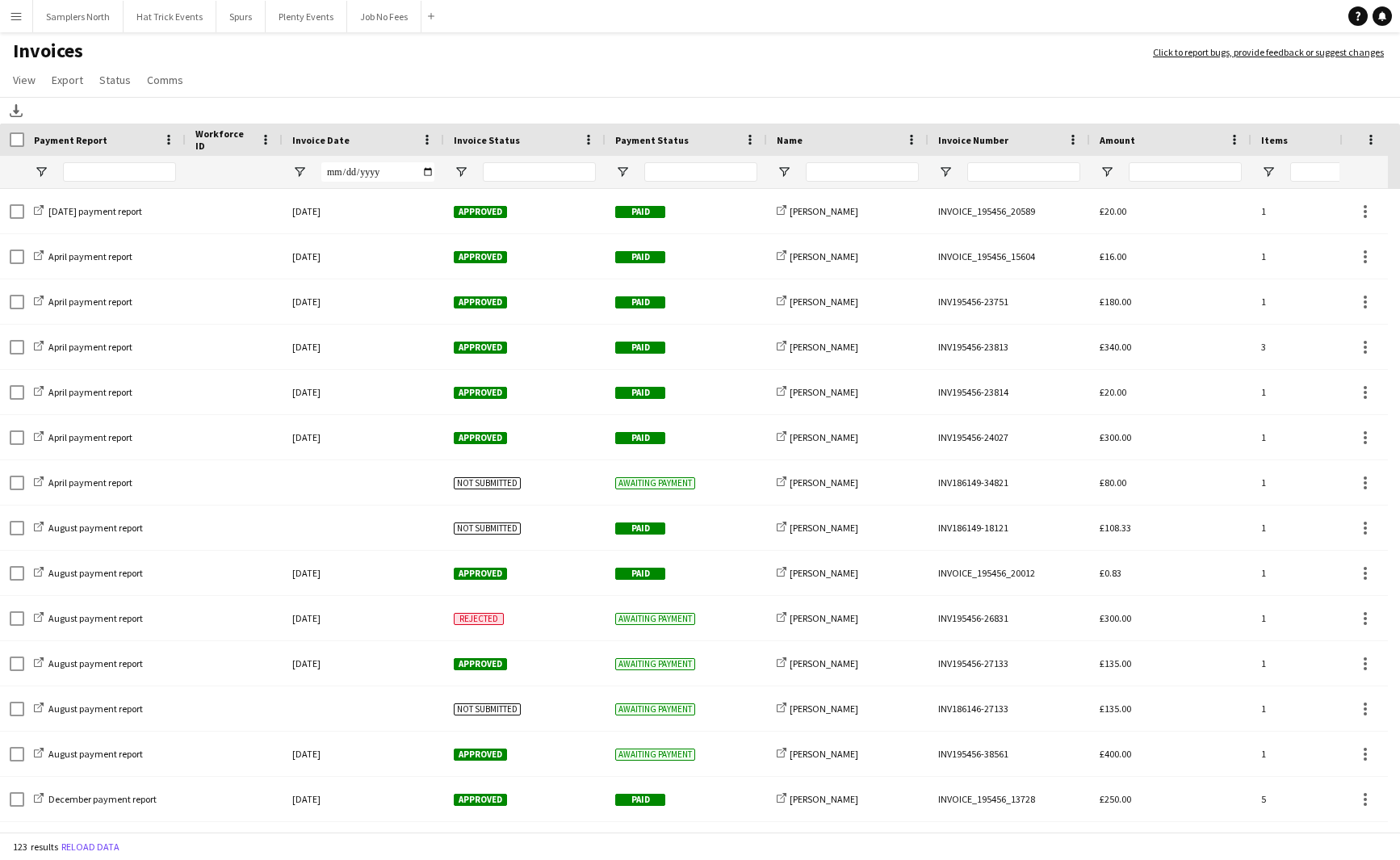
click at [19, 15] on app-icon "Menu" at bounding box center [15, 15] width 13 height 13
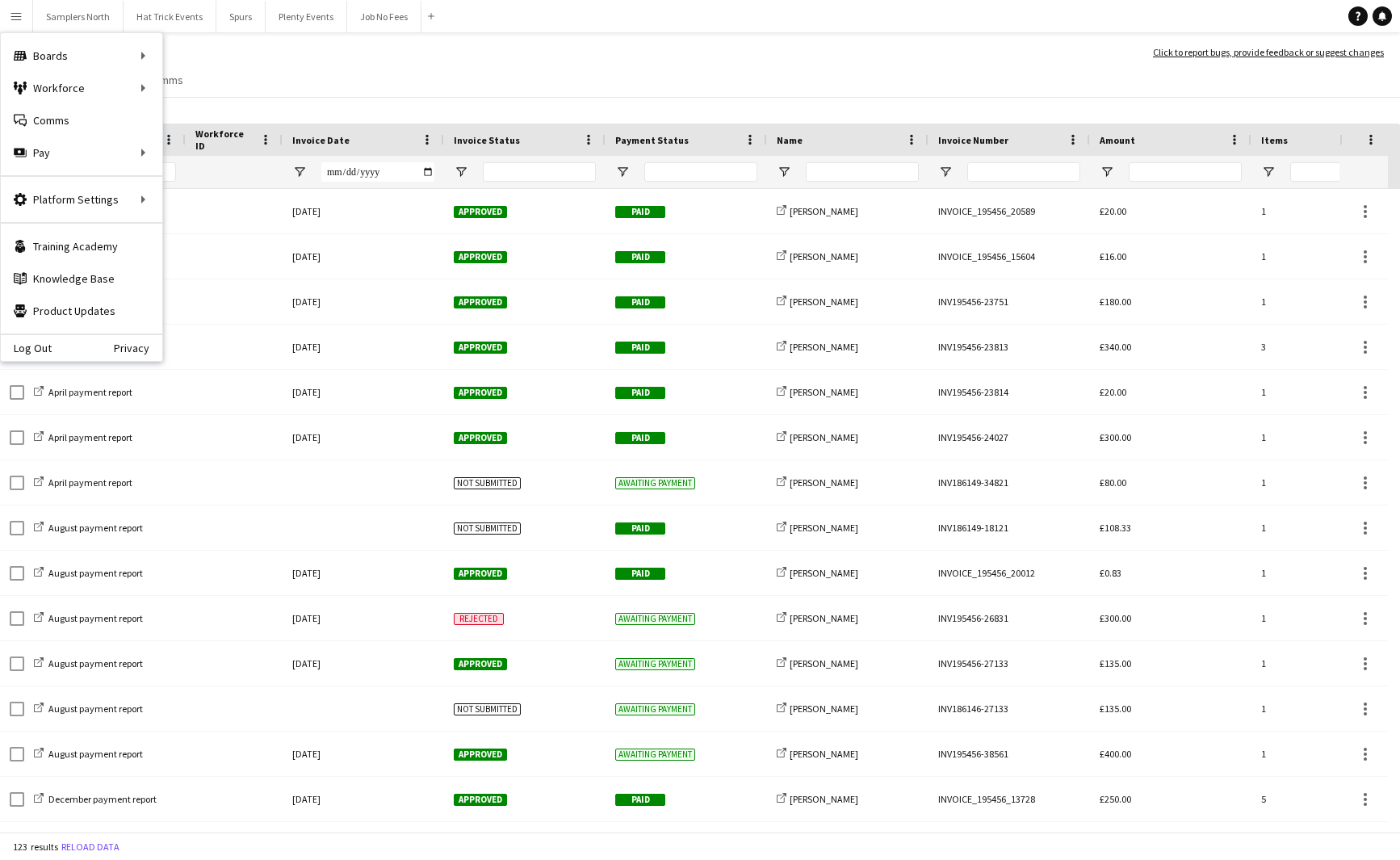
click at [830, 54] on h1 "Invoices" at bounding box center [569, 52] width 1137 height 27
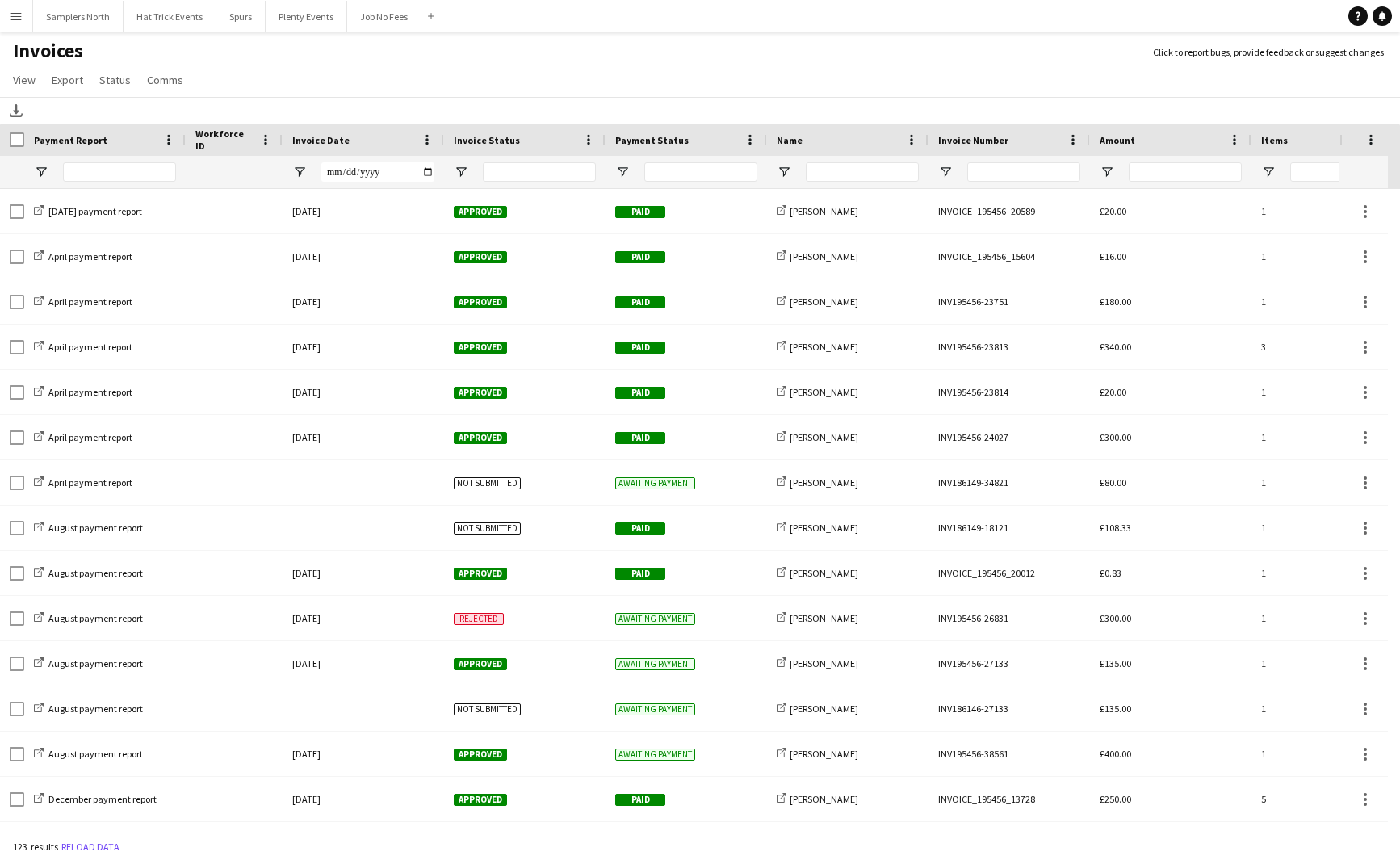
click at [18, 15] on app-icon "Menu" at bounding box center [15, 15] width 13 height 13
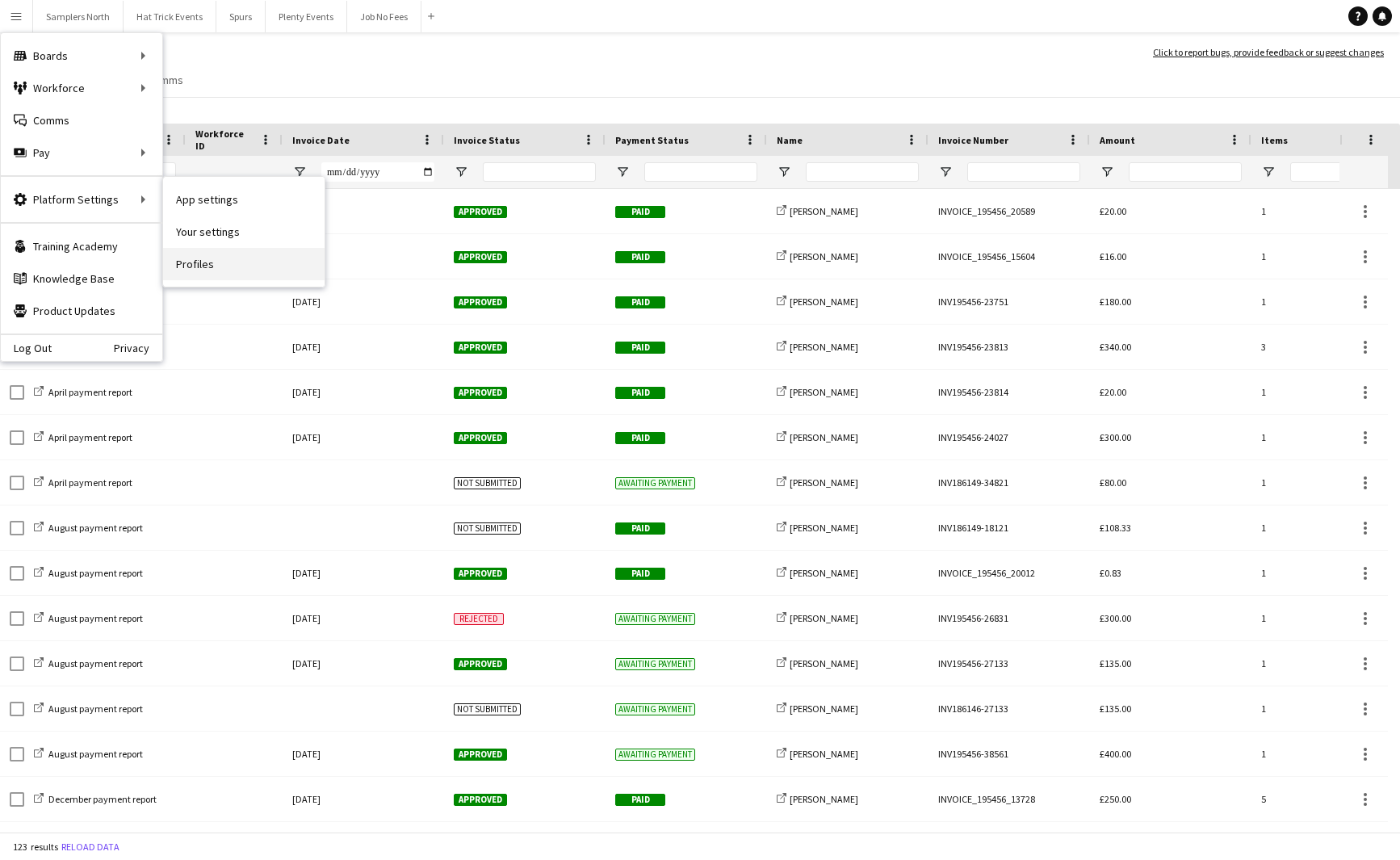
click at [214, 264] on link "Profiles" at bounding box center [244, 265] width 161 height 33
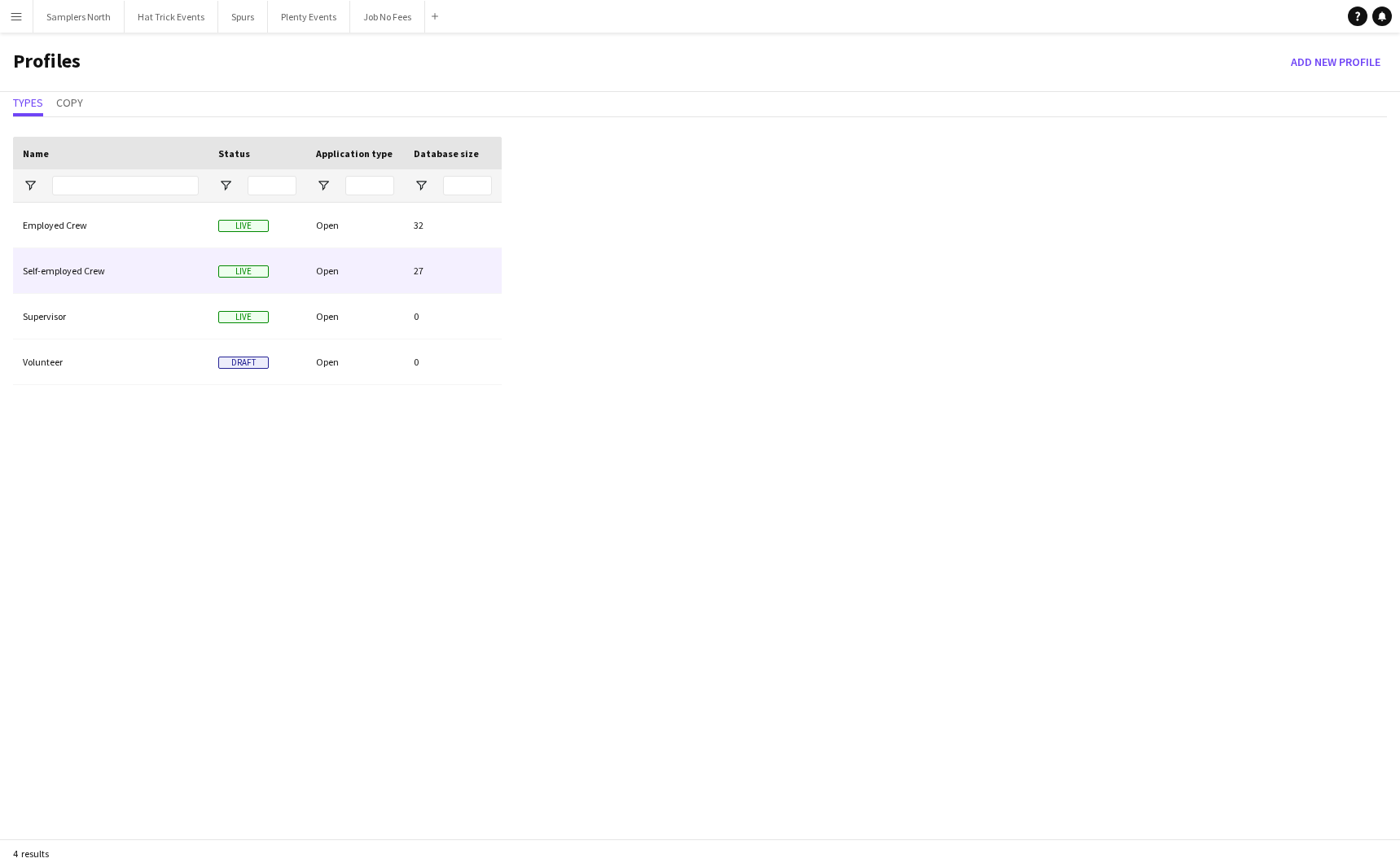
click at [373, 275] on div "Open" at bounding box center [354, 271] width 98 height 45
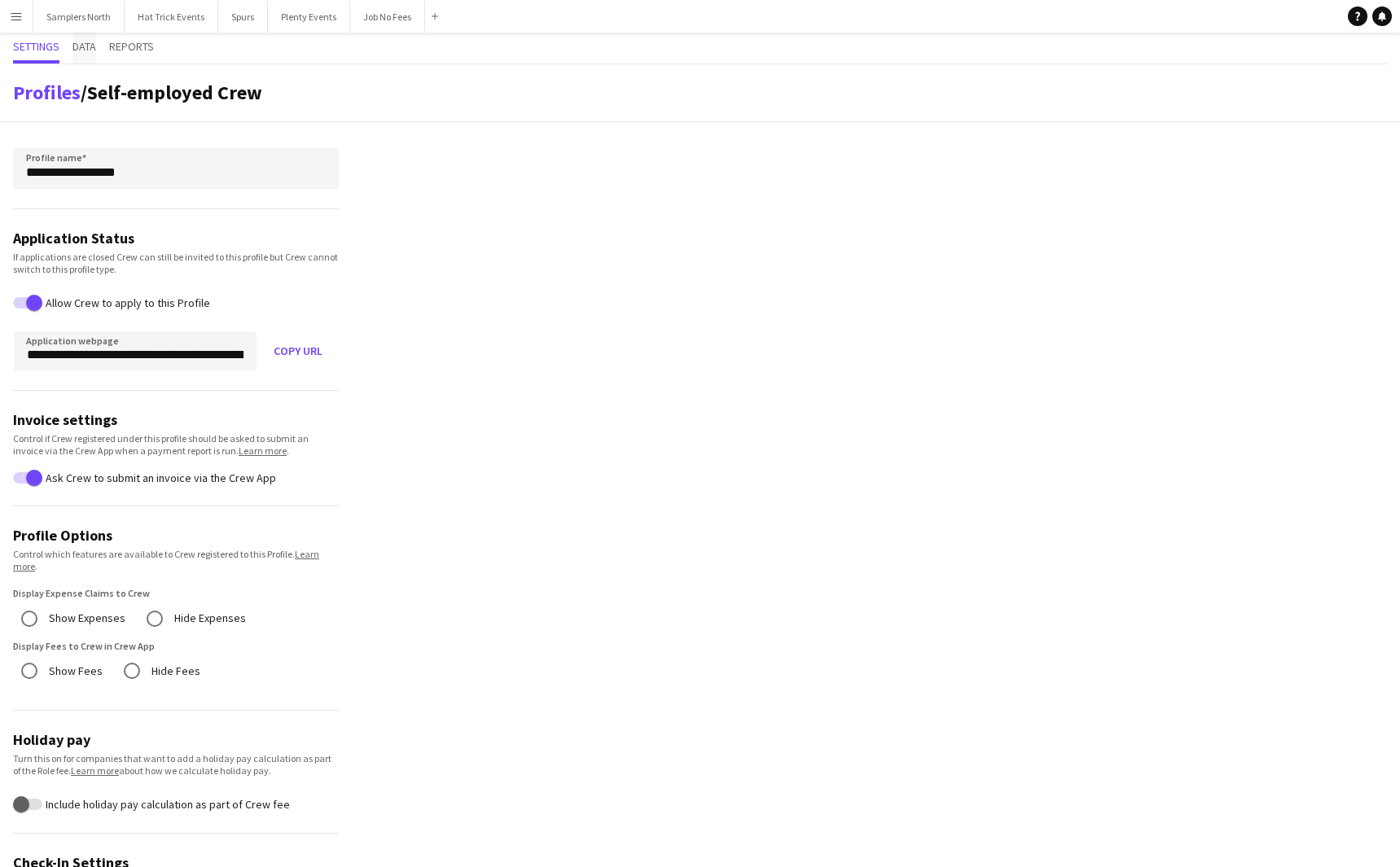
click at [82, 48] on span "Data" at bounding box center [84, 46] width 23 height 11
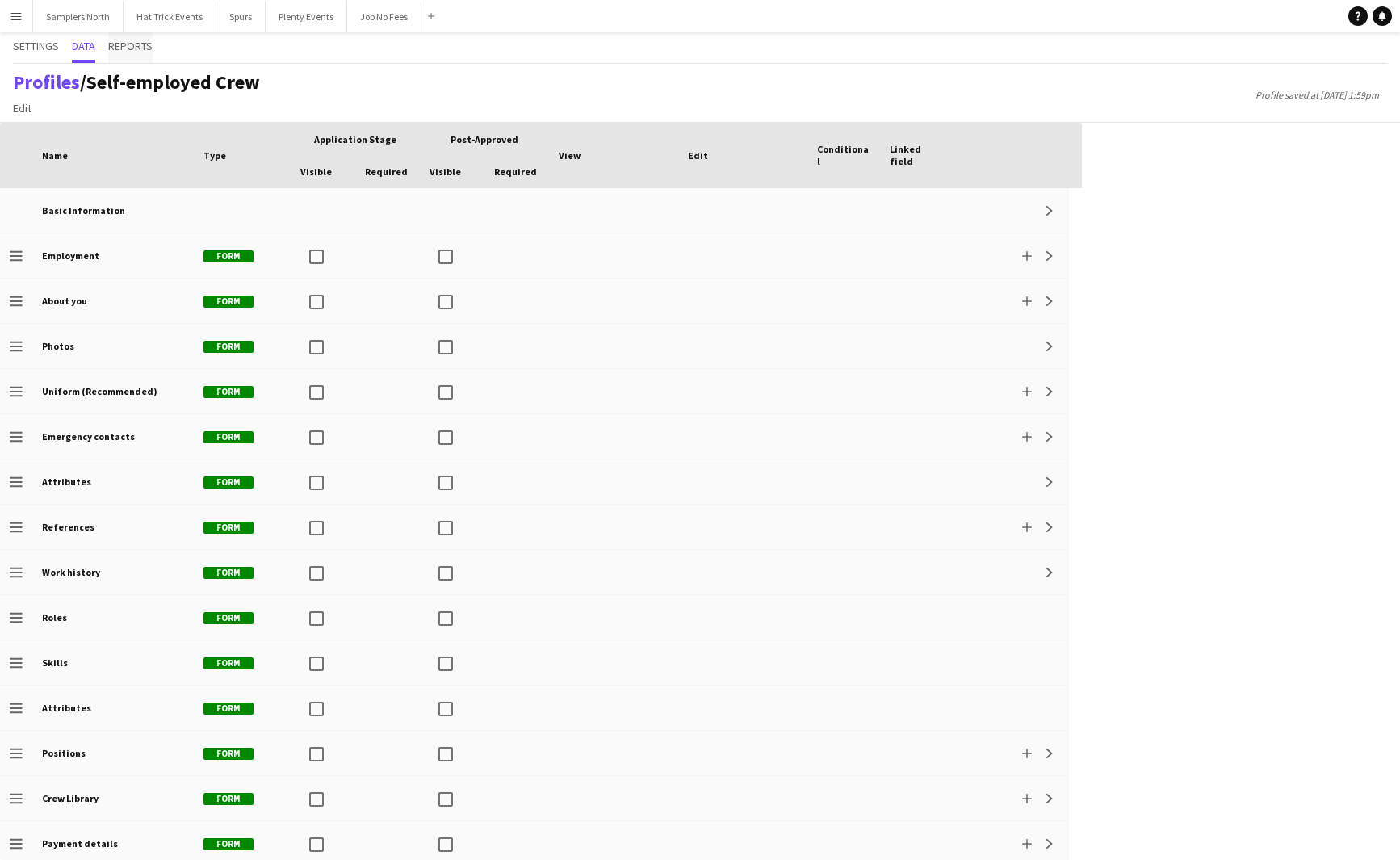
click at [127, 47] on span "Reports" at bounding box center [131, 46] width 45 height 11
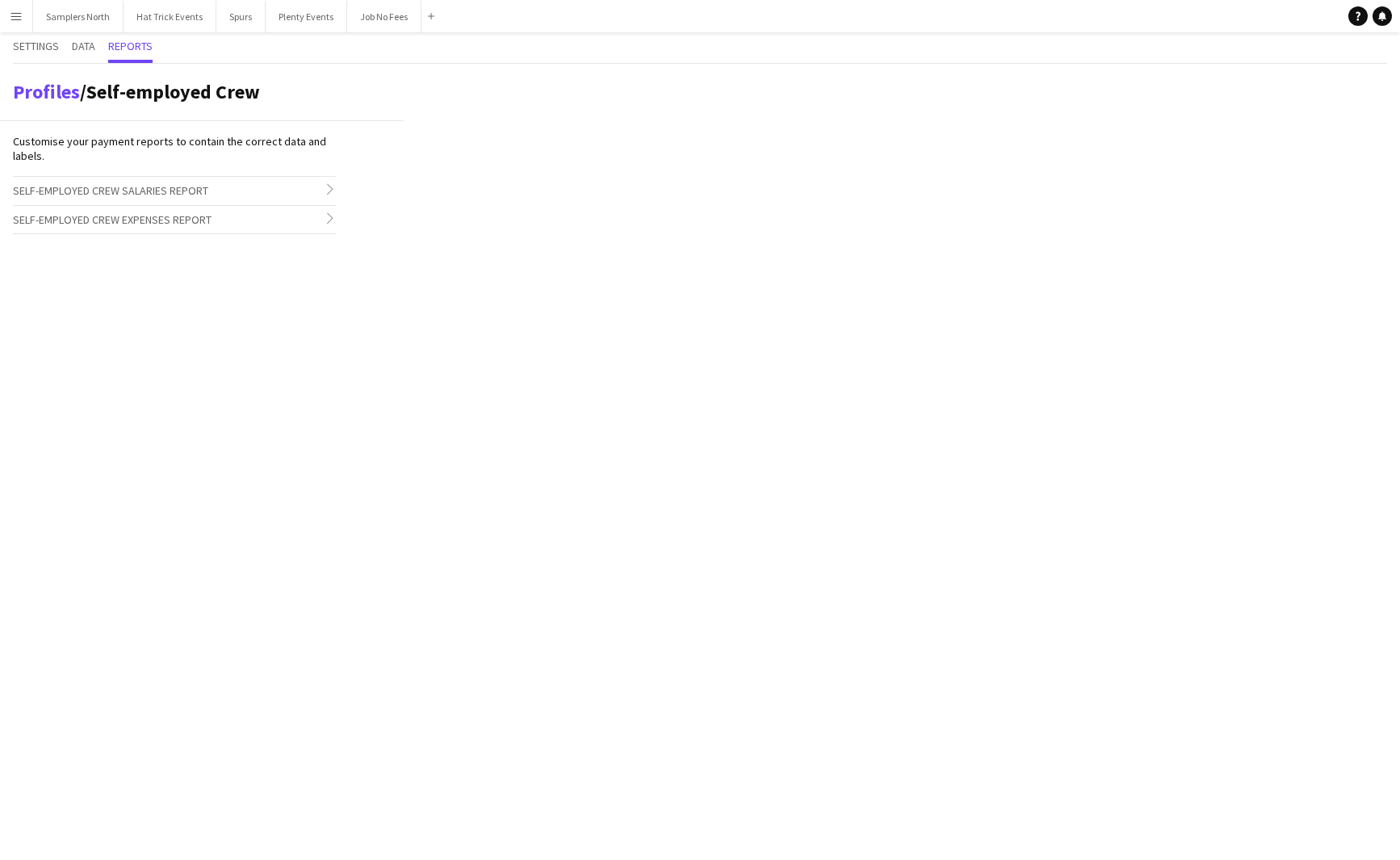
click at [307, 192] on h3 "Self-employed Crew Salaries Report chevron-right" at bounding box center [174, 191] width 323 height 27
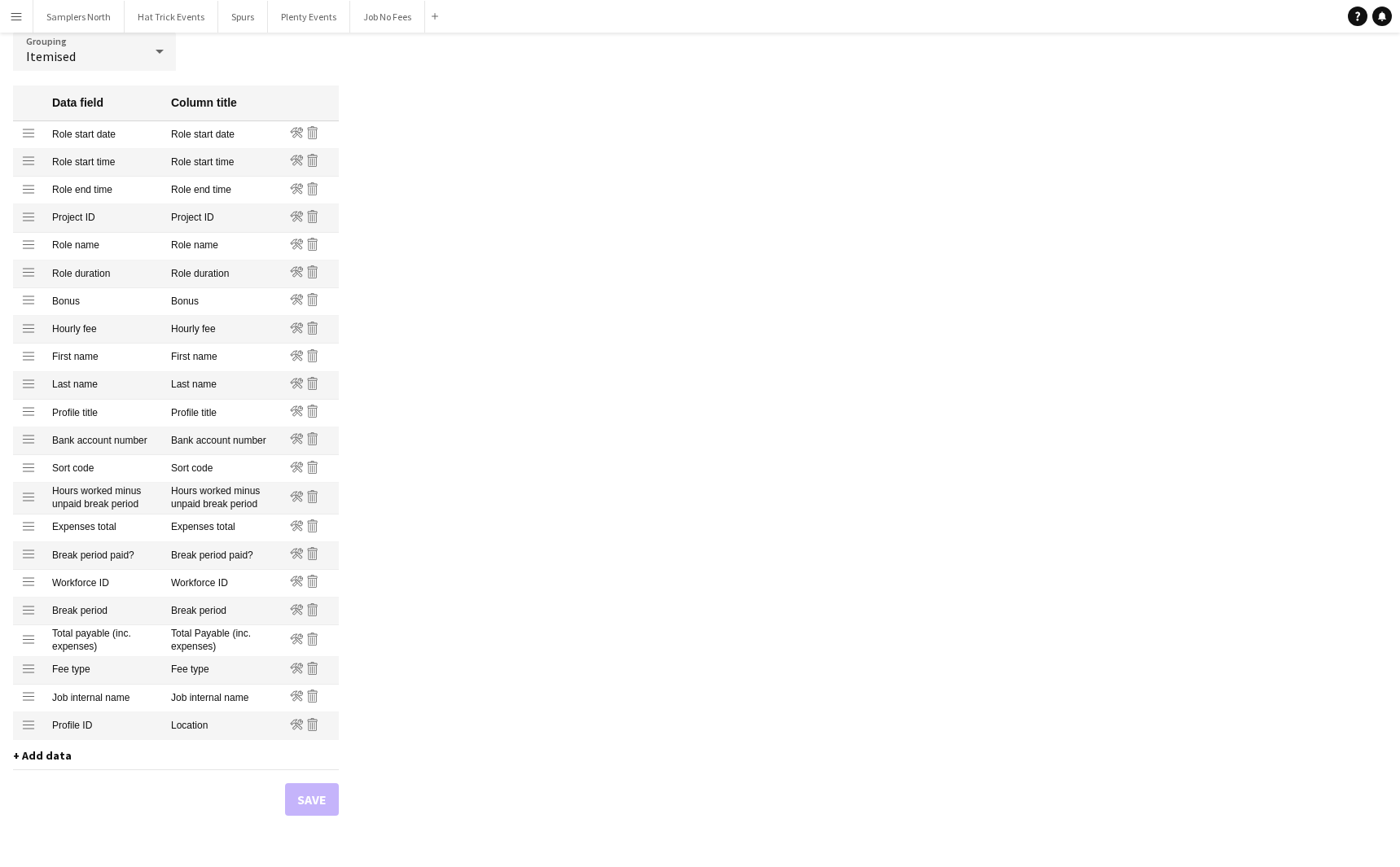
scroll to position [163, 0]
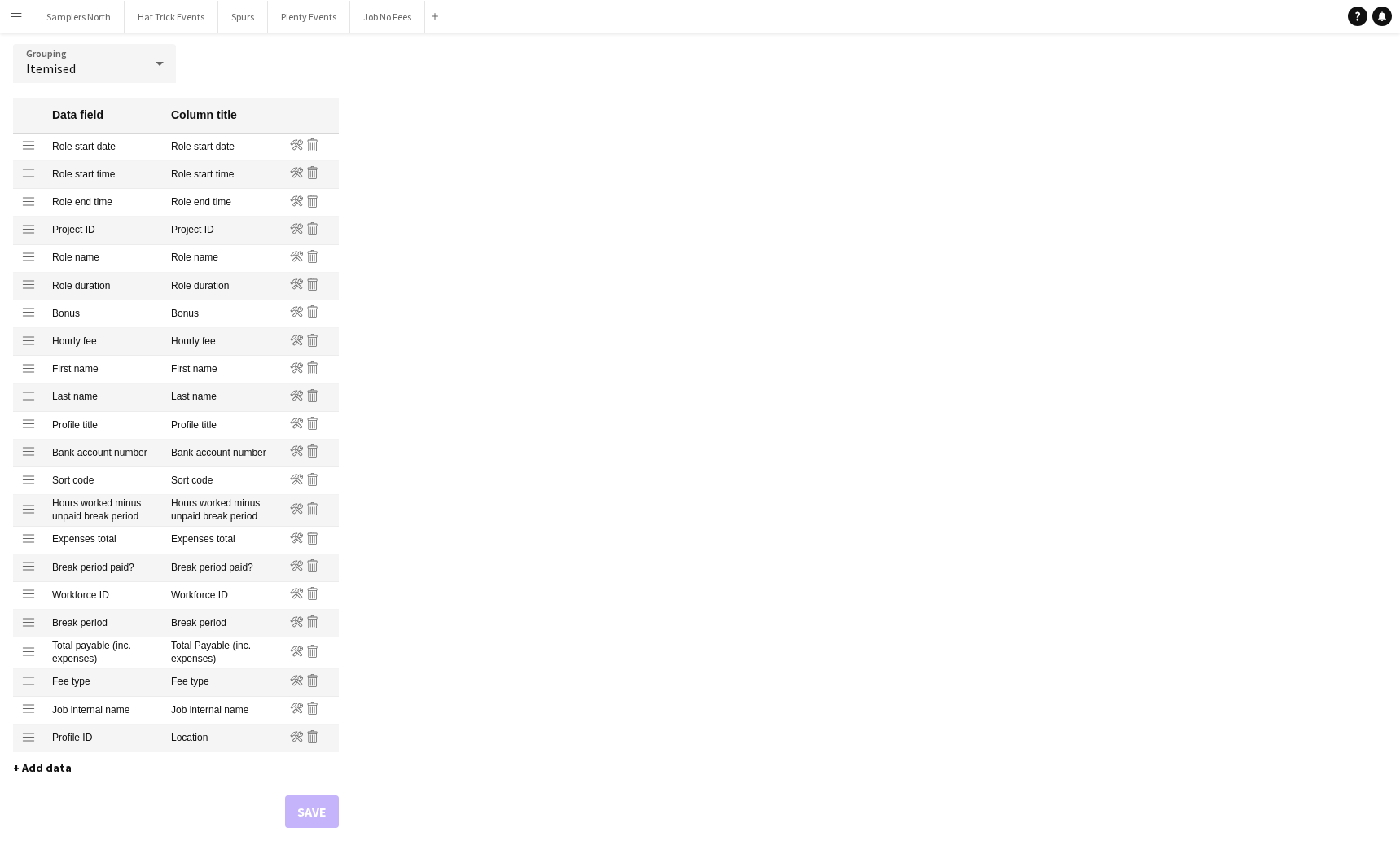
click at [36, 769] on span "+ Add data" at bounding box center [42, 767] width 59 height 15
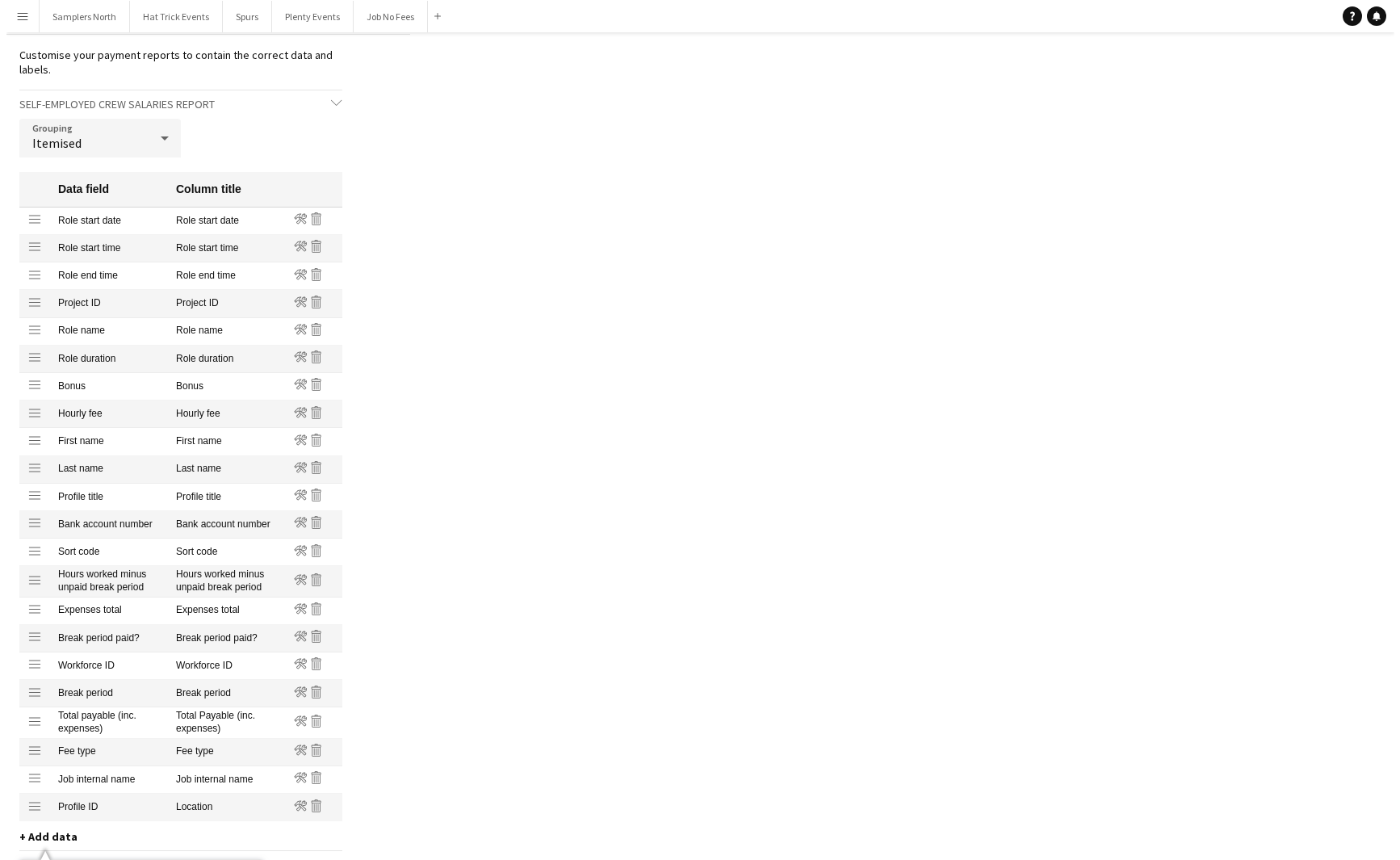
scroll to position [0, 0]
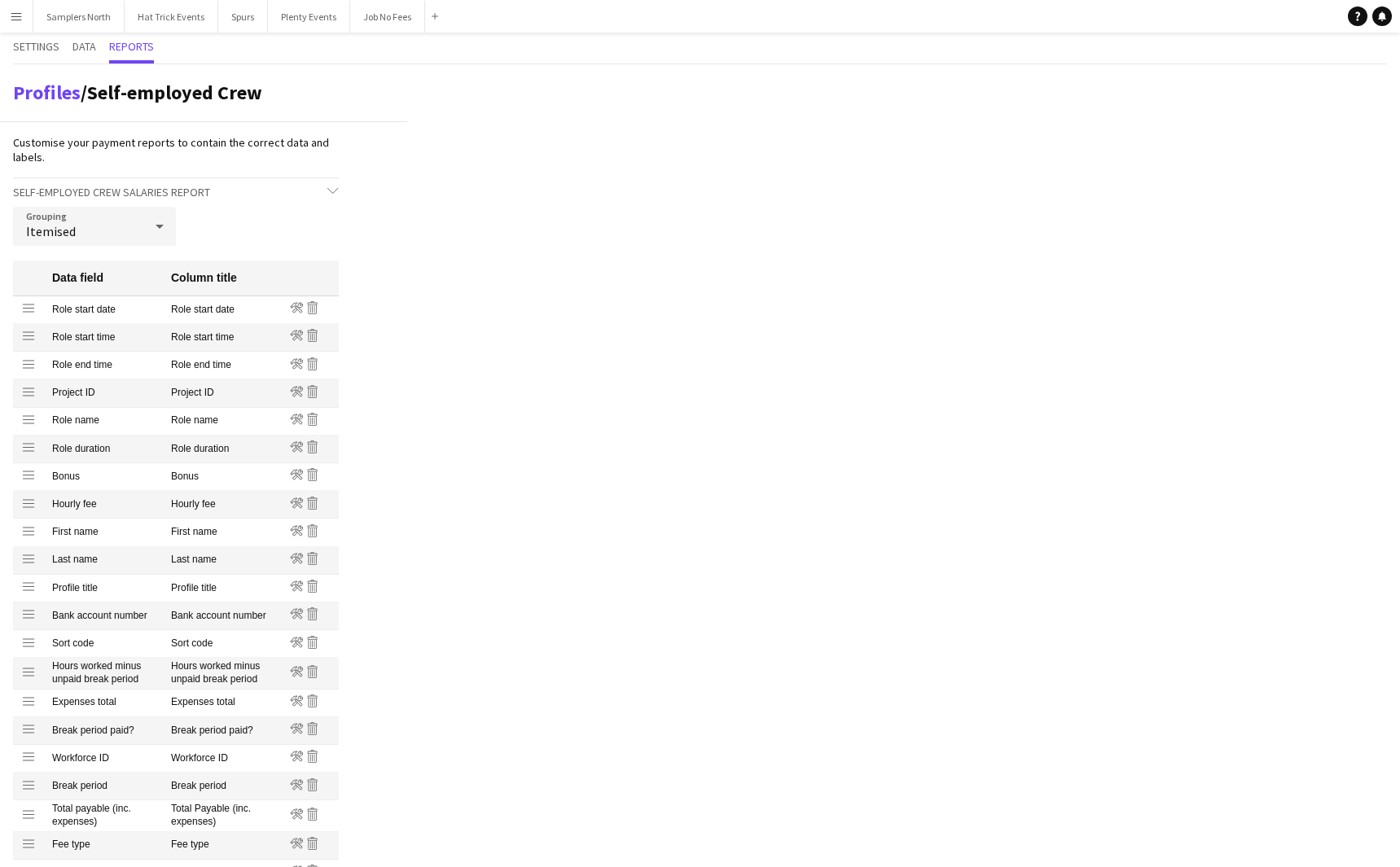
click at [158, 228] on icon at bounding box center [159, 227] width 20 height 33
drag, startPoint x: 88, startPoint y: 276, endPoint x: 121, endPoint y: 281, distance: 33.4
click at [121, 281] on mat-option "Group into total amount per crew" at bounding box center [94, 271] width 163 height 39
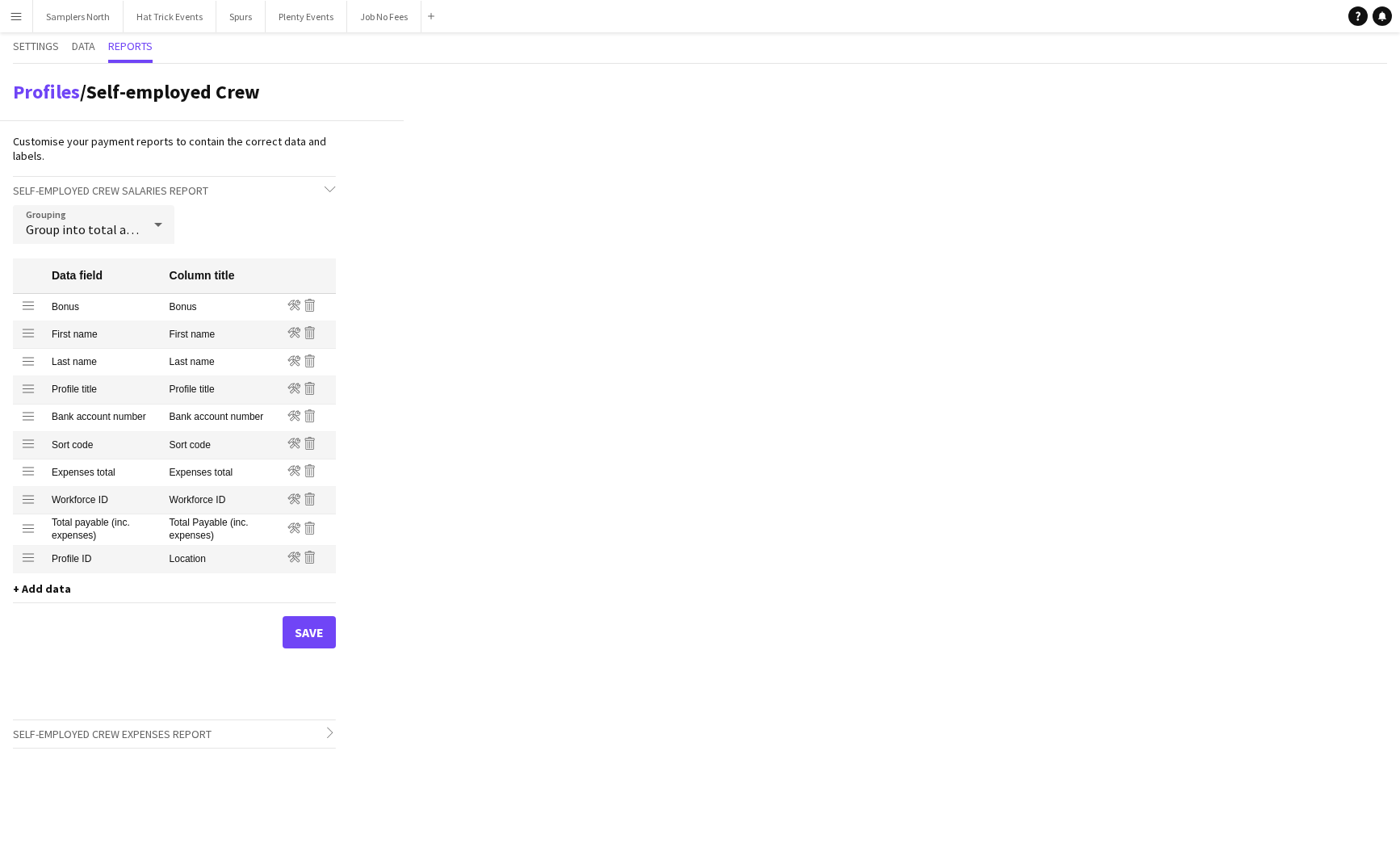
click at [158, 220] on icon at bounding box center [158, 225] width 20 height 33
click at [431, 230] on div at bounding box center [700, 430] width 1400 height 860
click at [21, 15] on app-icon "Menu" at bounding box center [15, 15] width 13 height 13
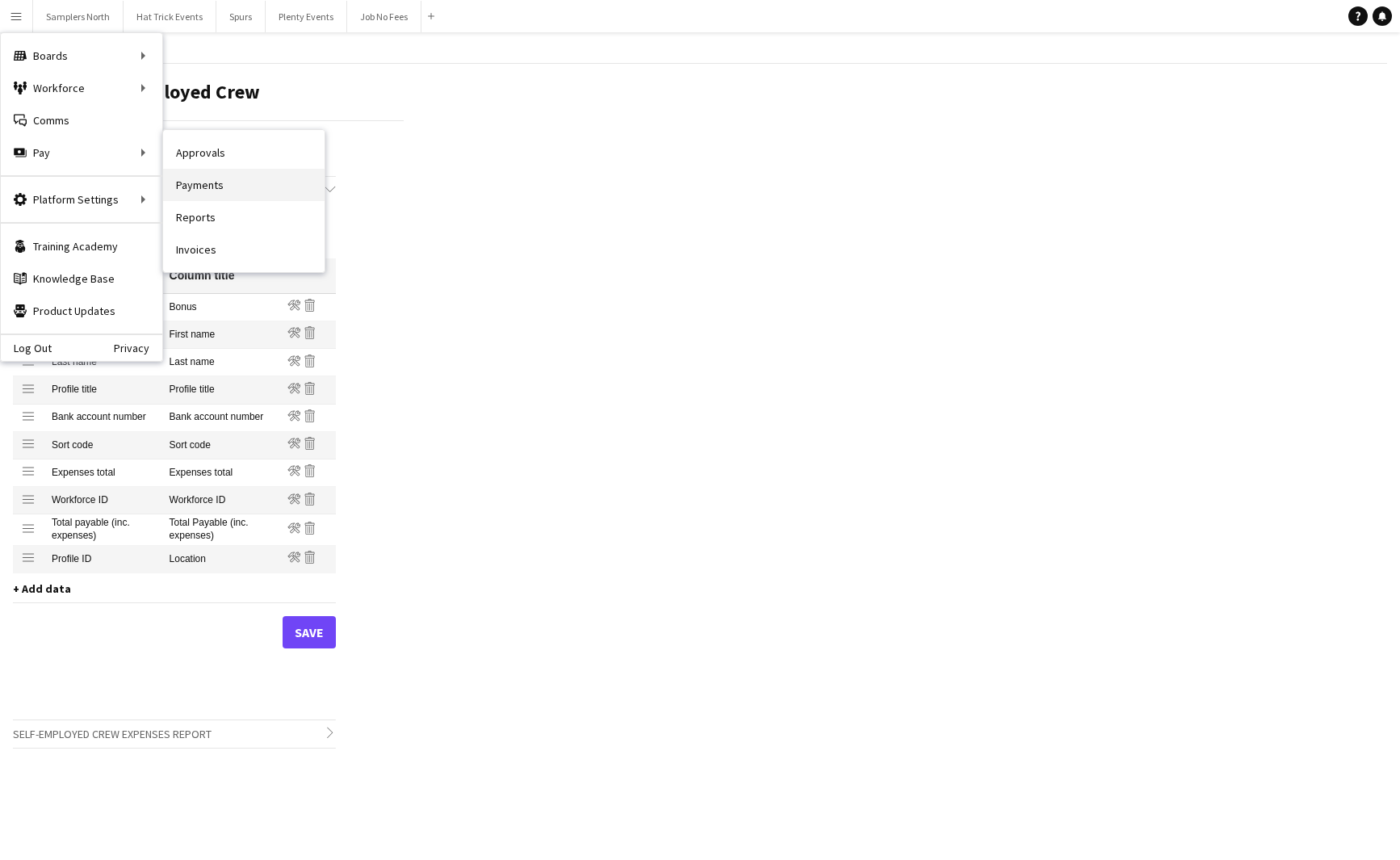
click at [216, 191] on link "Payments" at bounding box center [244, 185] width 161 height 33
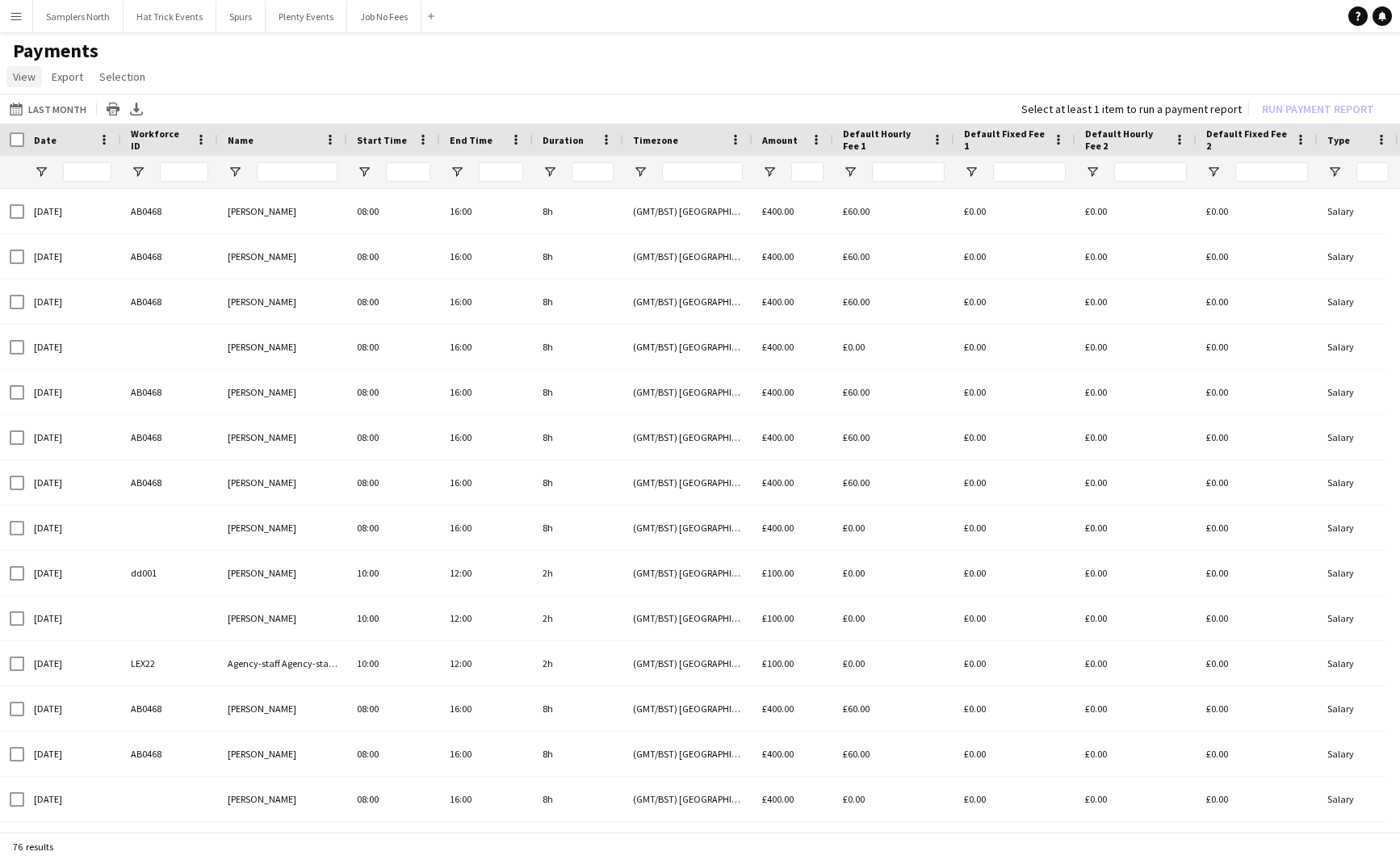
click at [28, 79] on span "View" at bounding box center [24, 76] width 22 height 15
click at [45, 110] on span "Customise view" at bounding box center [58, 111] width 76 height 15
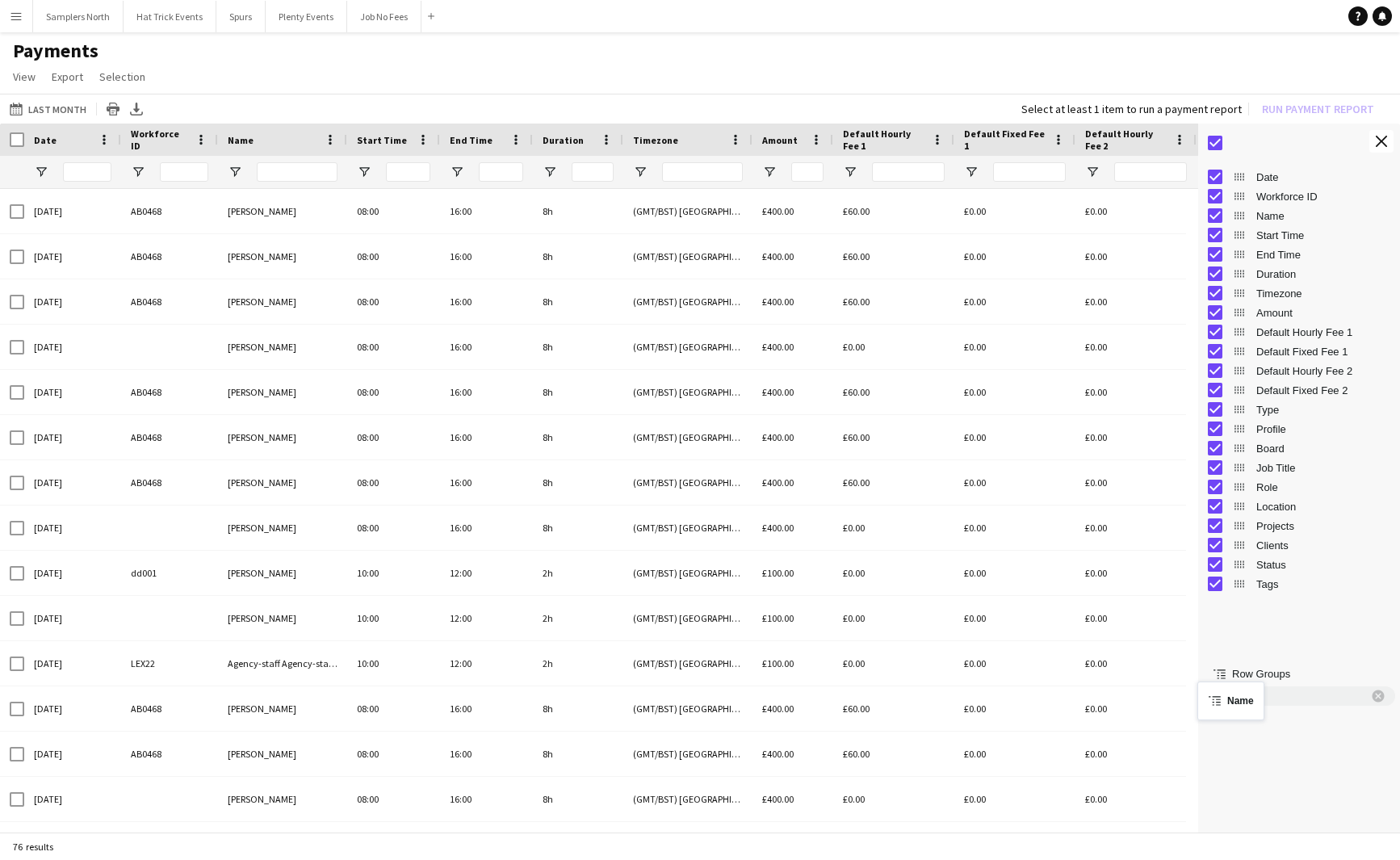
drag, startPoint x: 1243, startPoint y: 218, endPoint x: 1207, endPoint y: 689, distance: 472.4
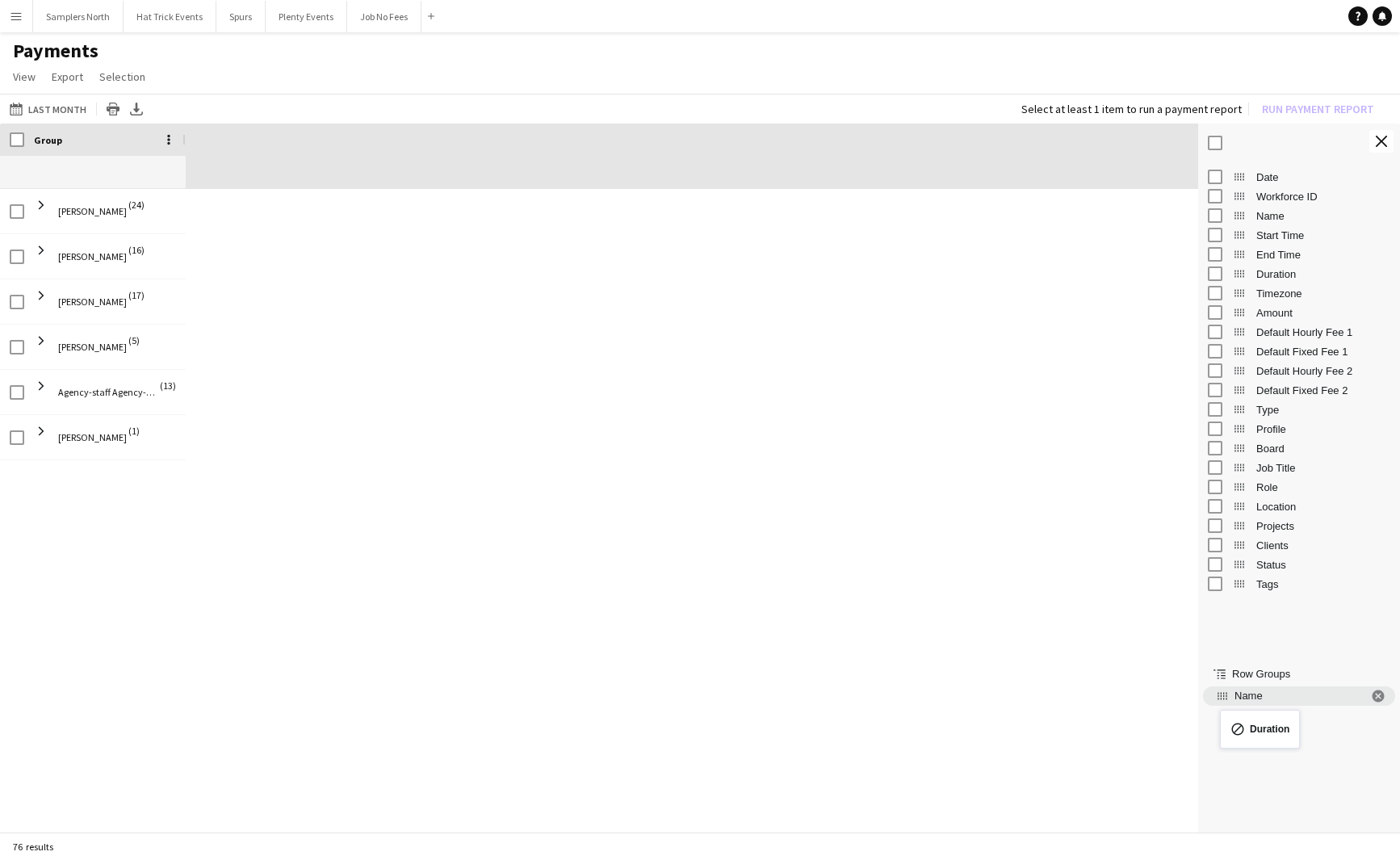
drag, startPoint x: 1236, startPoint y: 277, endPoint x: 1228, endPoint y: 720, distance: 443.1
click at [64, 109] on button "Last Month Last Month" at bounding box center [48, 109] width 83 height 20
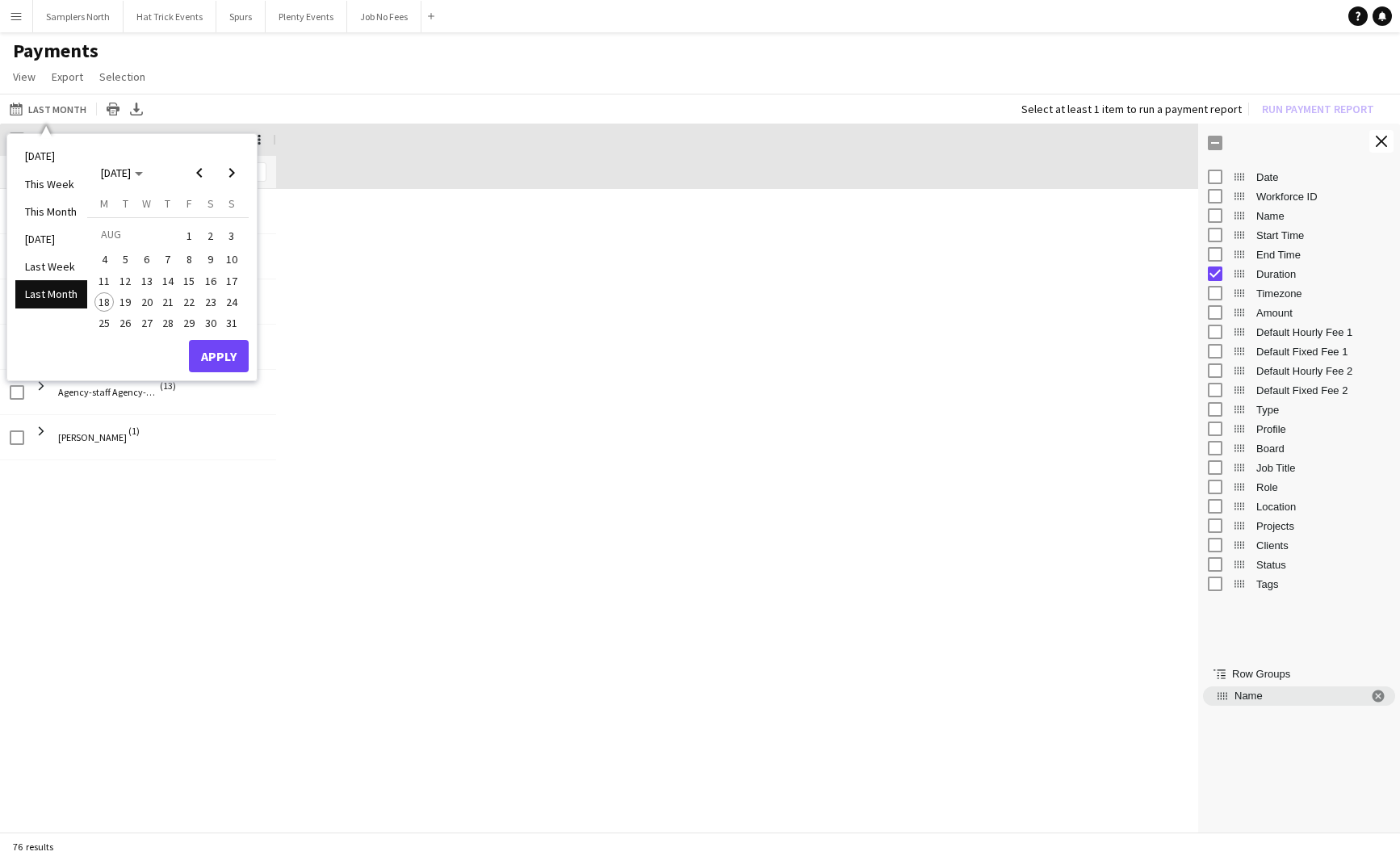
click at [210, 103] on div "Last Month Last Month [DATE] This Week This Month [DATE] Last Week Last Month […" at bounding box center [700, 108] width 1400 height 30
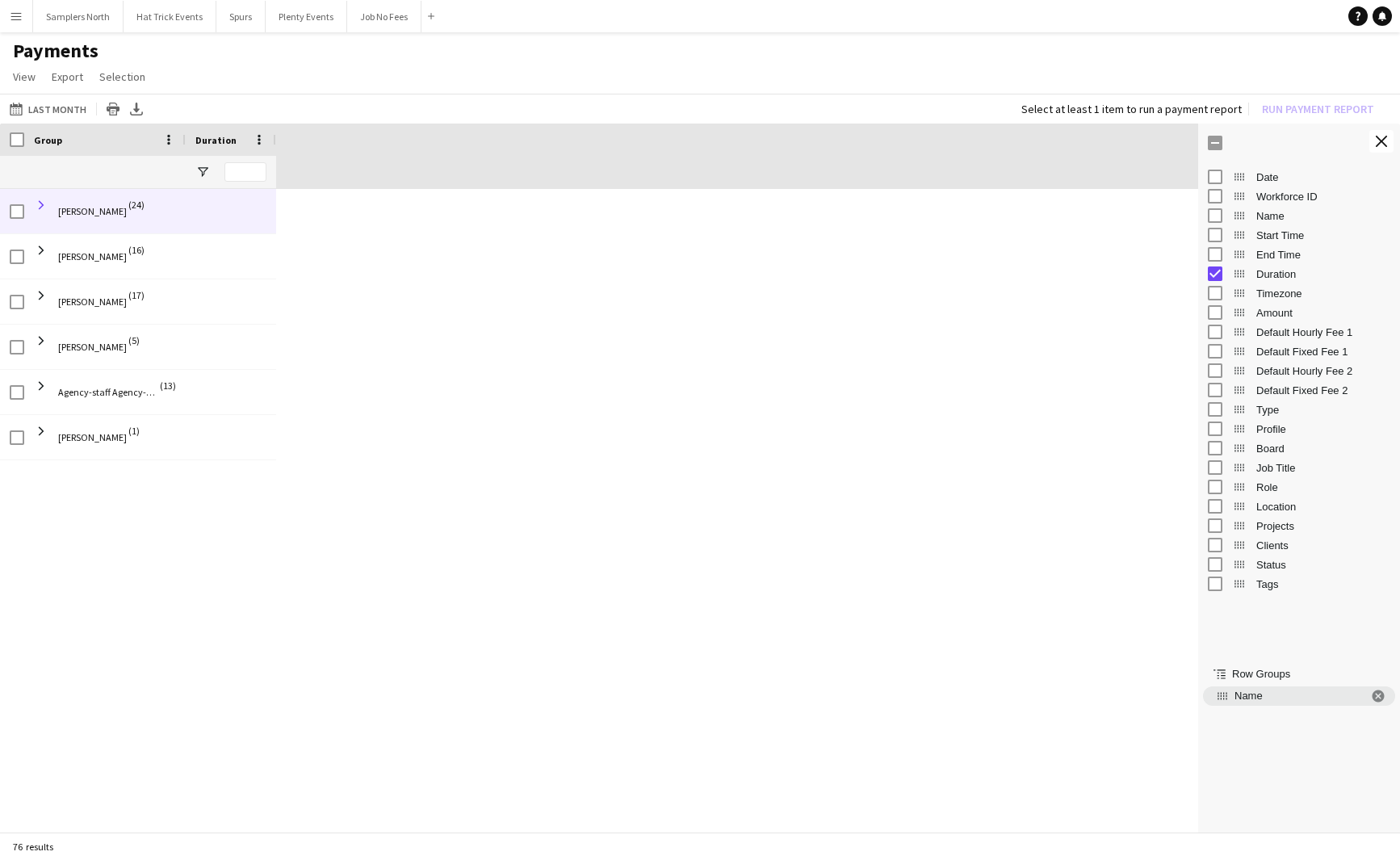
click at [40, 205] on span at bounding box center [40, 204] width 15 height 15
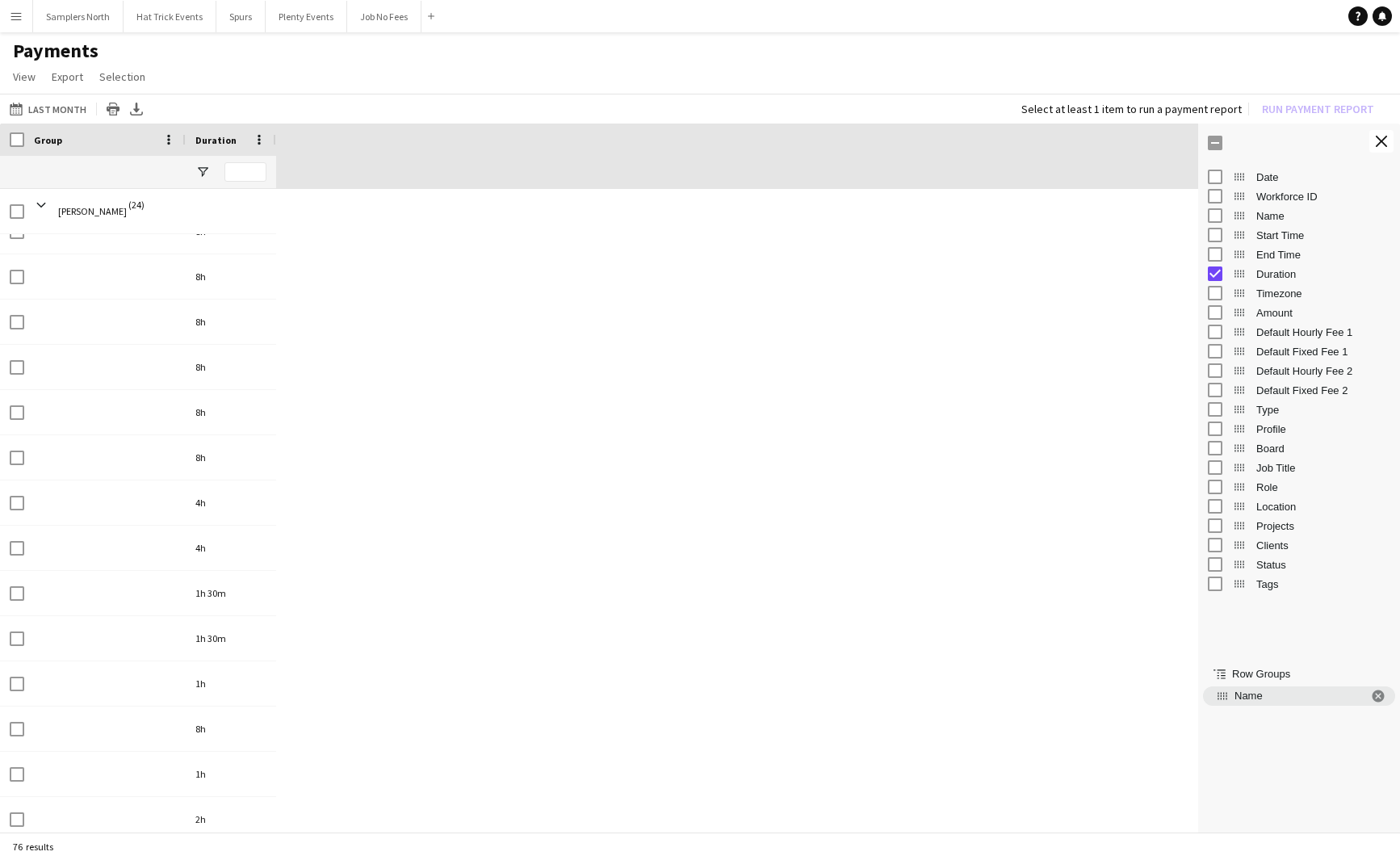
scroll to position [156, 0]
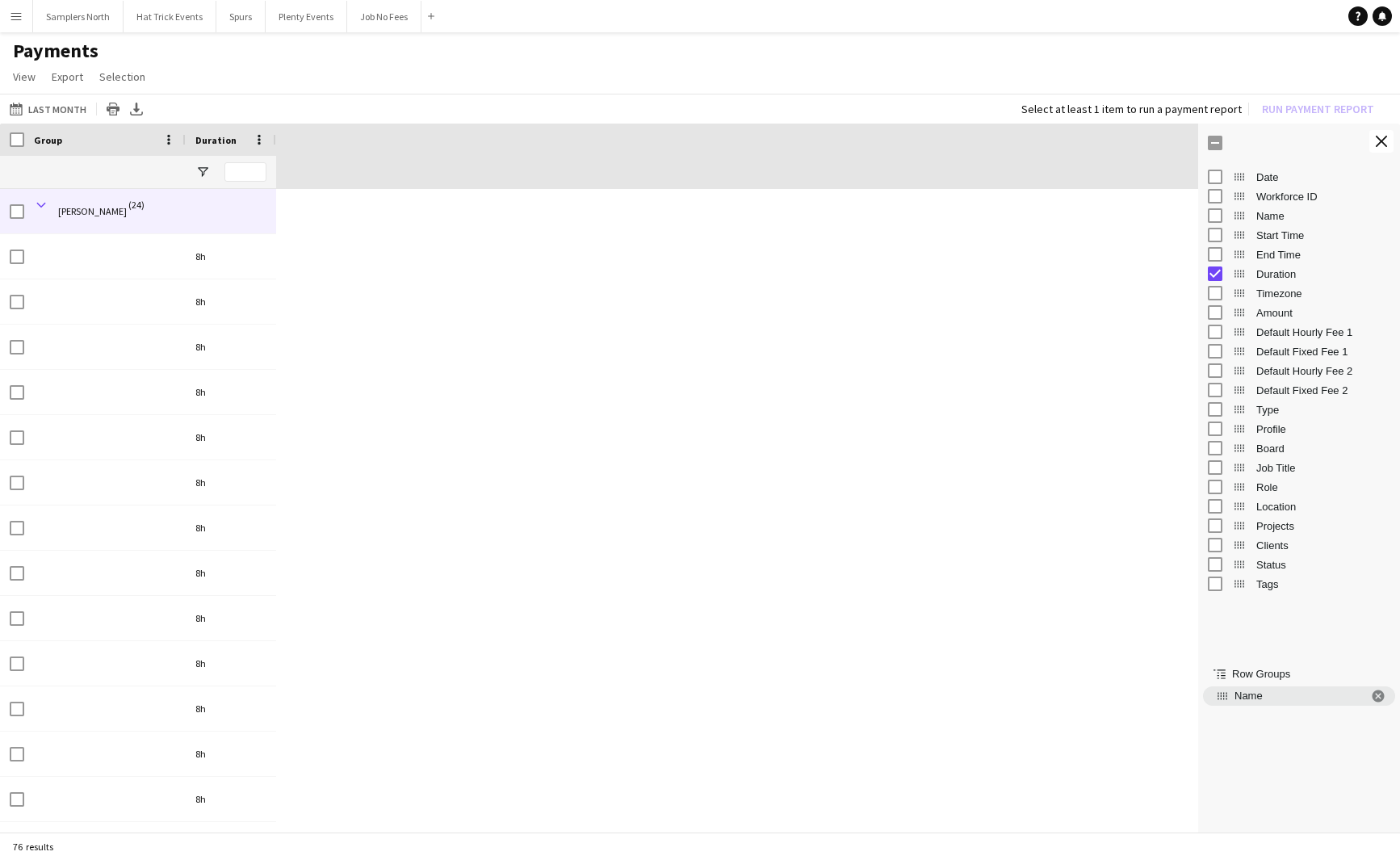
click at [40, 206] on span at bounding box center [40, 204] width 15 height 15
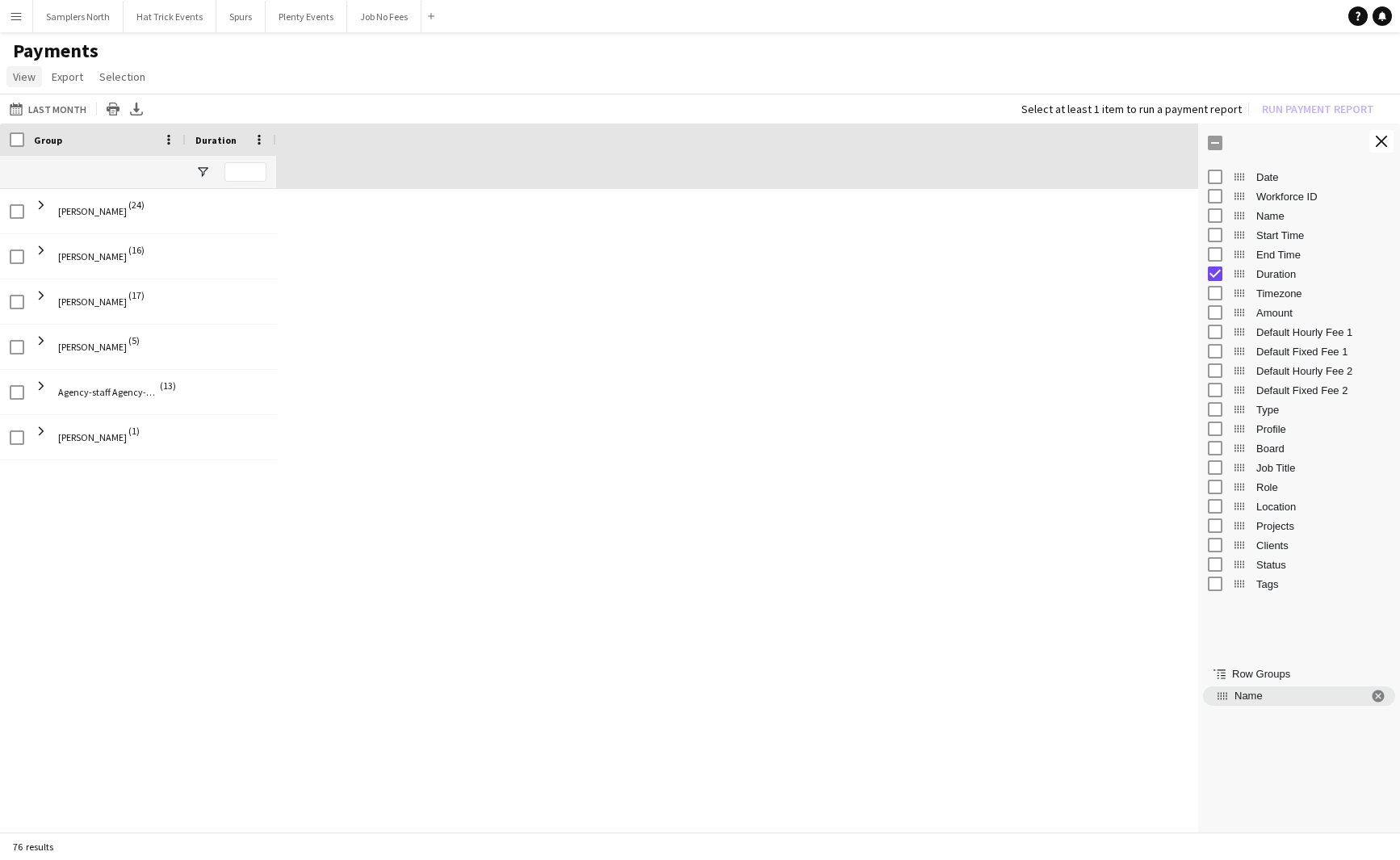
click at [17, 74] on span "View" at bounding box center [24, 76] width 22 height 15
click at [56, 225] on span "Reset View" at bounding box center [47, 228] width 54 height 15
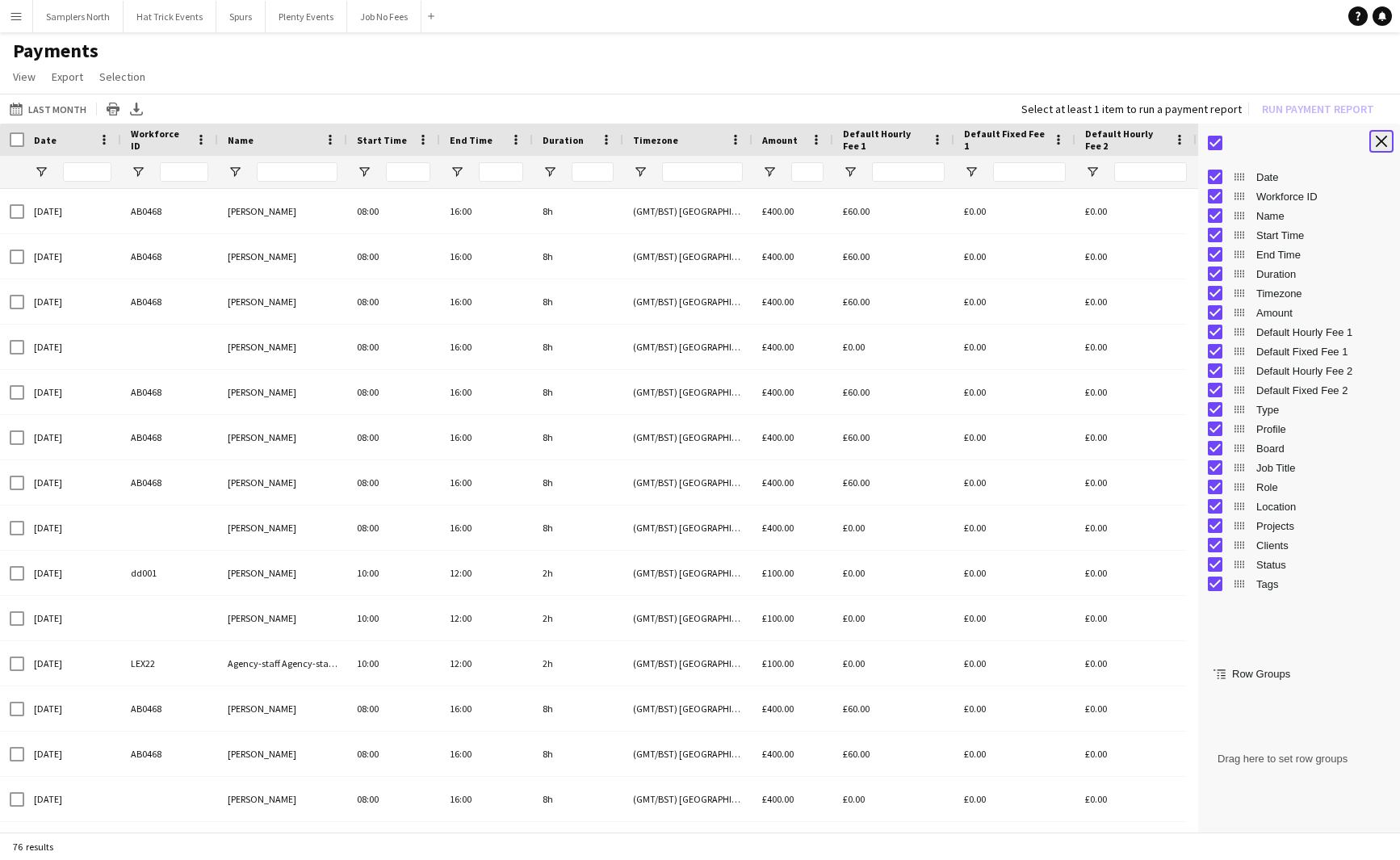
click at [1383, 146] on app-icon "Close tool panel" at bounding box center [1381, 141] width 11 height 11
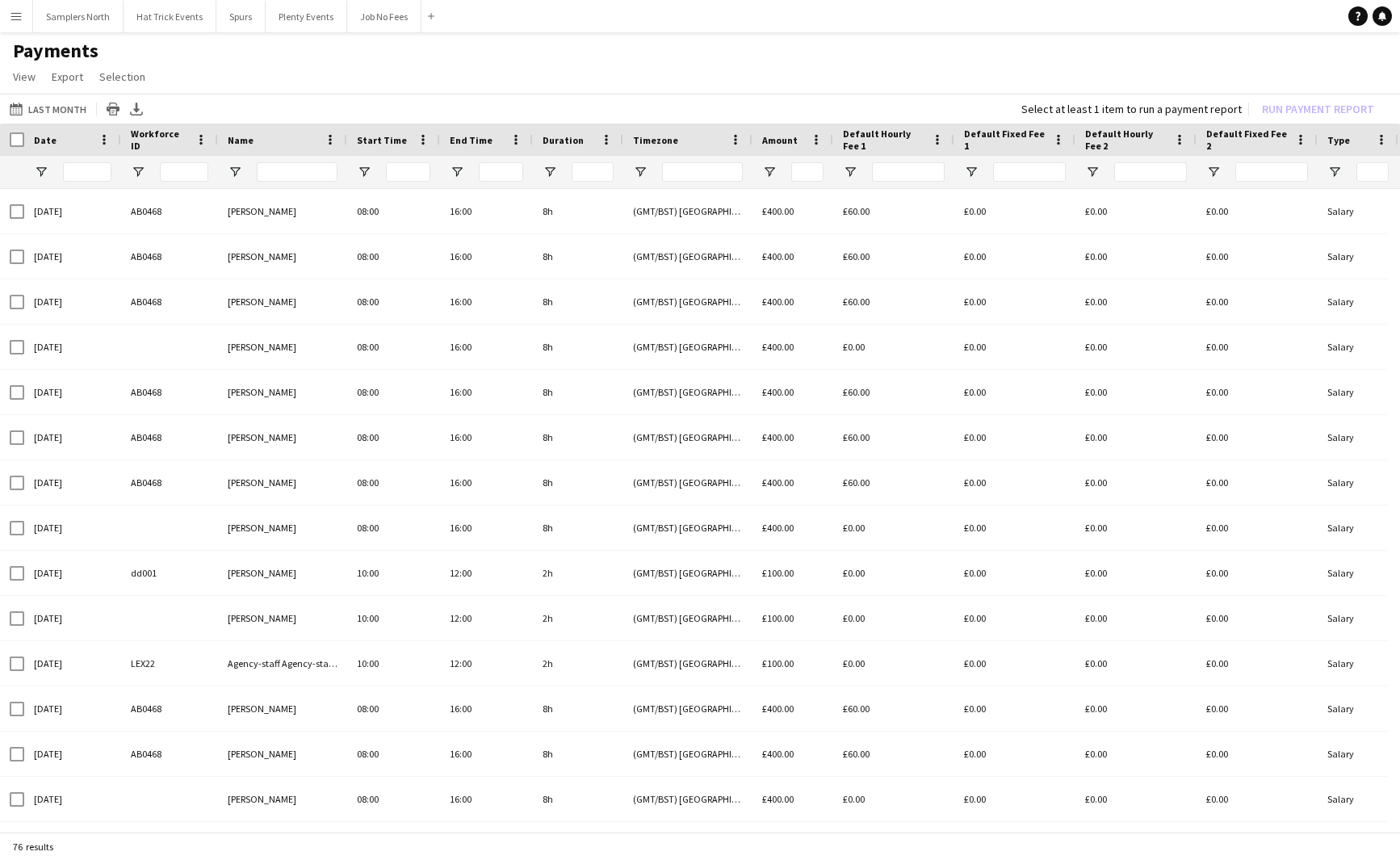
click at [683, 54] on h1 "Payments" at bounding box center [700, 51] width 1400 height 24
click at [27, 82] on span "View" at bounding box center [24, 76] width 22 height 15
click at [15, 18] on app-icon "Menu" at bounding box center [15, 15] width 13 height 13
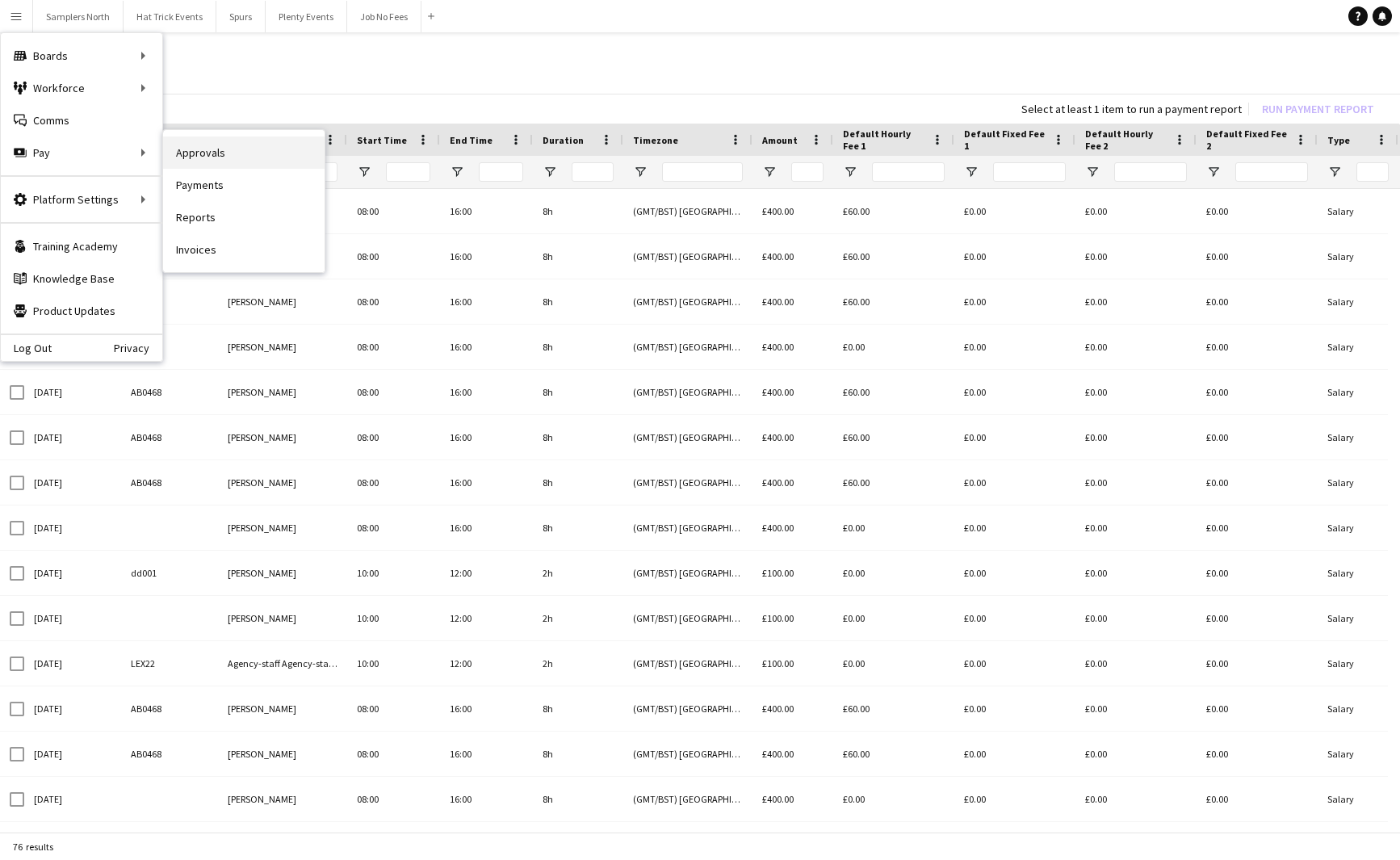
click at [200, 153] on link "Approvals" at bounding box center [244, 153] width 161 height 33
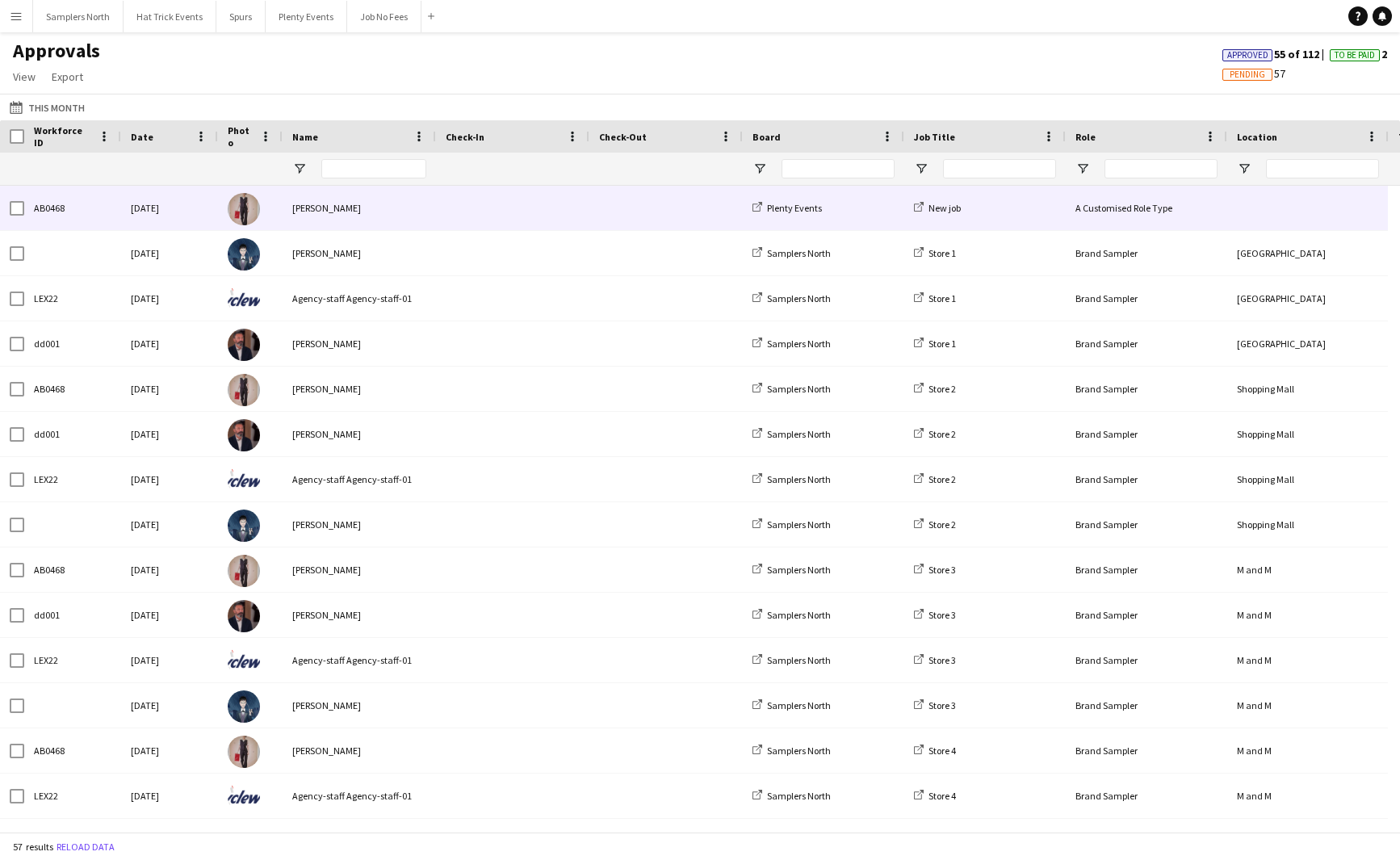
click at [534, 204] on span at bounding box center [513, 208] width 134 height 45
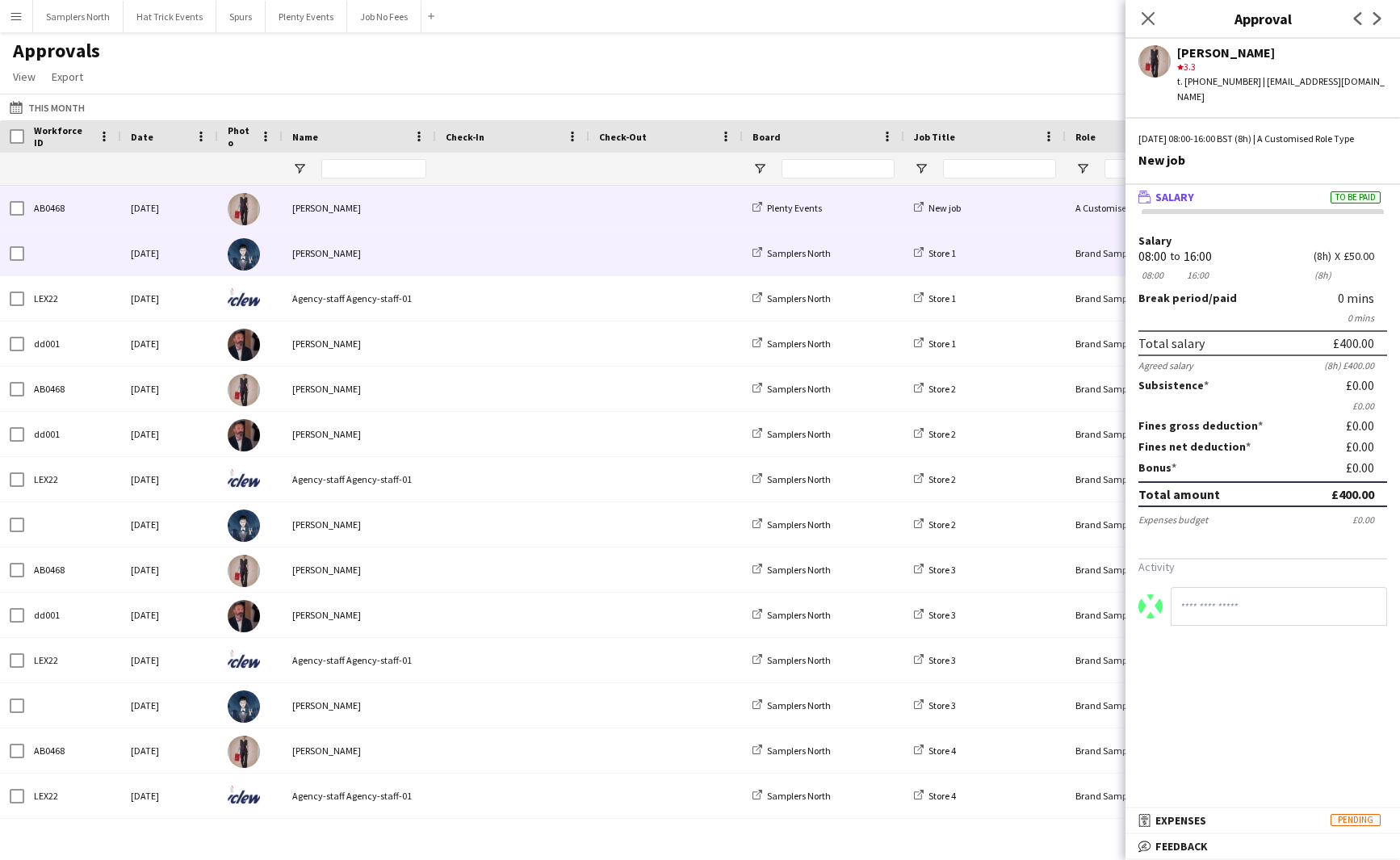
click at [536, 253] on span at bounding box center [513, 253] width 134 height 45
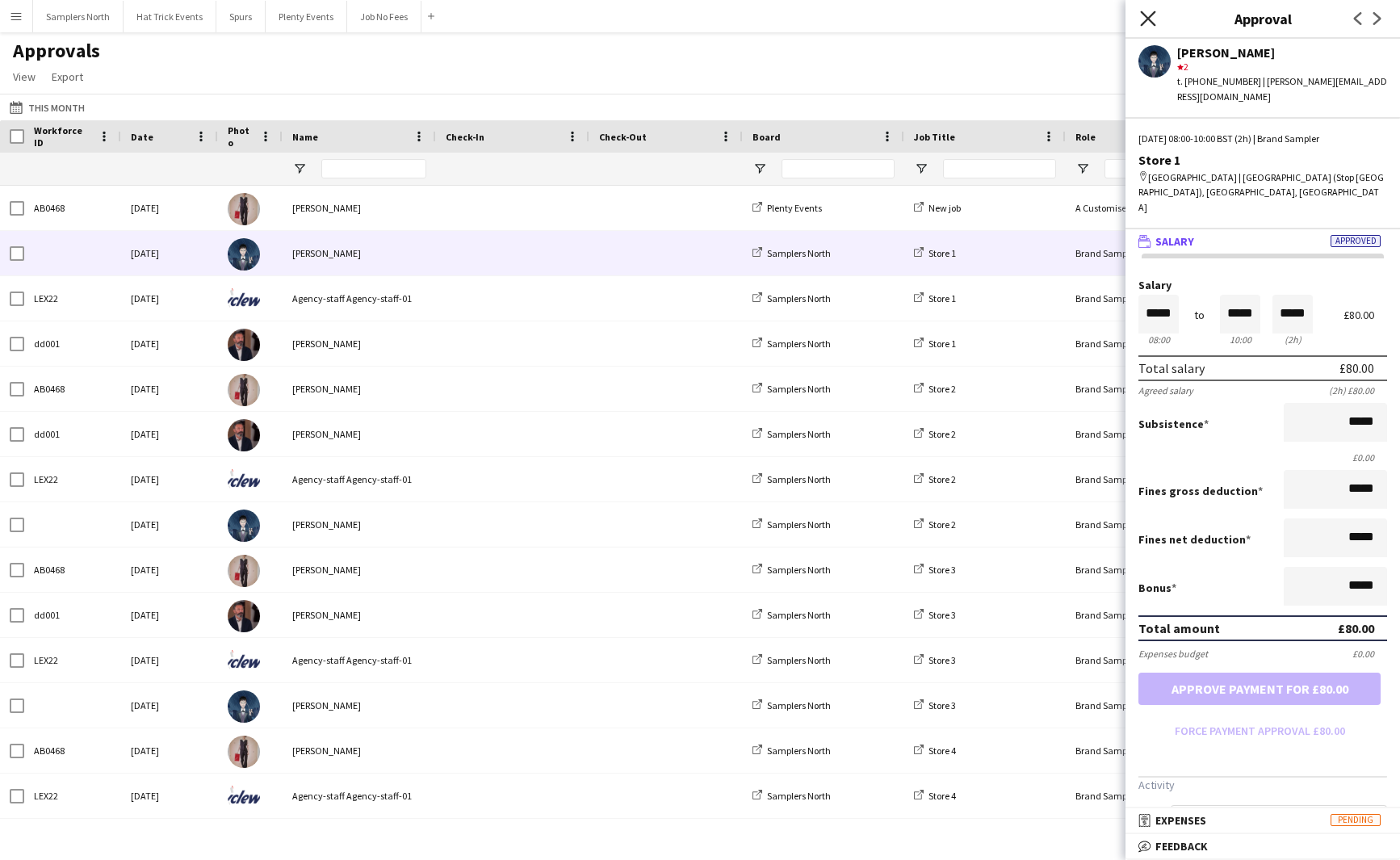
click at [1150, 21] on icon at bounding box center [1147, 18] width 15 height 15
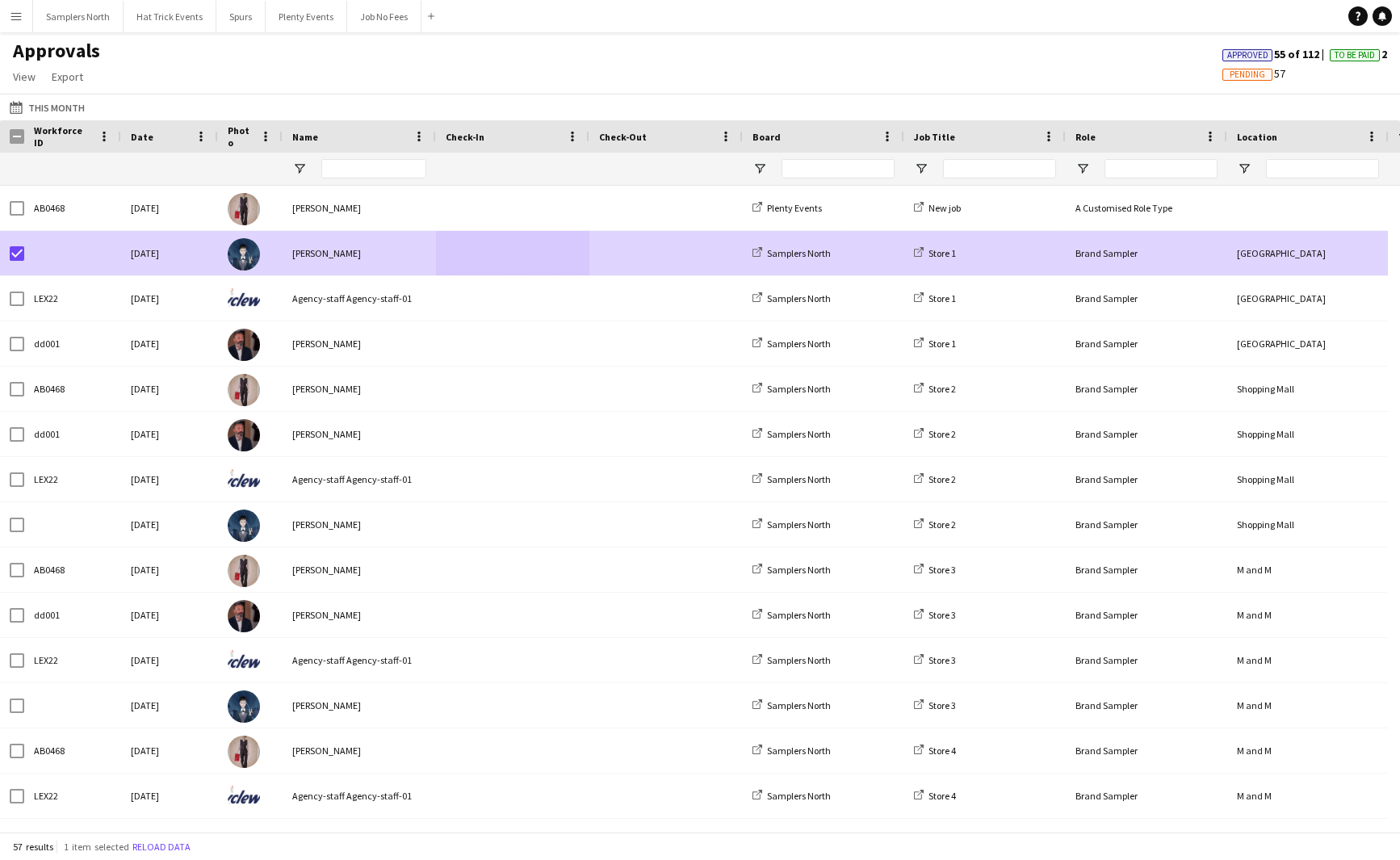
click at [527, 260] on span at bounding box center [513, 253] width 134 height 45
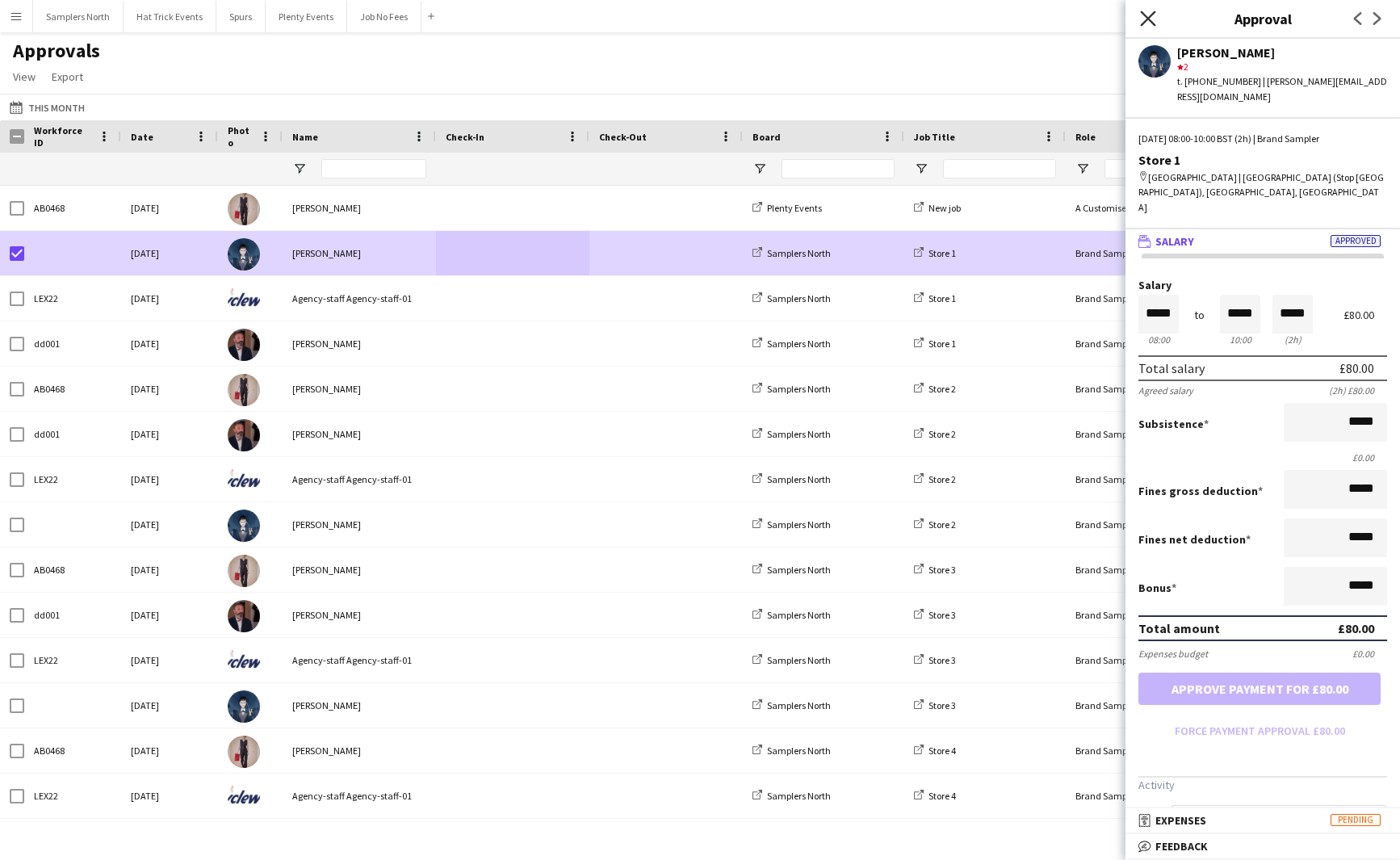
click at [1147, 16] on icon "Close pop-in" at bounding box center [1147, 18] width 15 height 15
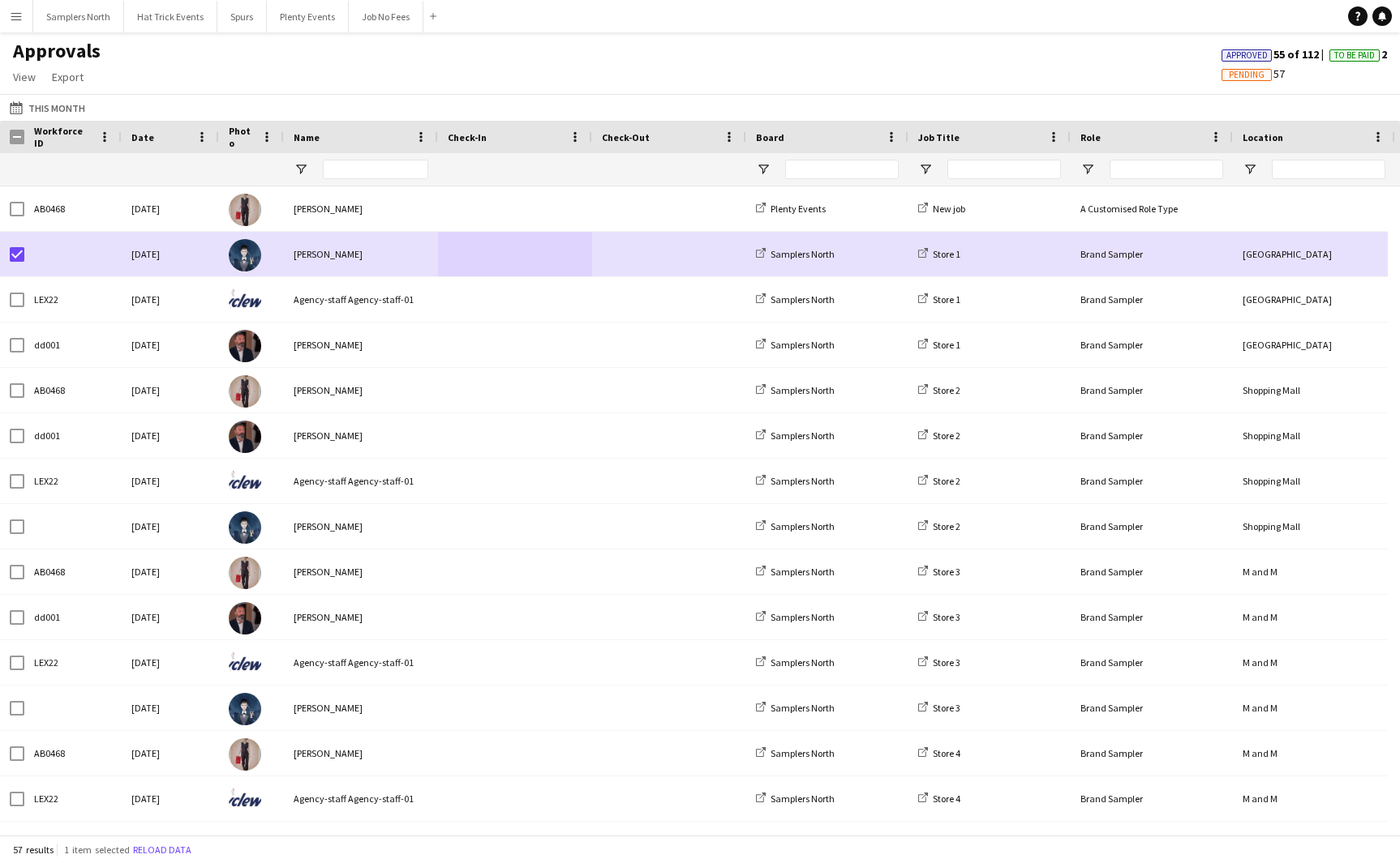
click at [21, 21] on app-icon "Menu" at bounding box center [16, 16] width 13 height 13
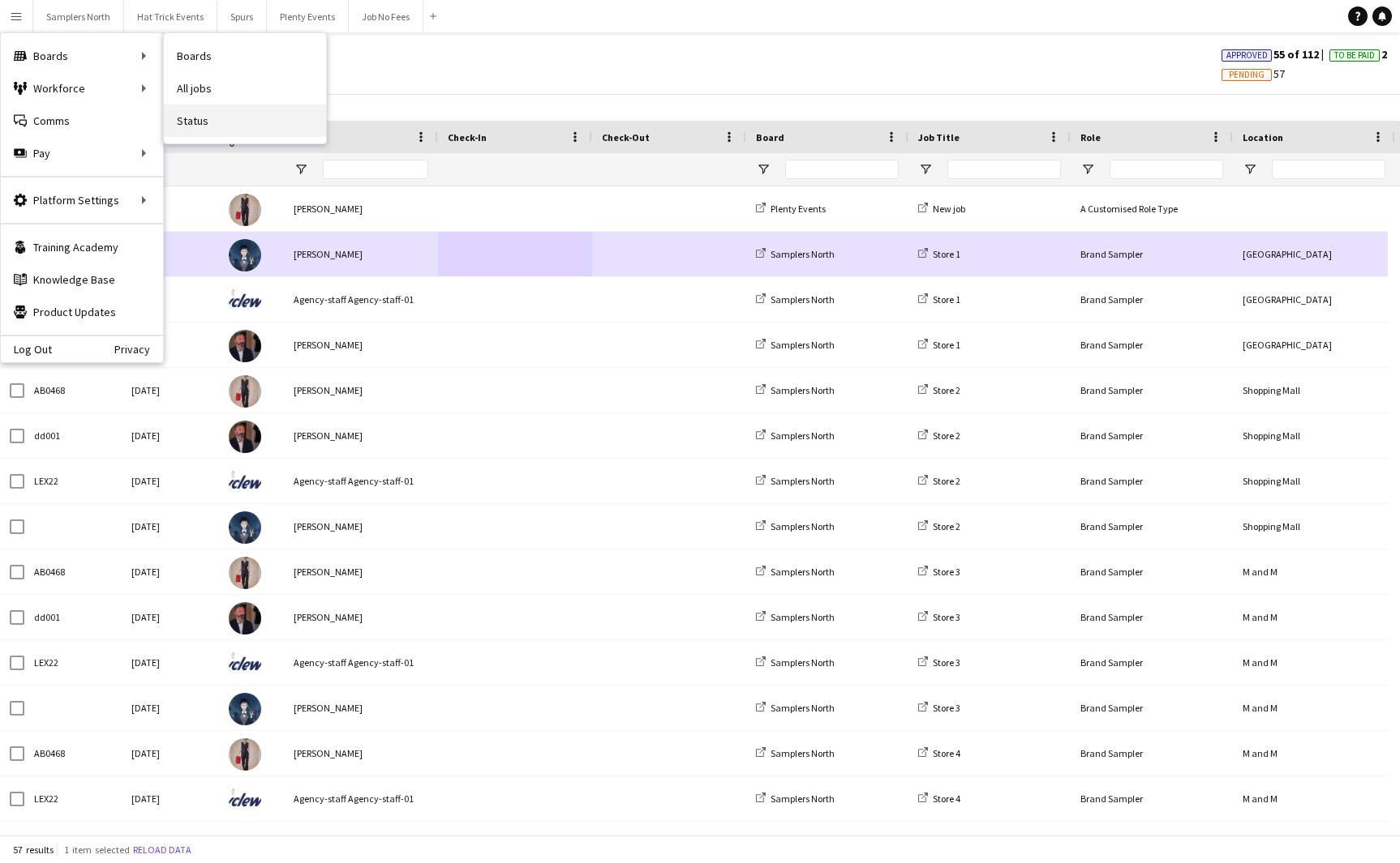
click at [195, 122] on link "Status" at bounding box center [245, 121] width 162 height 33
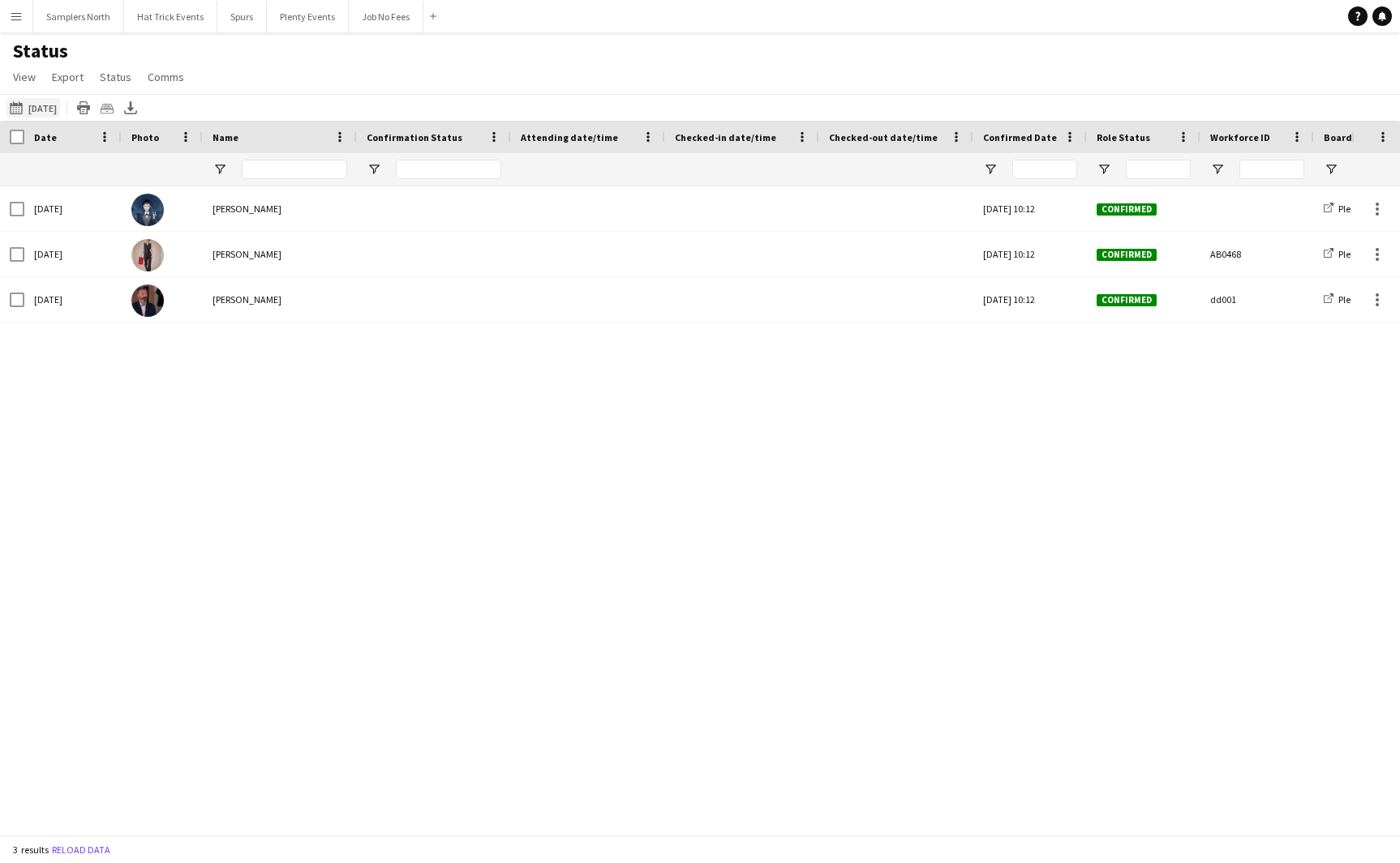
click at [52, 108] on button "[DATE] to [DATE] [DATE]" at bounding box center [34, 108] width 53 height 20
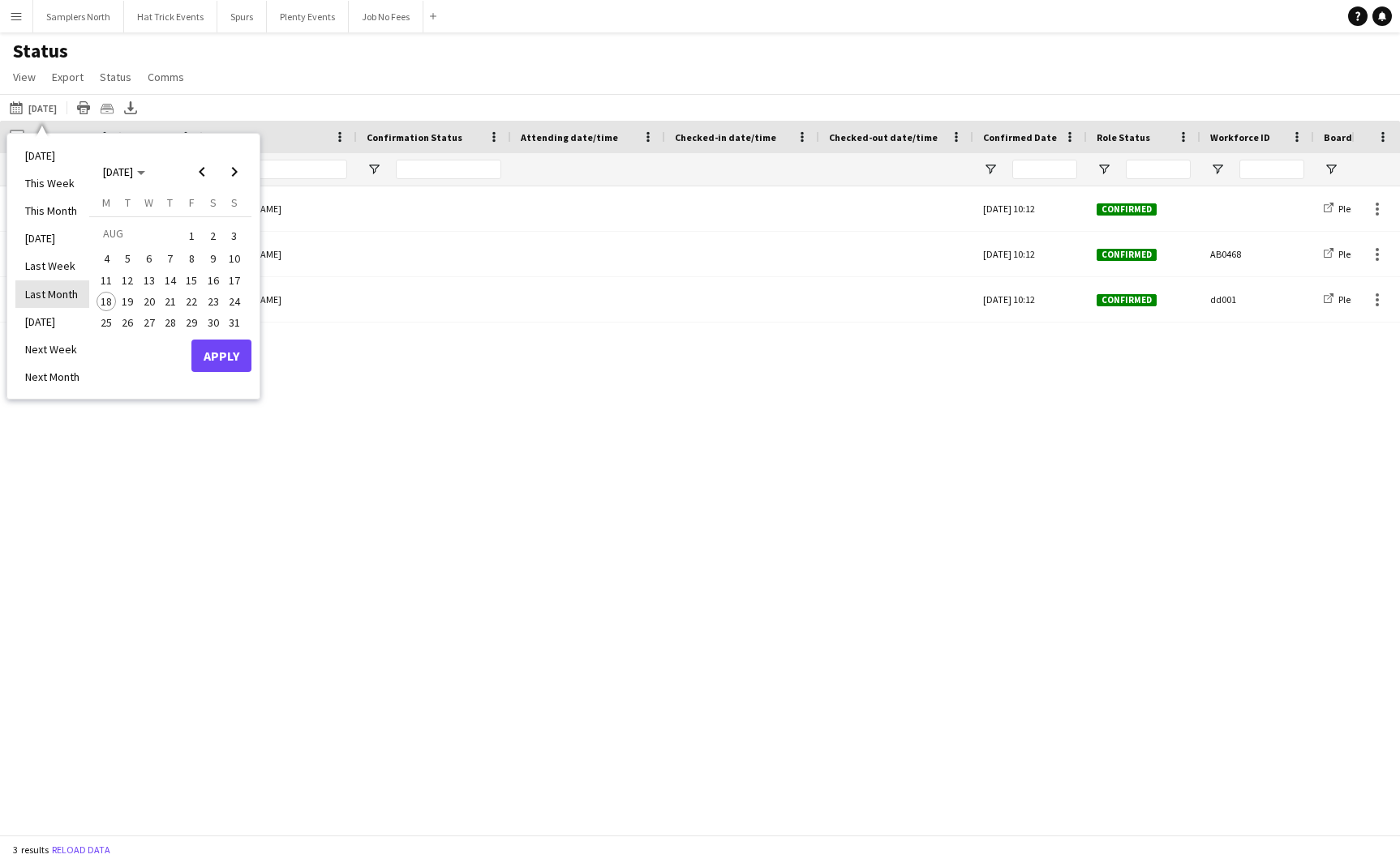
click at [61, 291] on li "Last Month" at bounding box center [53, 294] width 74 height 28
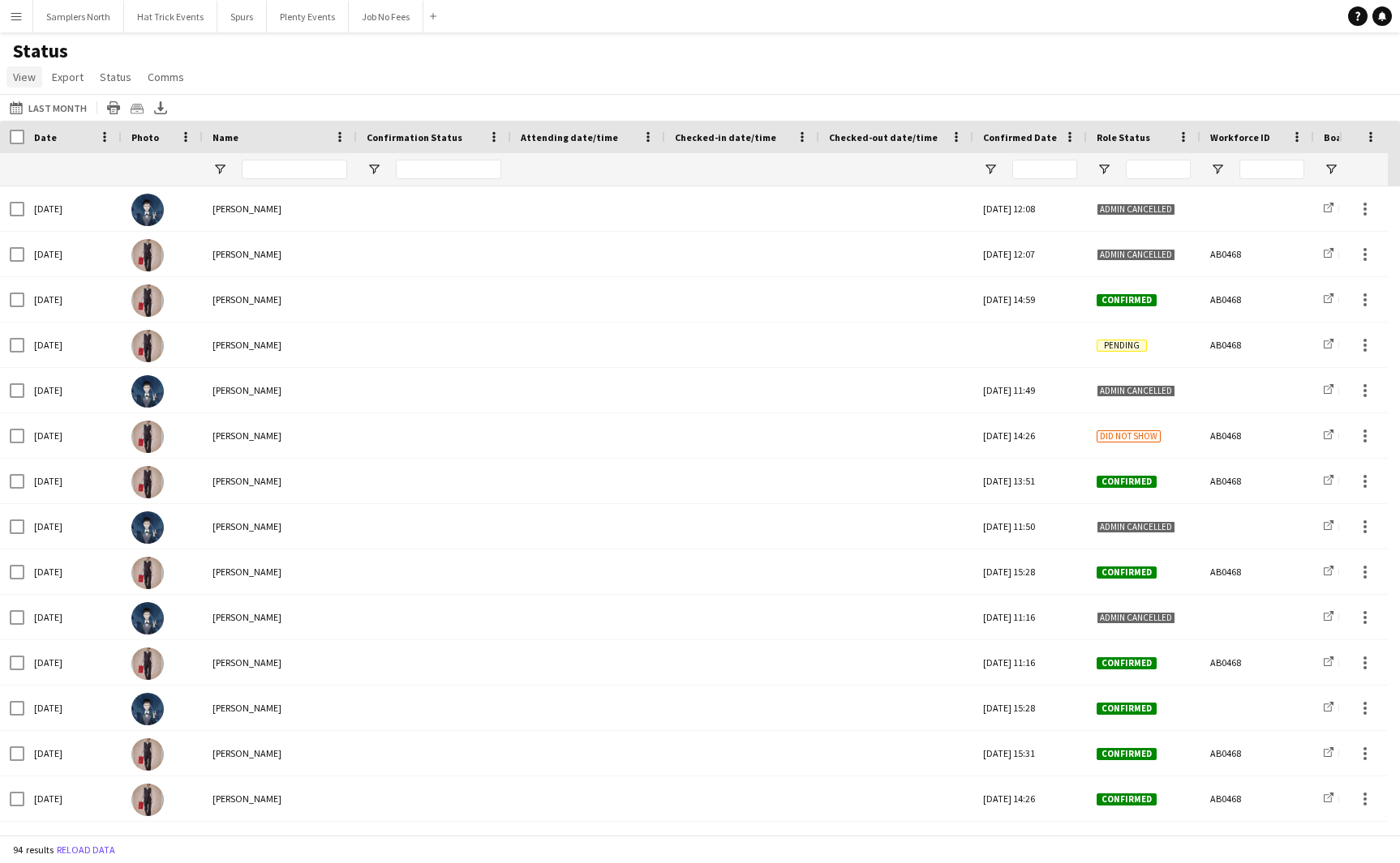
click at [28, 81] on span "View" at bounding box center [24, 77] width 22 height 15
click at [50, 158] on span "Customise view" at bounding box center [59, 159] width 77 height 15
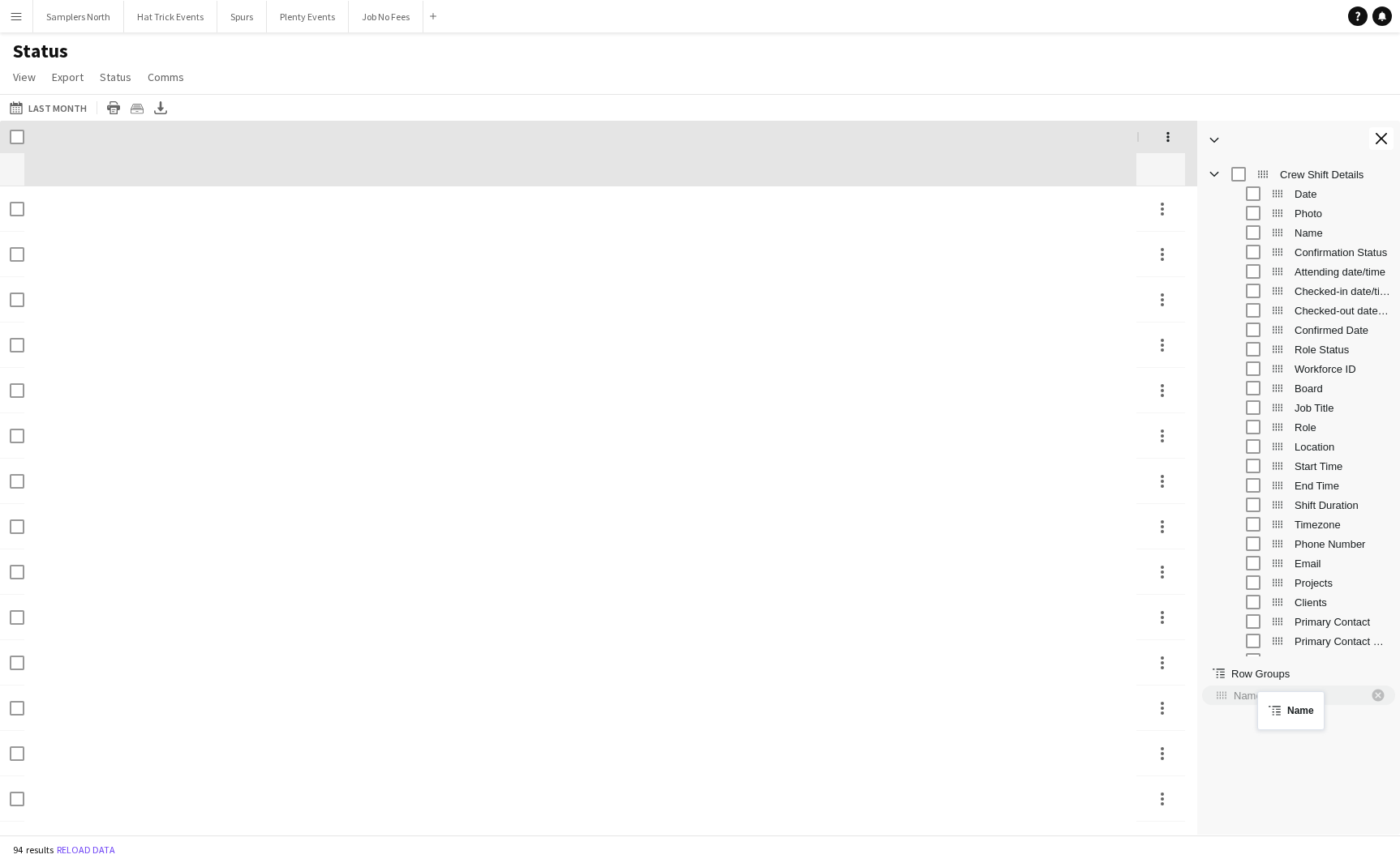
drag, startPoint x: 1278, startPoint y: 234, endPoint x: 1265, endPoint y: 701, distance: 467.2
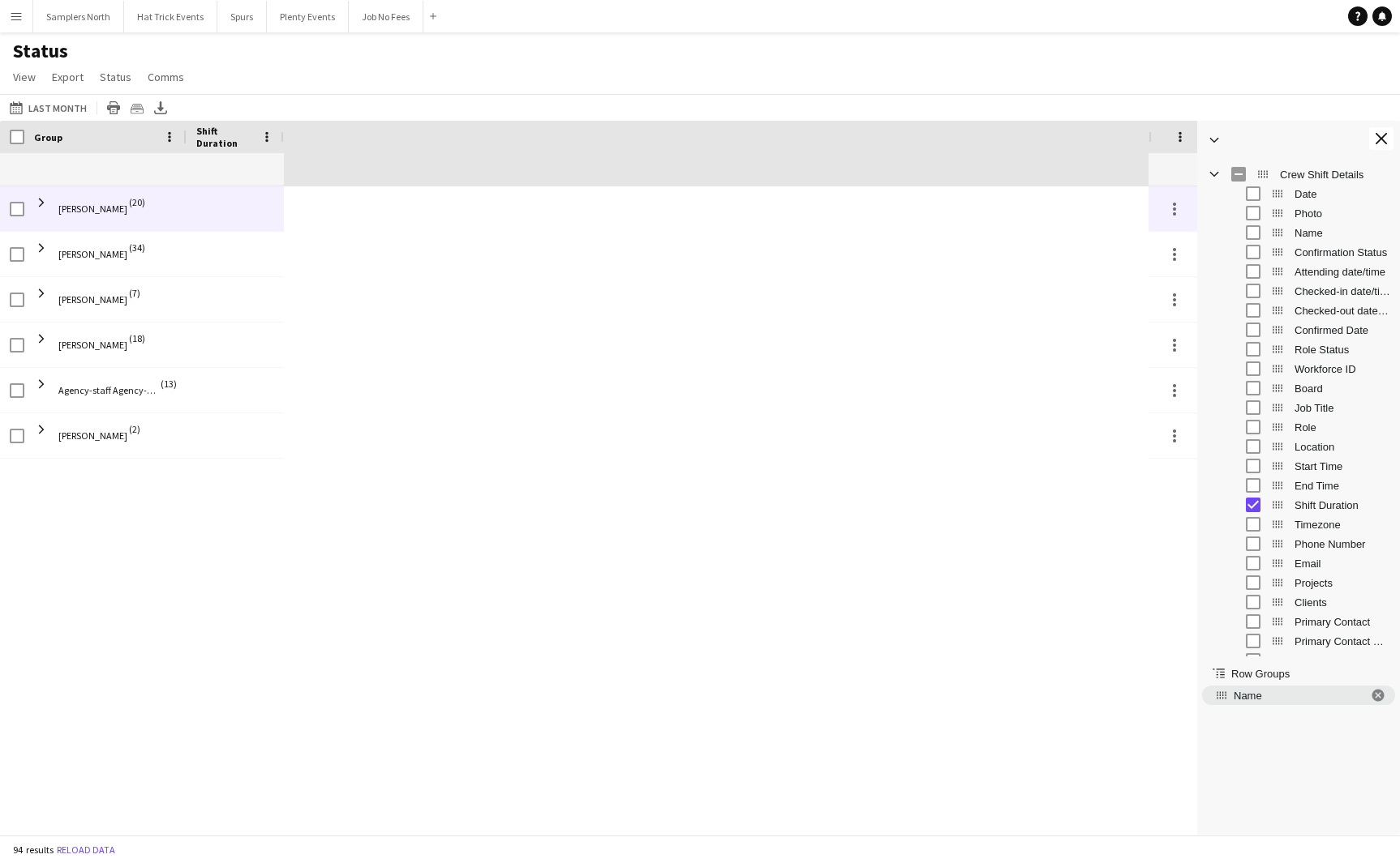
click at [48, 204] on span "[PERSON_NAME] (20)" at bounding box center [104, 209] width 142 height 46
click at [43, 204] on span at bounding box center [41, 203] width 15 height 15
click at [39, 205] on span at bounding box center [41, 203] width 15 height 15
click at [46, 205] on span at bounding box center [41, 203] width 15 height 15
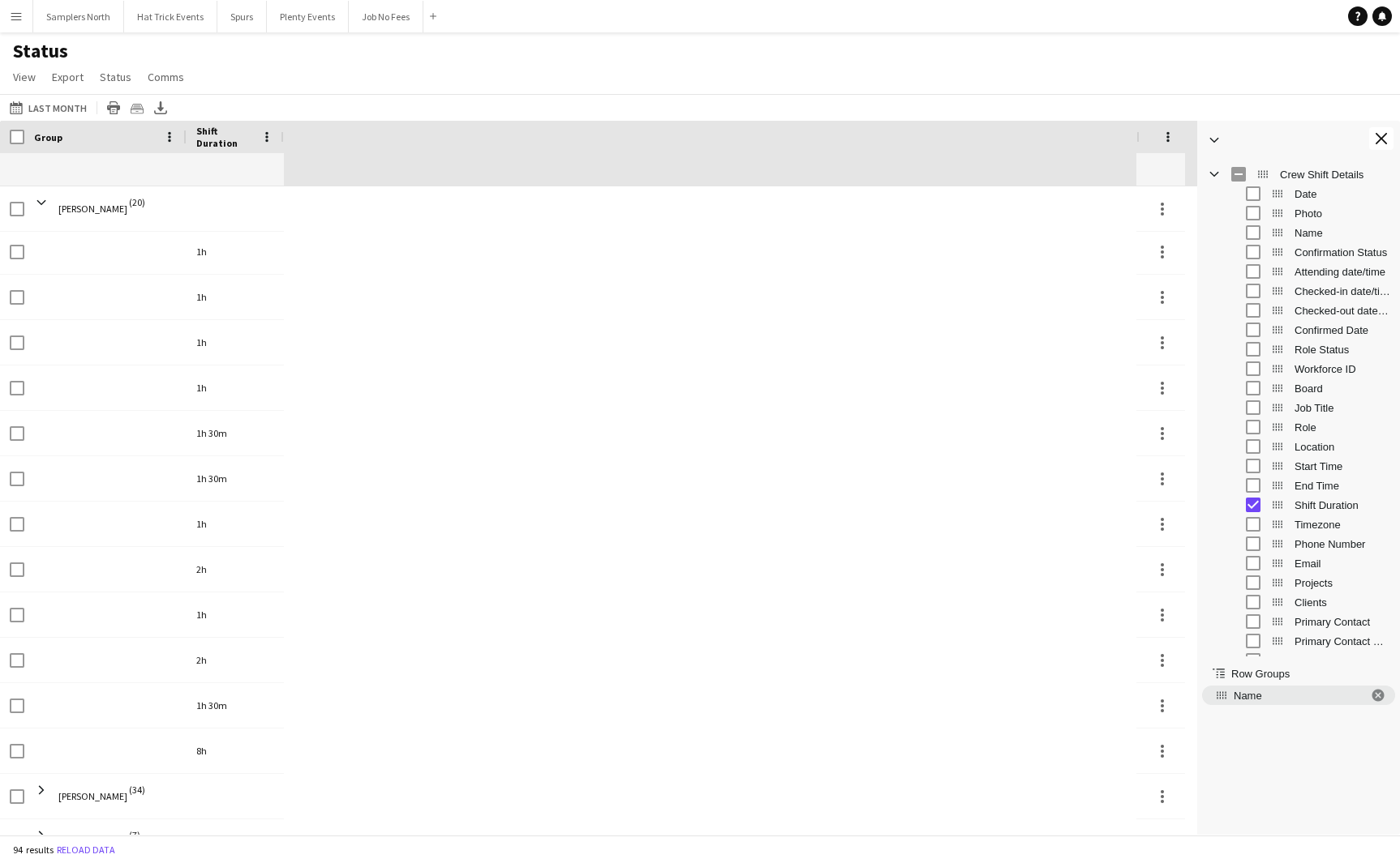
scroll to position [438, 0]
click at [22, 16] on app-icon "Menu" at bounding box center [16, 16] width 13 height 13
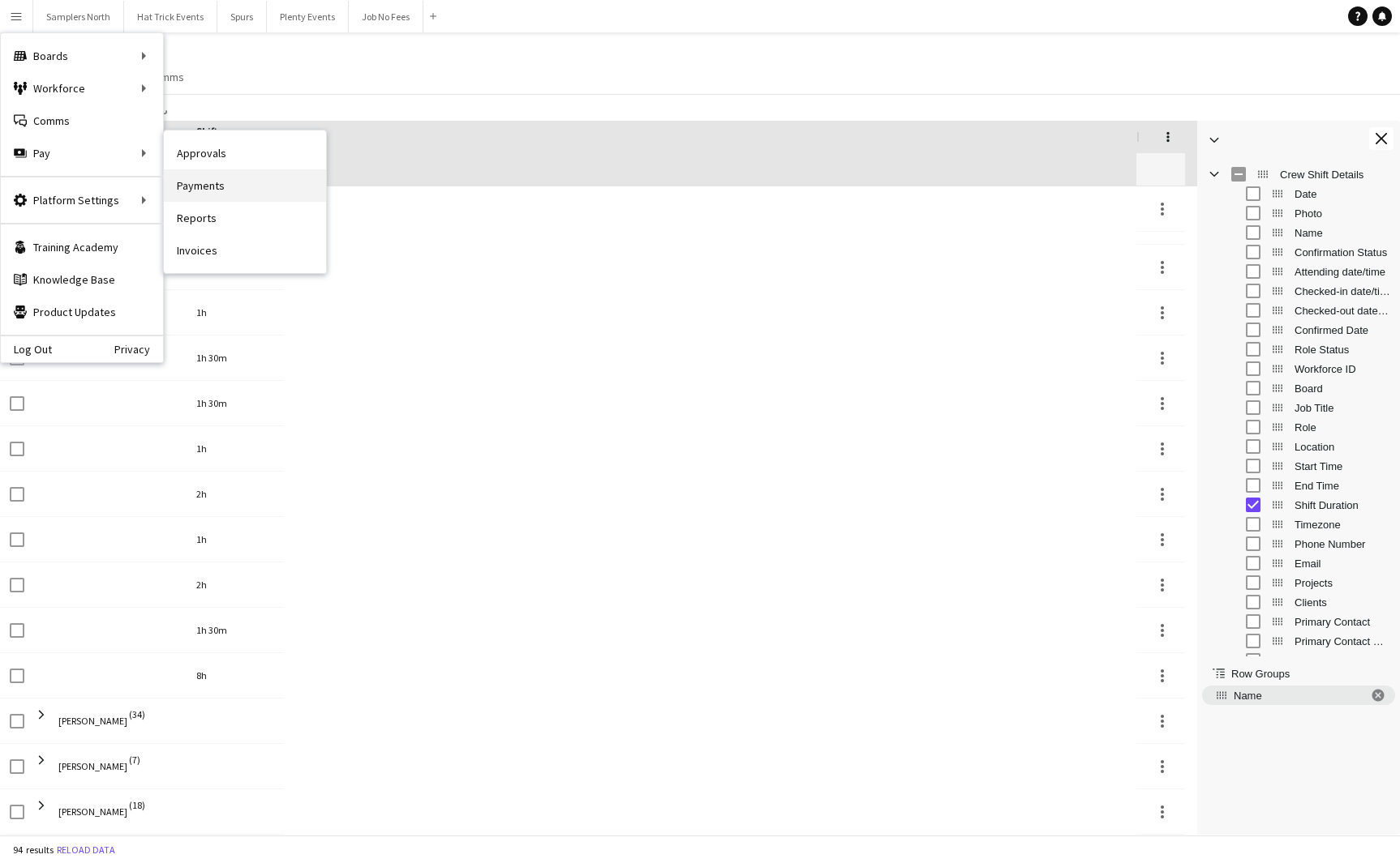
click at [196, 191] on link "Payments" at bounding box center [245, 185] width 162 height 33
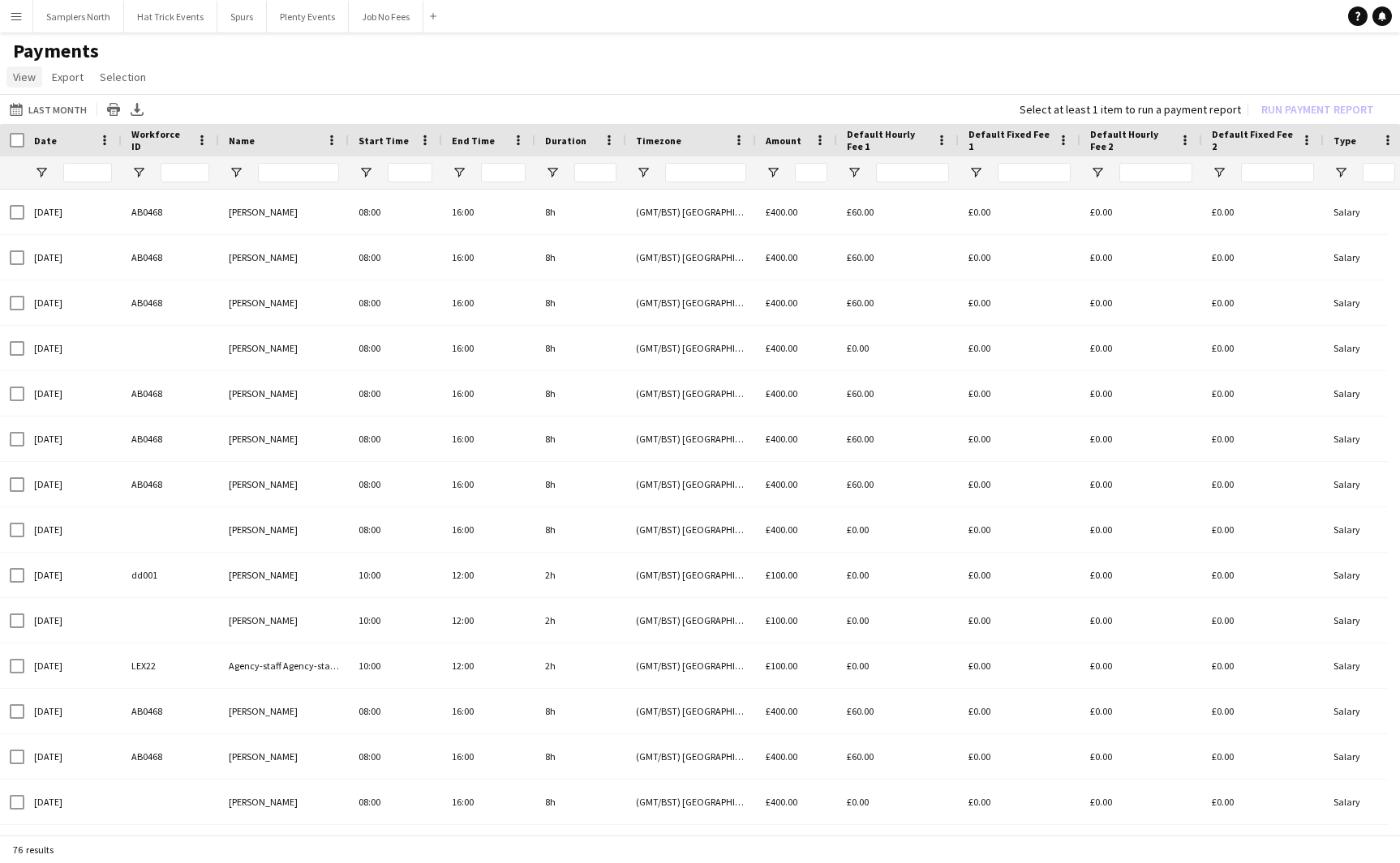
click at [24, 82] on span "View" at bounding box center [24, 77] width 22 height 15
click at [237, 70] on app-page-menu "View Customise view Customise filters Reset Filters Reset View Reset All Export…" at bounding box center [700, 78] width 1400 height 31
click at [30, 81] on span "View" at bounding box center [24, 77] width 22 height 15
click at [45, 111] on span "Customise view" at bounding box center [59, 111] width 77 height 15
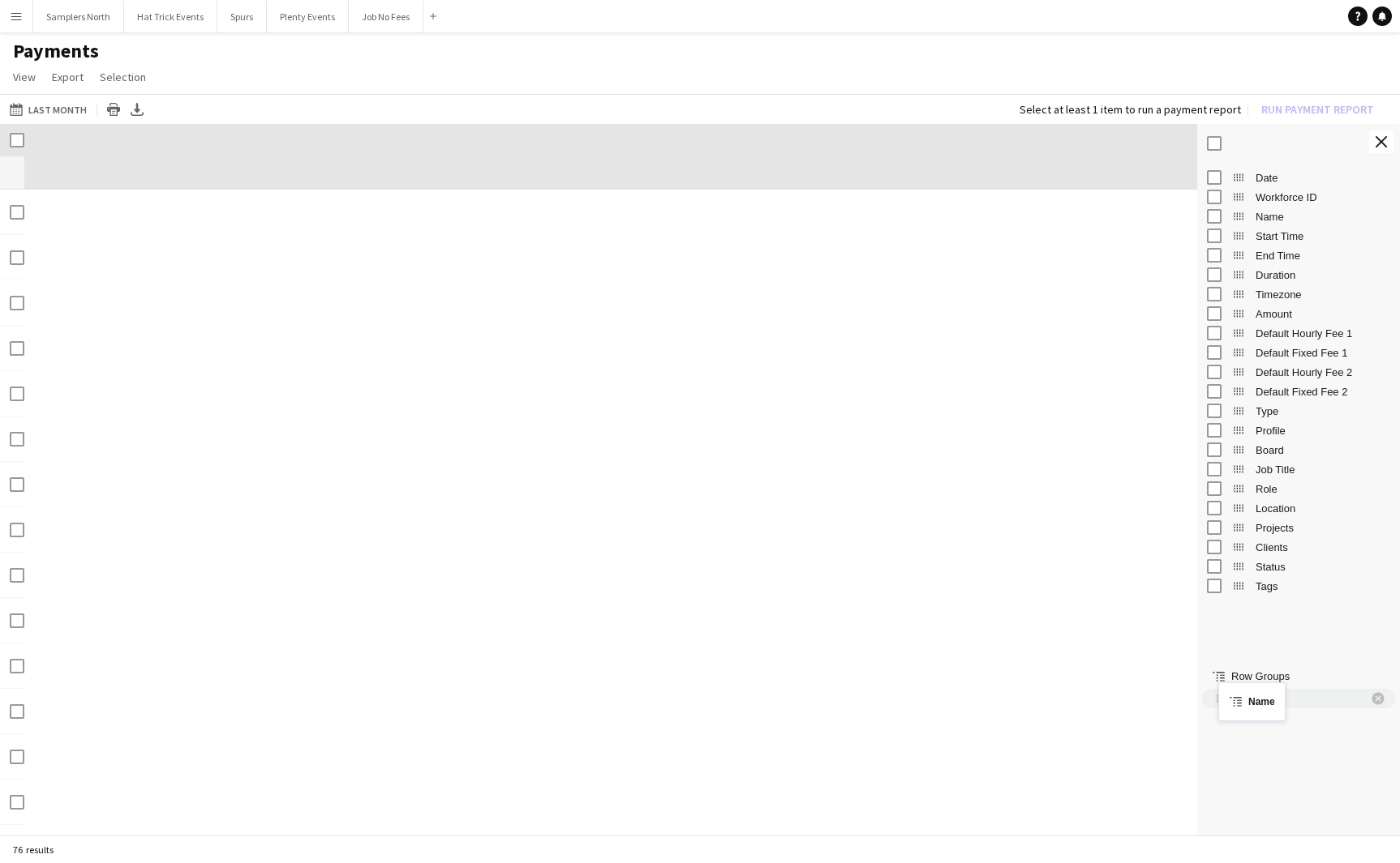
drag, startPoint x: 1231, startPoint y: 216, endPoint x: 1226, endPoint y: 692, distance: 476.0
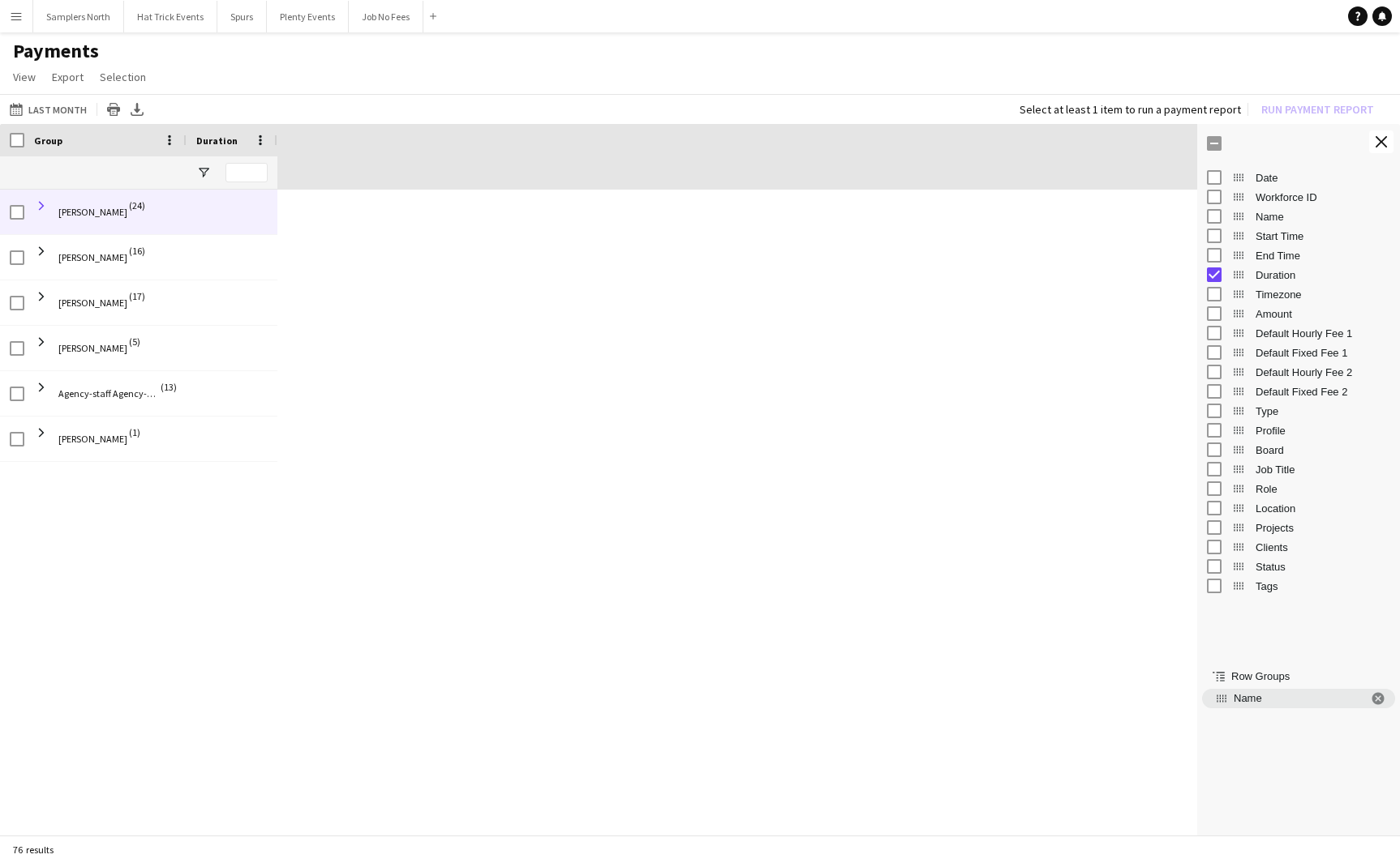
click at [41, 209] on span at bounding box center [41, 205] width 15 height 15
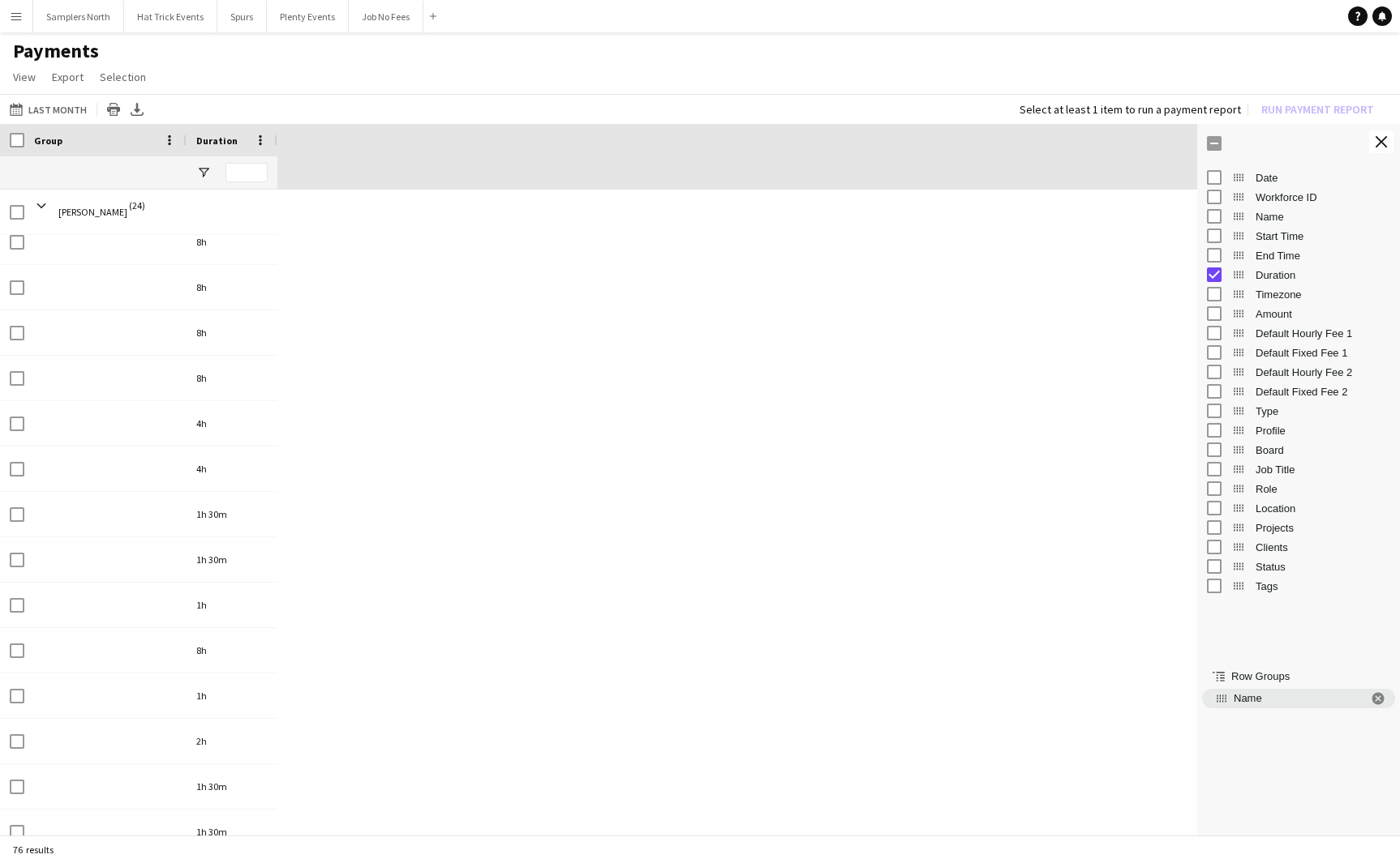
scroll to position [294, 0]
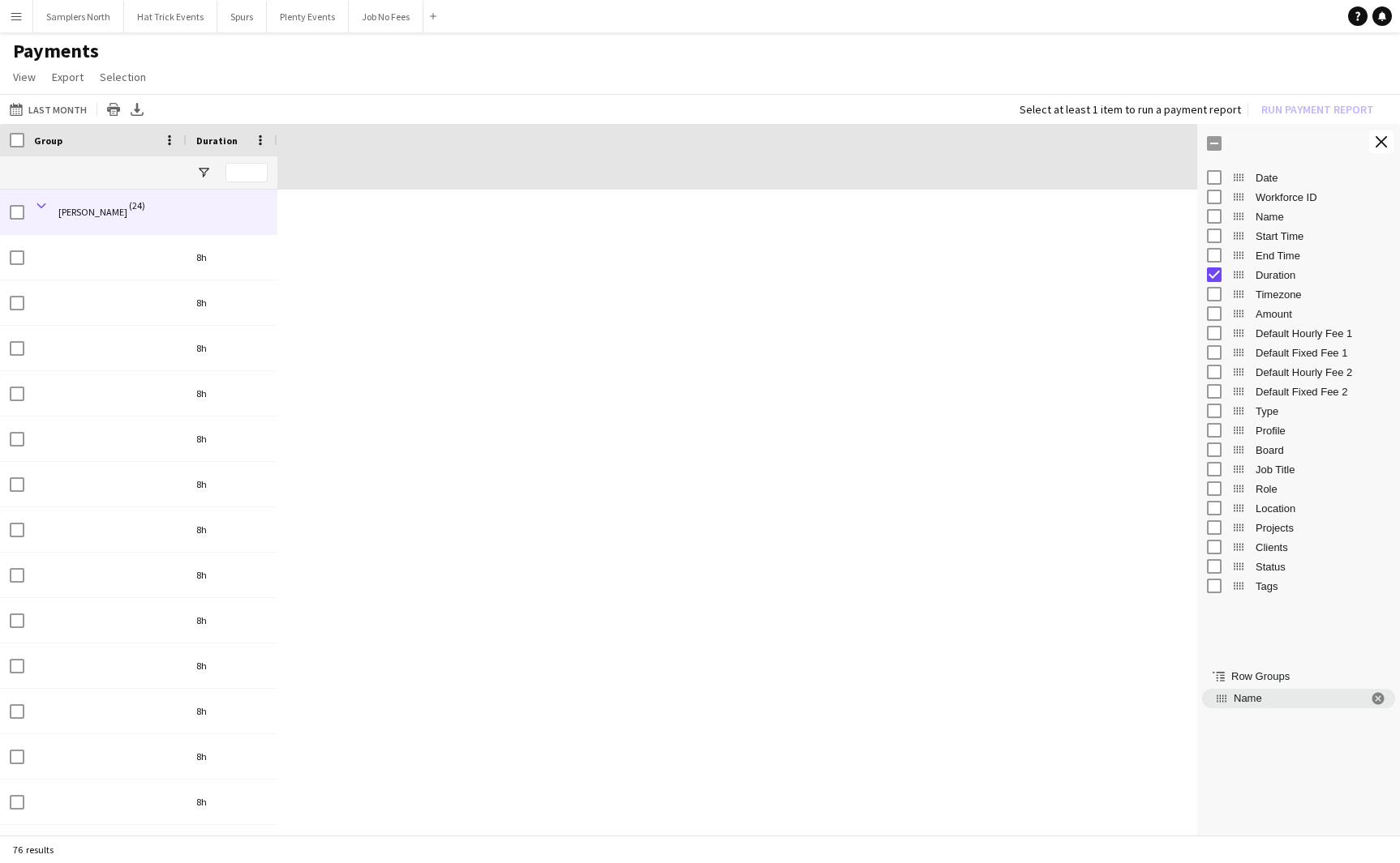
click at [47, 203] on span at bounding box center [41, 205] width 15 height 15
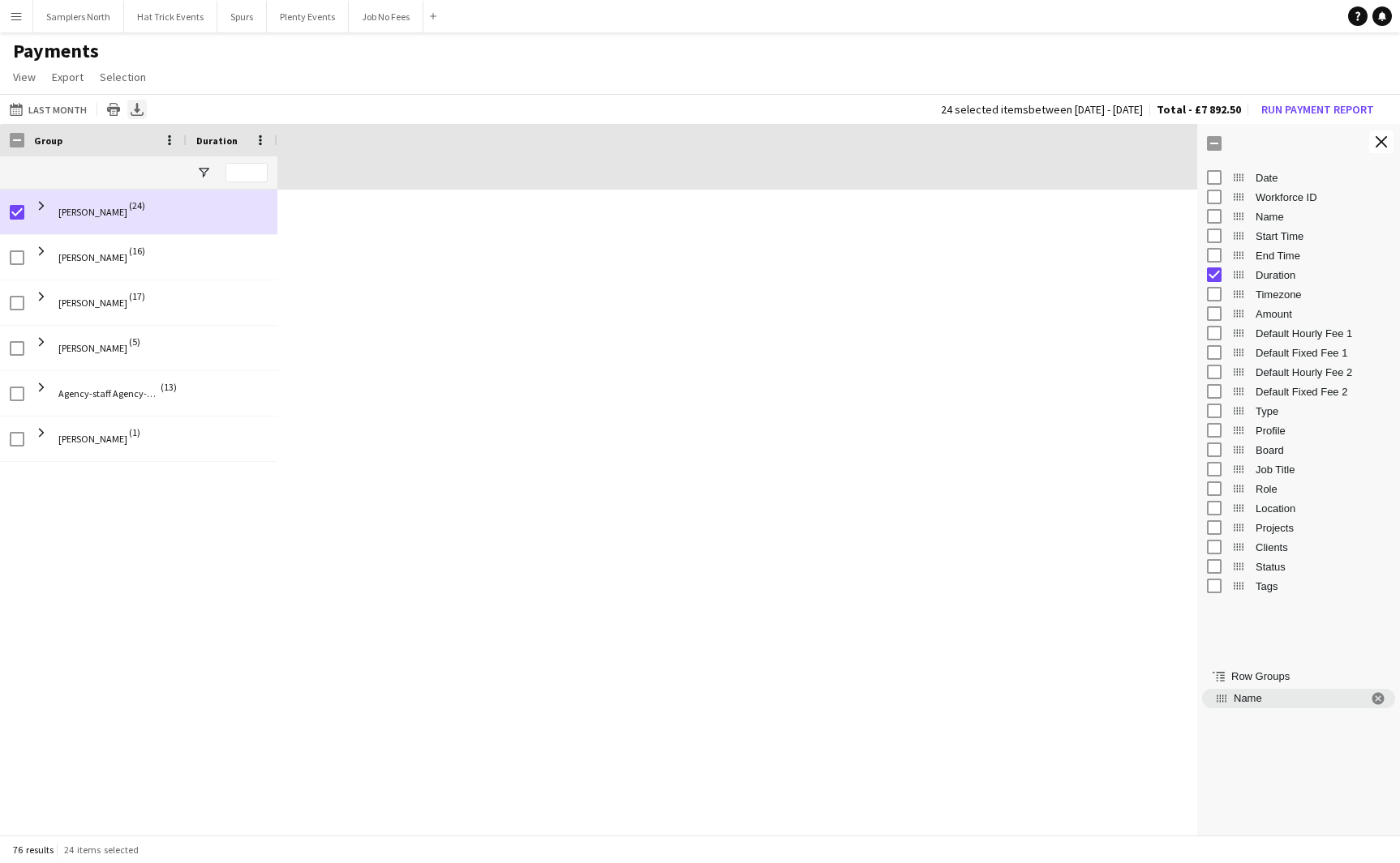
click at [134, 106] on icon at bounding box center [137, 107] width 7 height 9
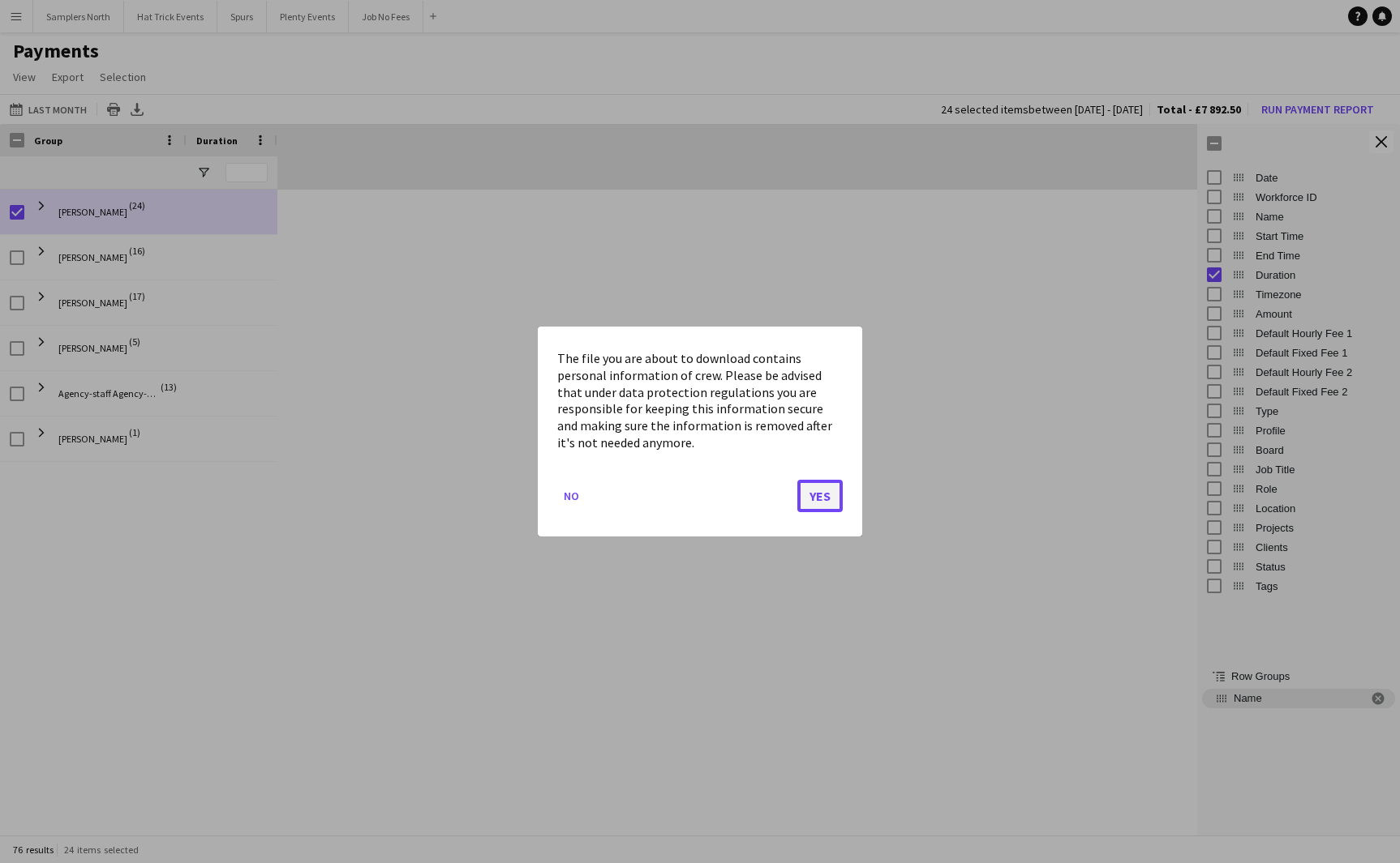
click at [824, 496] on button "Yes" at bounding box center [819, 497] width 46 height 33
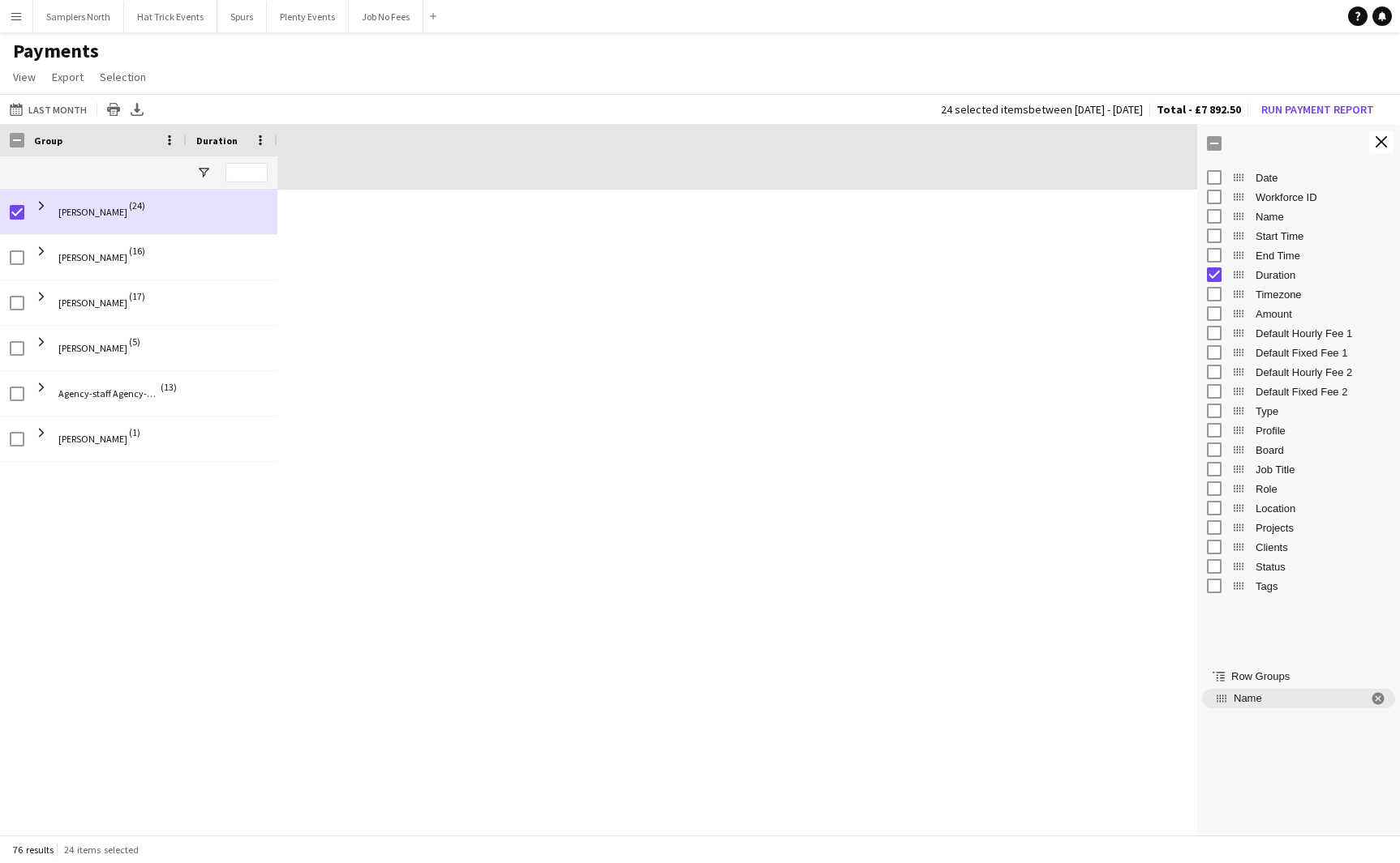
click at [15, 21] on app-icon "Menu" at bounding box center [16, 16] width 13 height 13
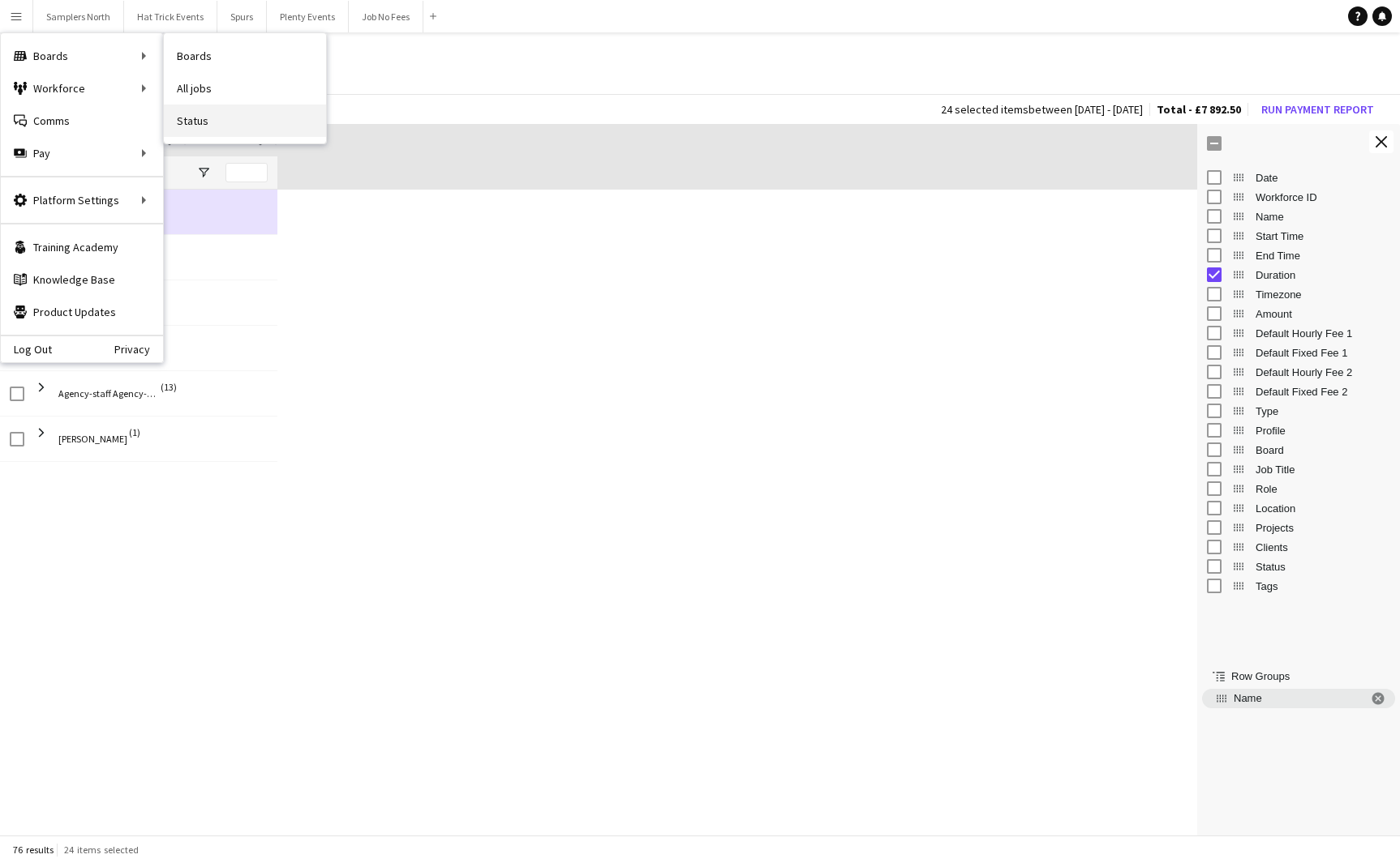
click at [184, 122] on link "Status" at bounding box center [245, 121] width 162 height 33
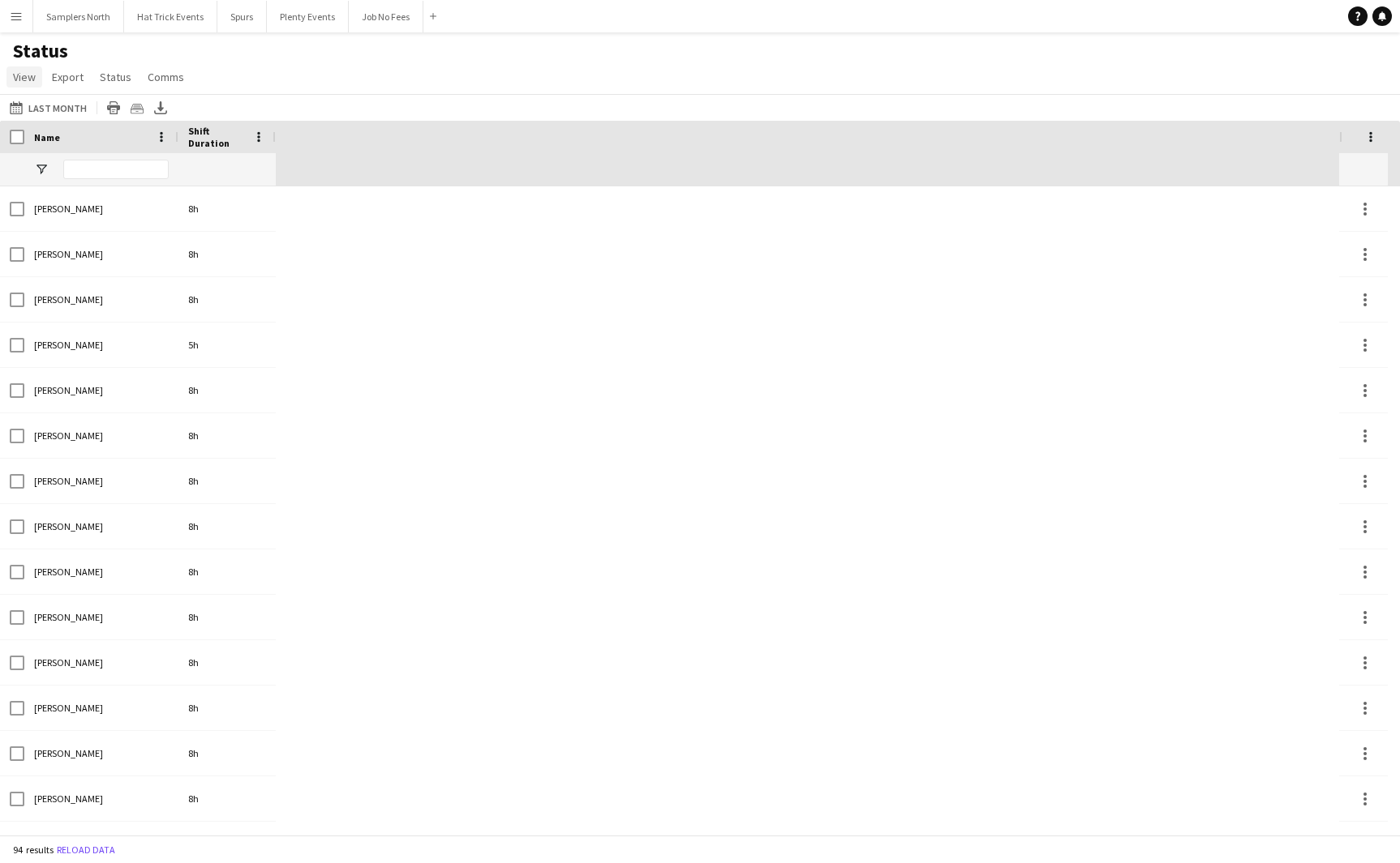
click at [30, 79] on span "View" at bounding box center [24, 77] width 22 height 15
click at [444, 84] on div "Status View Views Default view Attending Confirmed Crew Crew Basics Crew detail…" at bounding box center [700, 66] width 1400 height 55
click at [25, 80] on span "View" at bounding box center [24, 77] width 22 height 15
click at [53, 157] on span "Customise view" at bounding box center [59, 159] width 77 height 15
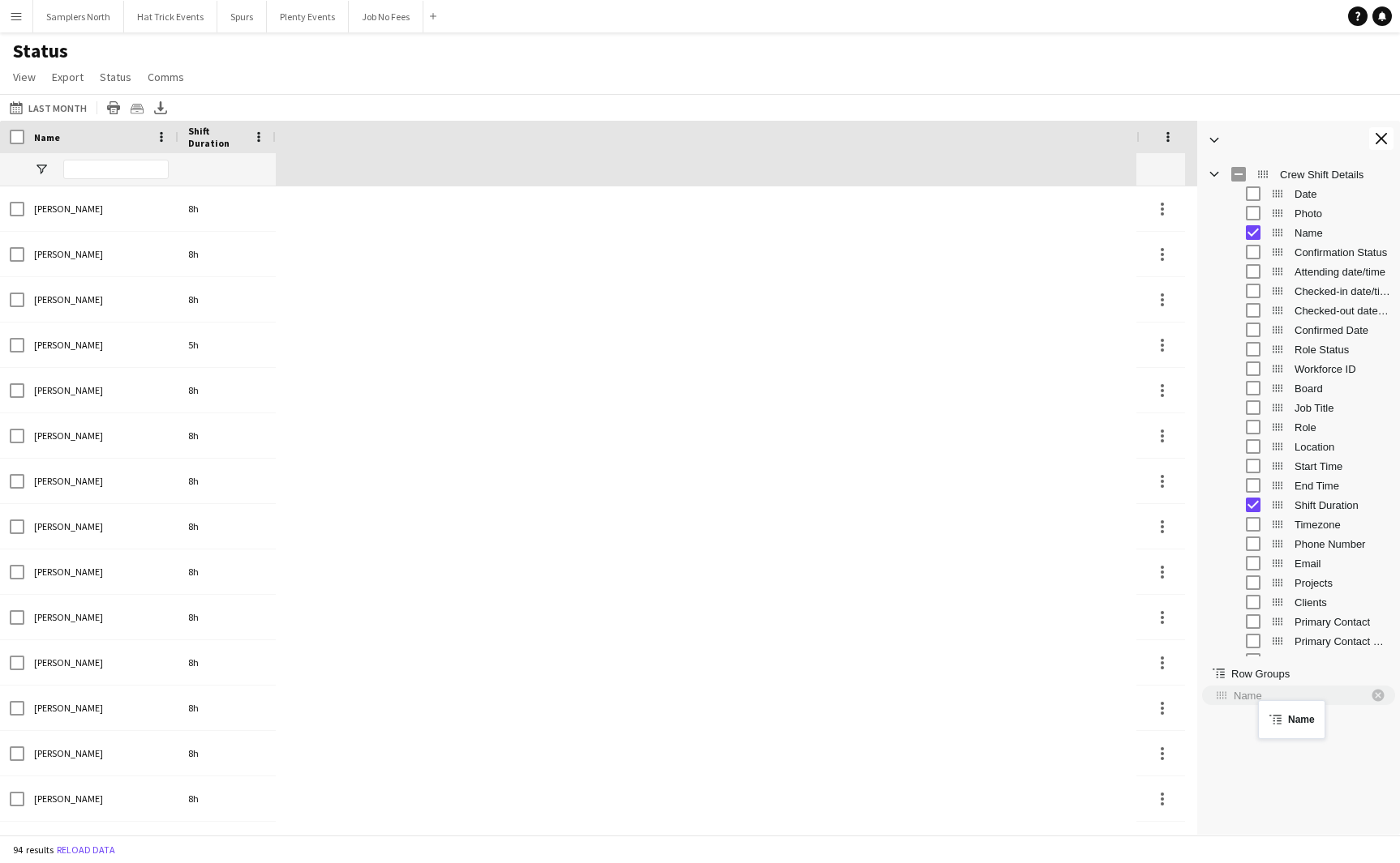
drag, startPoint x: 1281, startPoint y: 236, endPoint x: 1266, endPoint y: 710, distance: 474.2
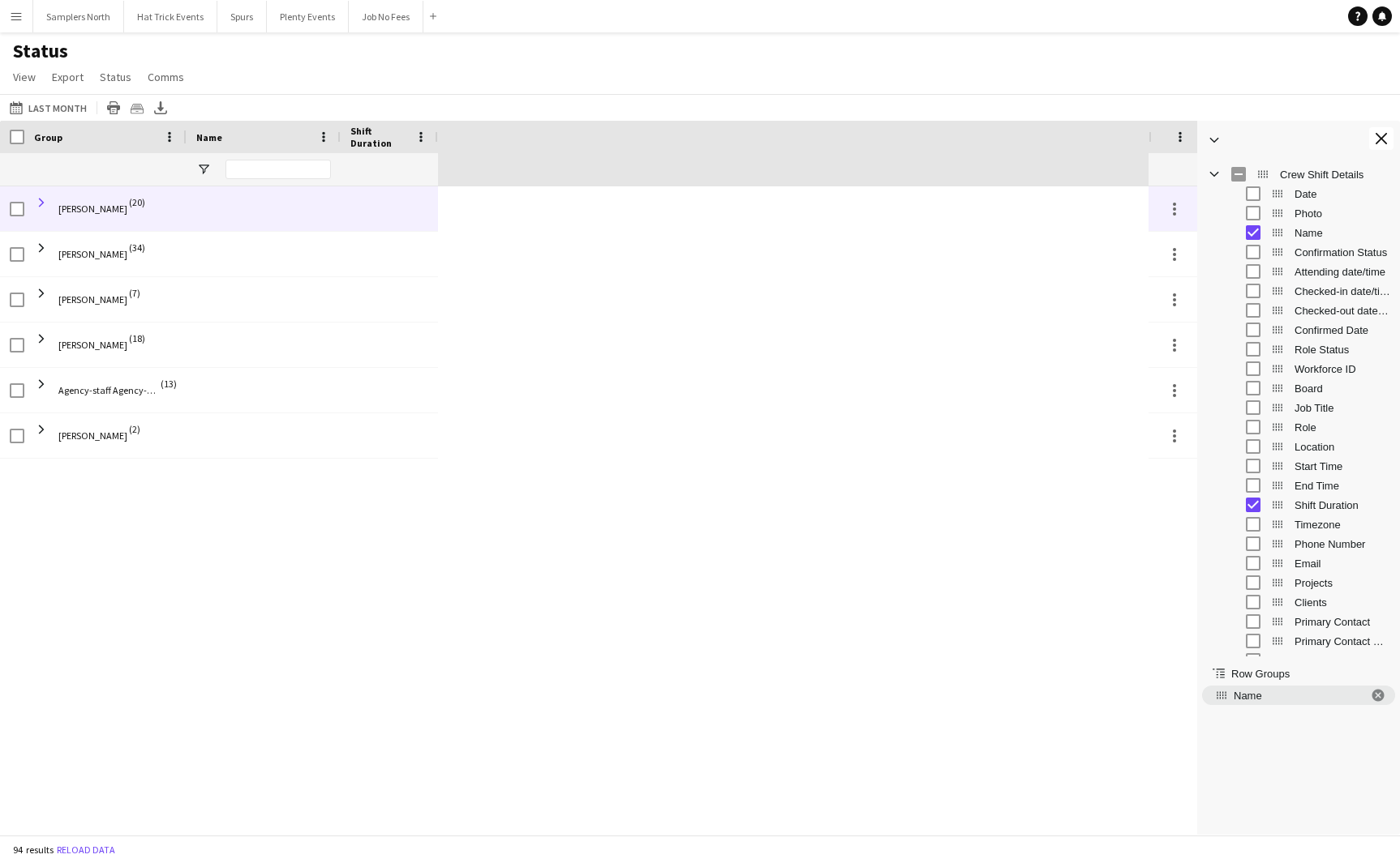
click at [41, 205] on span at bounding box center [41, 203] width 15 height 15
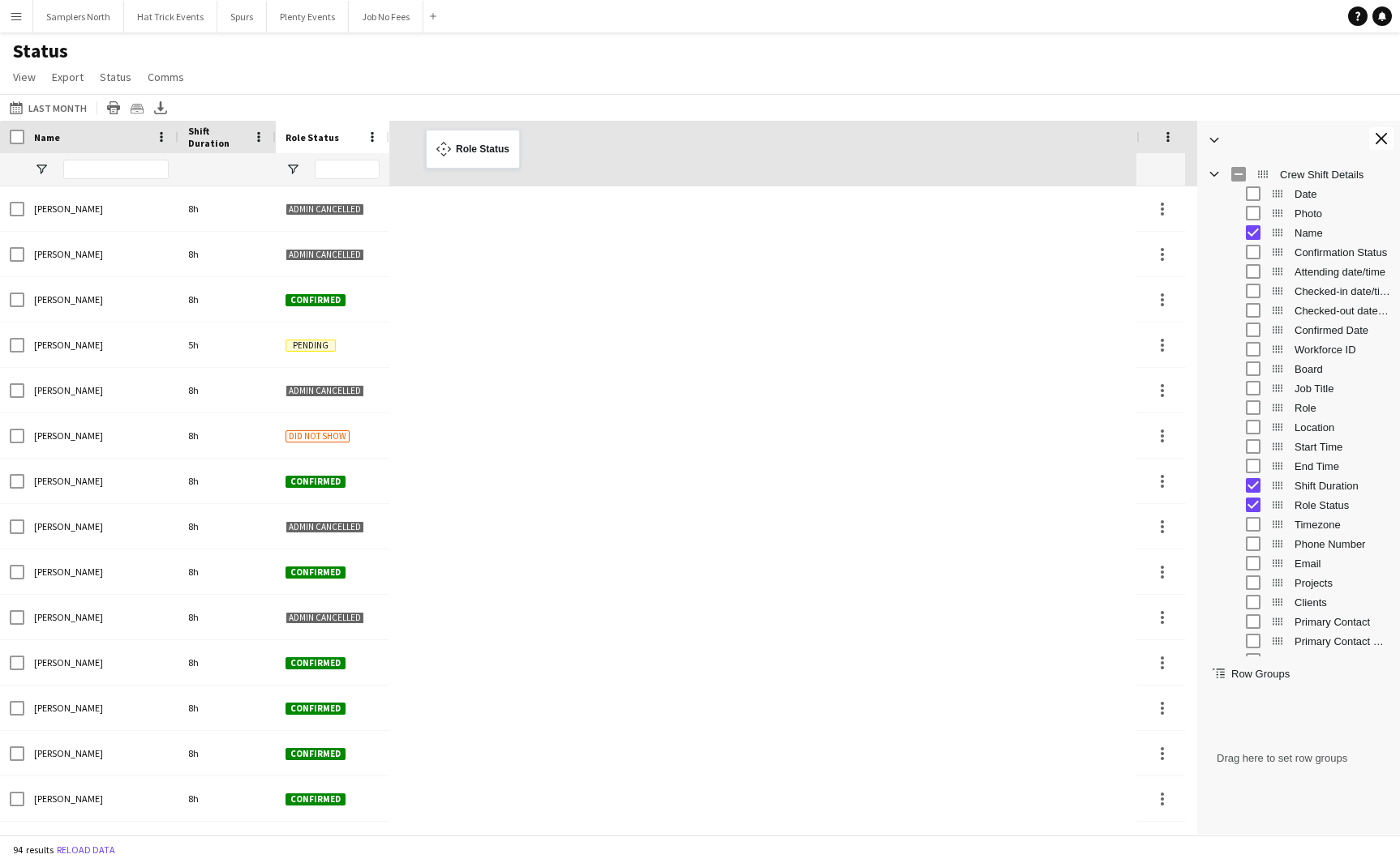
drag, startPoint x: 220, startPoint y: 135, endPoint x: 434, endPoint y: 140, distance: 214.1
click at [290, 169] on span "Open Filter Menu" at bounding box center [292, 169] width 15 height 15
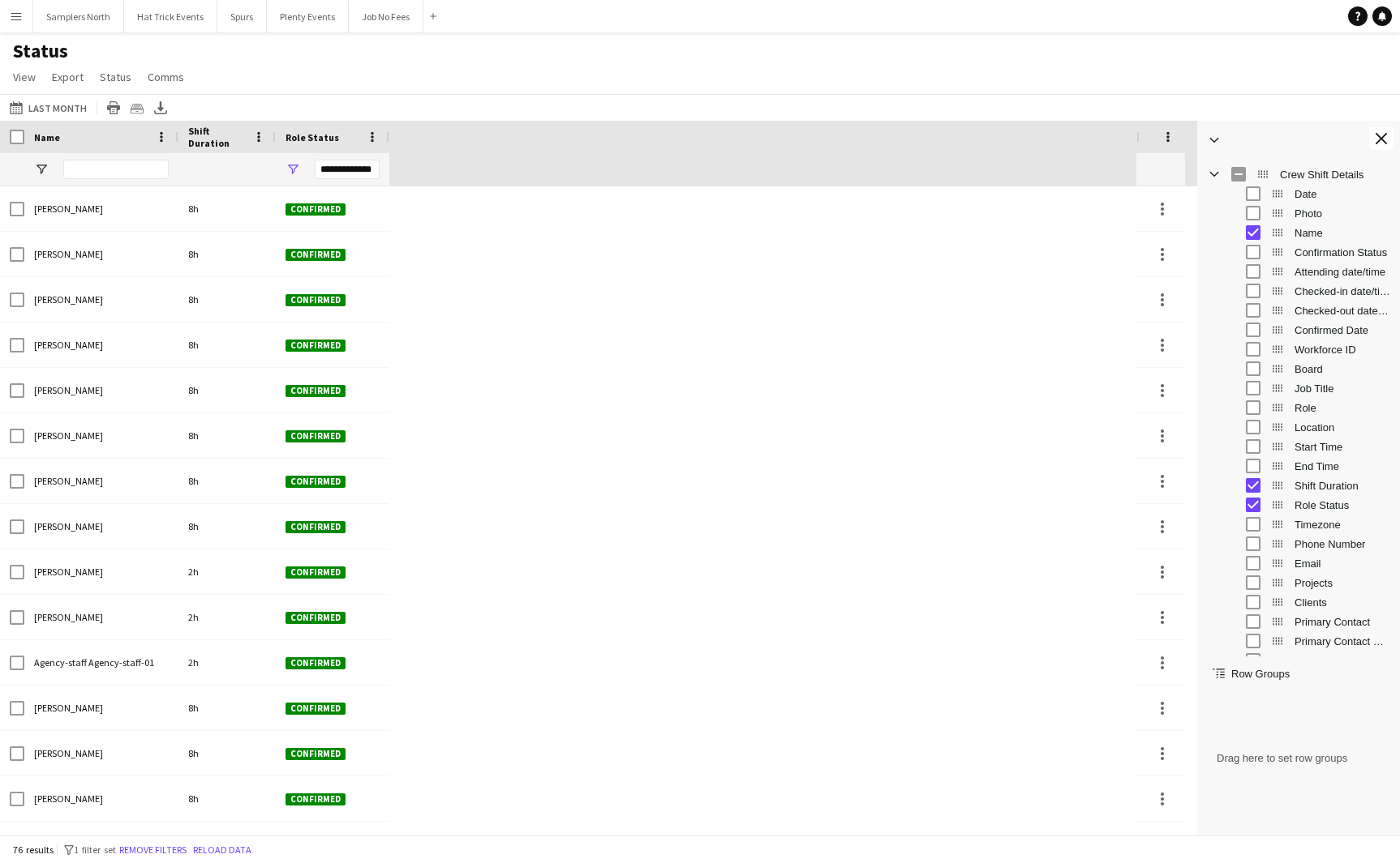
click at [471, 69] on div "Status View Views Default view Attending Confirmed Crew Crew Basics Crew detail…" at bounding box center [700, 66] width 1400 height 55
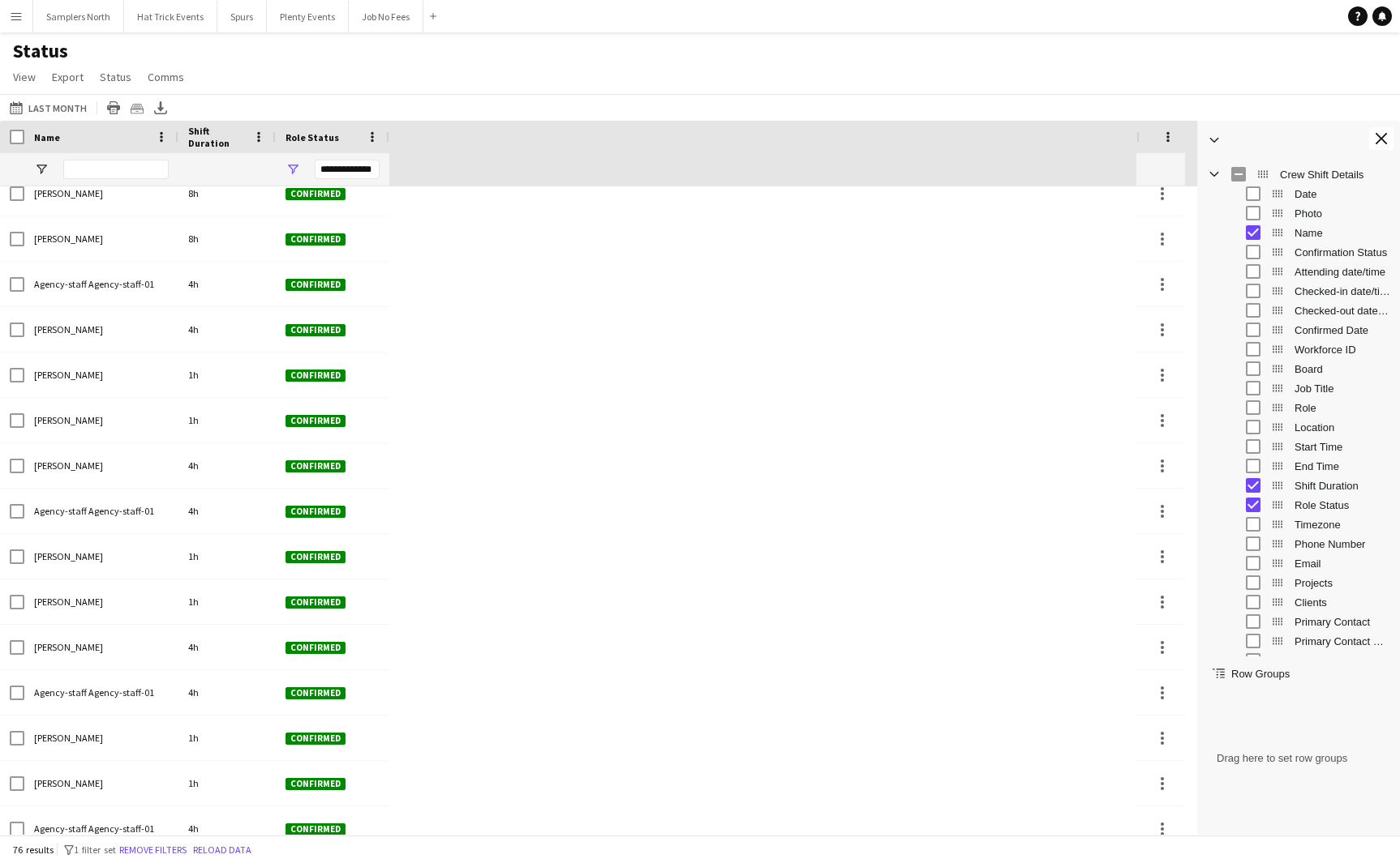
scroll to position [913, 0]
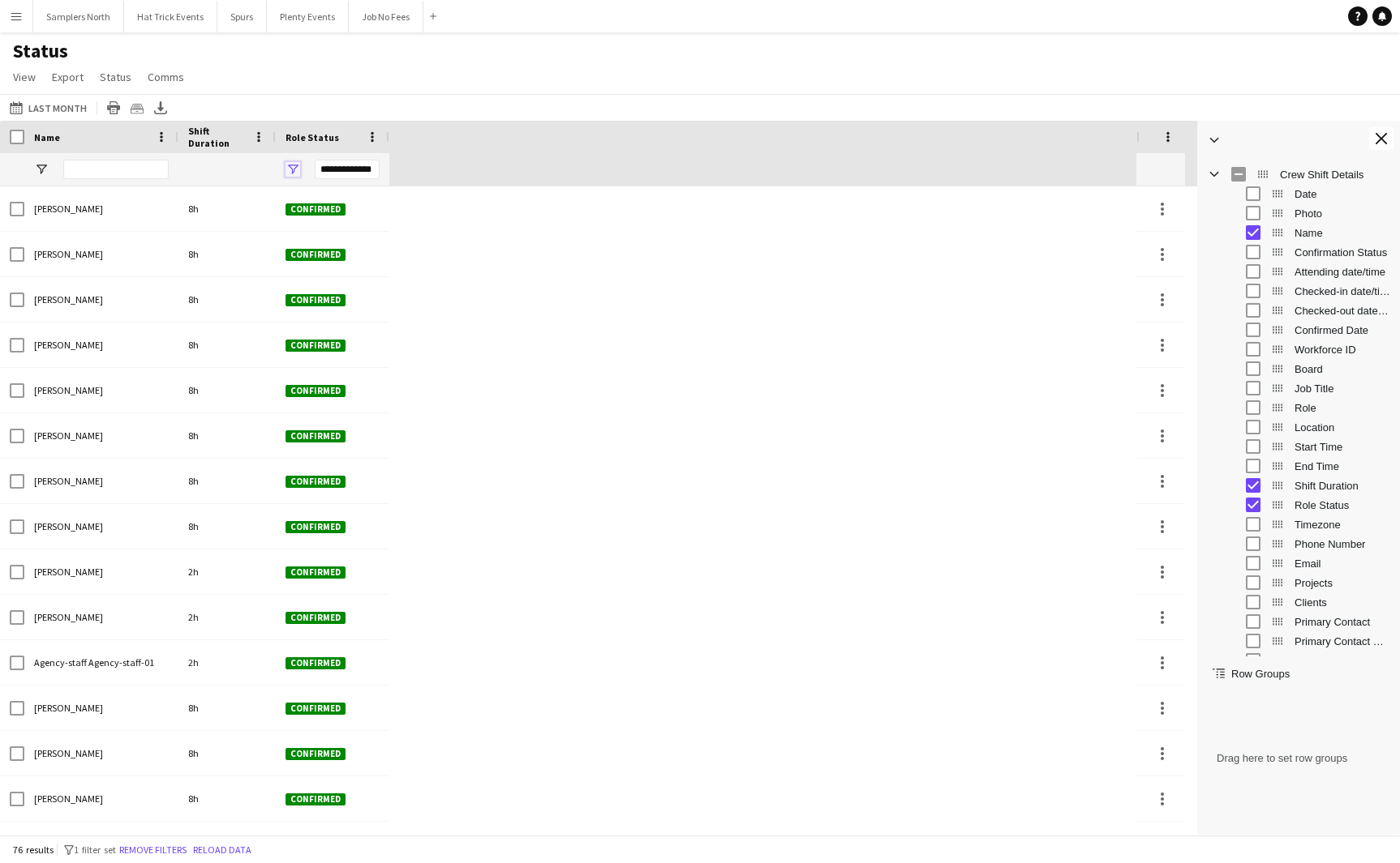
click at [292, 172] on span "Open Filter Menu" at bounding box center [292, 169] width 15 height 15
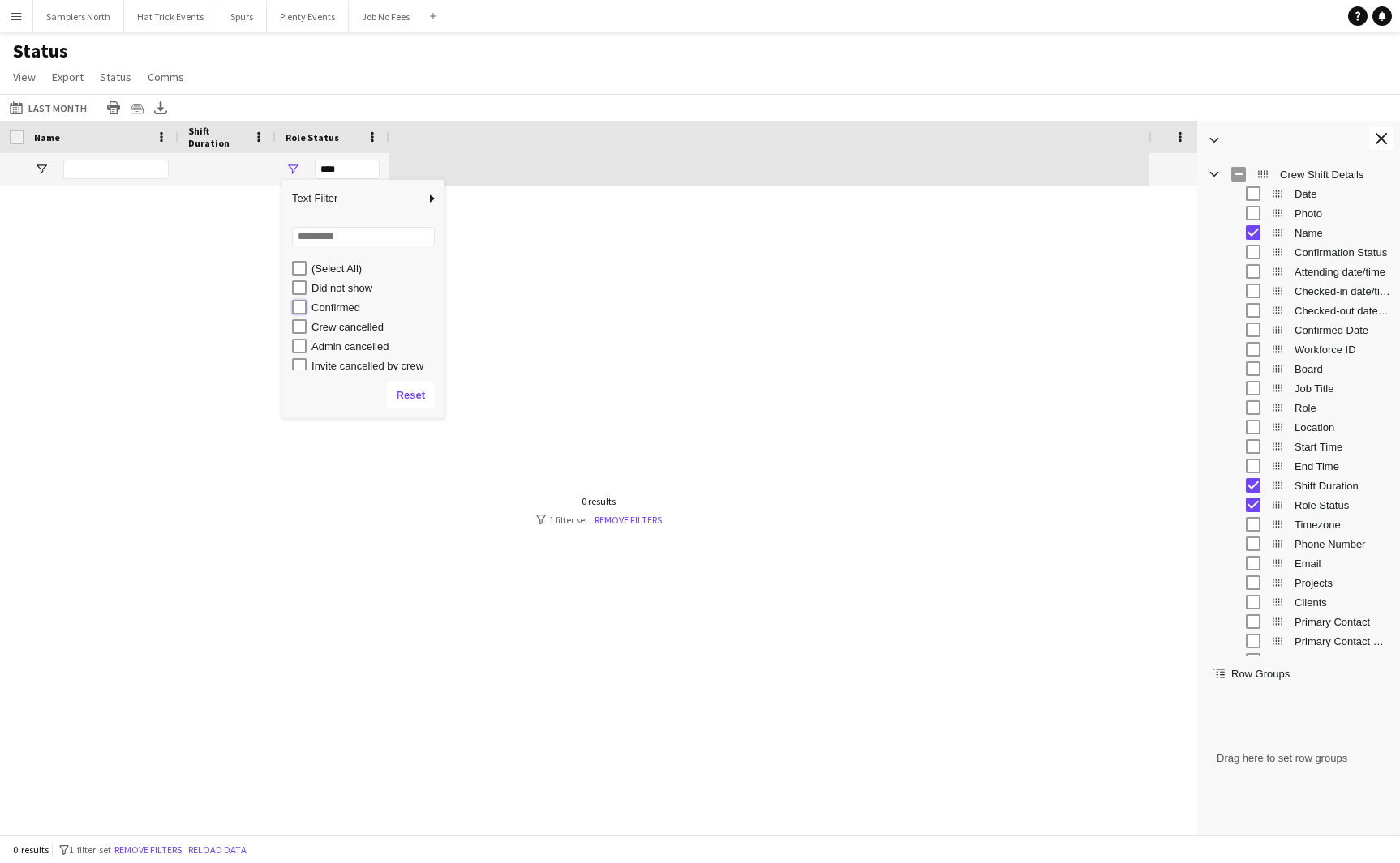
type input "**********"
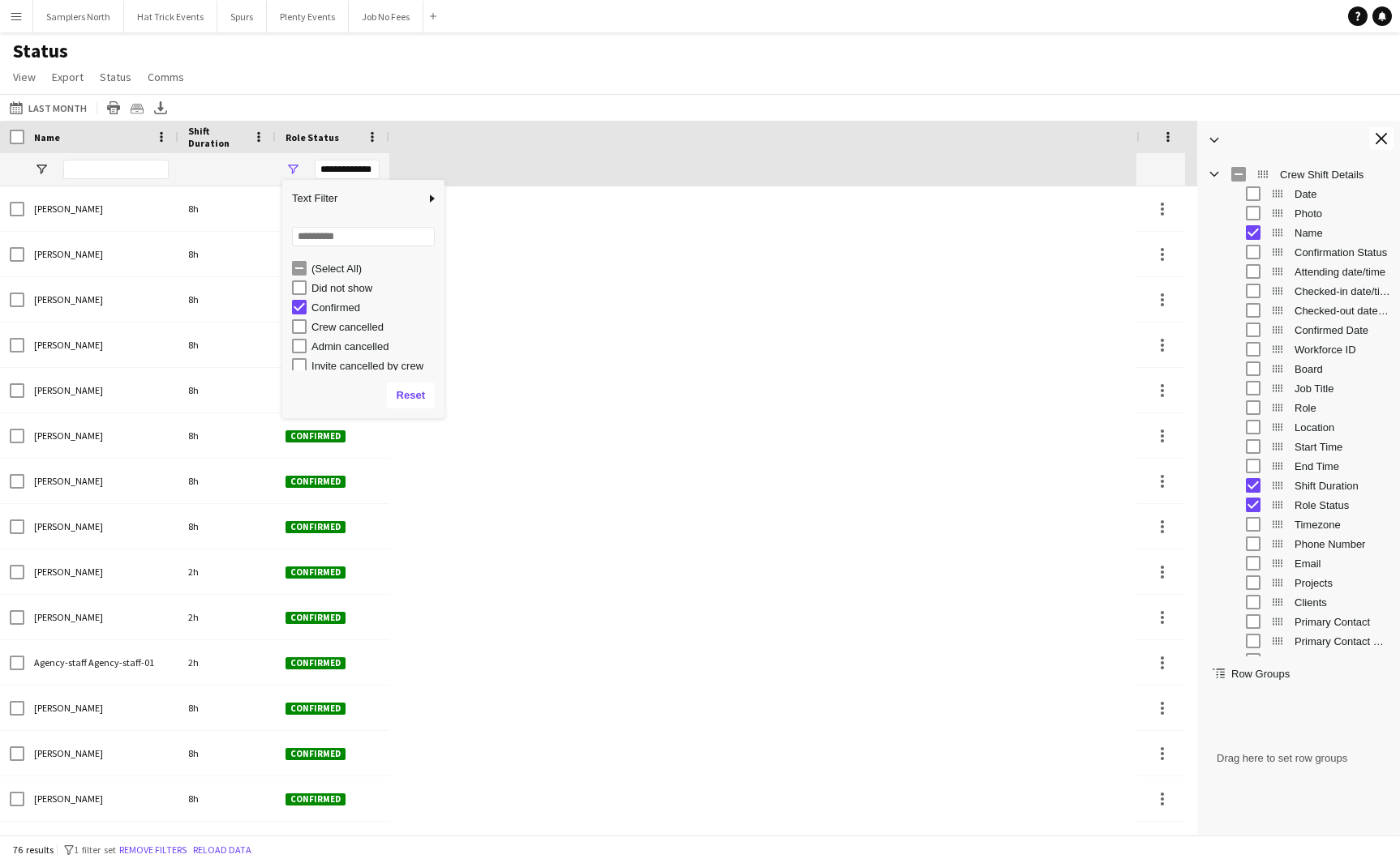
click at [527, 72] on div "Status View Views Default view Attending Confirmed Crew Crew Basics Crew detail…" at bounding box center [700, 66] width 1400 height 55
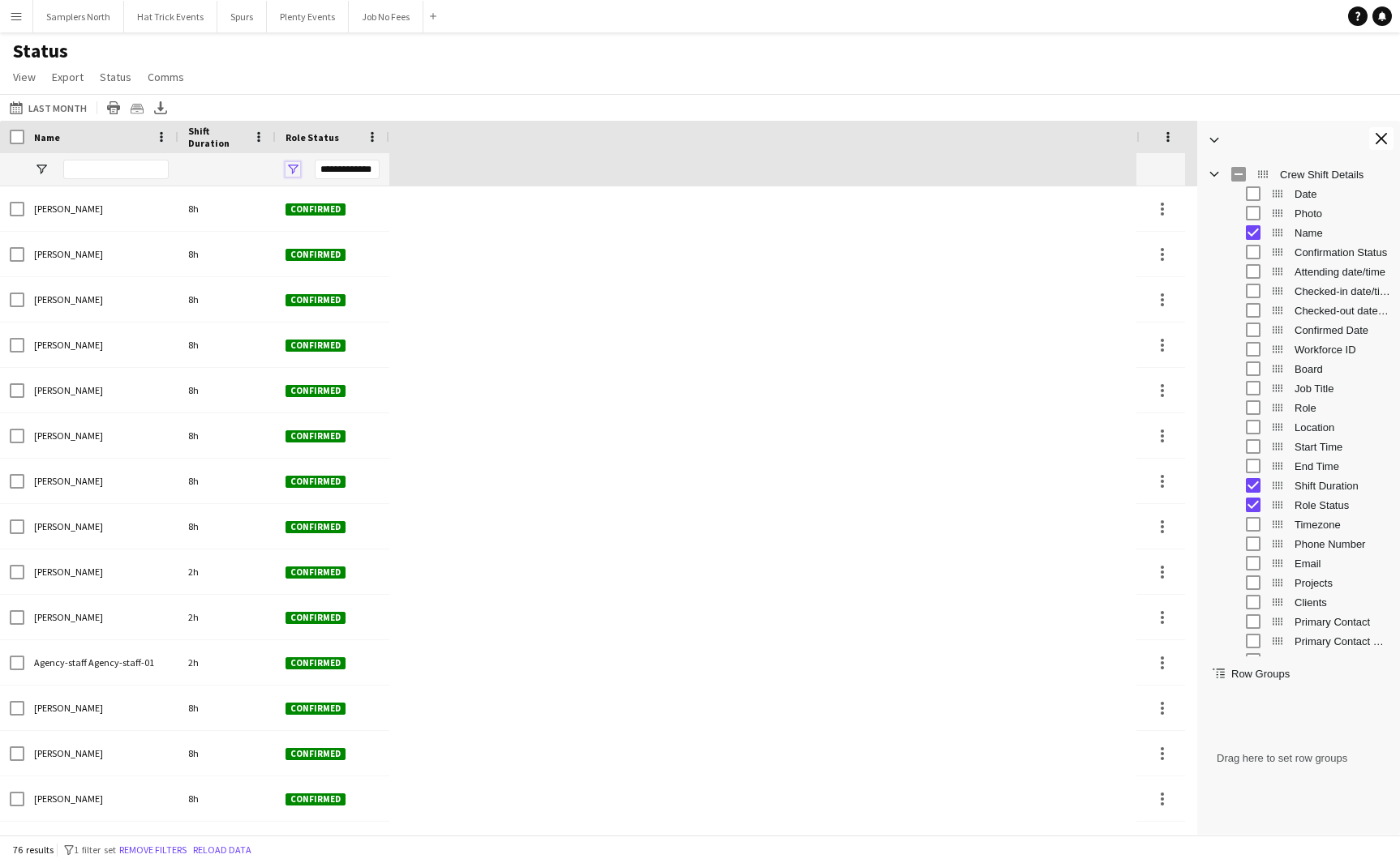
click at [295, 172] on span "Open Filter Menu" at bounding box center [292, 169] width 15 height 15
click at [294, 166] on span "Open Filter Menu" at bounding box center [292, 169] width 15 height 15
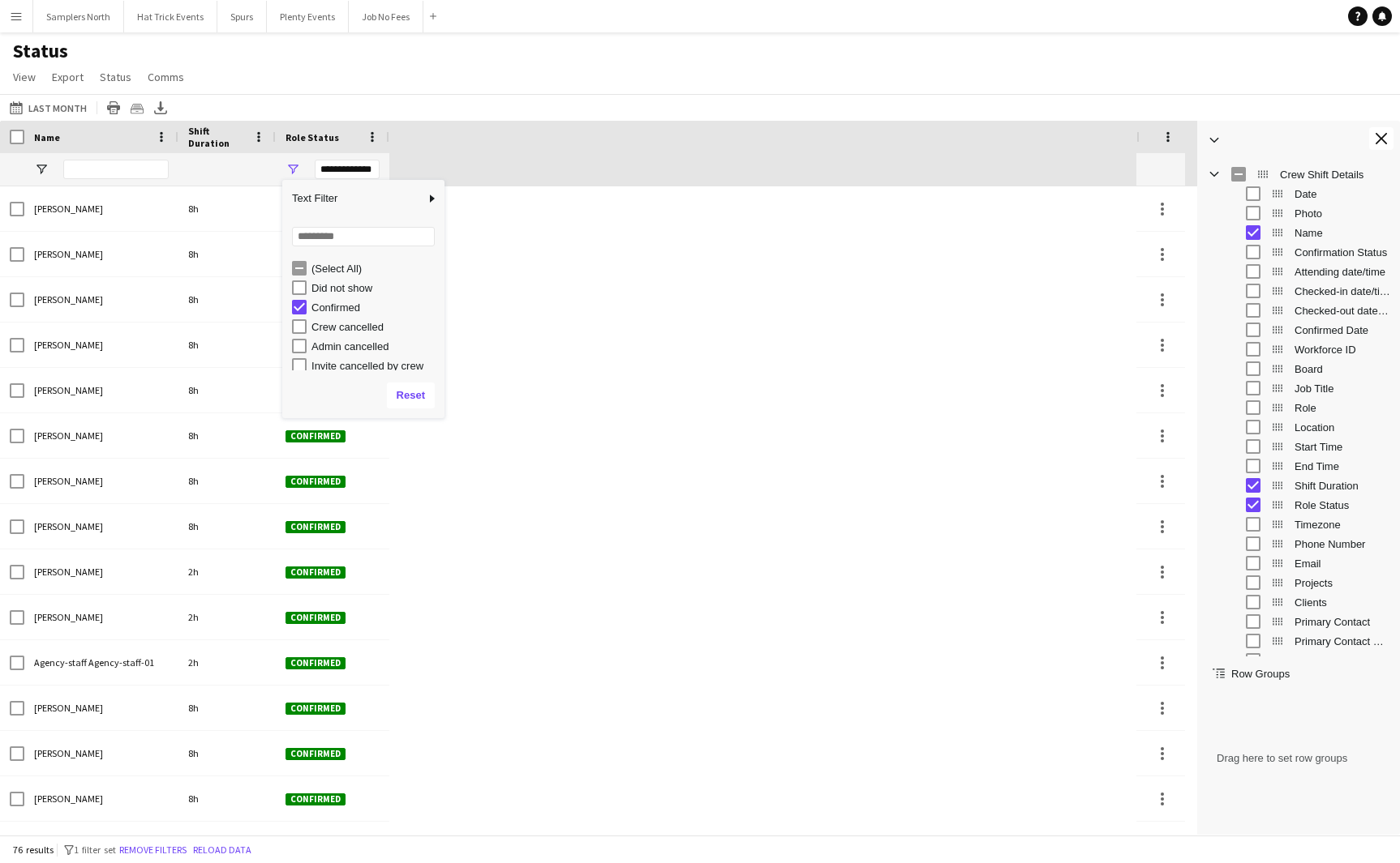
click at [476, 104] on div "Last Month Last Month [DATE] This Week This Month [DATE] Last Week Last Month […" at bounding box center [700, 107] width 1400 height 27
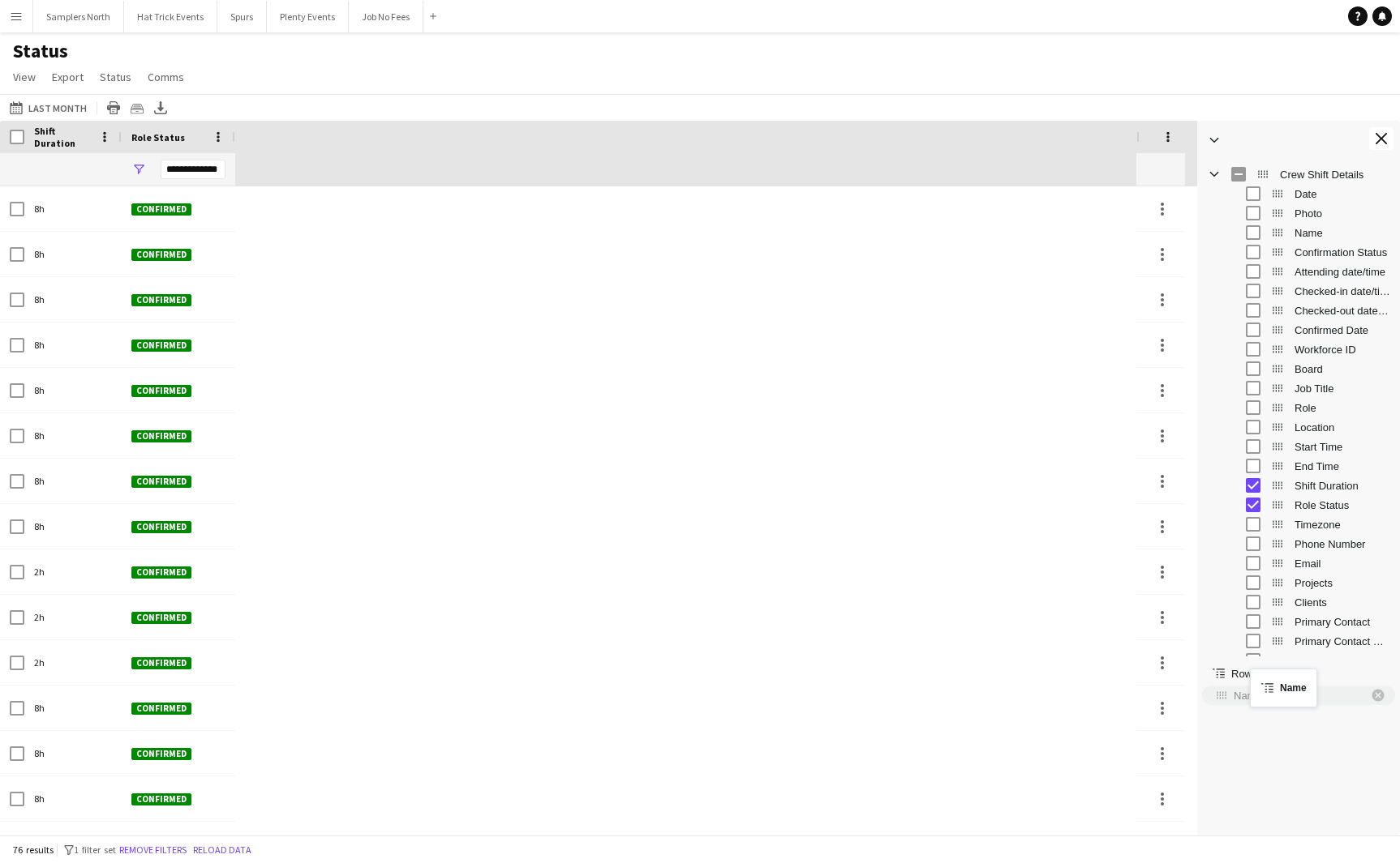
drag, startPoint x: 1276, startPoint y: 232, endPoint x: 1258, endPoint y: 679, distance: 447.4
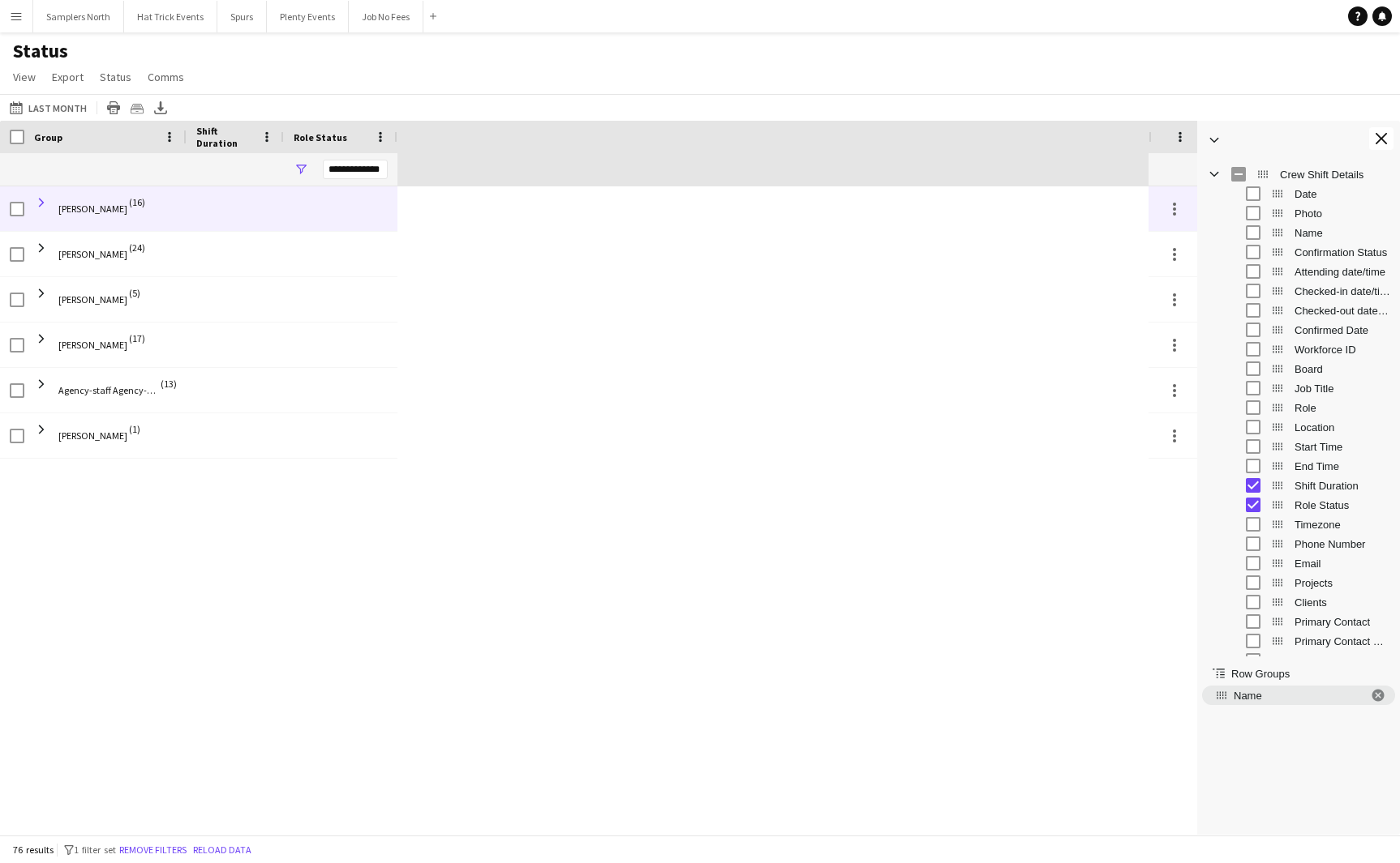
click at [45, 204] on span at bounding box center [41, 203] width 15 height 15
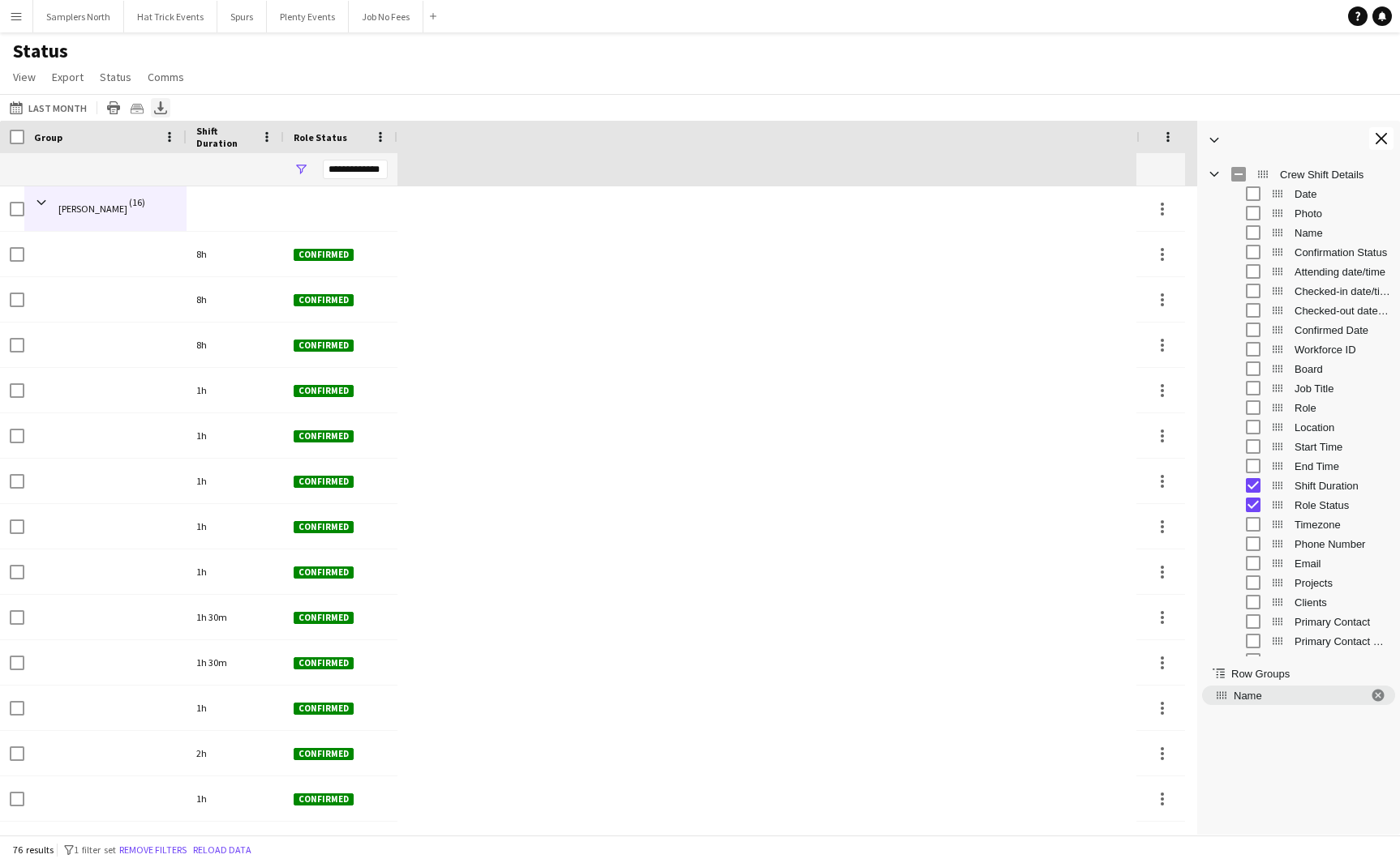
click at [155, 111] on icon "Export XLSX" at bounding box center [160, 108] width 13 height 13
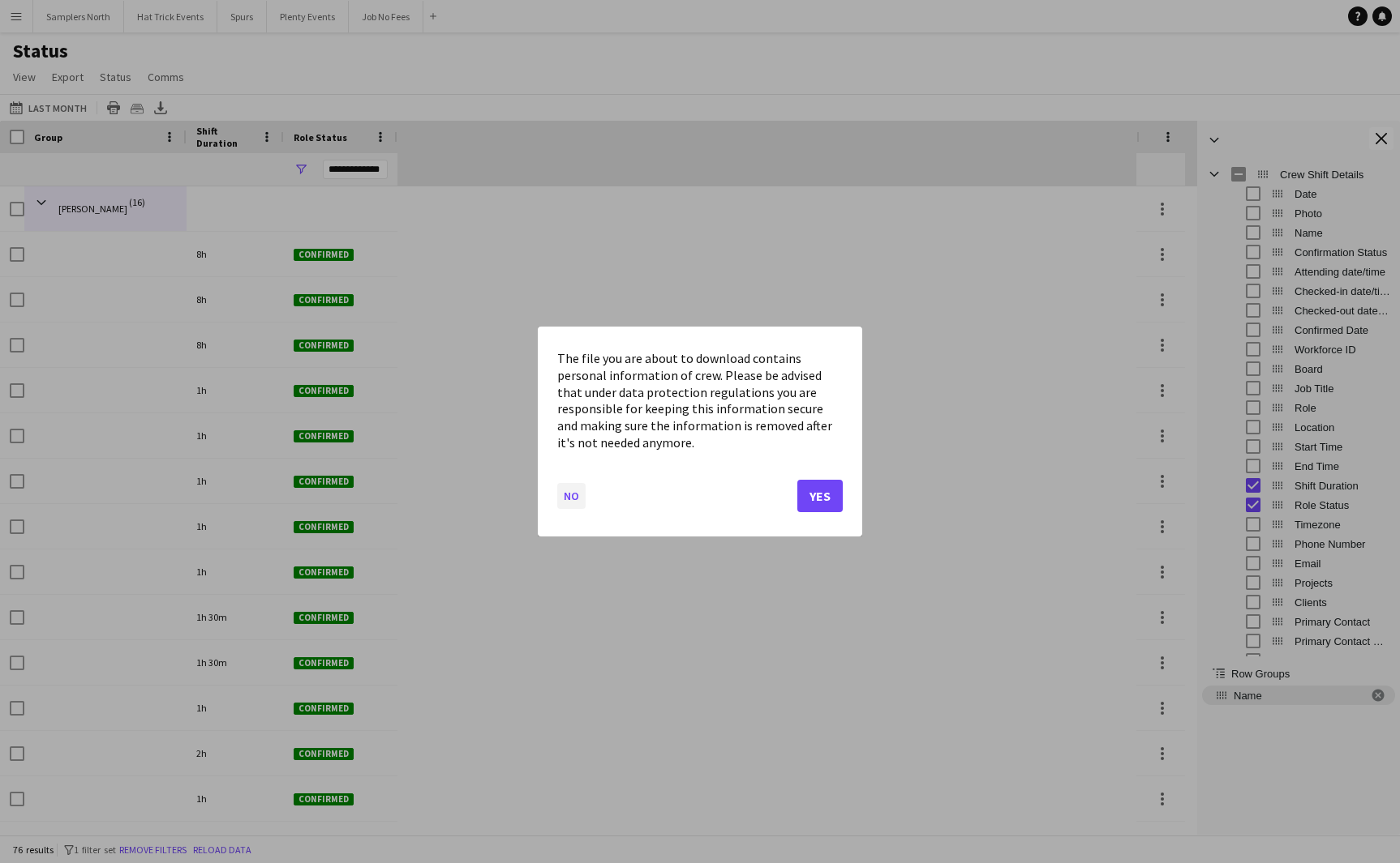
click at [578, 494] on button "No" at bounding box center [571, 496] width 28 height 26
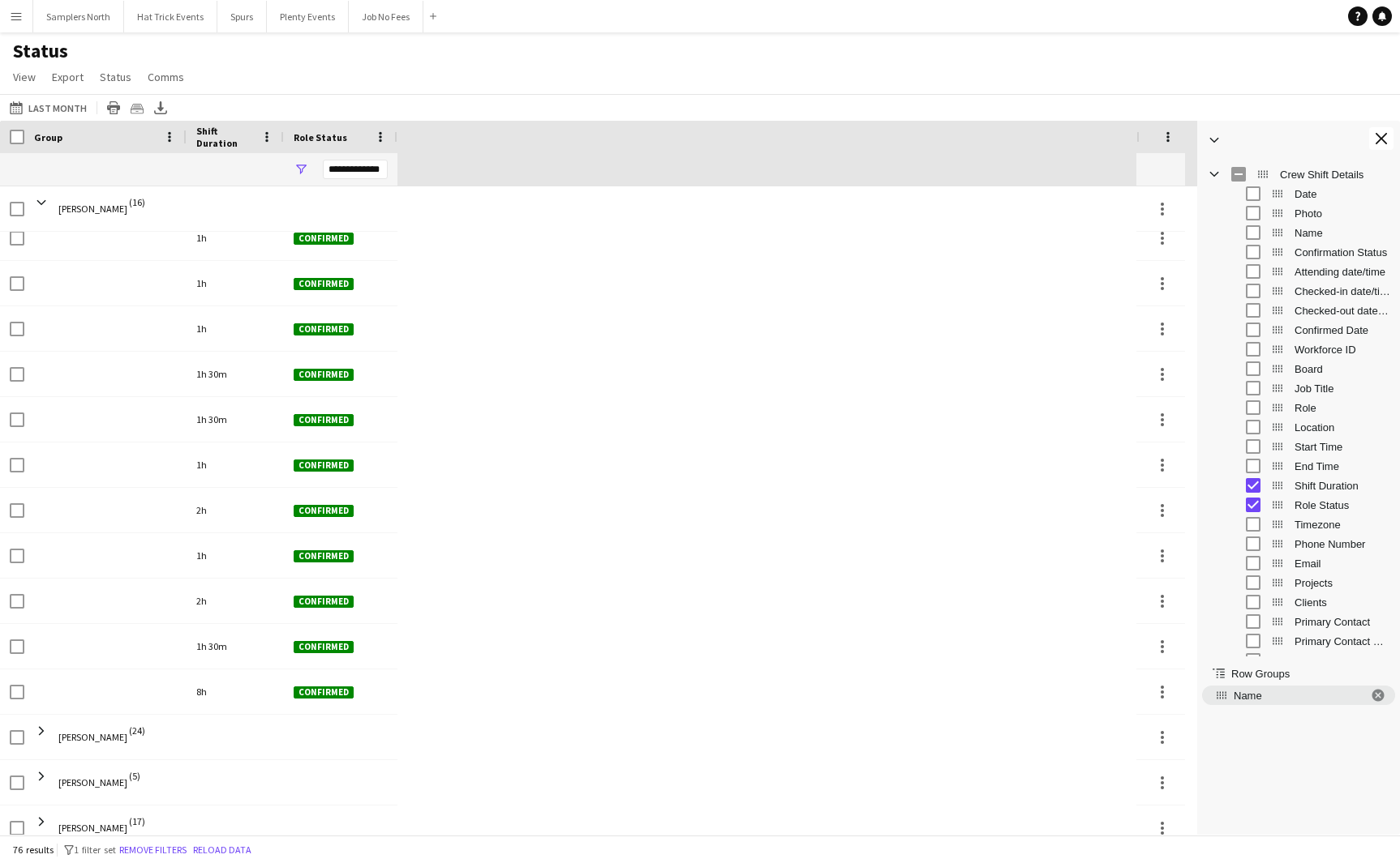
scroll to position [0, 0]
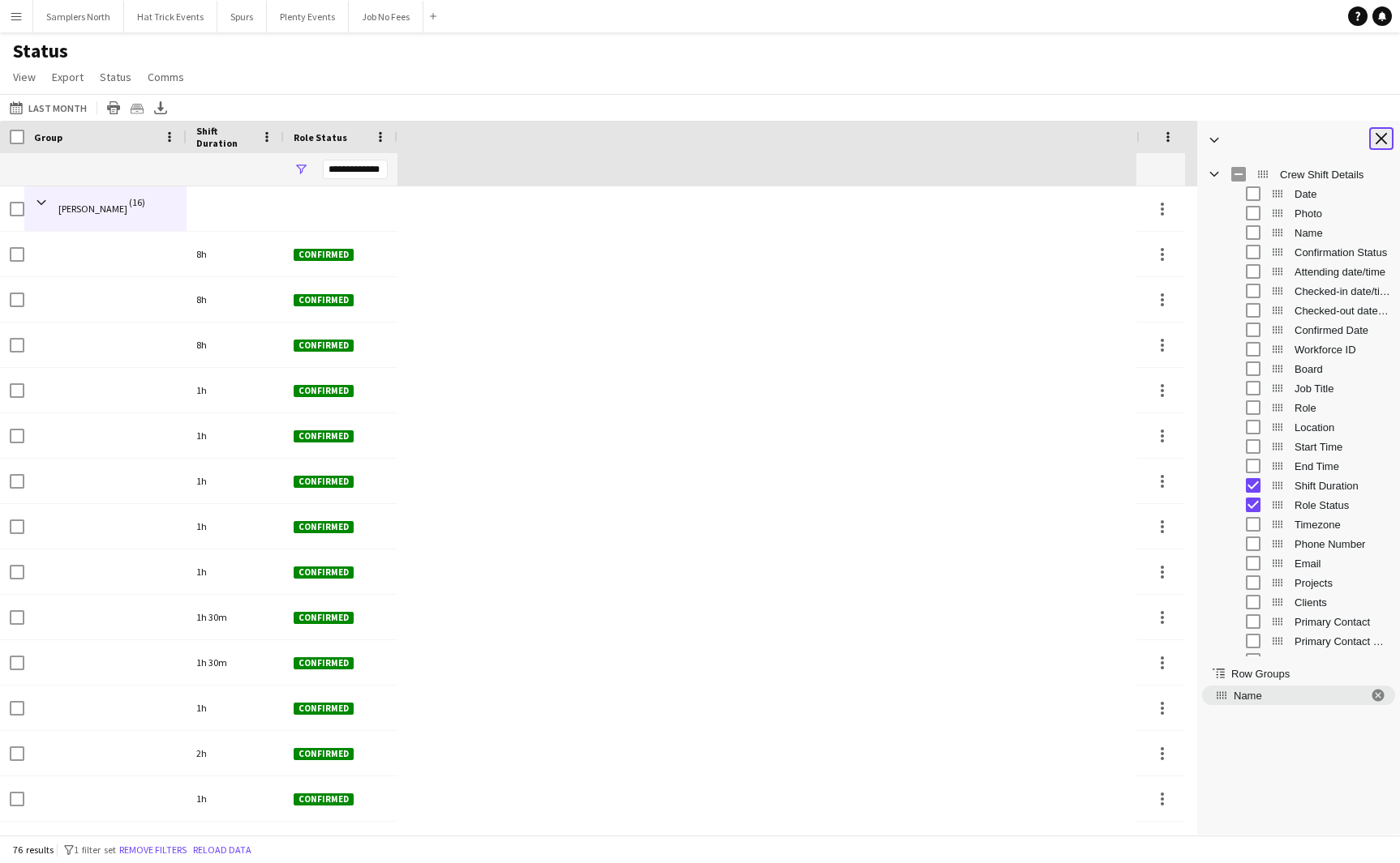
click at [1380, 141] on app-icon "Close tool panel" at bounding box center [1380, 138] width 11 height 11
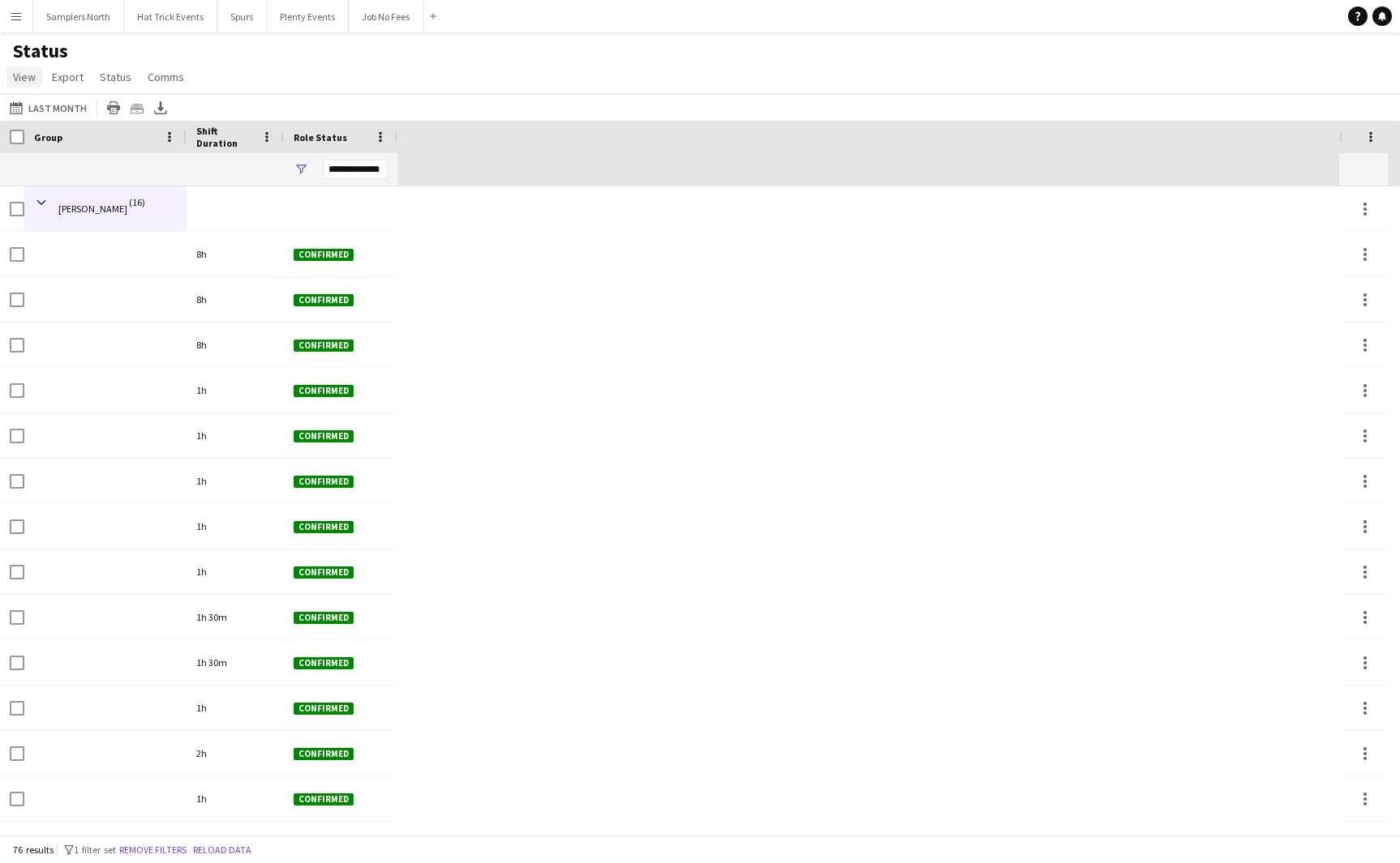
click at [21, 74] on span "View" at bounding box center [24, 77] width 22 height 15
click at [66, 276] on span "Reset View" at bounding box center [47, 276] width 54 height 15
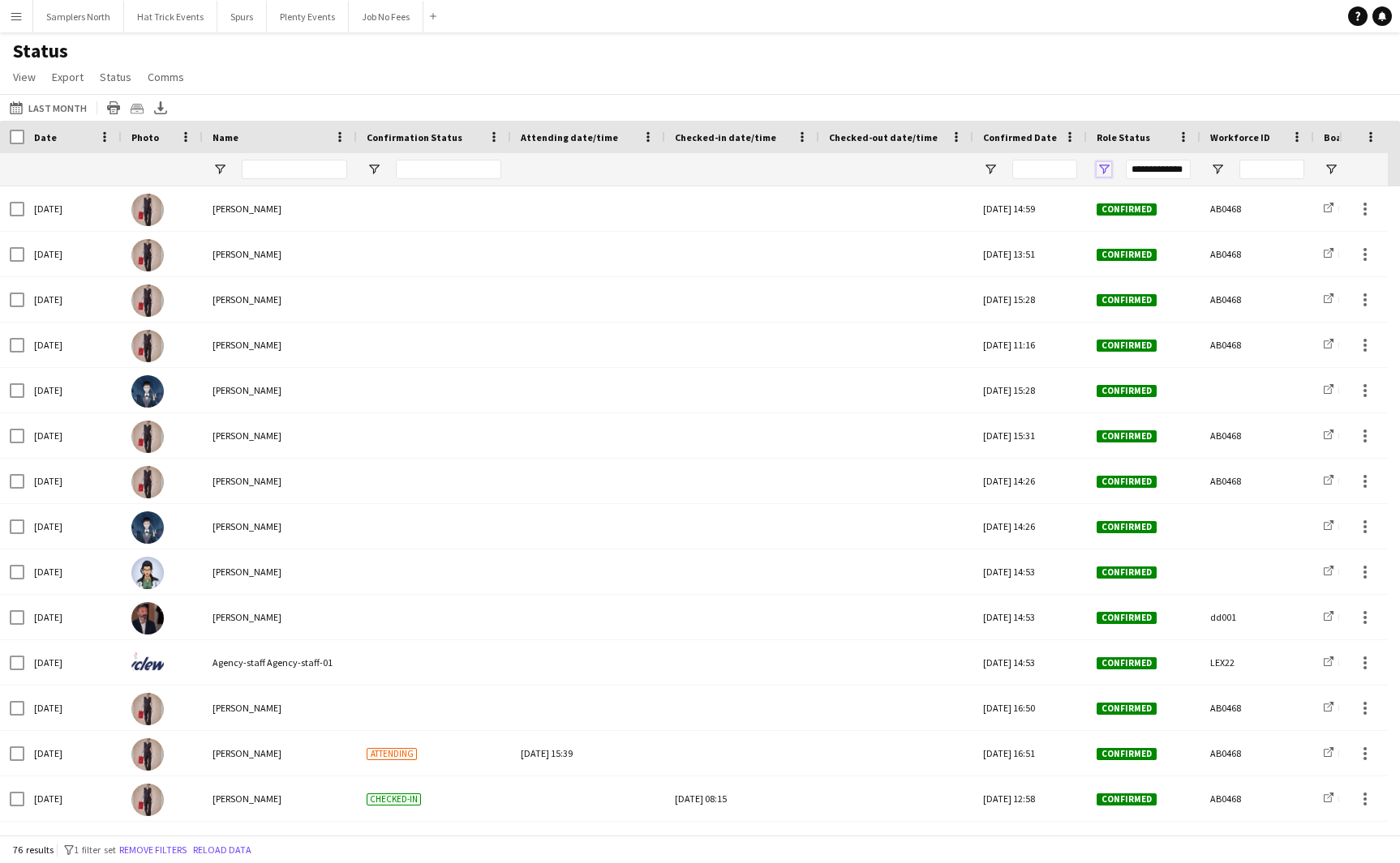
click at [1103, 170] on span "Open Filter Menu" at bounding box center [1103, 169] width 15 height 15
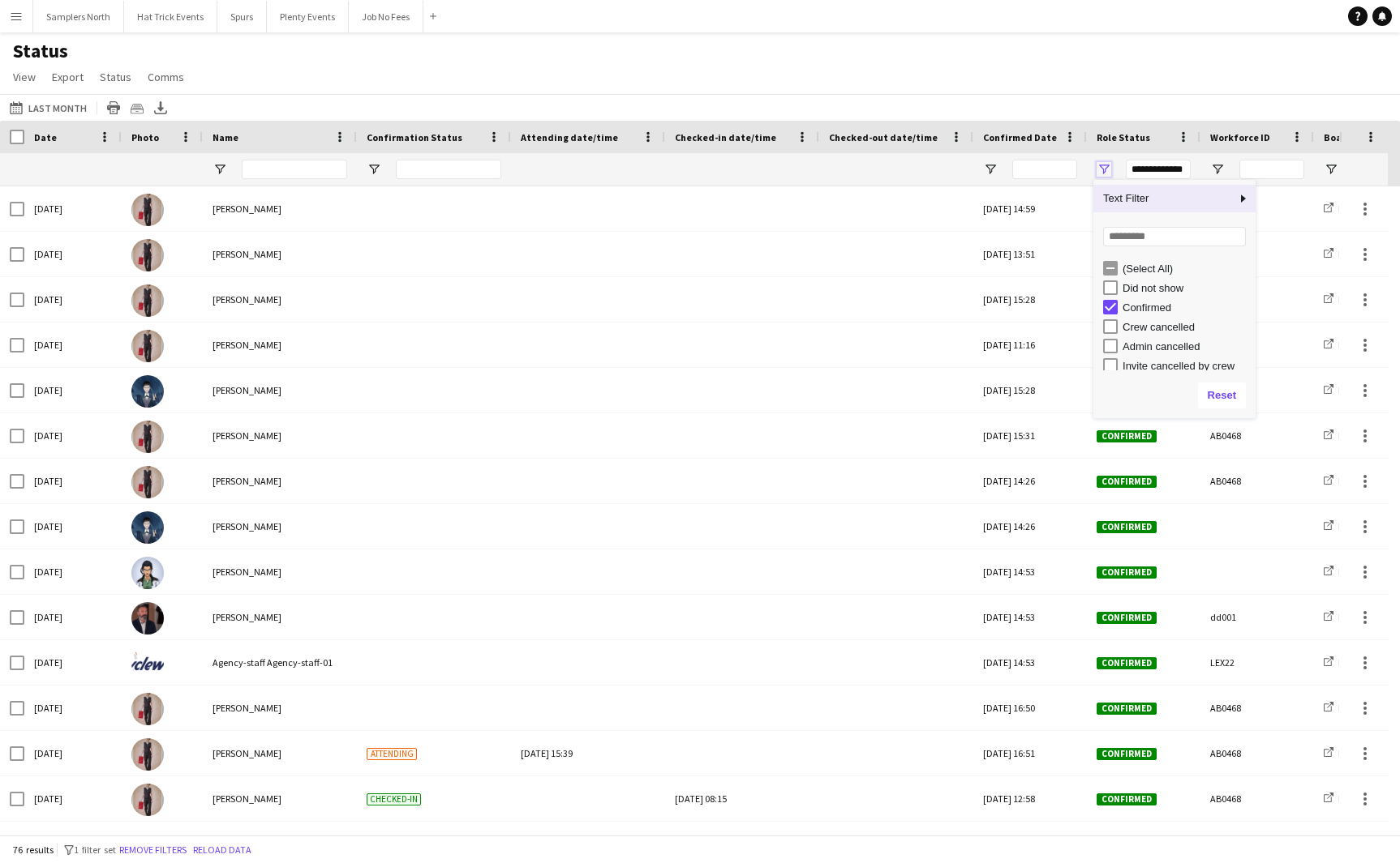
click at [1103, 170] on span "Open Filter Menu" at bounding box center [1103, 169] width 15 height 15
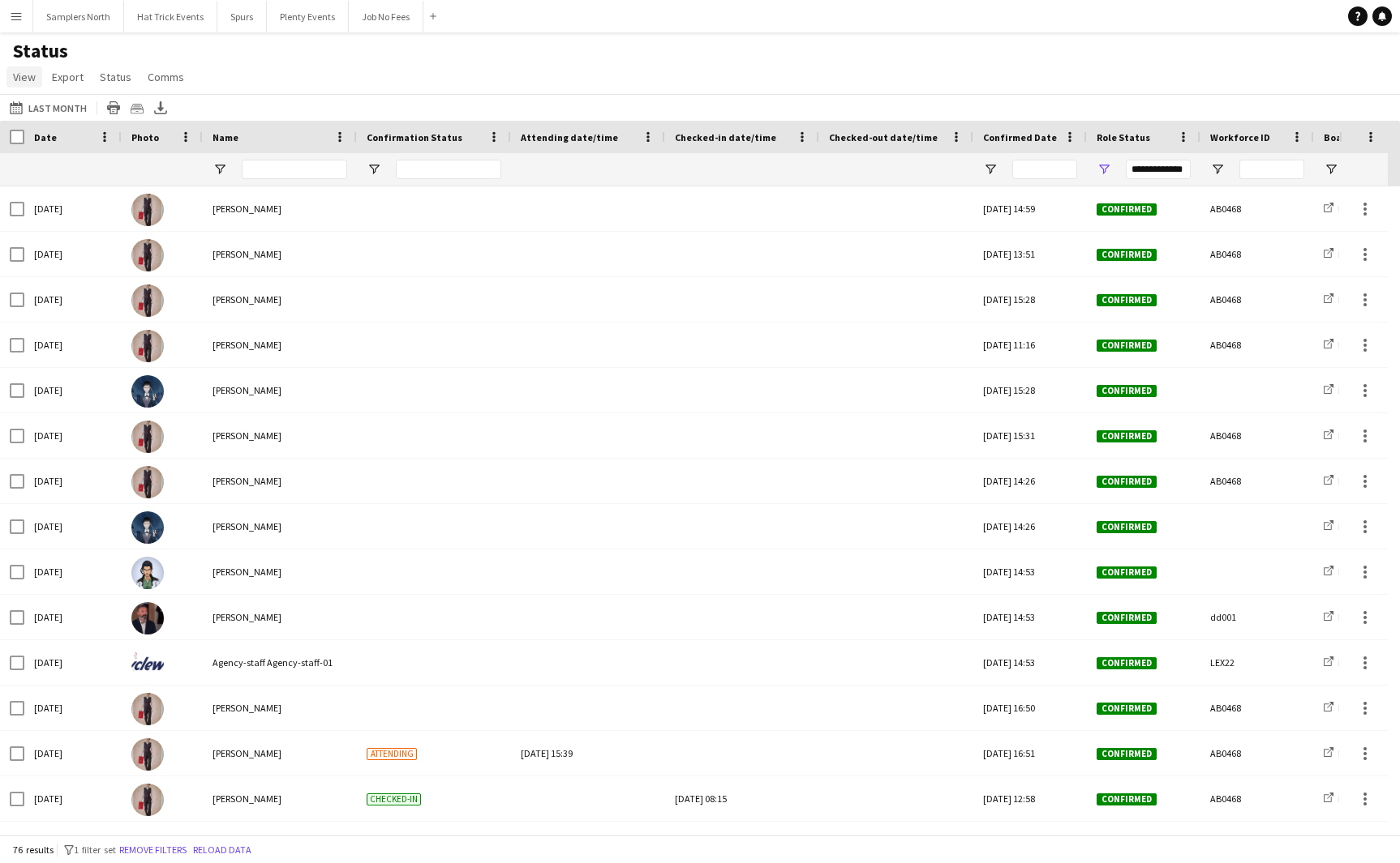
click at [30, 81] on span "View" at bounding box center [24, 77] width 22 height 15
click at [53, 312] on span "Reset All" at bounding box center [42, 310] width 43 height 15
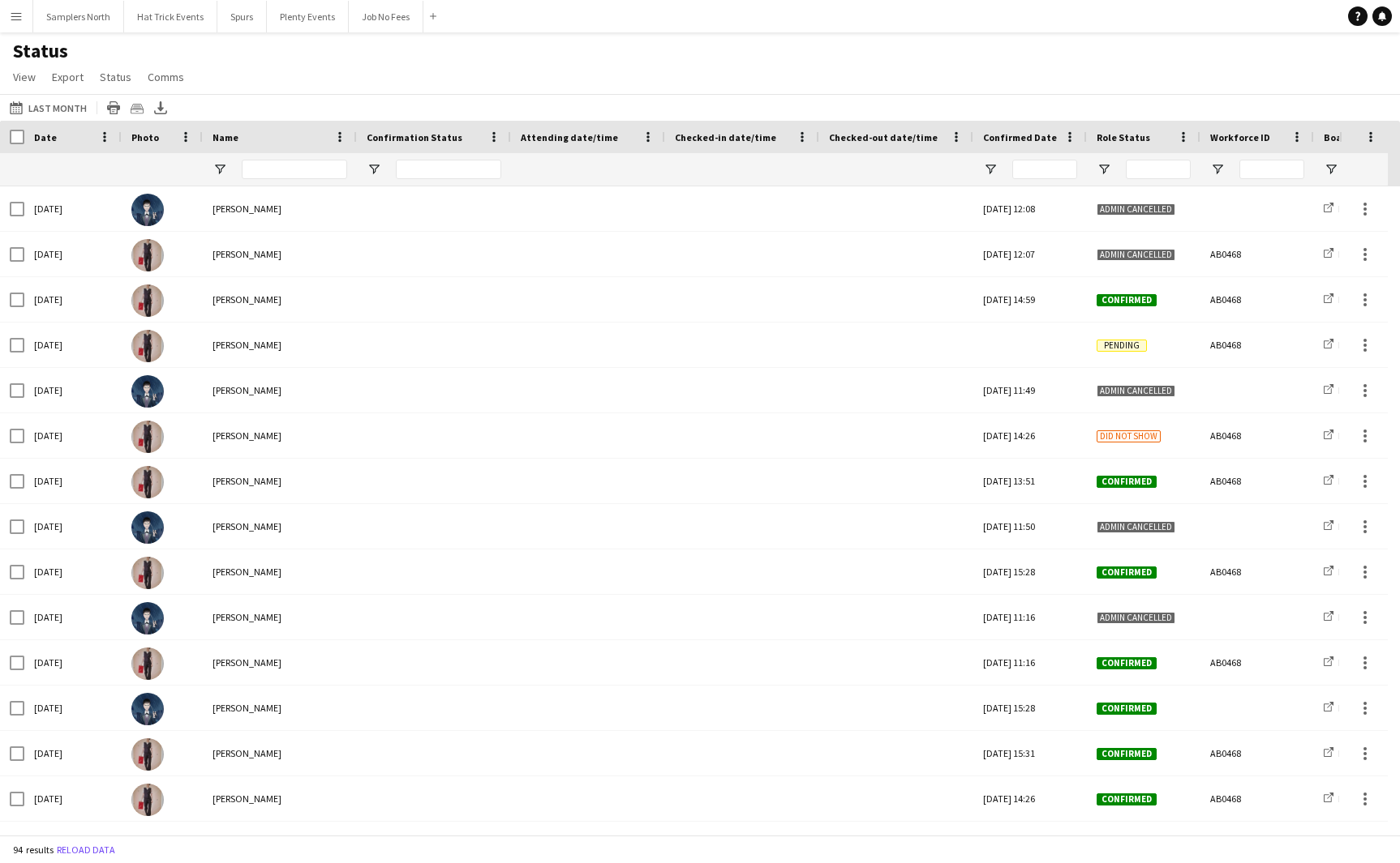
click at [1161, 130] on div "Role Status" at bounding box center [1133, 137] width 74 height 24
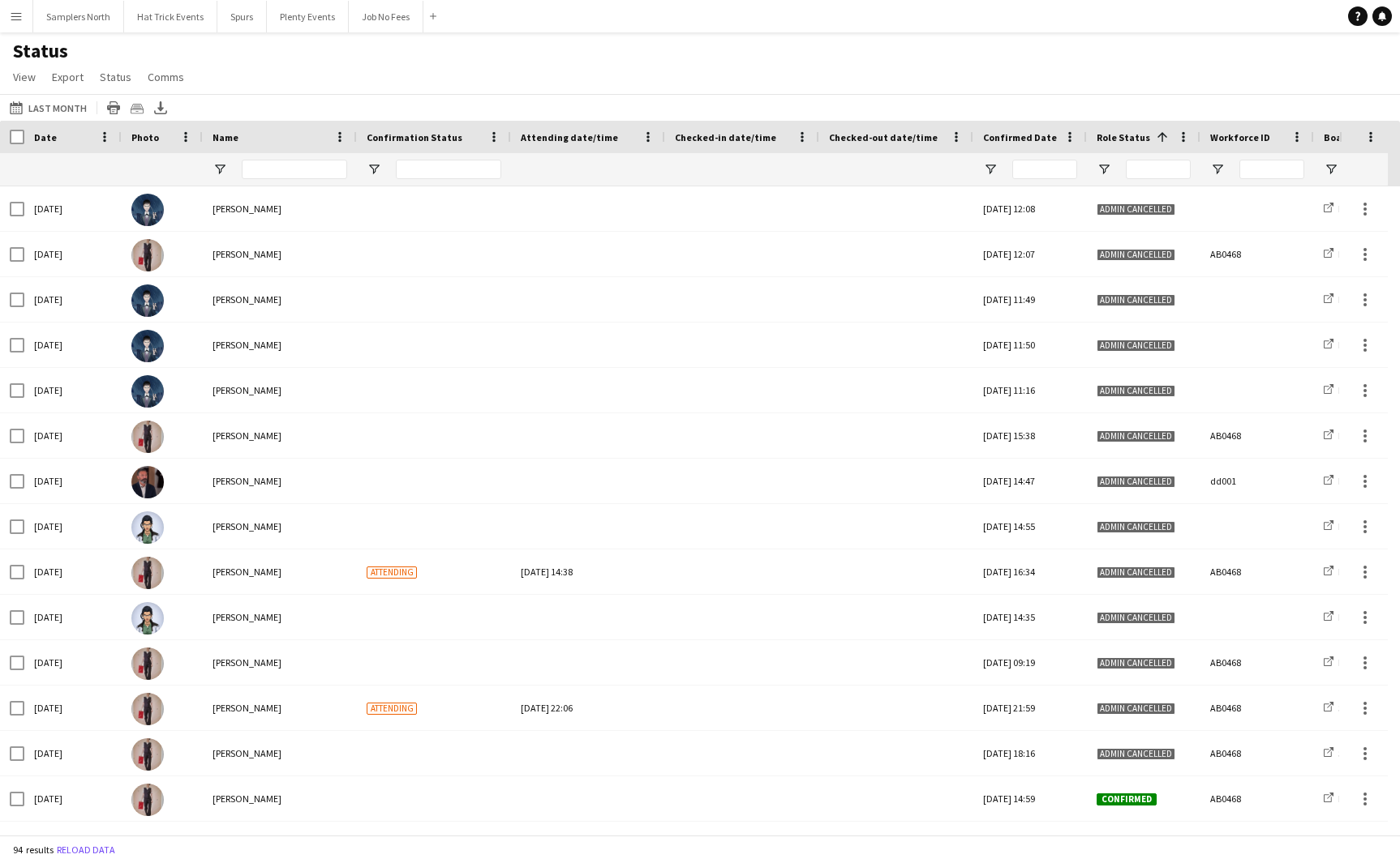
click at [1161, 130] on span at bounding box center [1162, 136] width 15 height 15
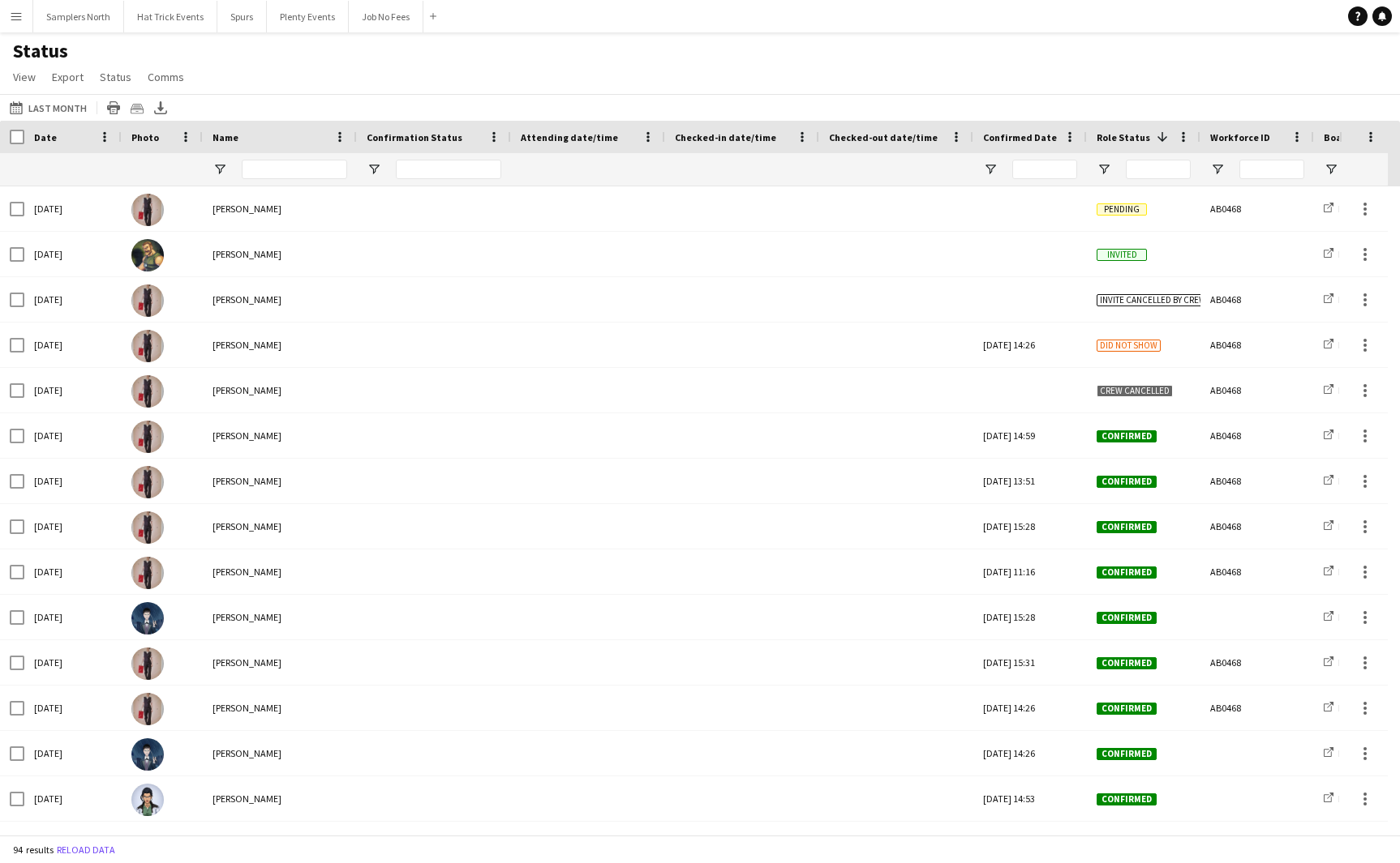
click at [21, 21] on app-icon "Menu" at bounding box center [16, 16] width 13 height 13
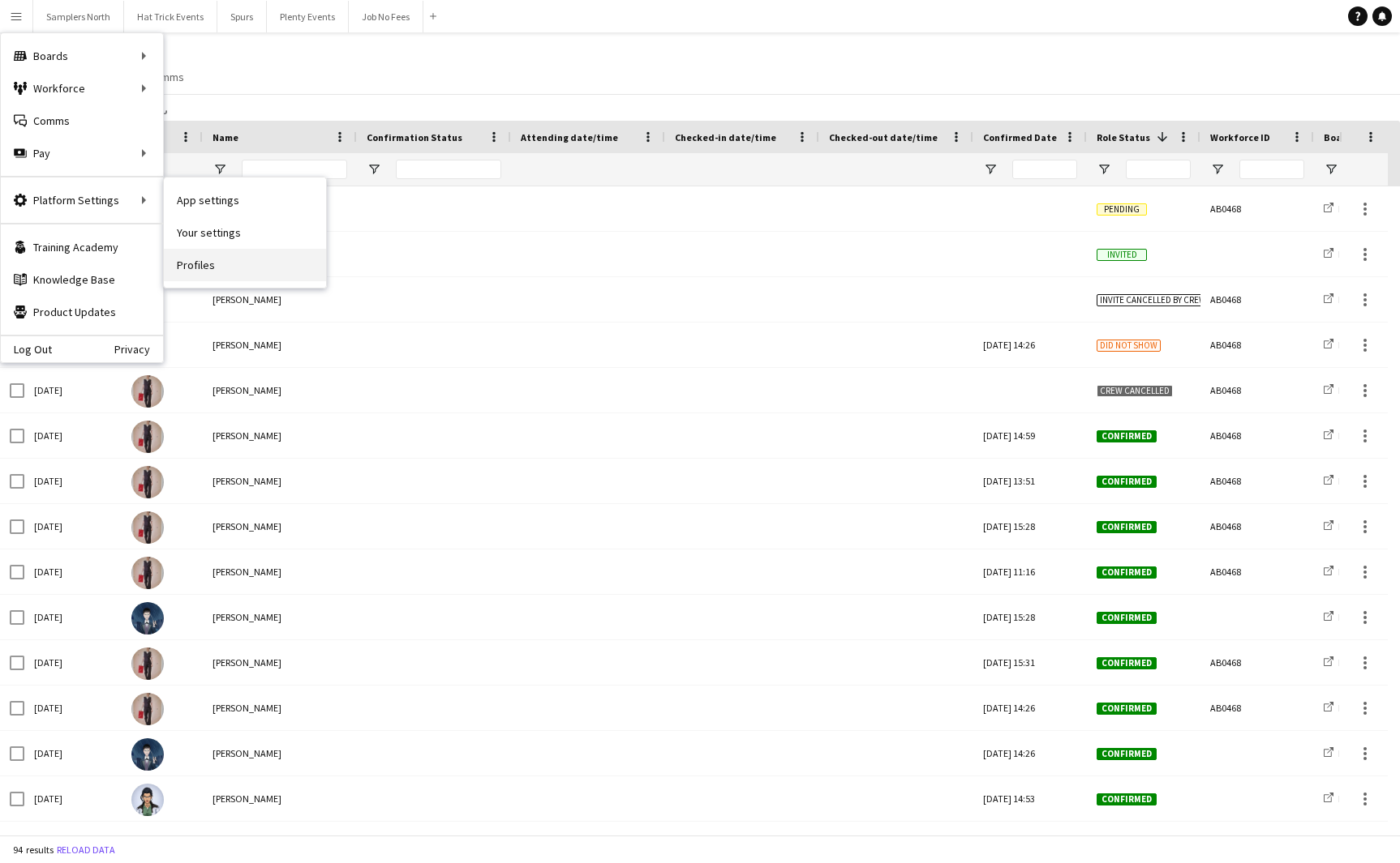
click at [199, 266] on link "Profiles" at bounding box center [245, 266] width 162 height 33
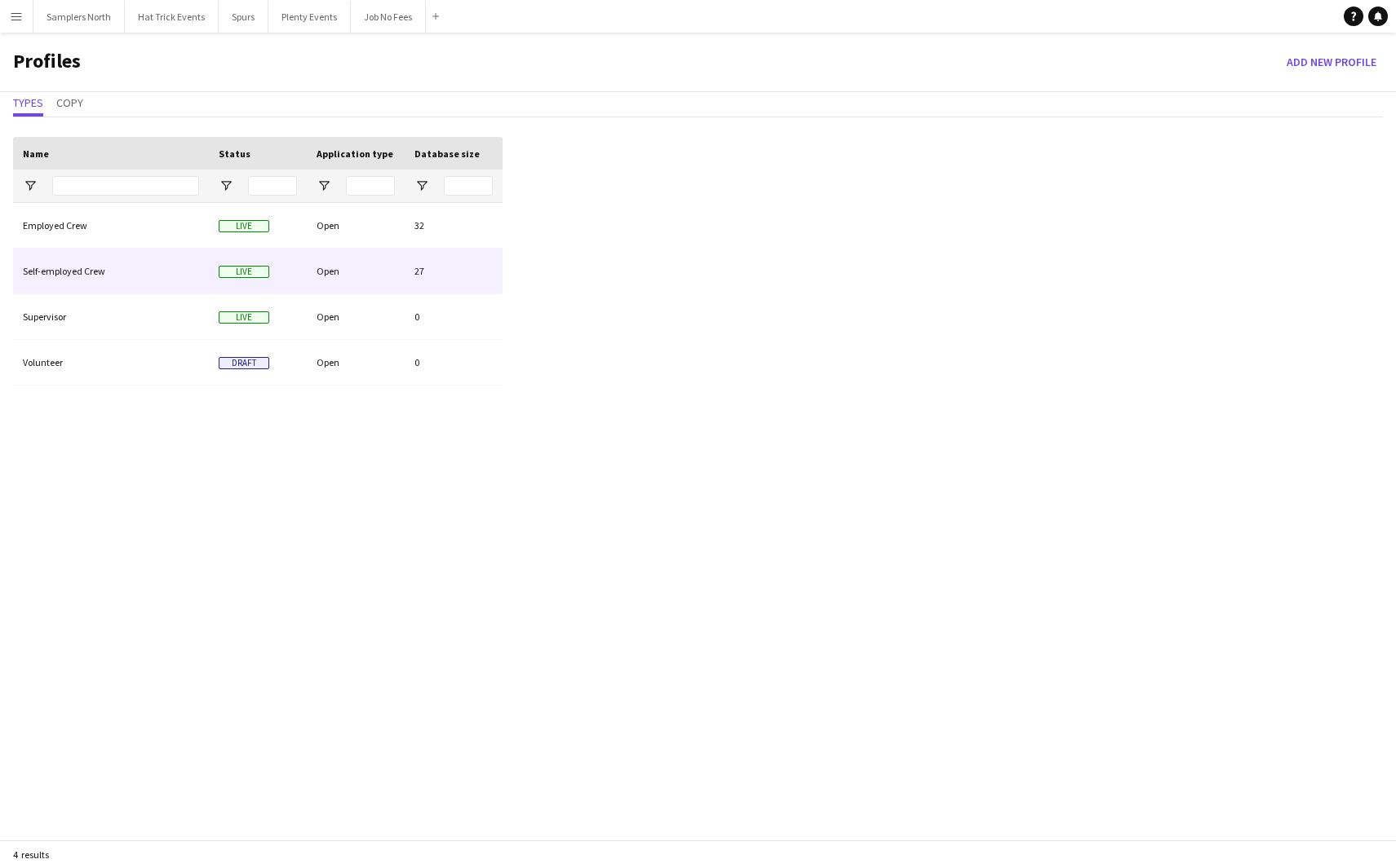
click at [320, 270] on div "Open" at bounding box center [355, 271] width 98 height 45
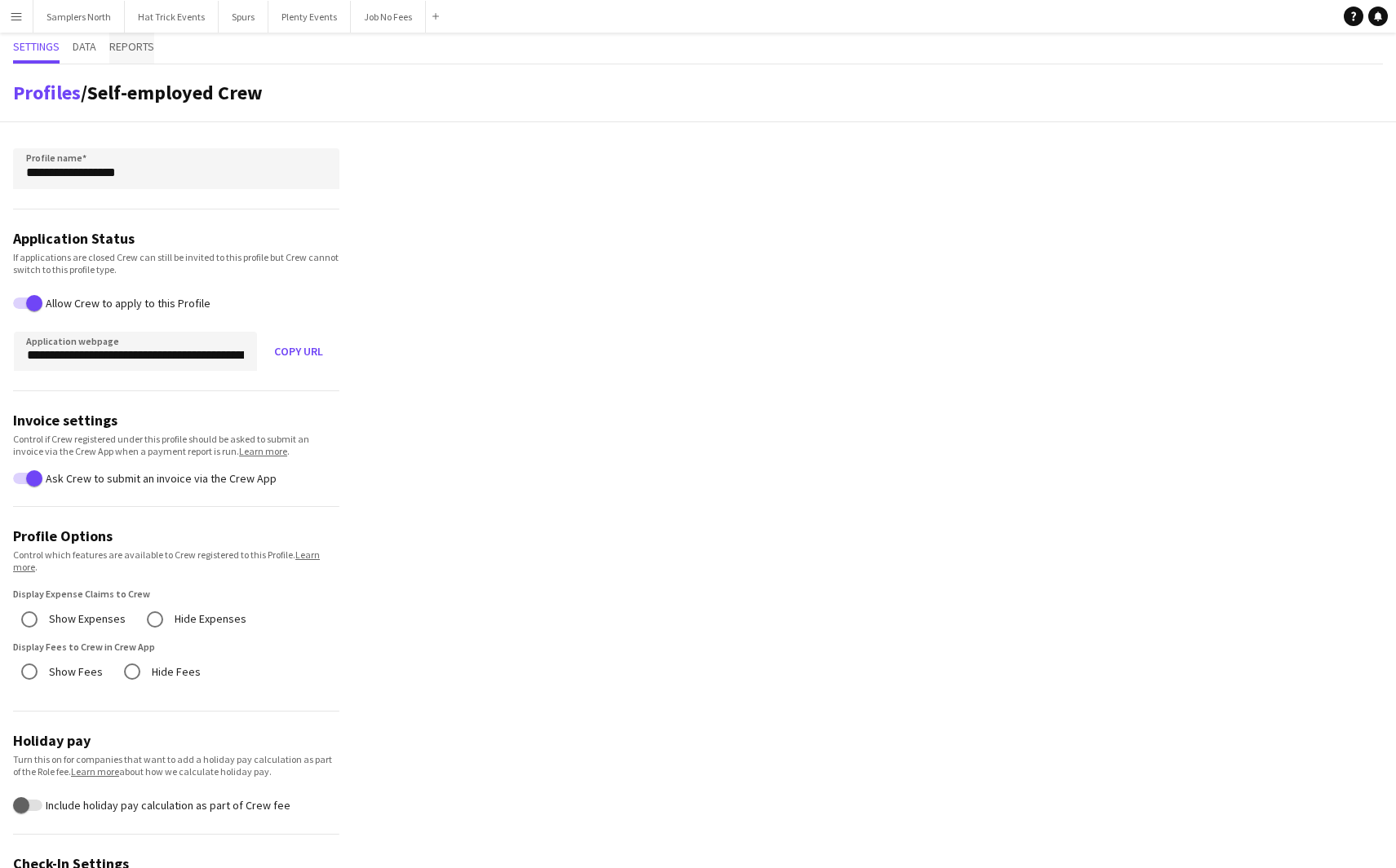
click at [152, 48] on span "Reports" at bounding box center [132, 46] width 45 height 11
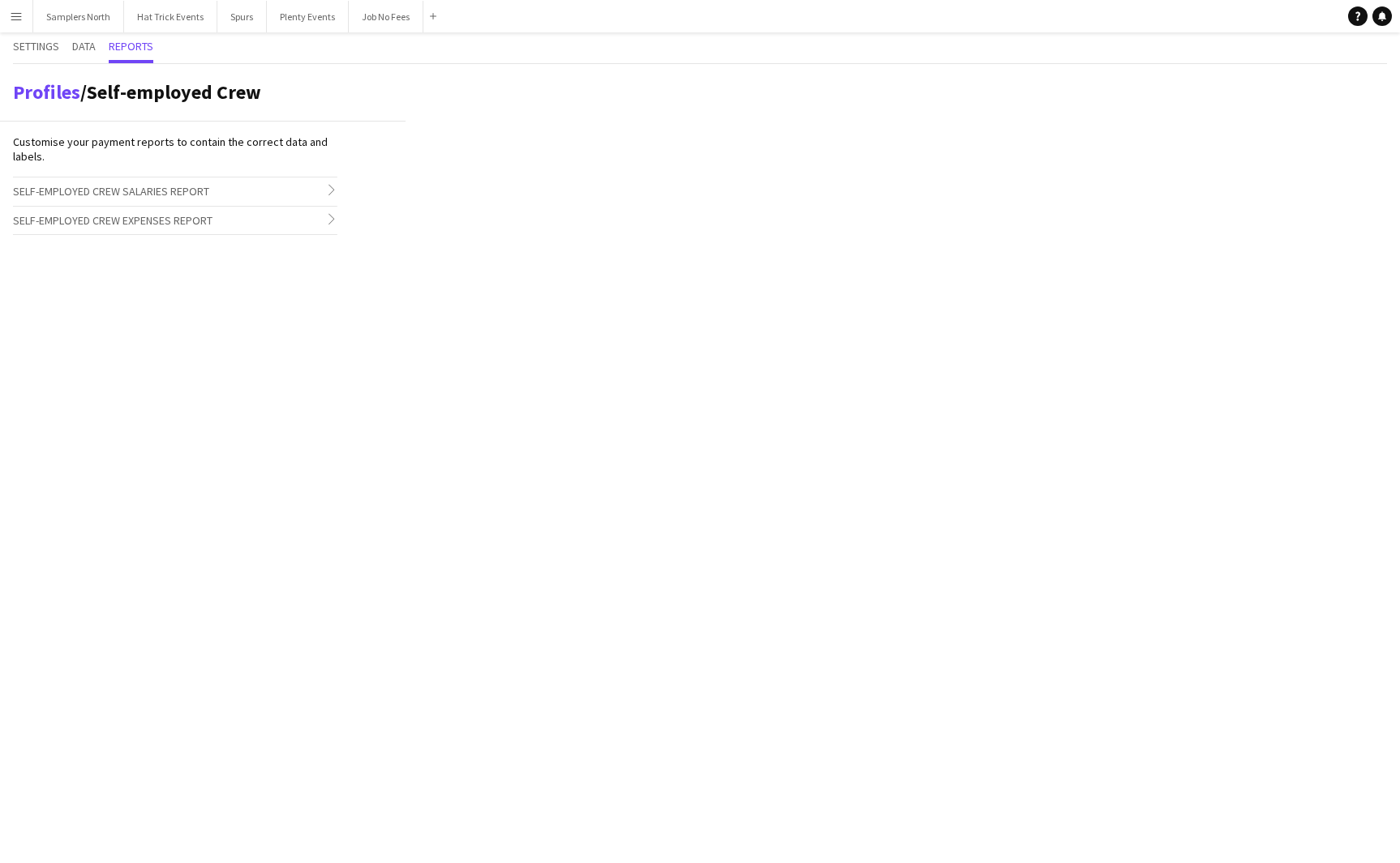
click at [310, 195] on h3 "Self-employed Crew Salaries Report chevron-right" at bounding box center [175, 191] width 324 height 28
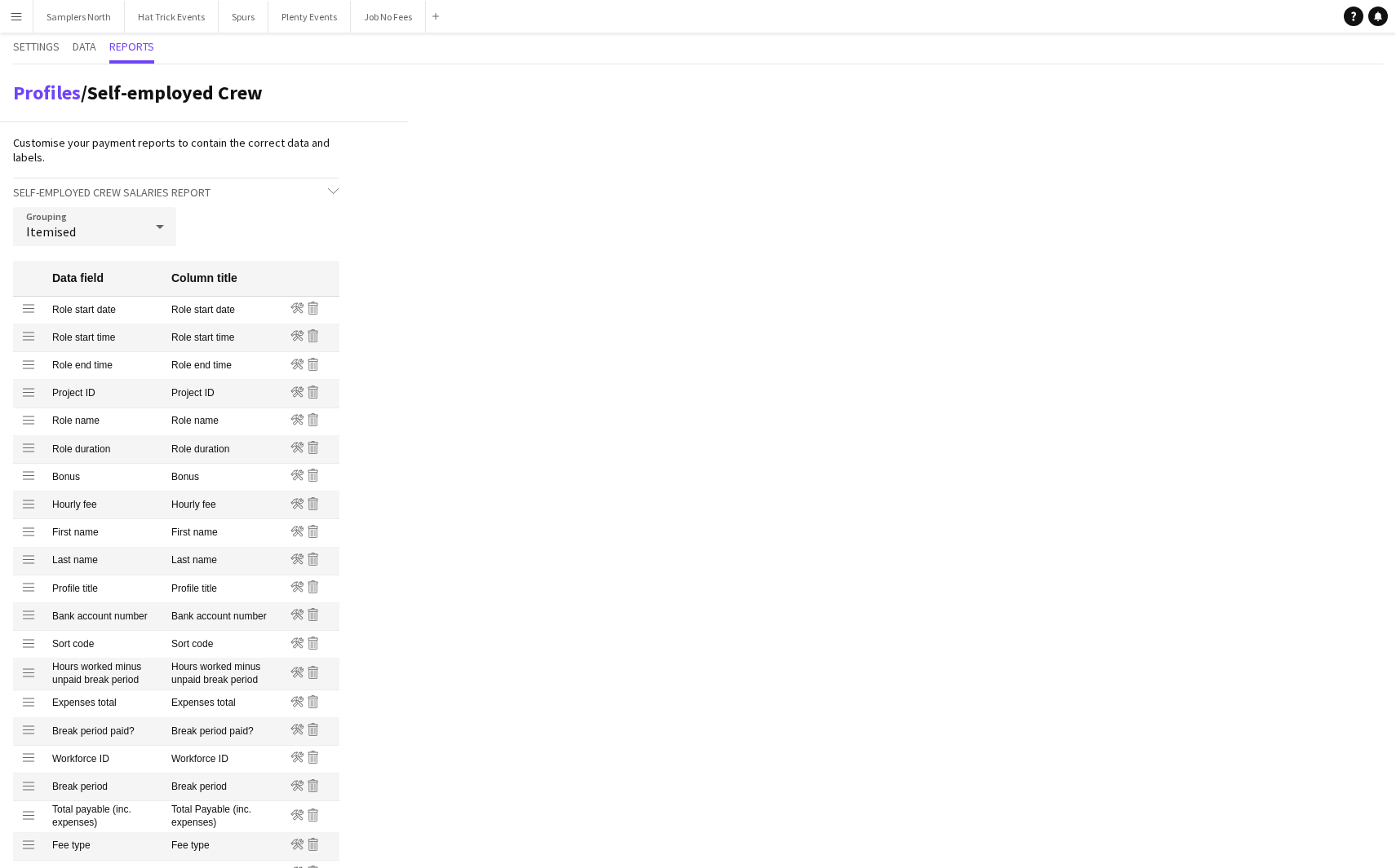
click at [159, 229] on icon at bounding box center [160, 227] width 20 height 33
click at [108, 271] on span "Group into total amount per crew" at bounding box center [95, 272] width 137 height 16
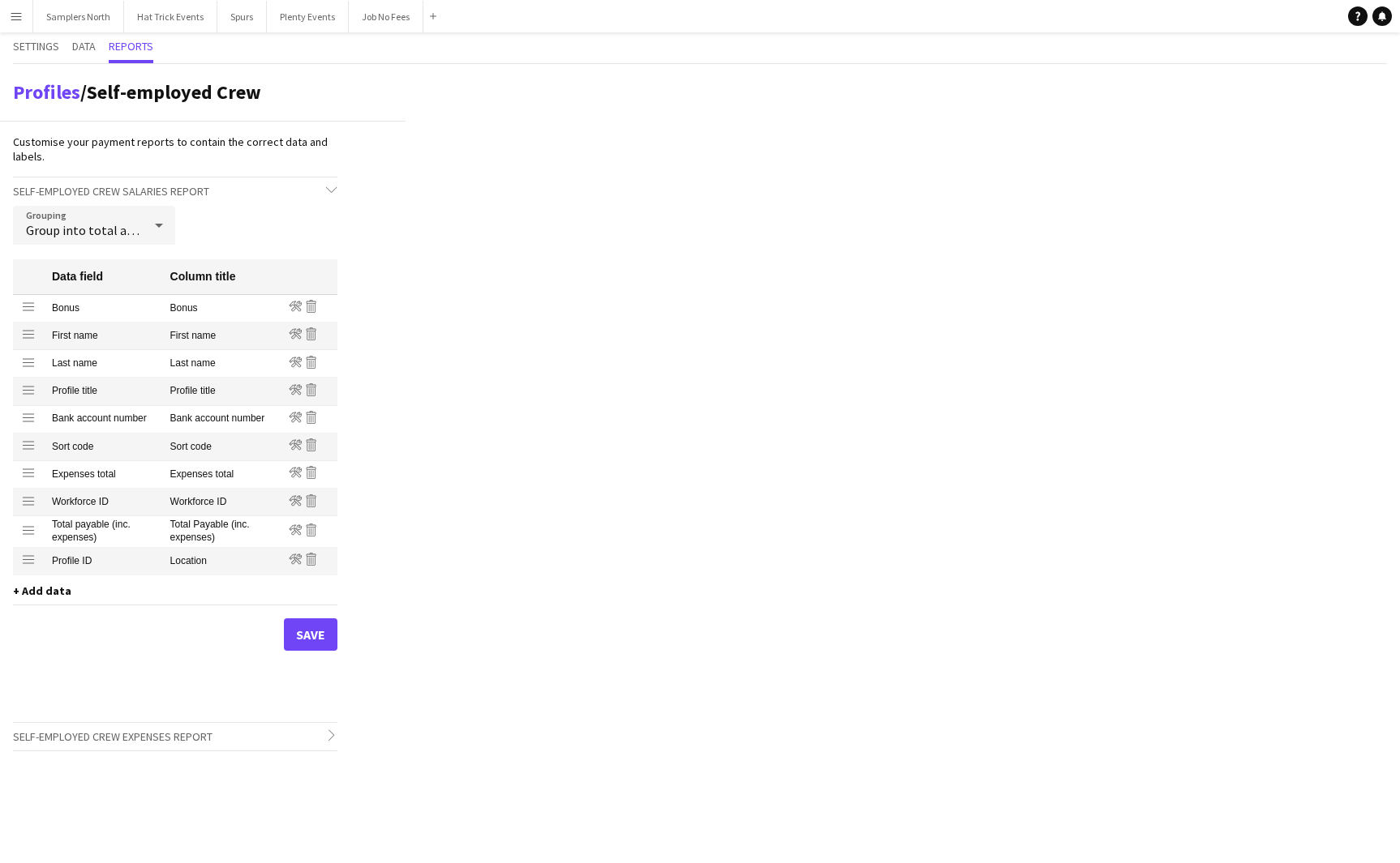
click at [53, 591] on span "+ Add data" at bounding box center [42, 591] width 59 height 15
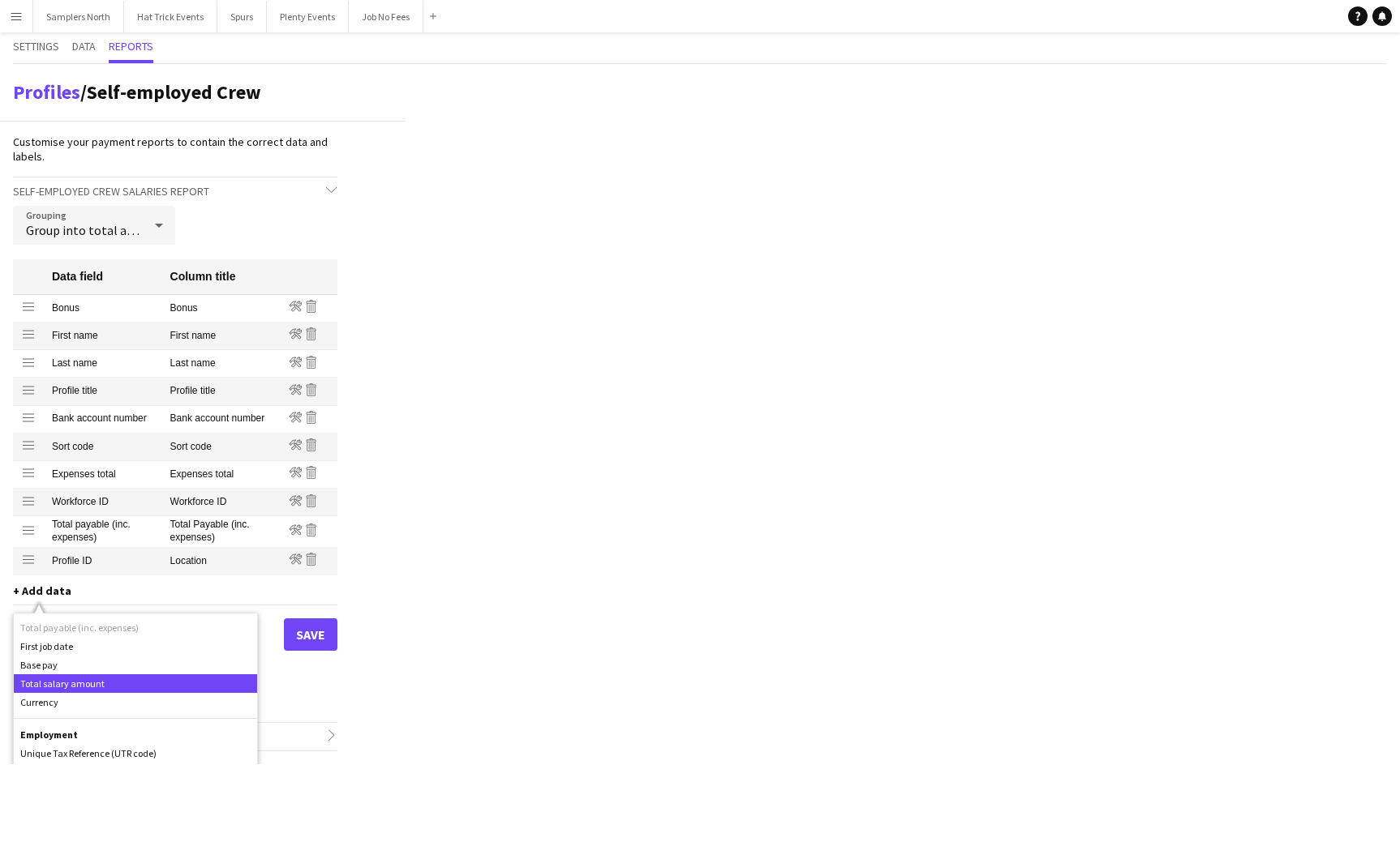
click at [66, 686] on div "Total salary amount" at bounding box center [135, 684] width 243 height 19
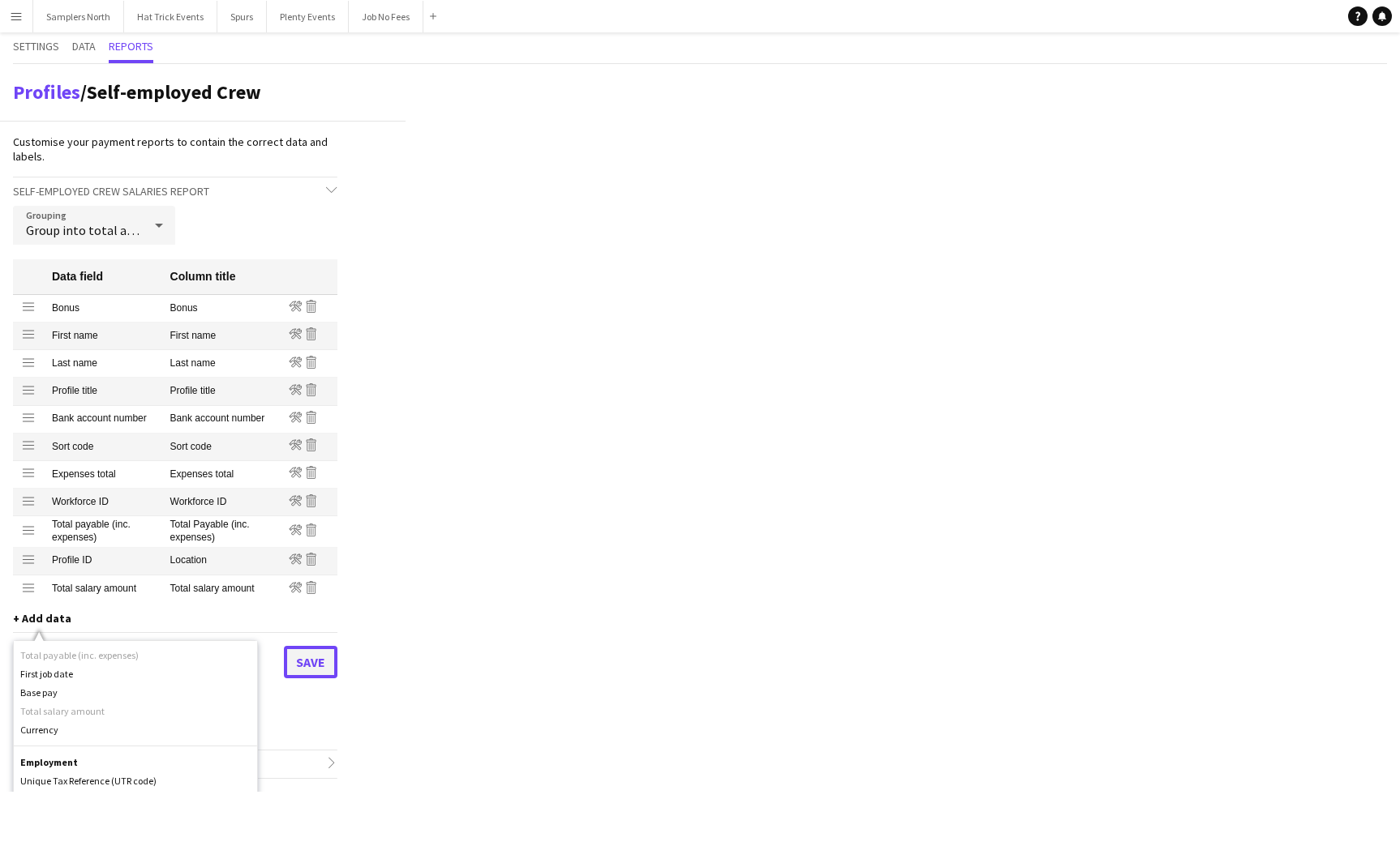
click at [303, 662] on button "Save" at bounding box center [311, 662] width 53 height 33
click at [129, 52] on span "Reports" at bounding box center [131, 46] width 45 height 11
click at [22, 23] on button "Menu" at bounding box center [16, 16] width 33 height 33
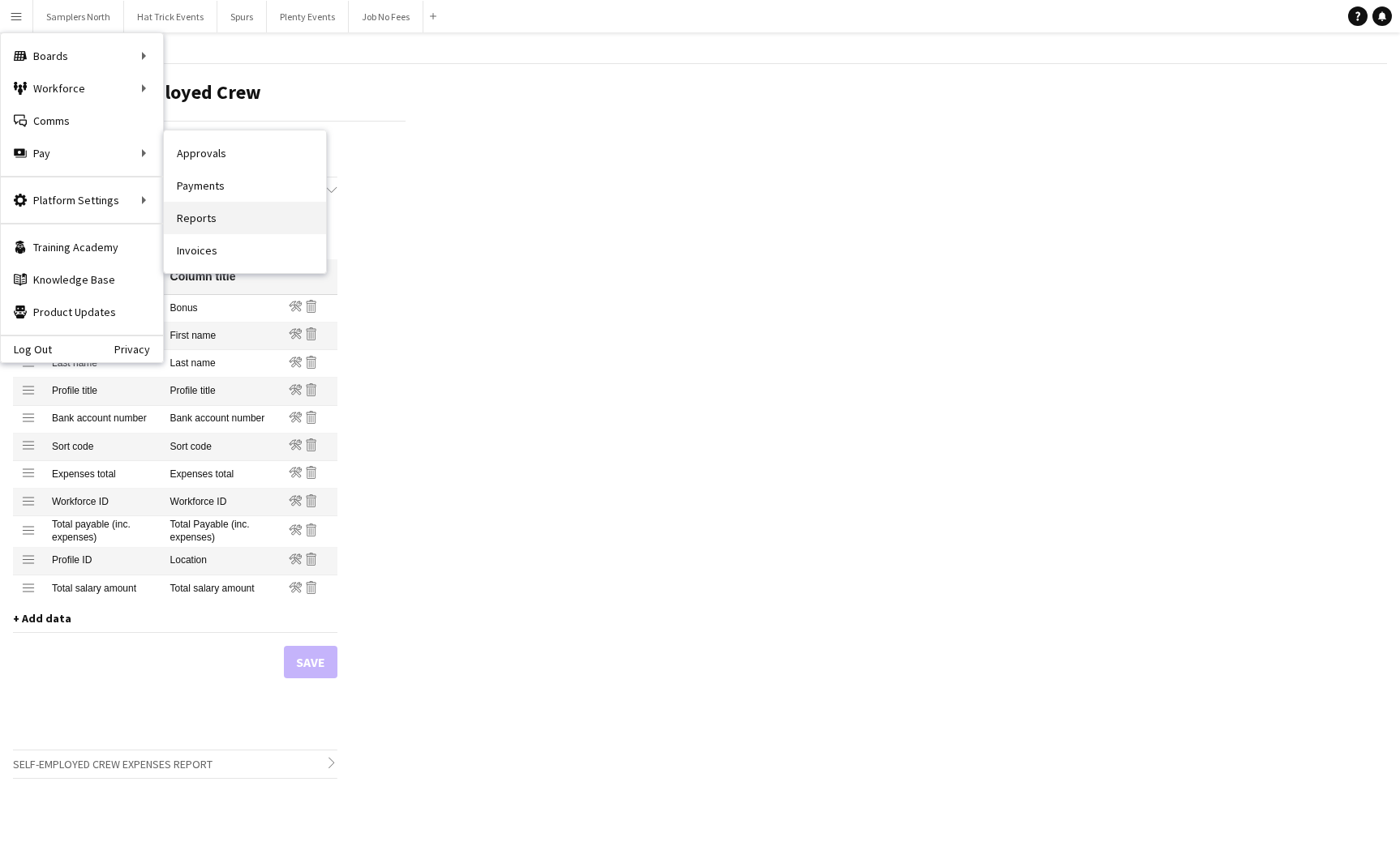
click at [202, 214] on link "Reports" at bounding box center [245, 218] width 162 height 33
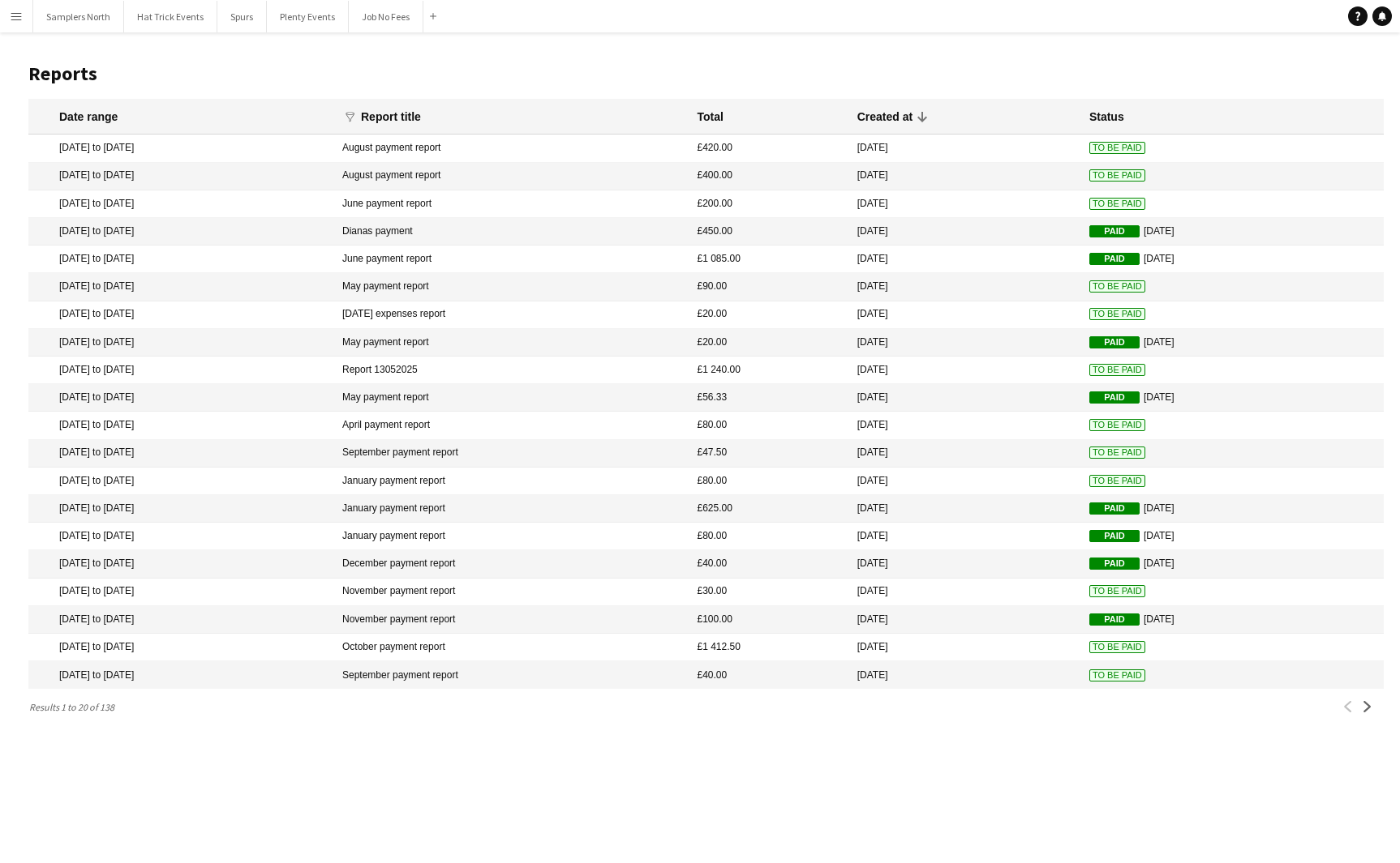
click at [813, 148] on mat-cell "£420.00" at bounding box center [768, 148] width 160 height 28
click at [536, 289] on mat-cell "May payment report" at bounding box center [511, 287] width 355 height 28
click at [684, 372] on mat-cell "Report 13052025" at bounding box center [511, 371] width 355 height 28
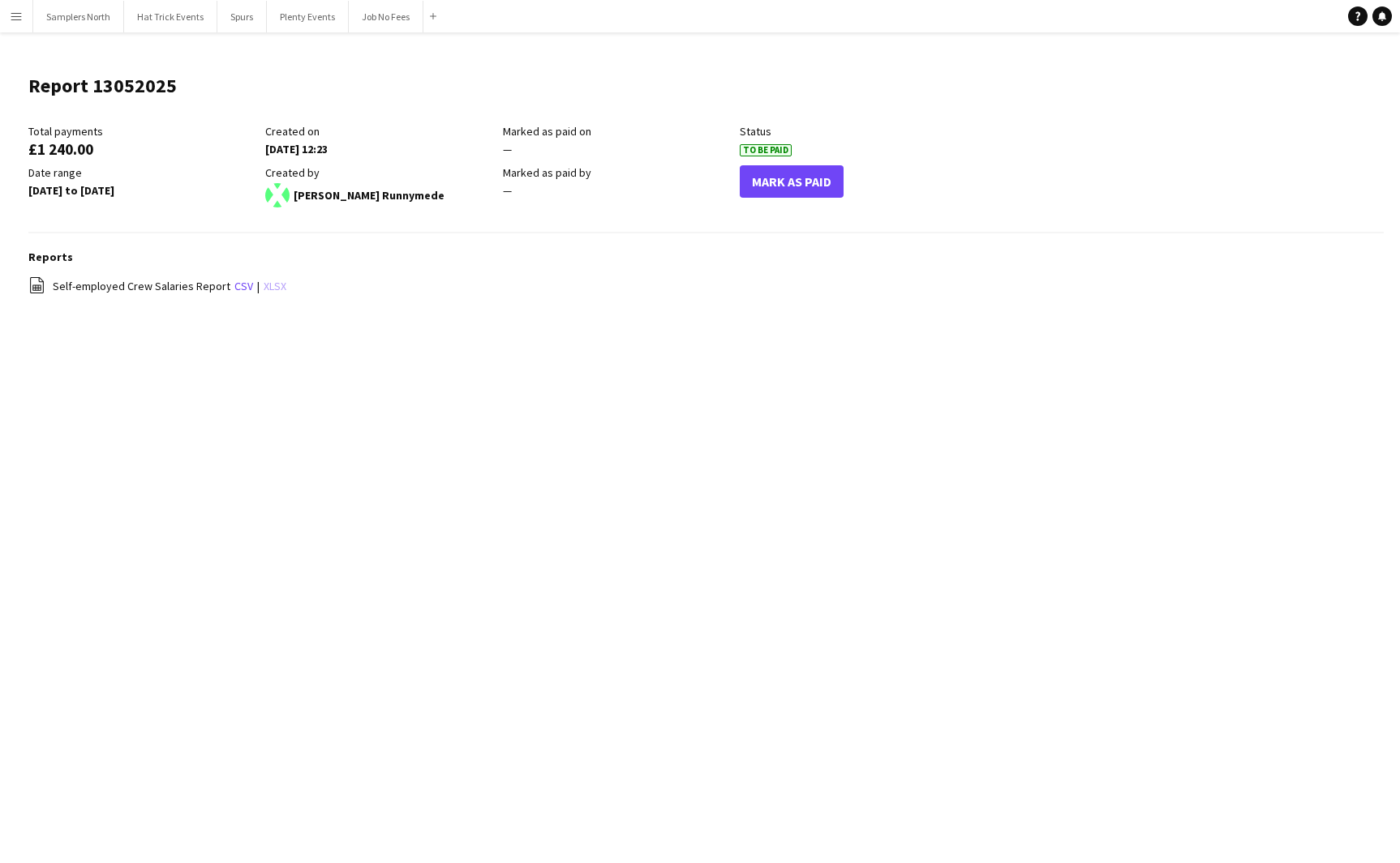
click at [269, 285] on link "xlsx" at bounding box center [275, 285] width 22 height 15
click at [9, 14] on app-icon "Menu" at bounding box center [16, 16] width 13 height 13
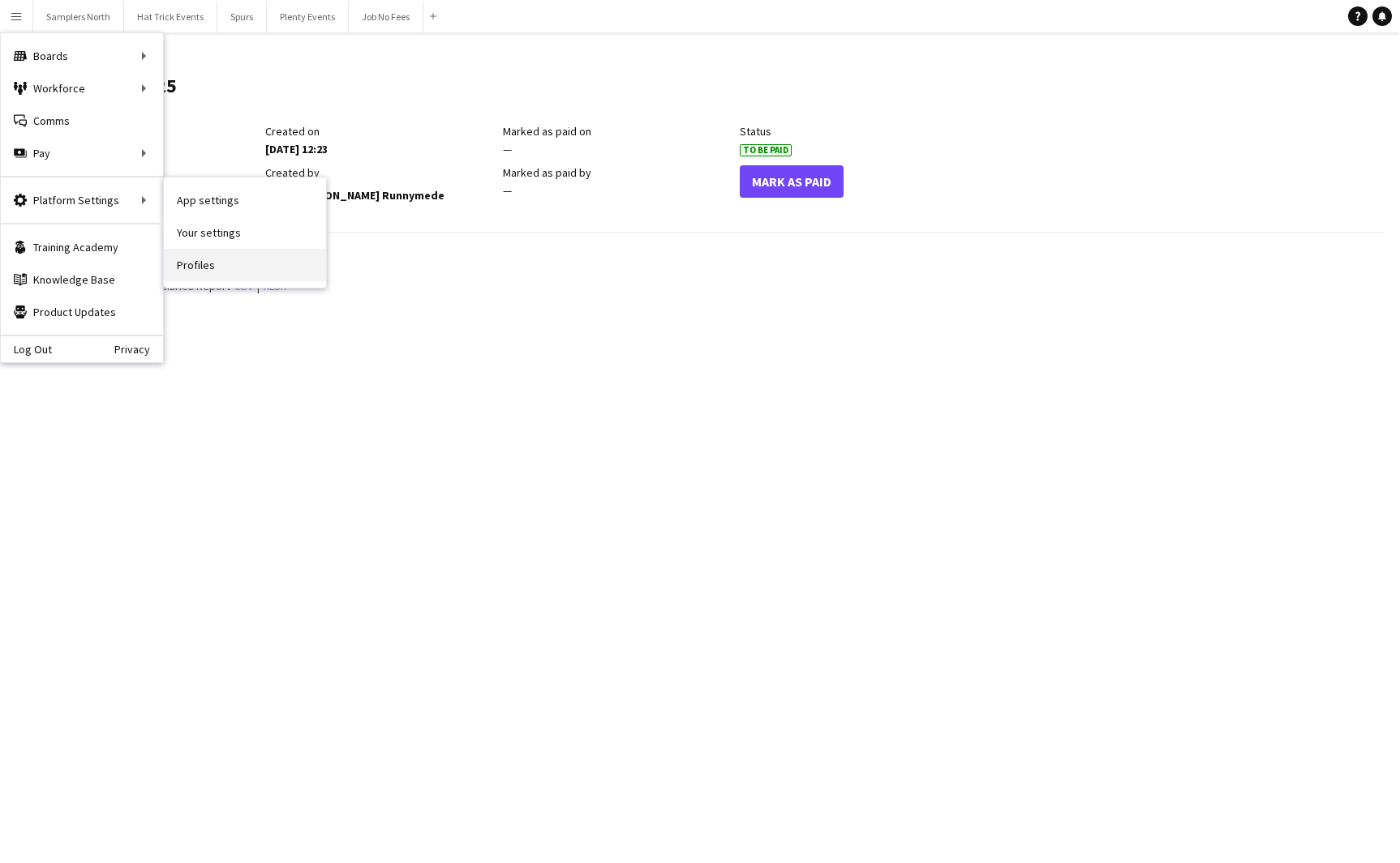
click at [202, 261] on link "Profiles" at bounding box center [245, 266] width 162 height 33
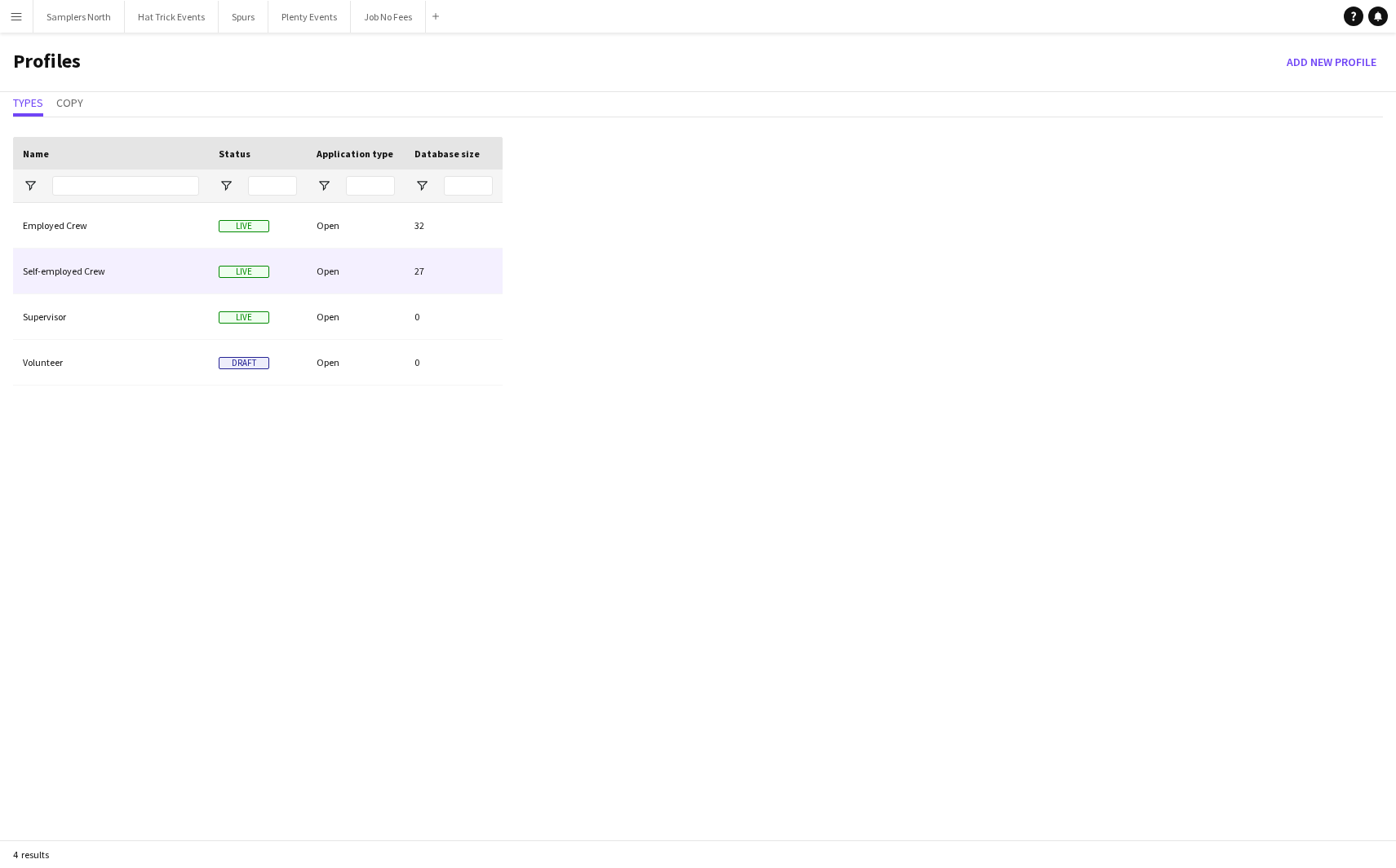
click at [341, 274] on div "Open" at bounding box center [355, 271] width 98 height 45
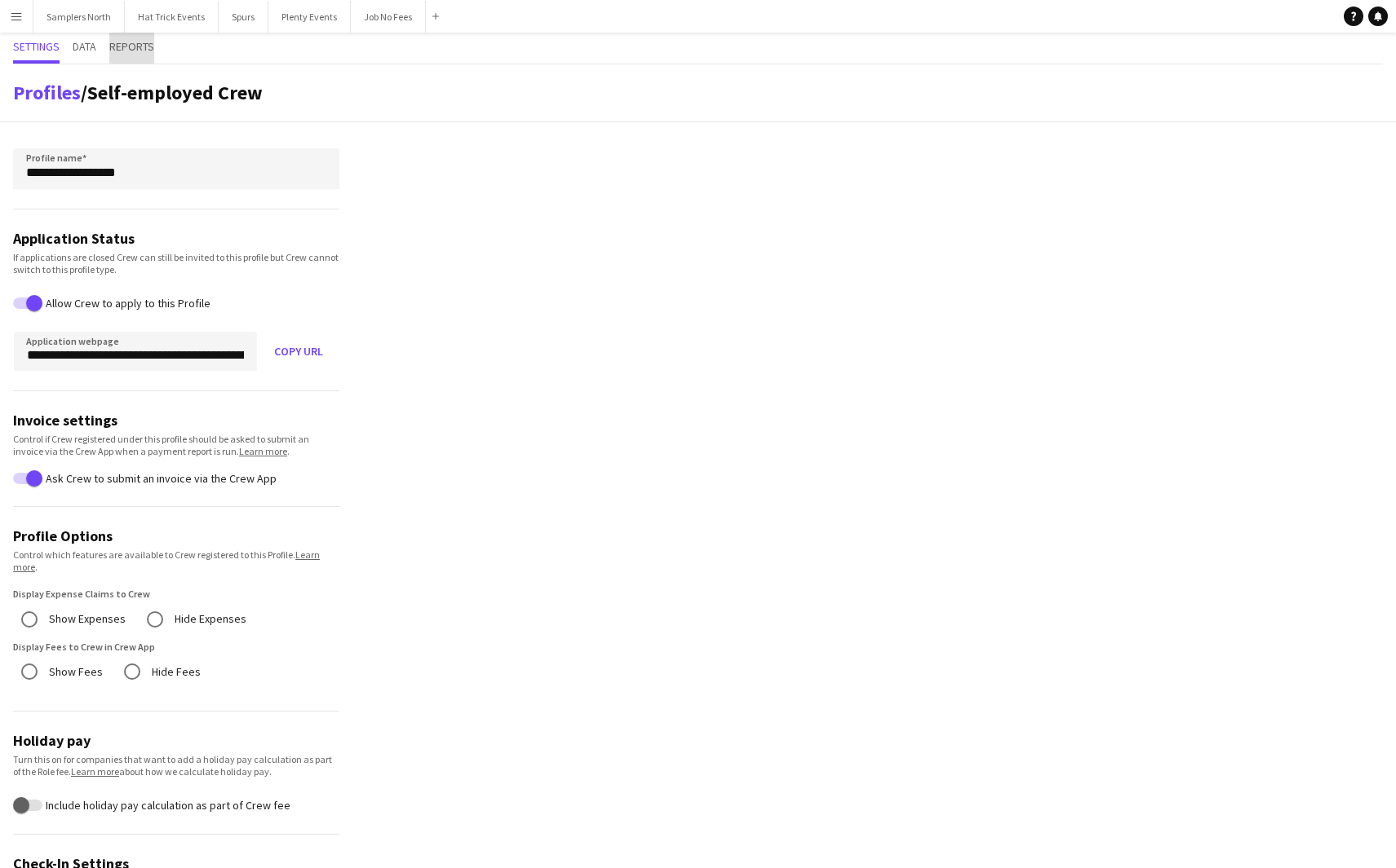
click at [134, 49] on span "Reports" at bounding box center [132, 46] width 45 height 11
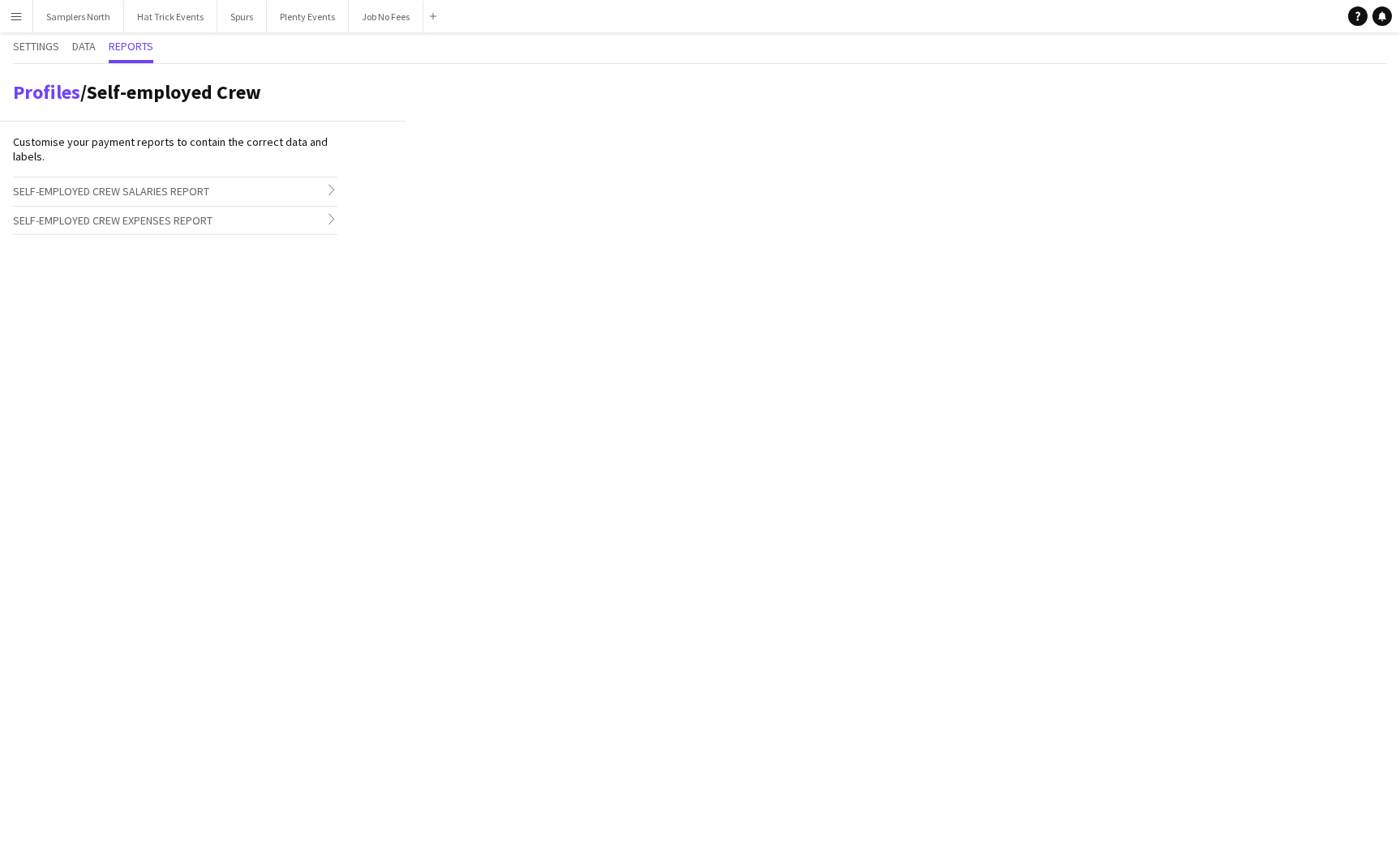
click at [294, 190] on h3 "Self-employed Crew Salaries Report chevron-right" at bounding box center [175, 191] width 324 height 28
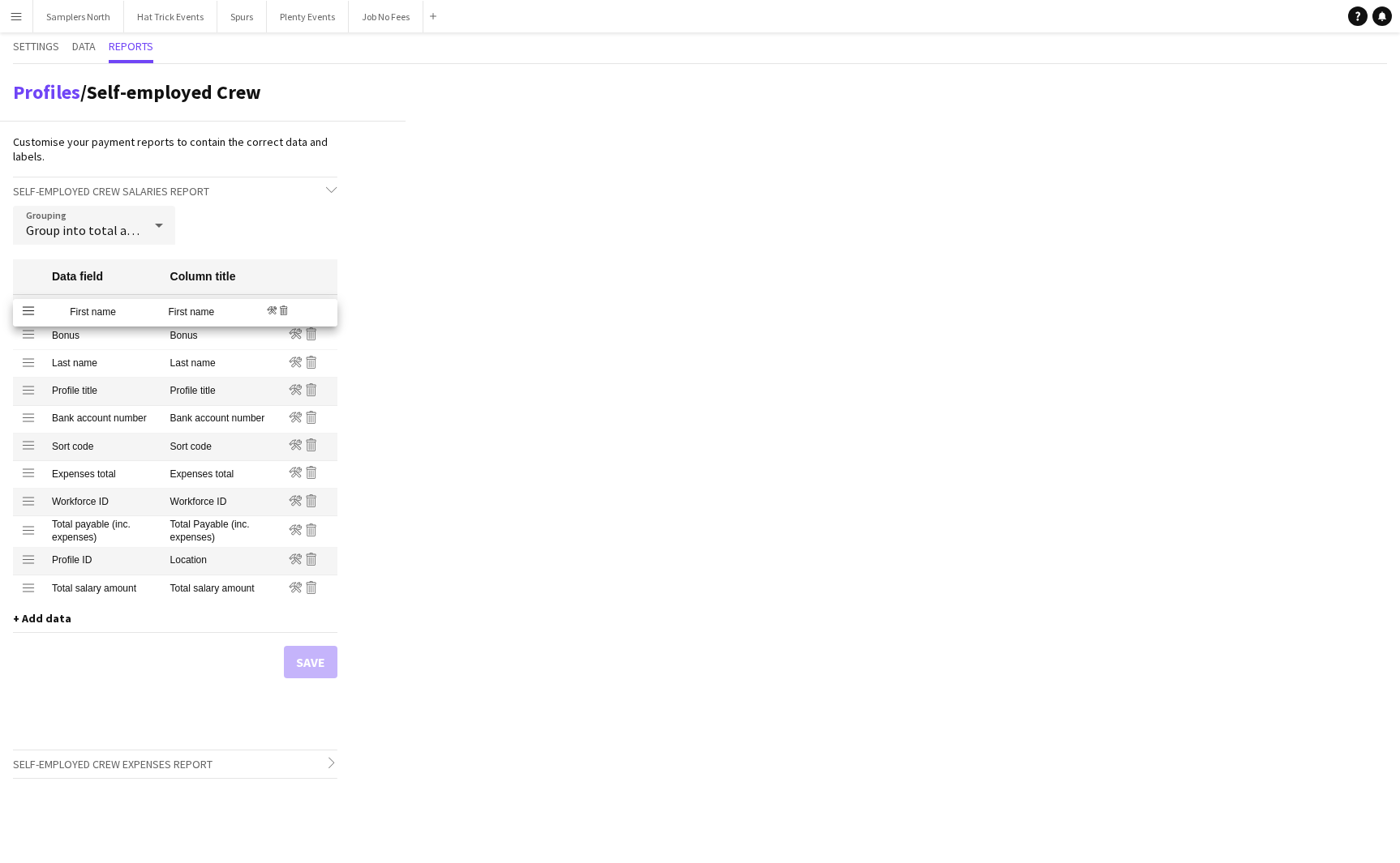
drag, startPoint x: 29, startPoint y: 334, endPoint x: 31, endPoint y: 315, distance: 19.1
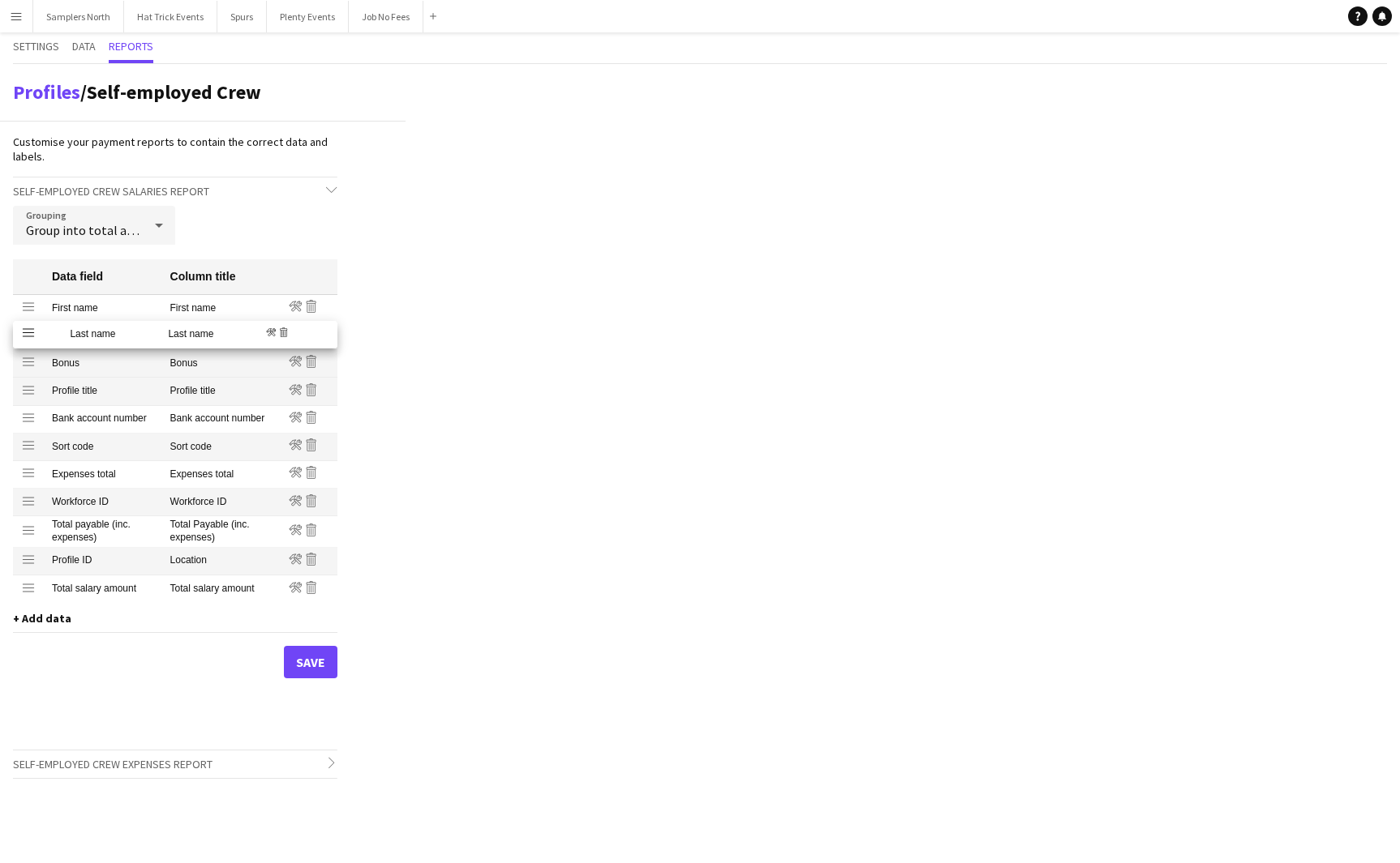
drag, startPoint x: 26, startPoint y: 364, endPoint x: 28, endPoint y: 335, distance: 29.1
click at [44, 619] on span "+ Add data" at bounding box center [42, 618] width 59 height 15
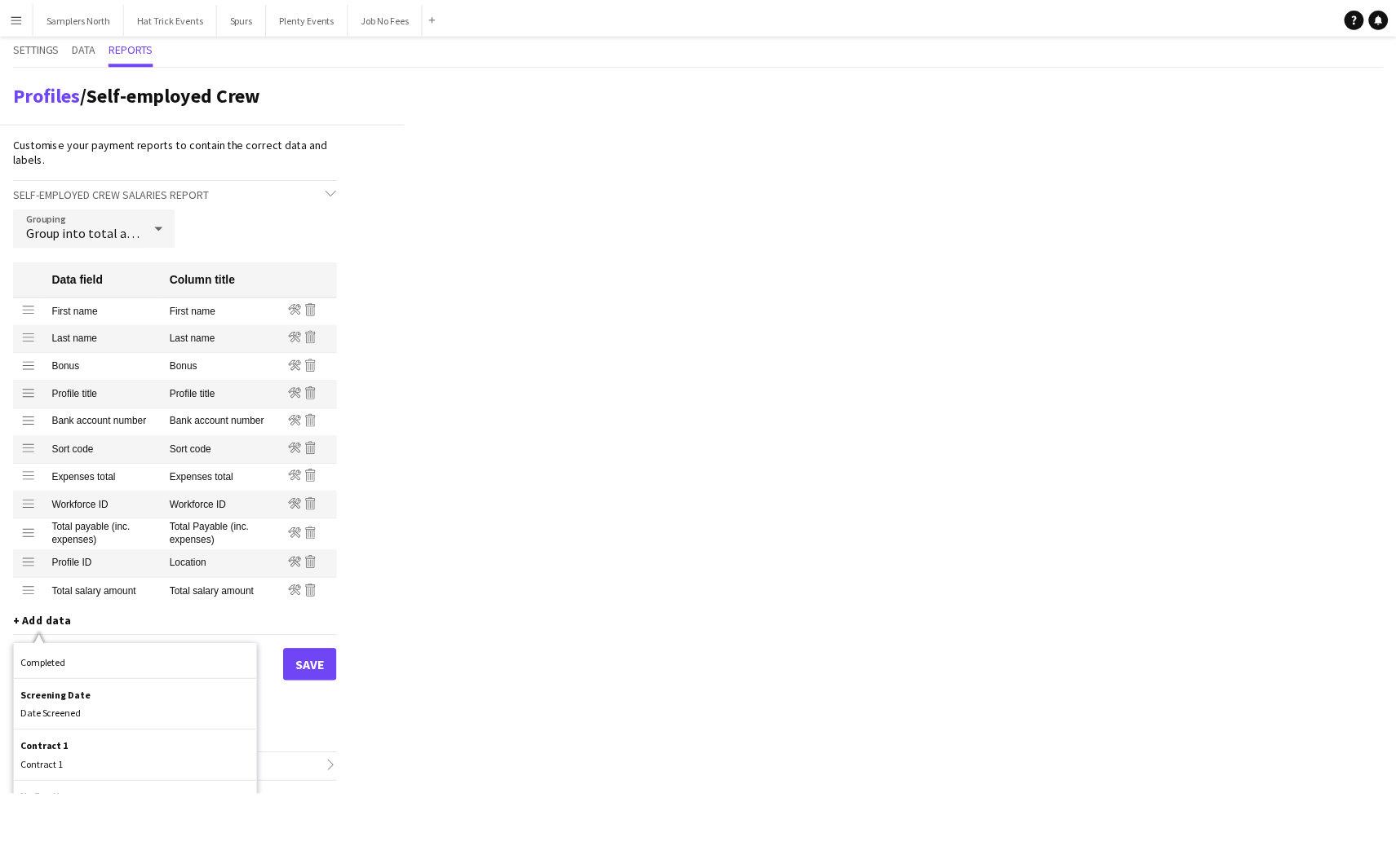
scroll to position [2157, 0]
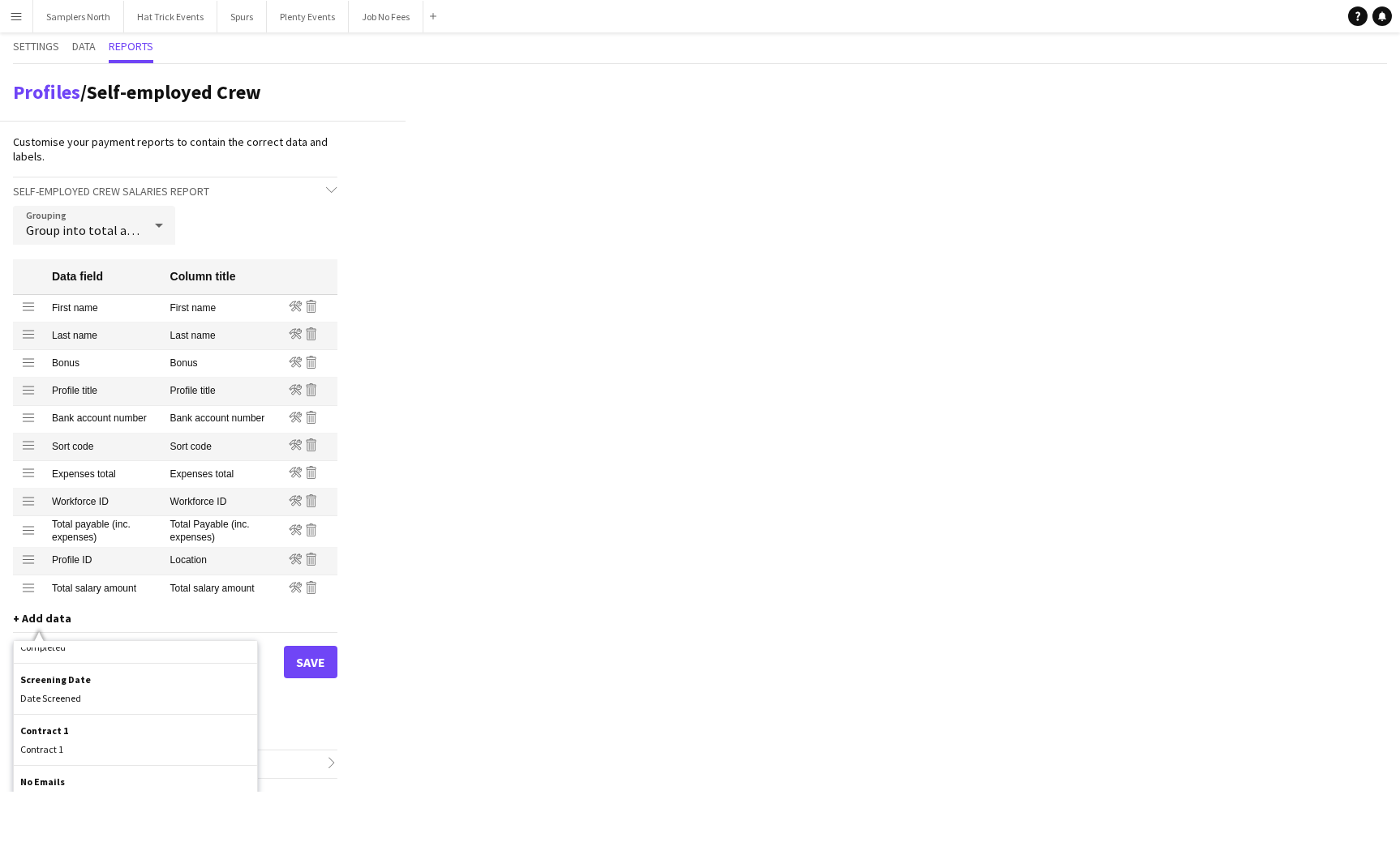
click at [430, 673] on div "Profiles / Self-employed Crew Customise your payment reports to contain the cor…" at bounding box center [700, 428] width 1400 height 728
click at [146, 231] on div at bounding box center [159, 226] width 33 height 33
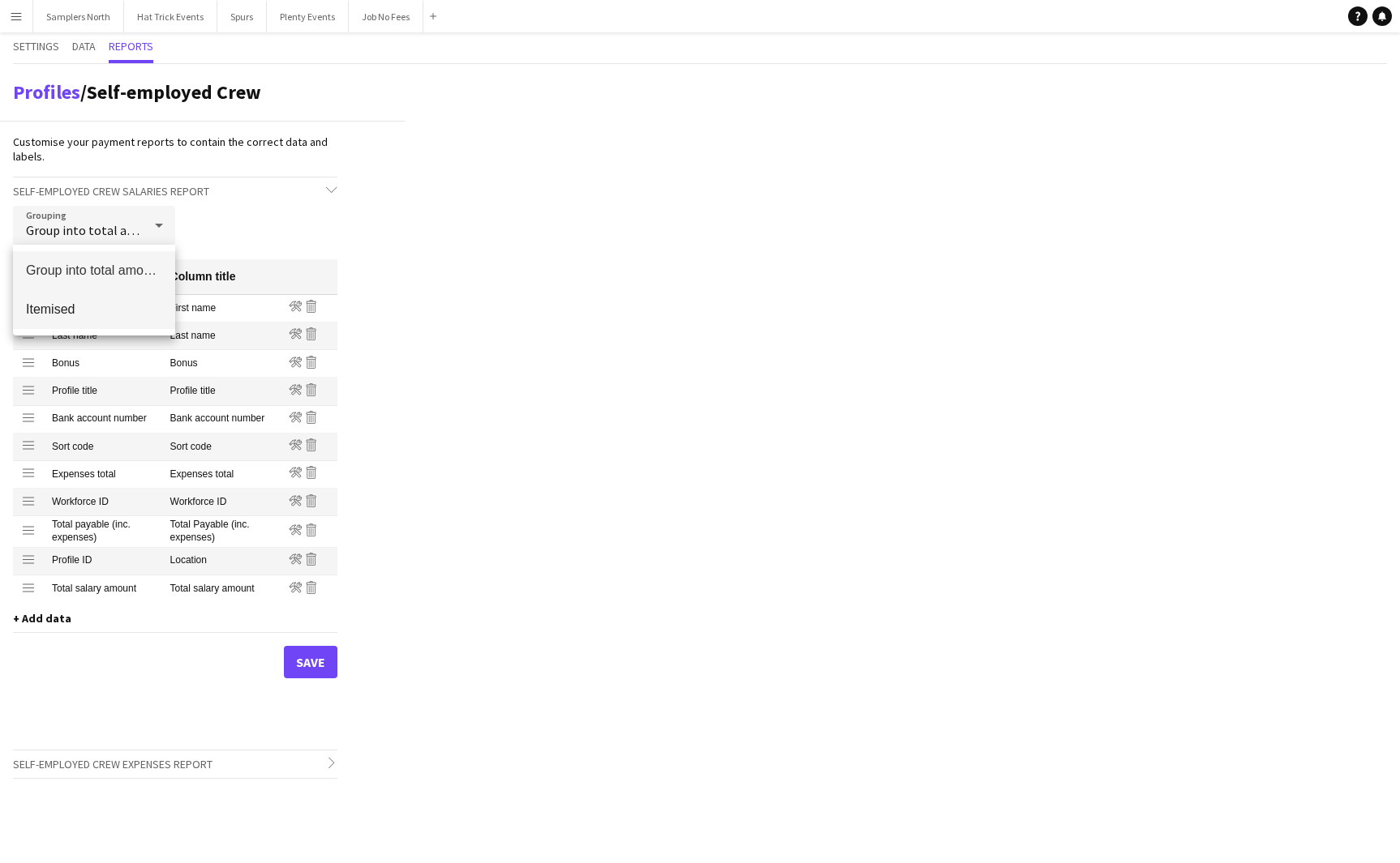
click at [94, 312] on span "Itemised" at bounding box center [94, 310] width 136 height 16
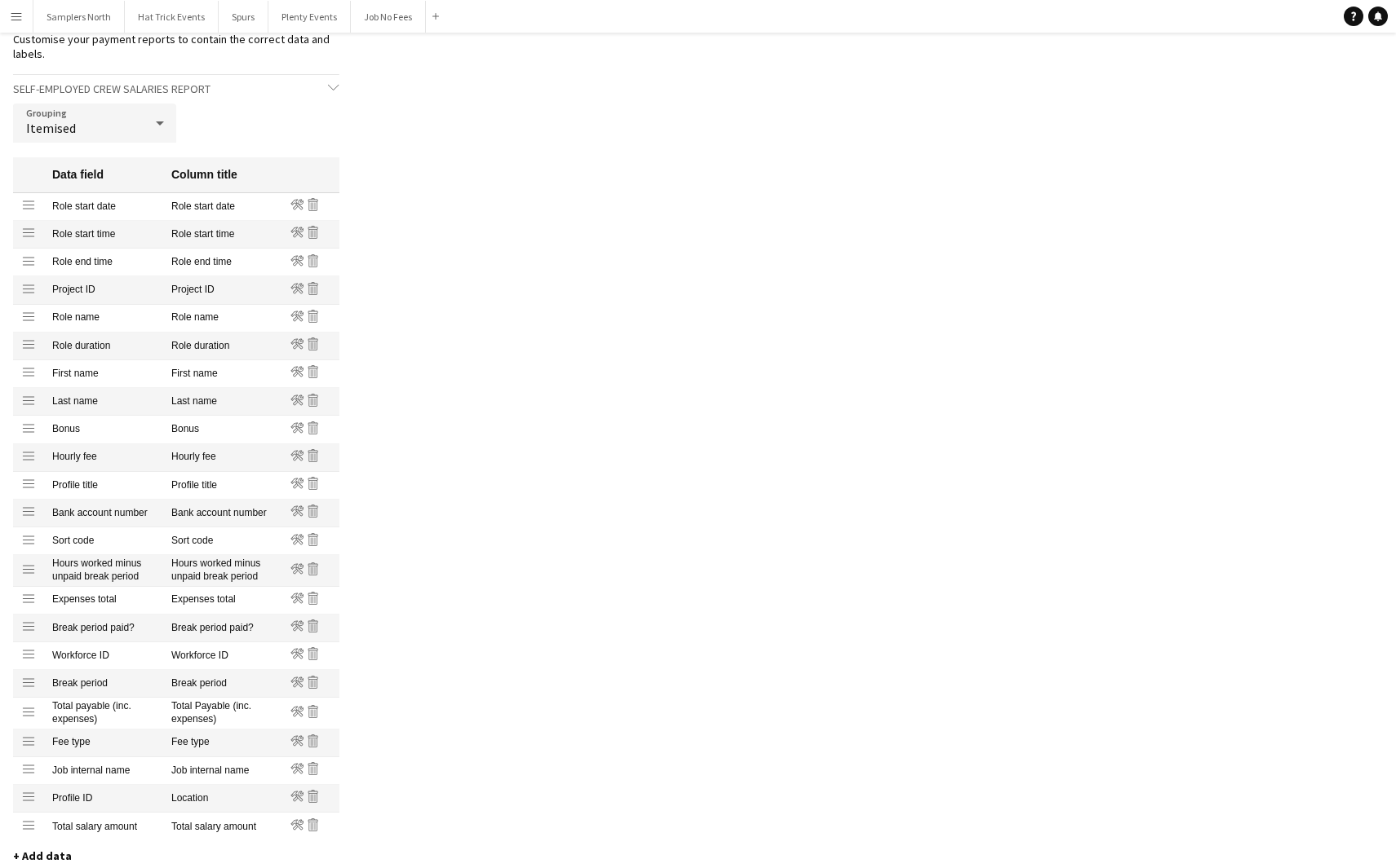
scroll to position [266, 0]
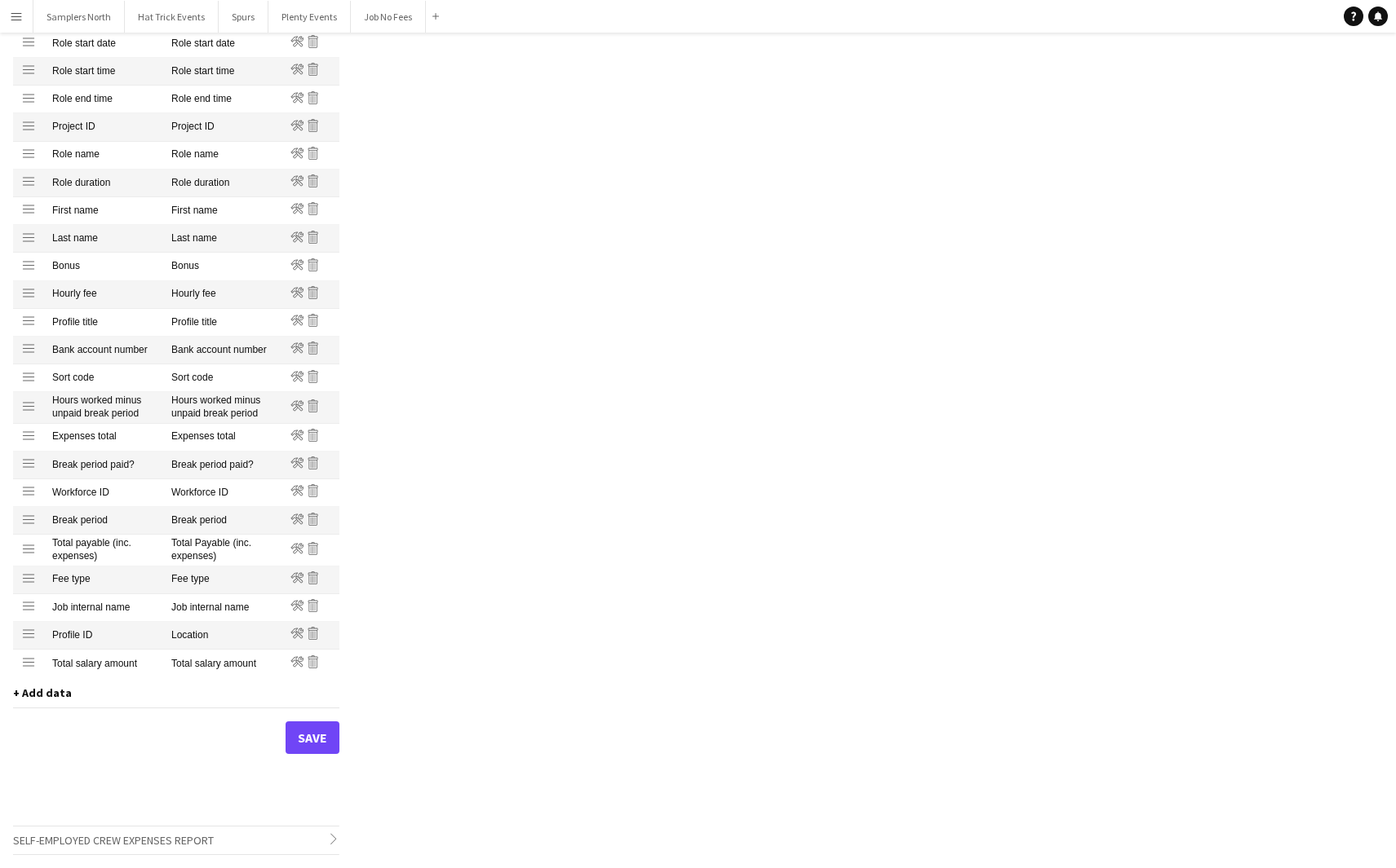
click at [45, 693] on span "+ Add data" at bounding box center [43, 693] width 59 height 15
click at [458, 722] on div "Profiles / Self-employed Crew Customise your payment reports to contain the cor…" at bounding box center [698, 333] width 1396 height 1070
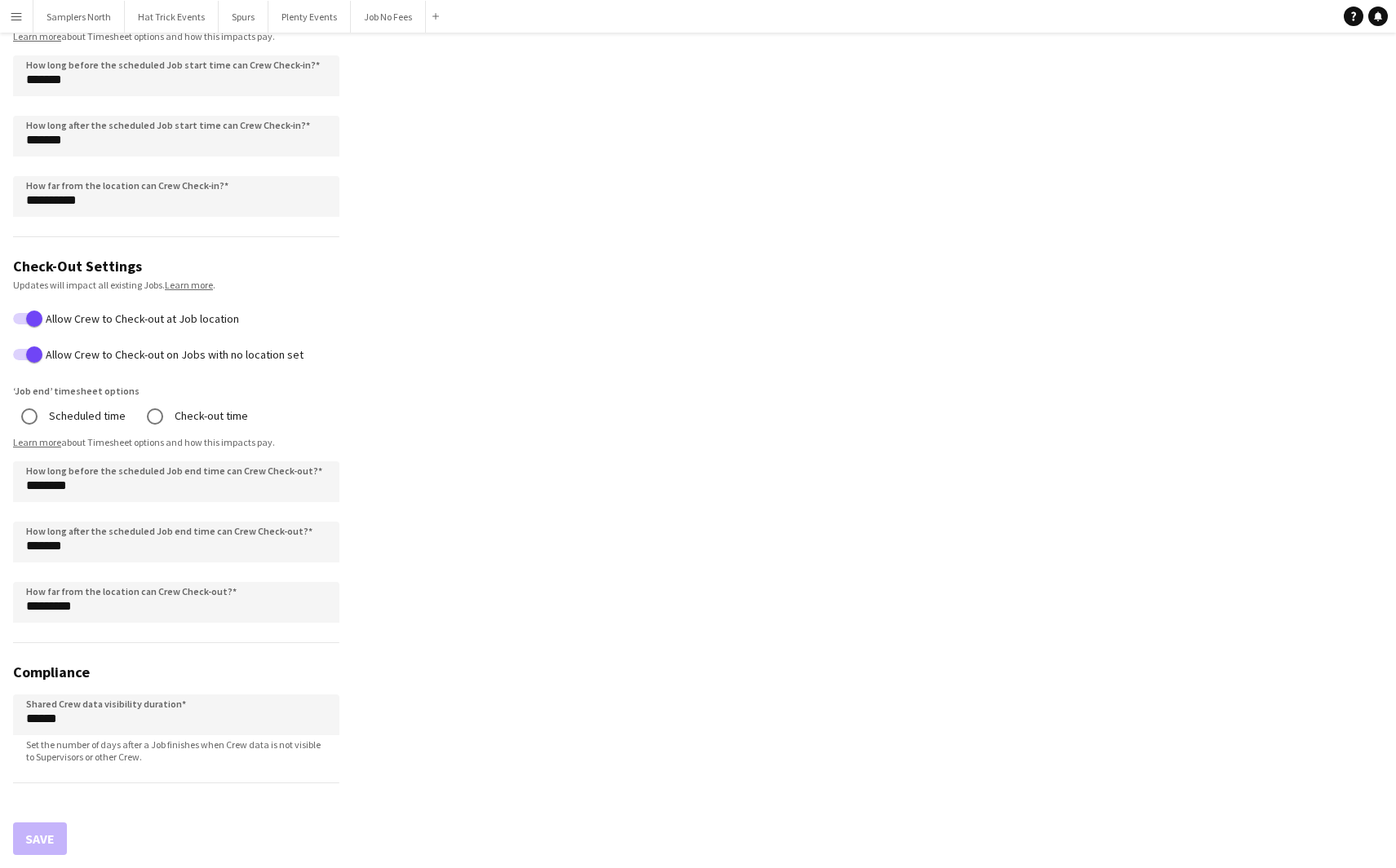
click at [18, 21] on app-icon "Menu" at bounding box center [16, 16] width 13 height 13
